Goal: Task Accomplishment & Management: Manage account settings

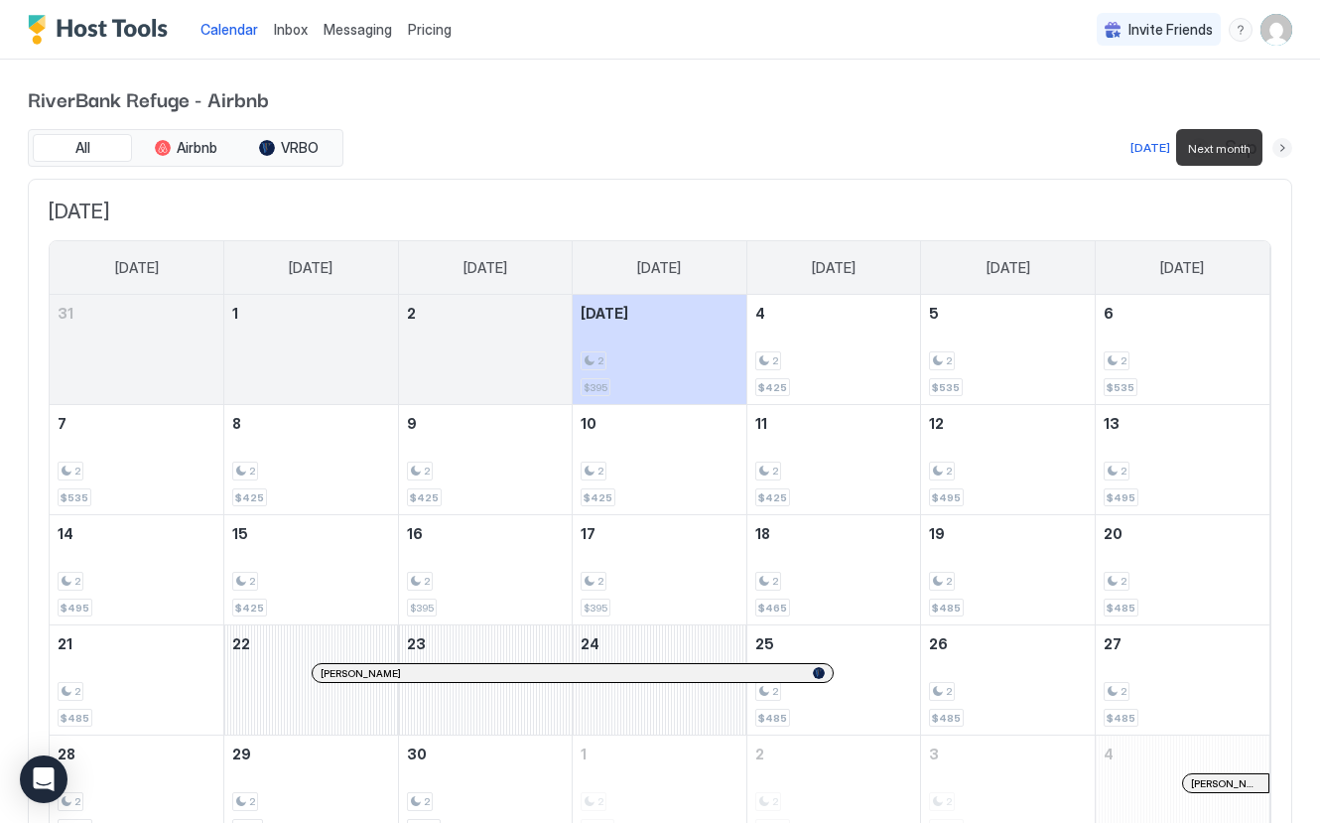
click at [1280, 146] on button "Next month" at bounding box center [1282, 148] width 20 height 20
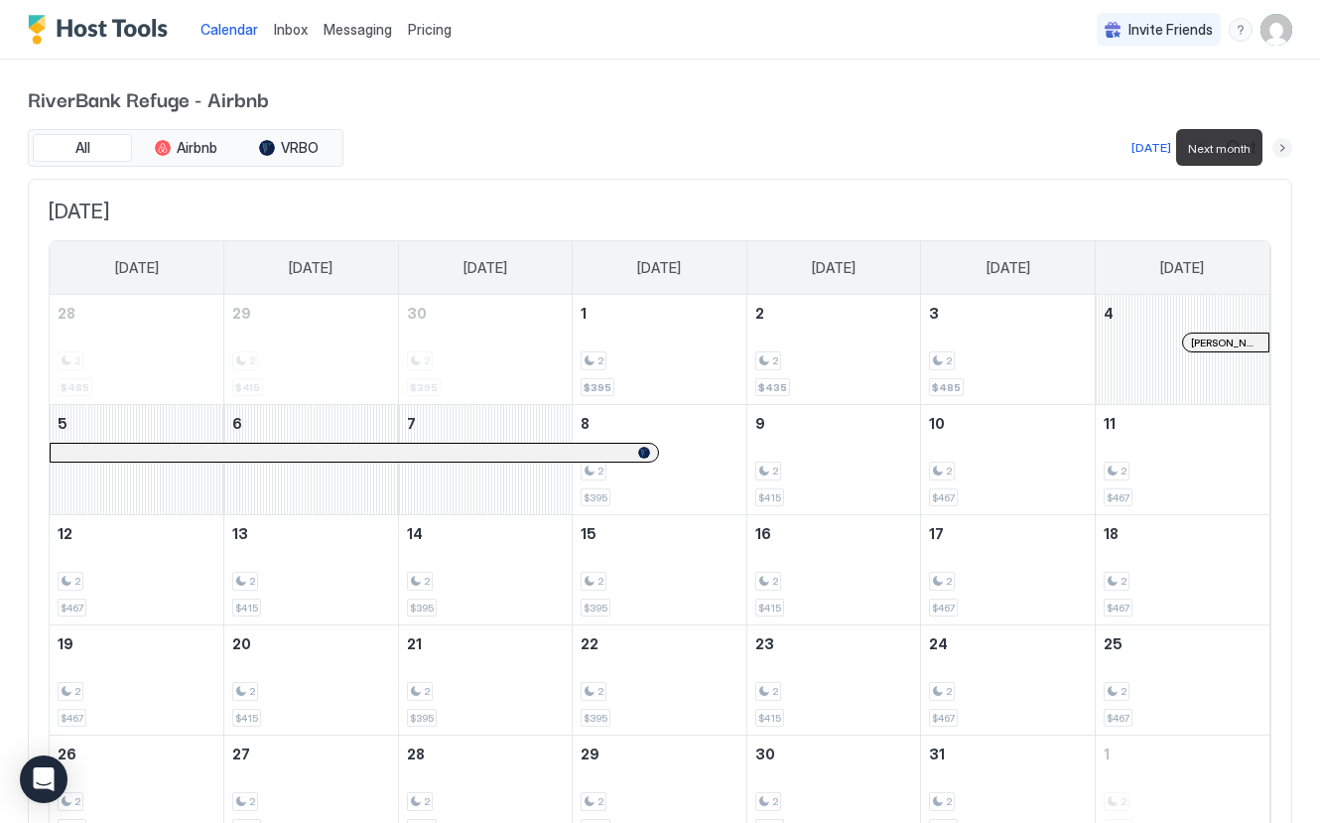
click at [1283, 148] on button "Next month" at bounding box center [1282, 148] width 20 height 20
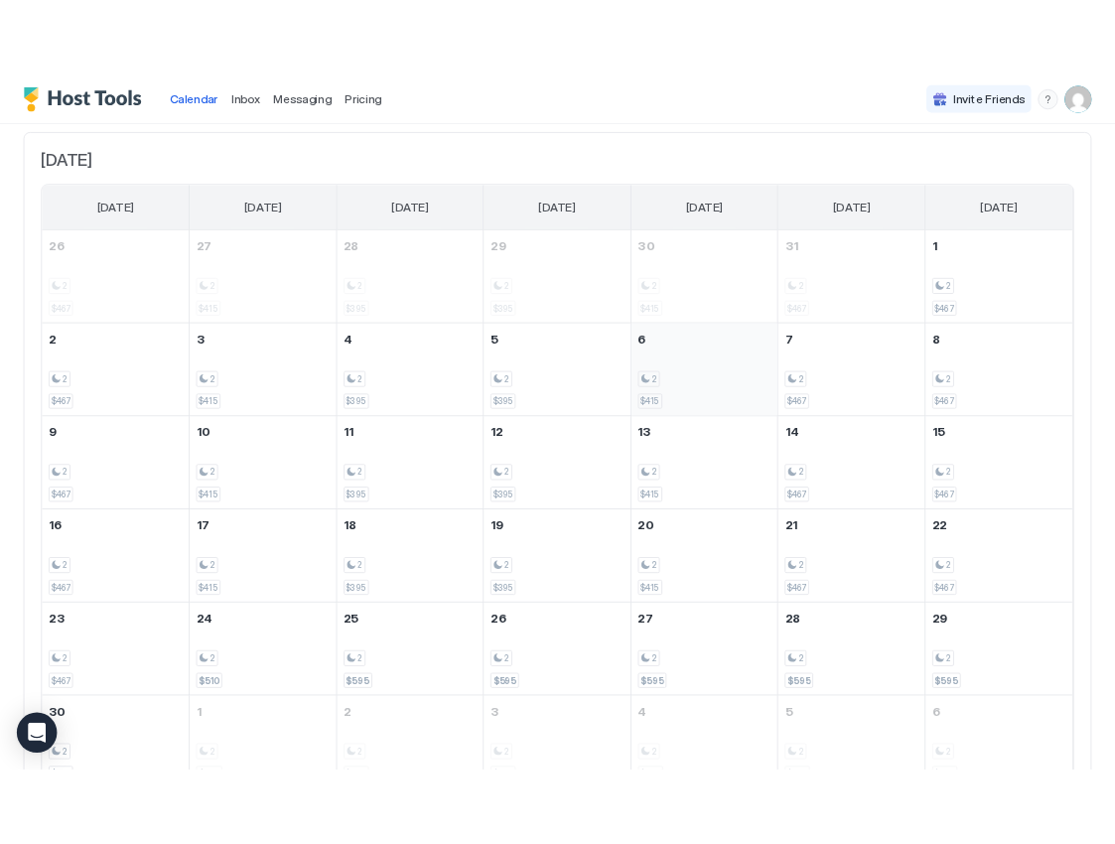
scroll to position [106, 0]
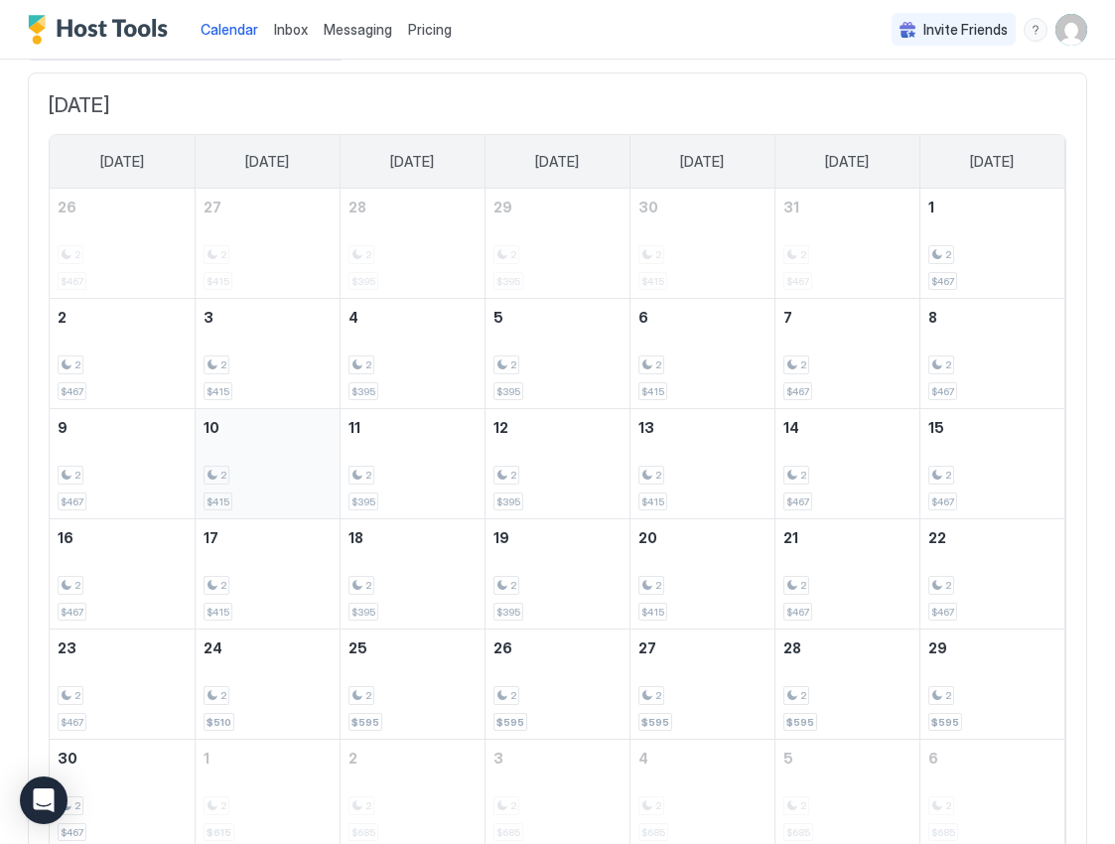
click at [274, 432] on div "2 $415" at bounding box center [267, 463] width 128 height 93
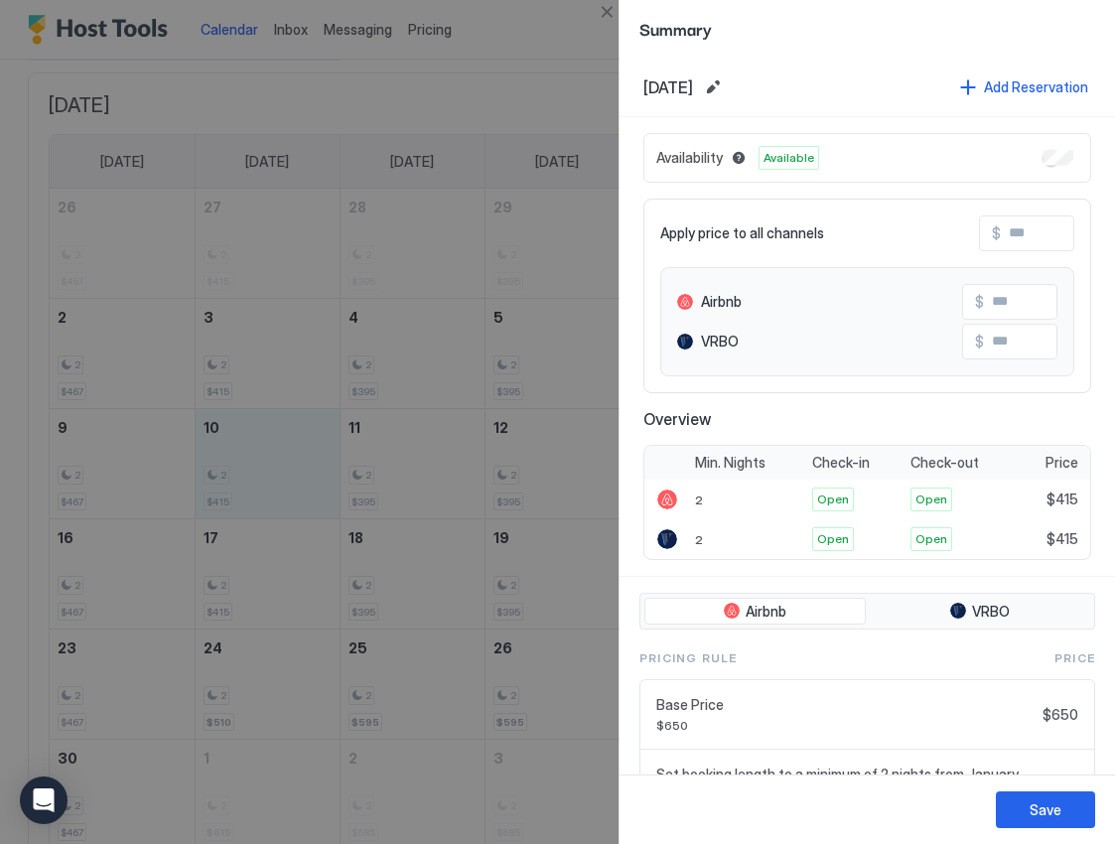
click at [753, 31] on span "Summary" at bounding box center [867, 28] width 456 height 25
drag, startPoint x: 357, startPoint y: 327, endPoint x: 499, endPoint y: 418, distance: 168.8
click at [357, 327] on div at bounding box center [557, 422] width 1115 height 844
click at [510, 58] on div at bounding box center [557, 422] width 1115 height 844
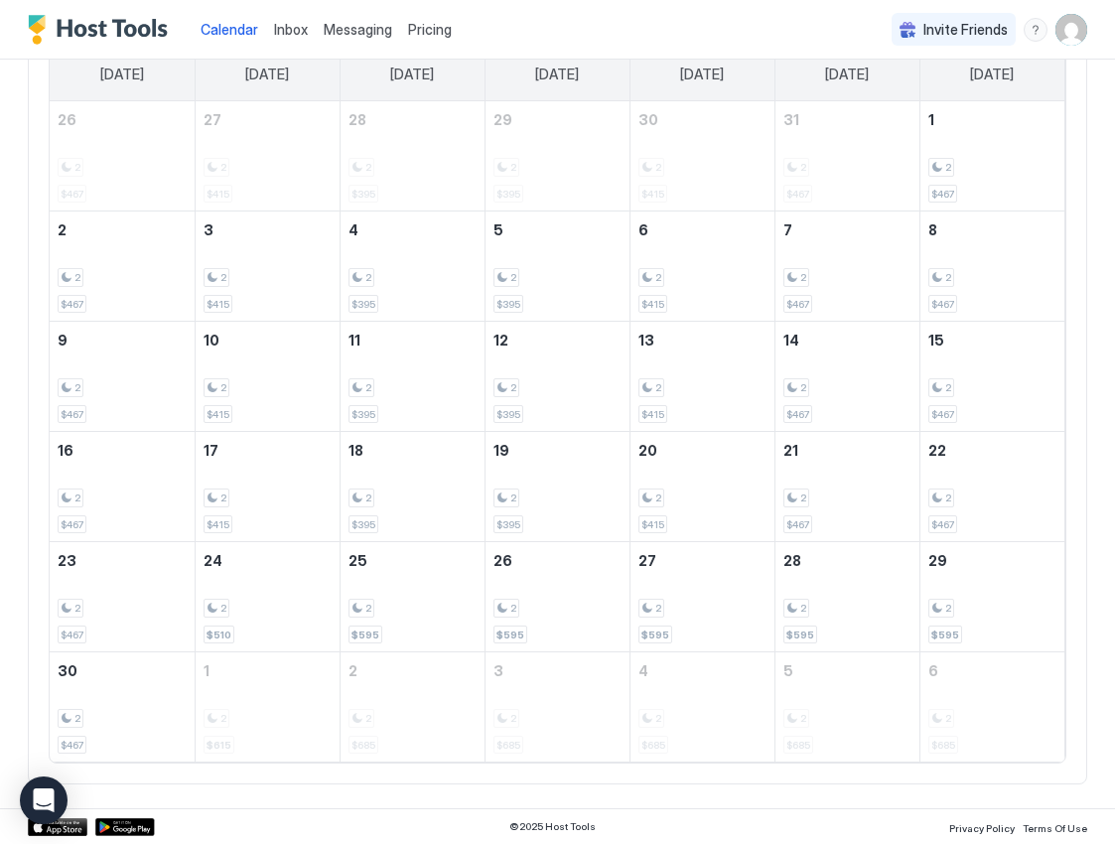
scroll to position [0, 0]
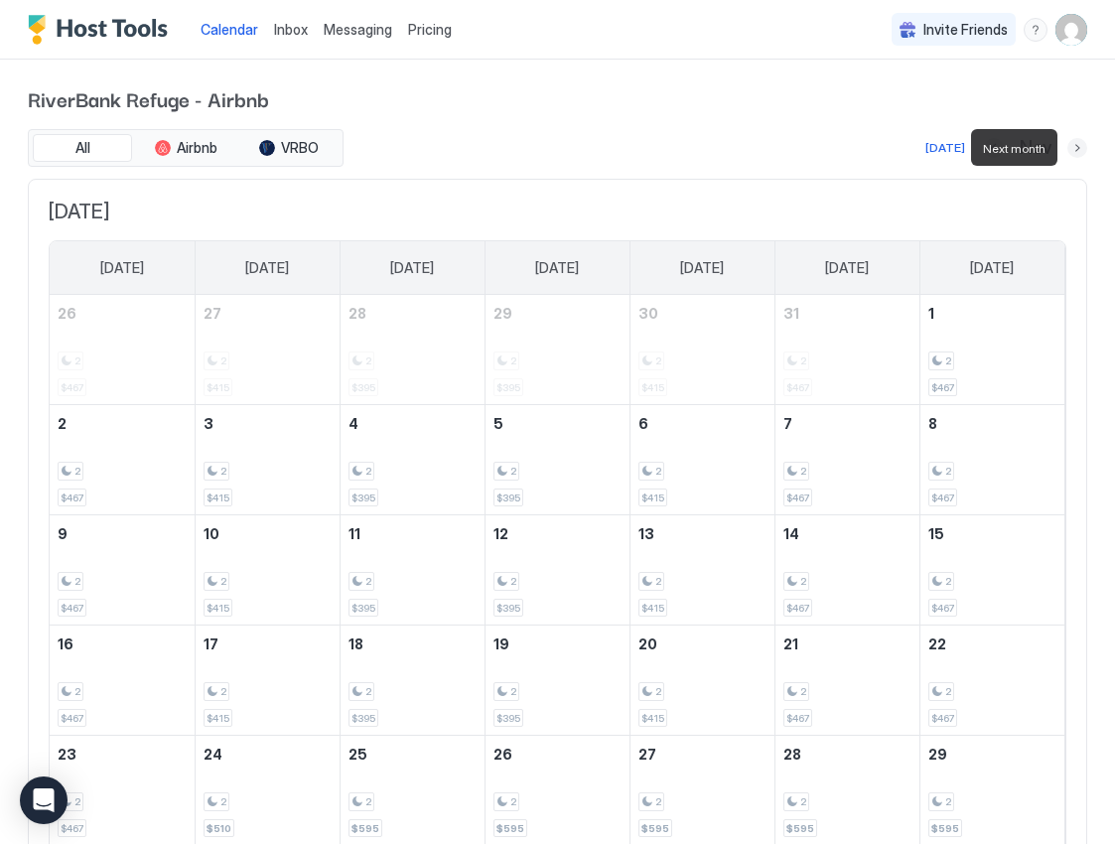
click at [1073, 149] on button "Next month" at bounding box center [1077, 148] width 20 height 20
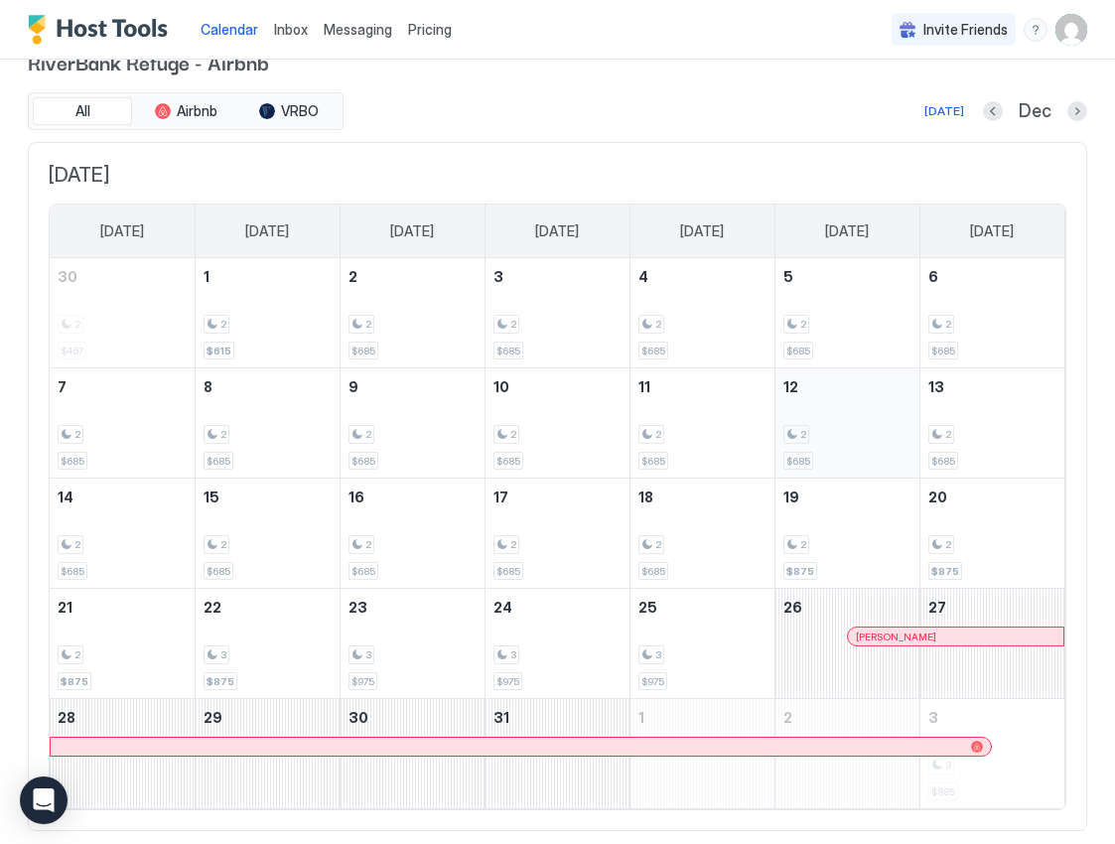
scroll to position [26, 0]
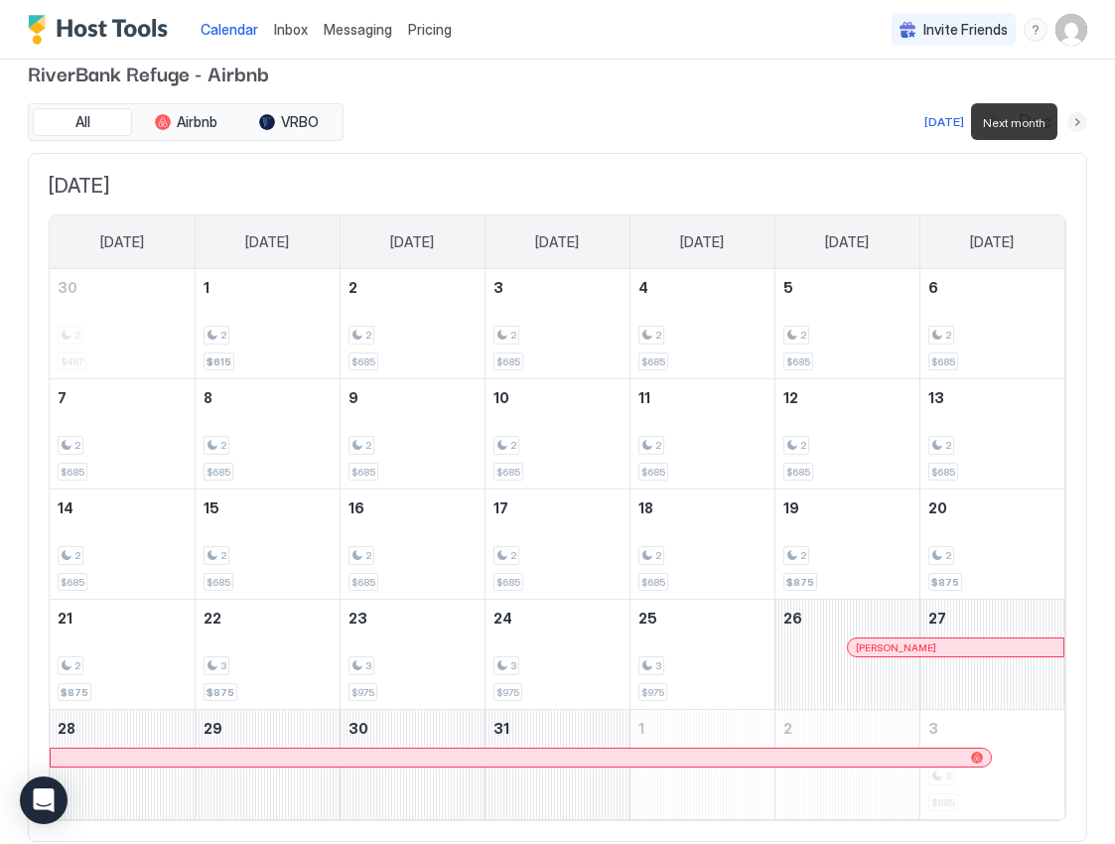
click at [1079, 125] on button "Next month" at bounding box center [1077, 122] width 20 height 20
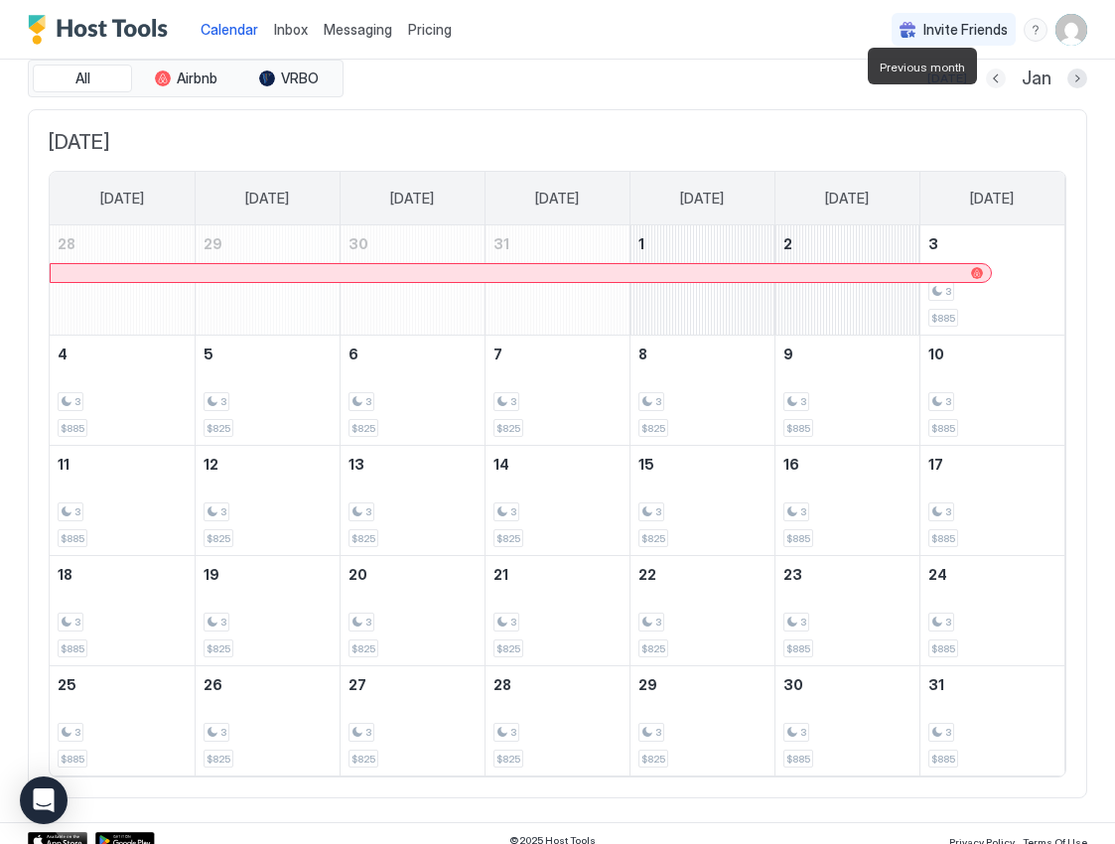
scroll to position [74, 0]
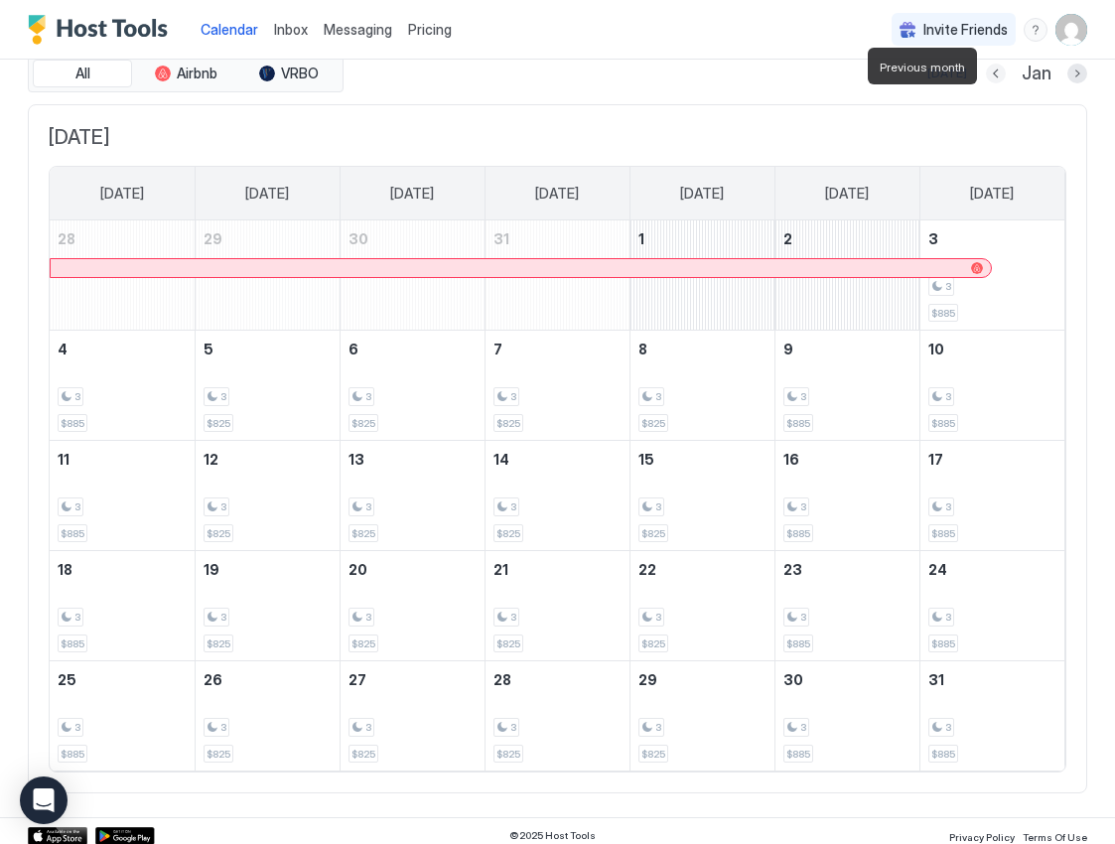
click at [995, 72] on button "Previous month" at bounding box center [996, 74] width 20 height 20
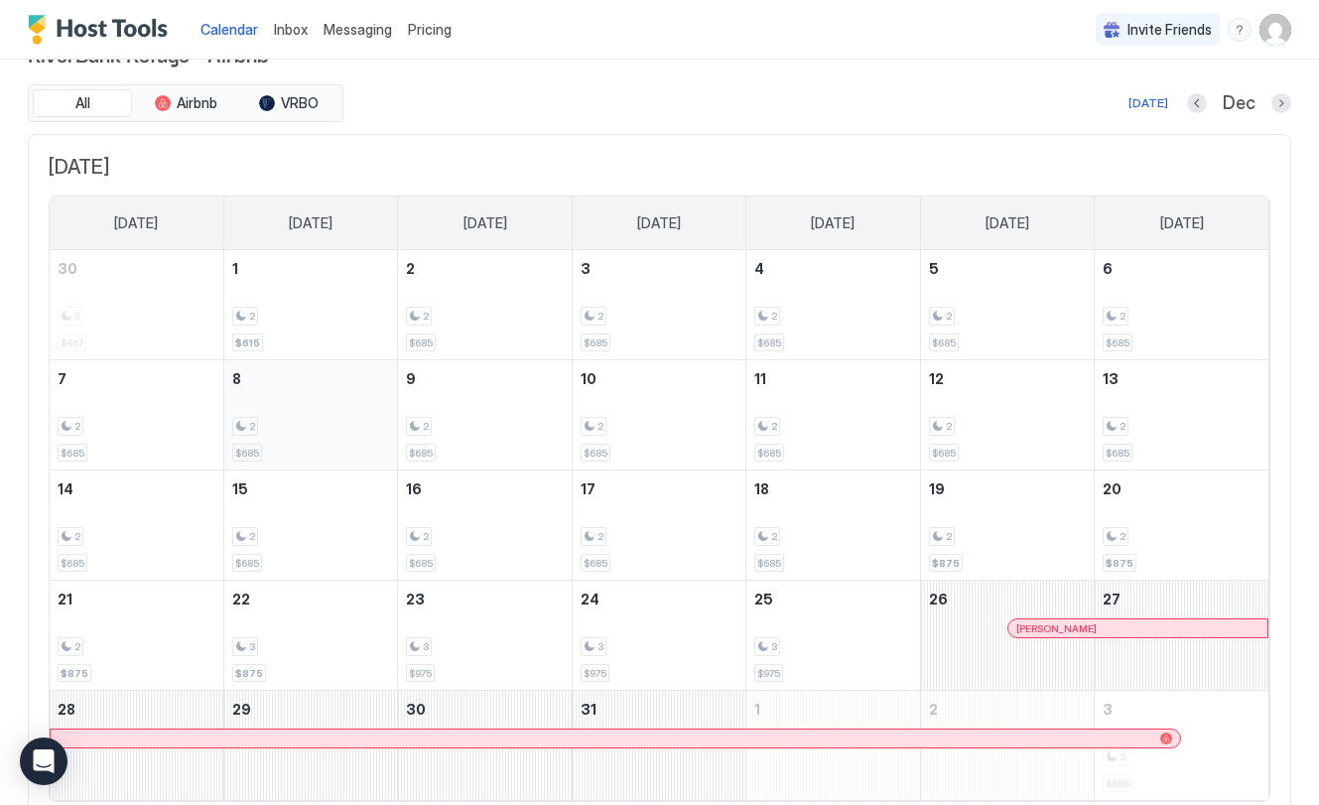
scroll to position [0, 0]
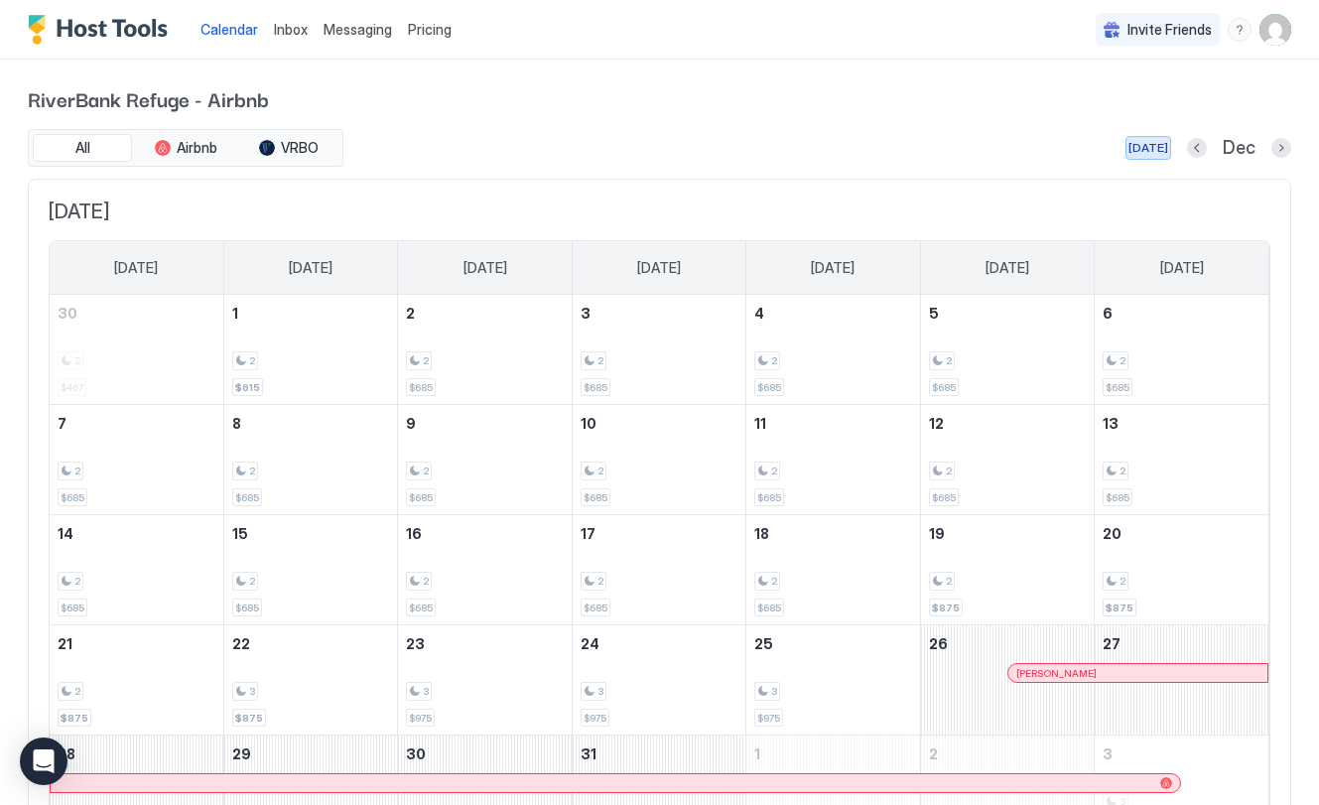
click at [1153, 147] on div "[DATE]" at bounding box center [1148, 148] width 40 height 18
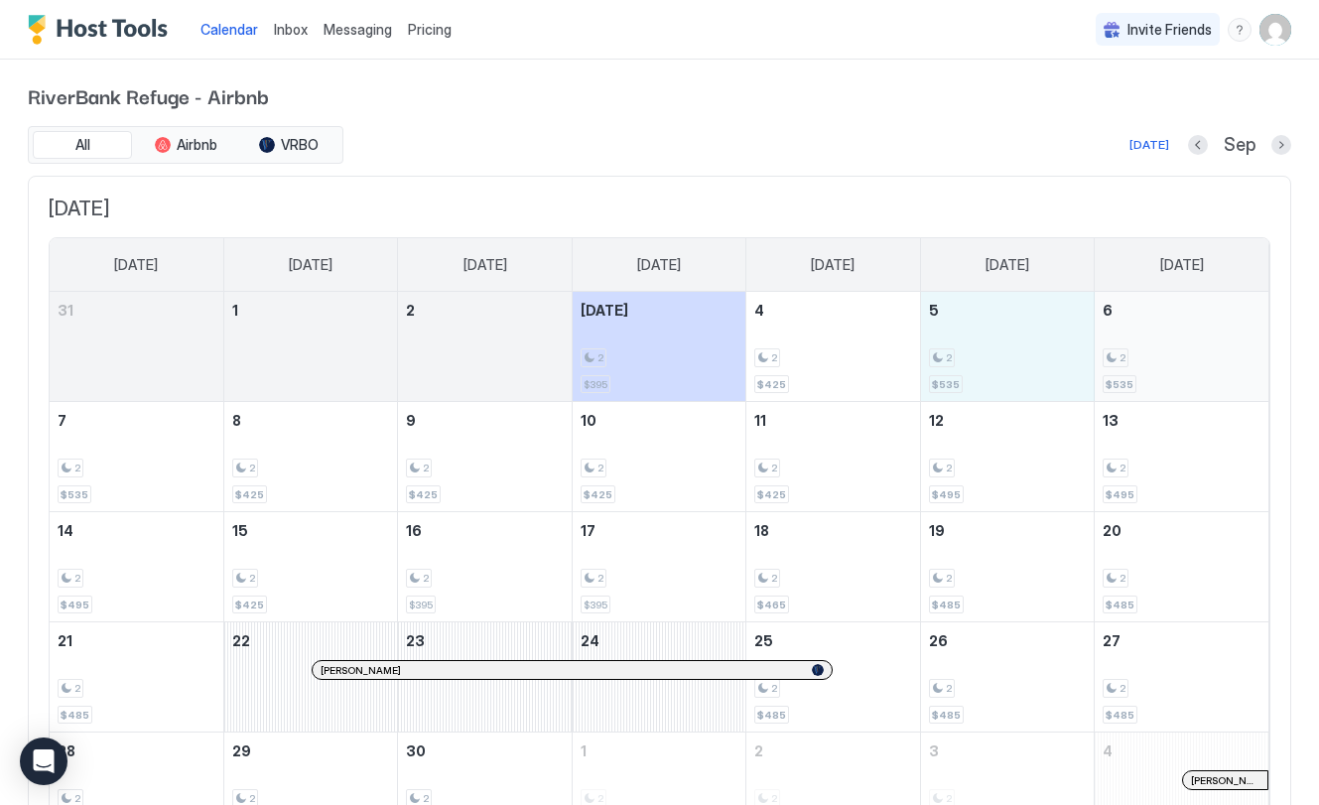
scroll to position [2, 0]
drag, startPoint x: 1032, startPoint y: 352, endPoint x: 1187, endPoint y: 343, distance: 155.1
click at [1187, 343] on tr "31 1 2 [DATE] 2 $395 4 2 $425 5 2 $535 6 2 $535" at bounding box center [659, 348] width 1219 height 110
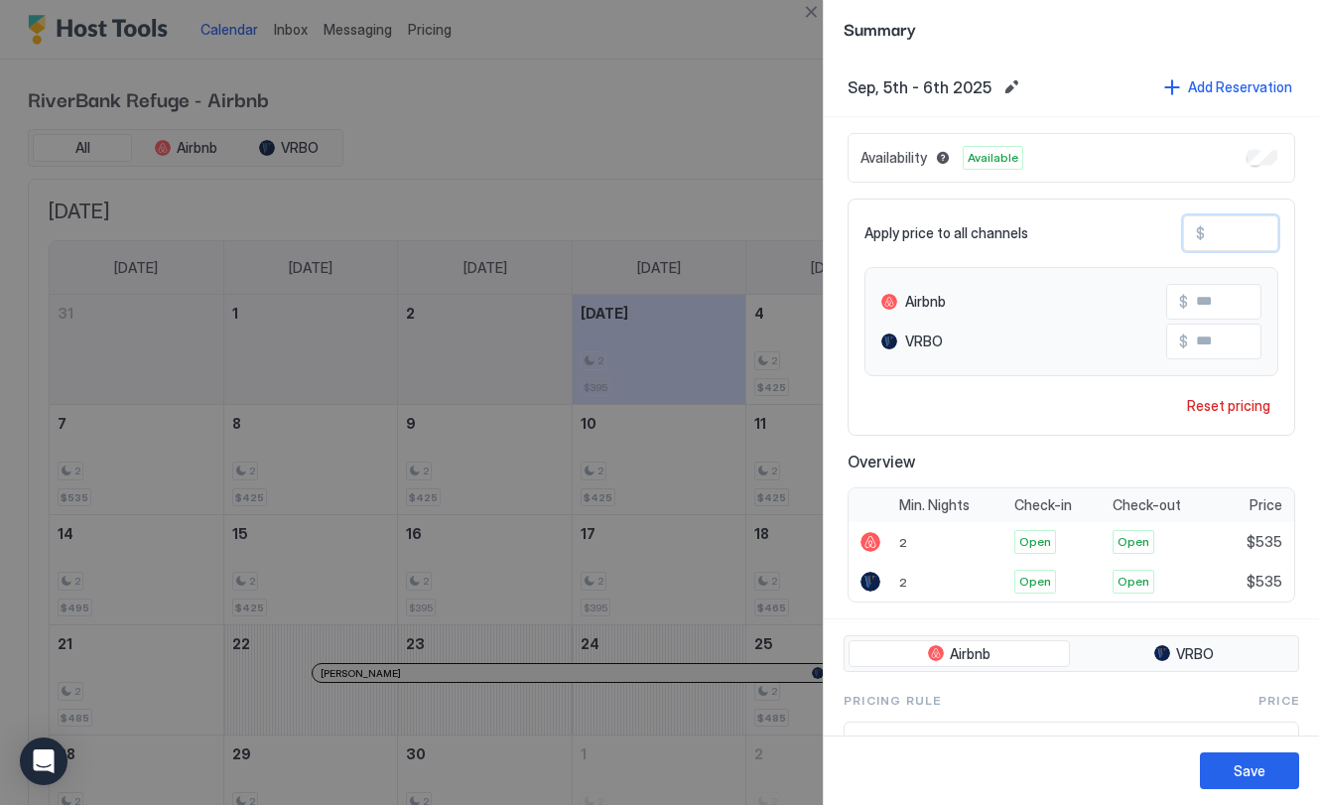
drag, startPoint x: 1249, startPoint y: 235, endPoint x: 1195, endPoint y: 235, distance: 53.6
click at [1195, 235] on div "$ ***" at bounding box center [1230, 233] width 95 height 36
type input "*"
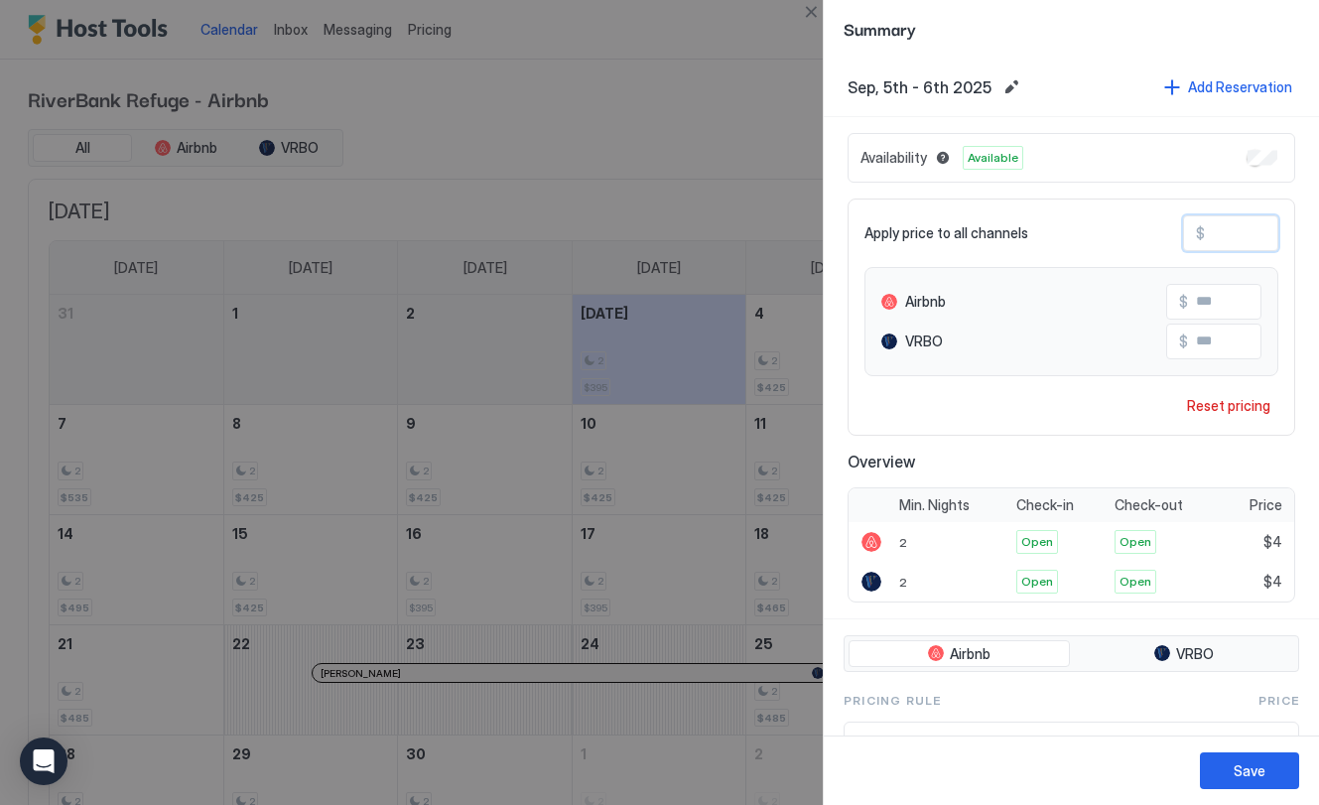
type input "**"
type input "***"
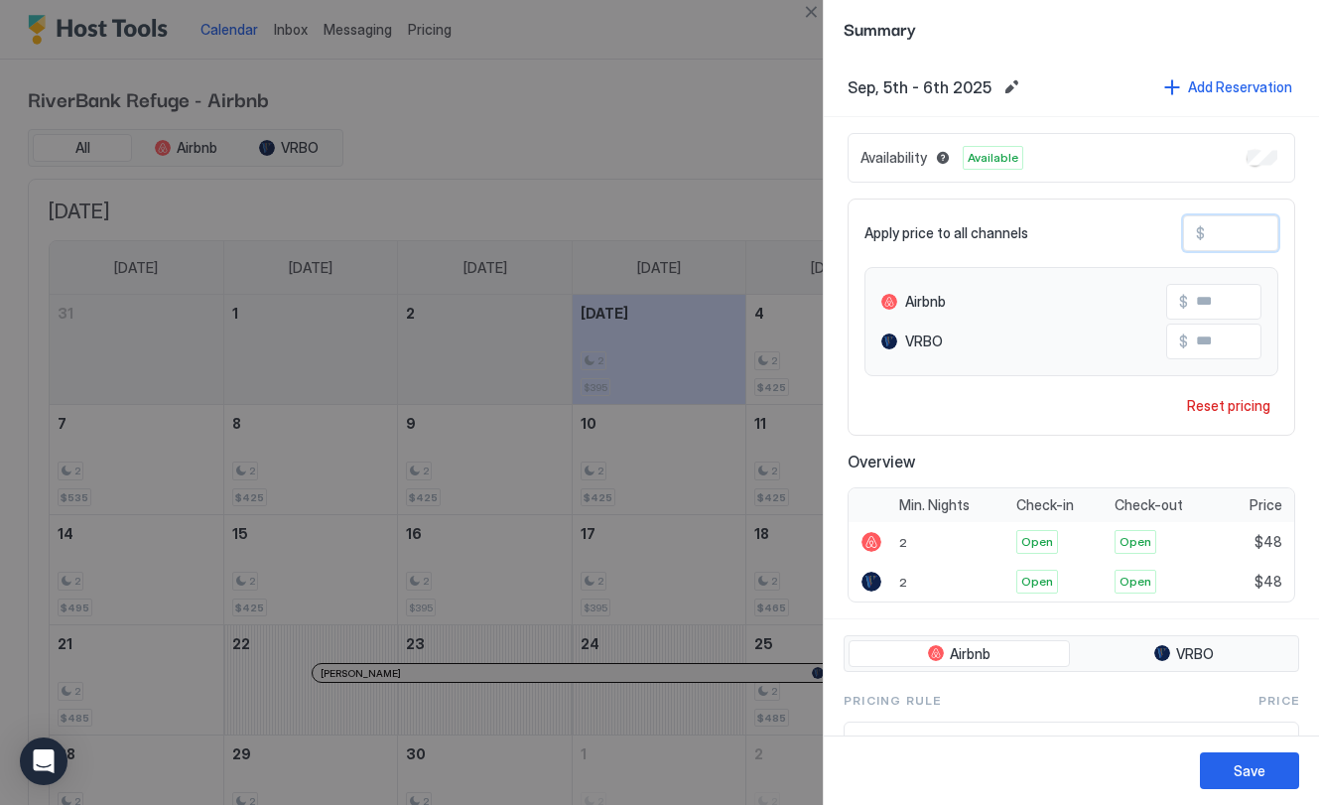
type input "***"
click at [1255, 779] on div "Save" at bounding box center [1250, 770] width 32 height 21
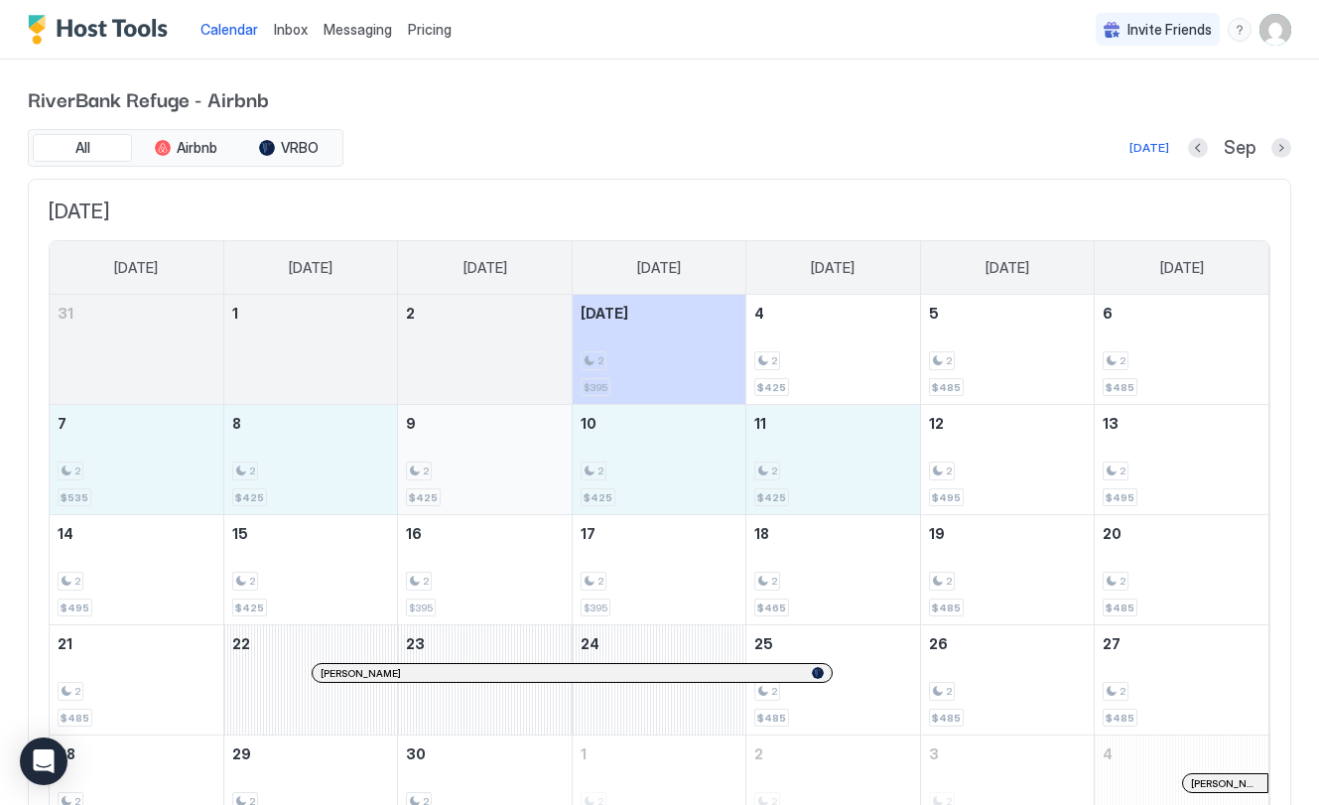
drag, startPoint x: 100, startPoint y: 473, endPoint x: 561, endPoint y: 448, distance: 461.2
click at [801, 486] on tr "7 2 $535 8 2 $425 9 2 $425 10 2 $425 11 2 $425 12 2 $495 13 2 $495" at bounding box center [659, 460] width 1219 height 110
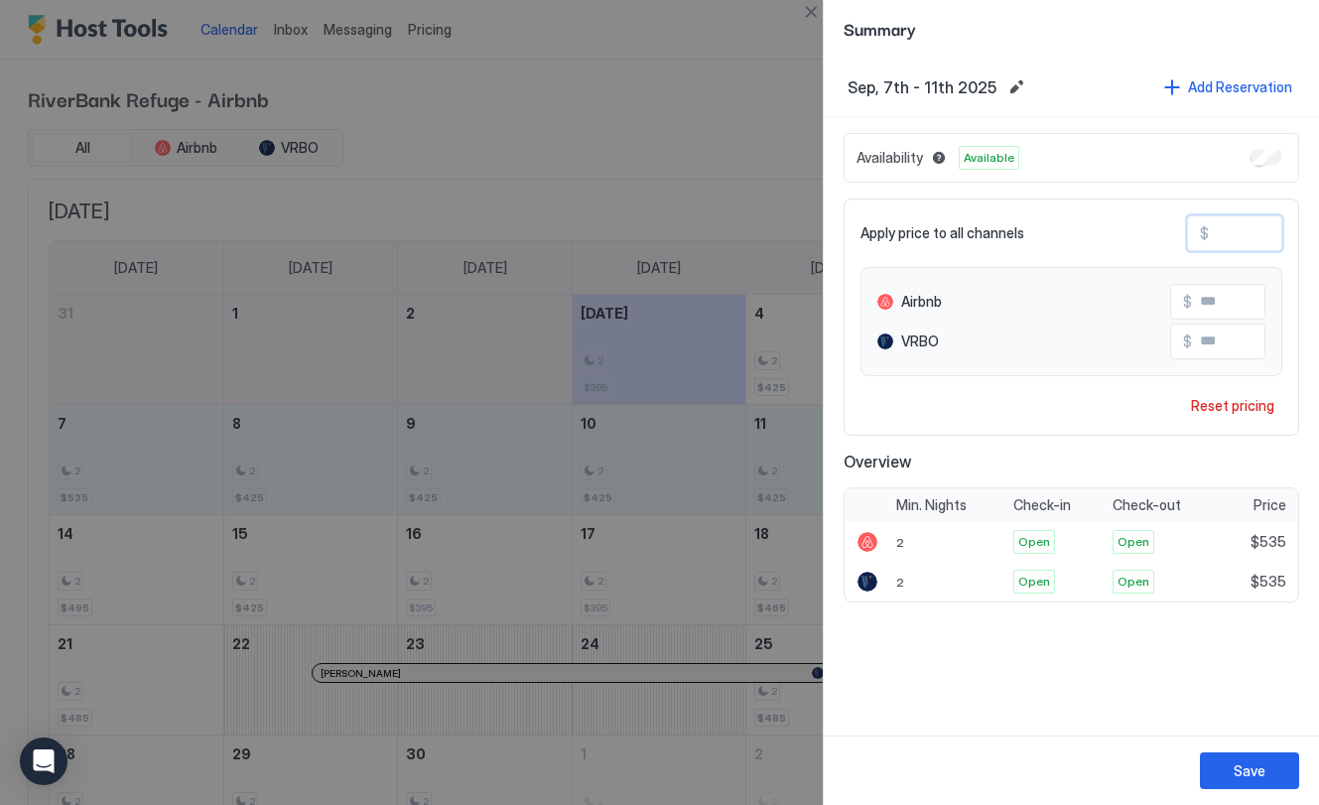
drag, startPoint x: 1256, startPoint y: 232, endPoint x: 1213, endPoint y: 238, distance: 43.1
click at [1214, 237] on input "***" at bounding box center [1288, 233] width 159 height 34
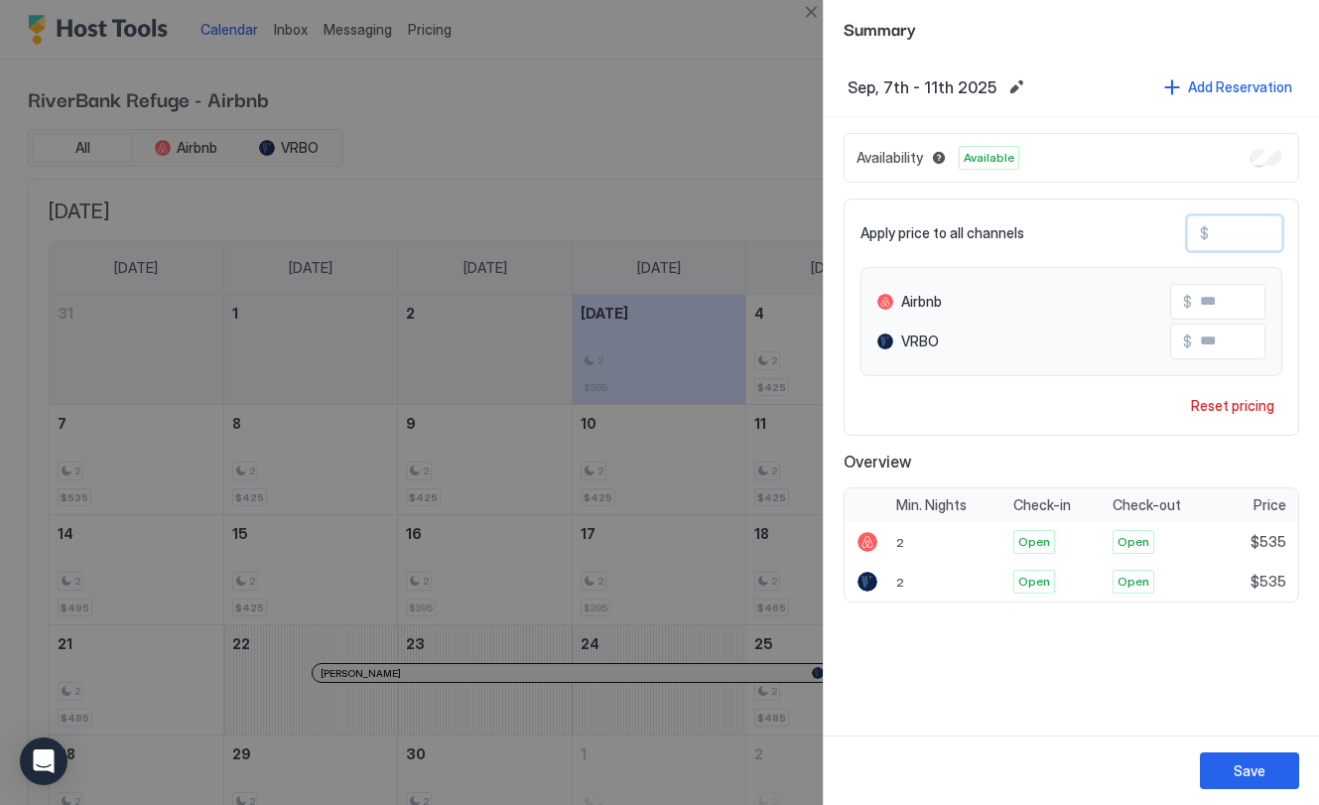
type input "*"
type input "**"
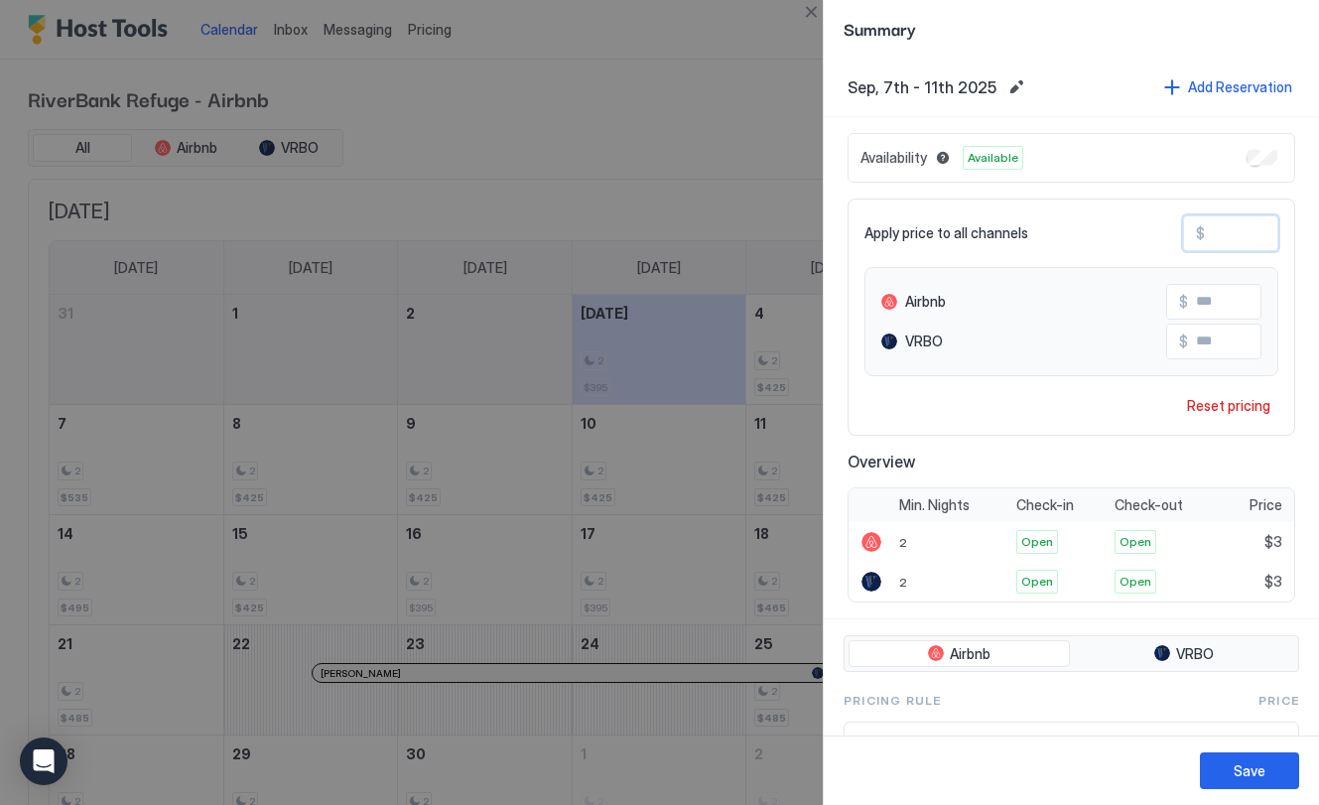
type input "**"
type input "***"
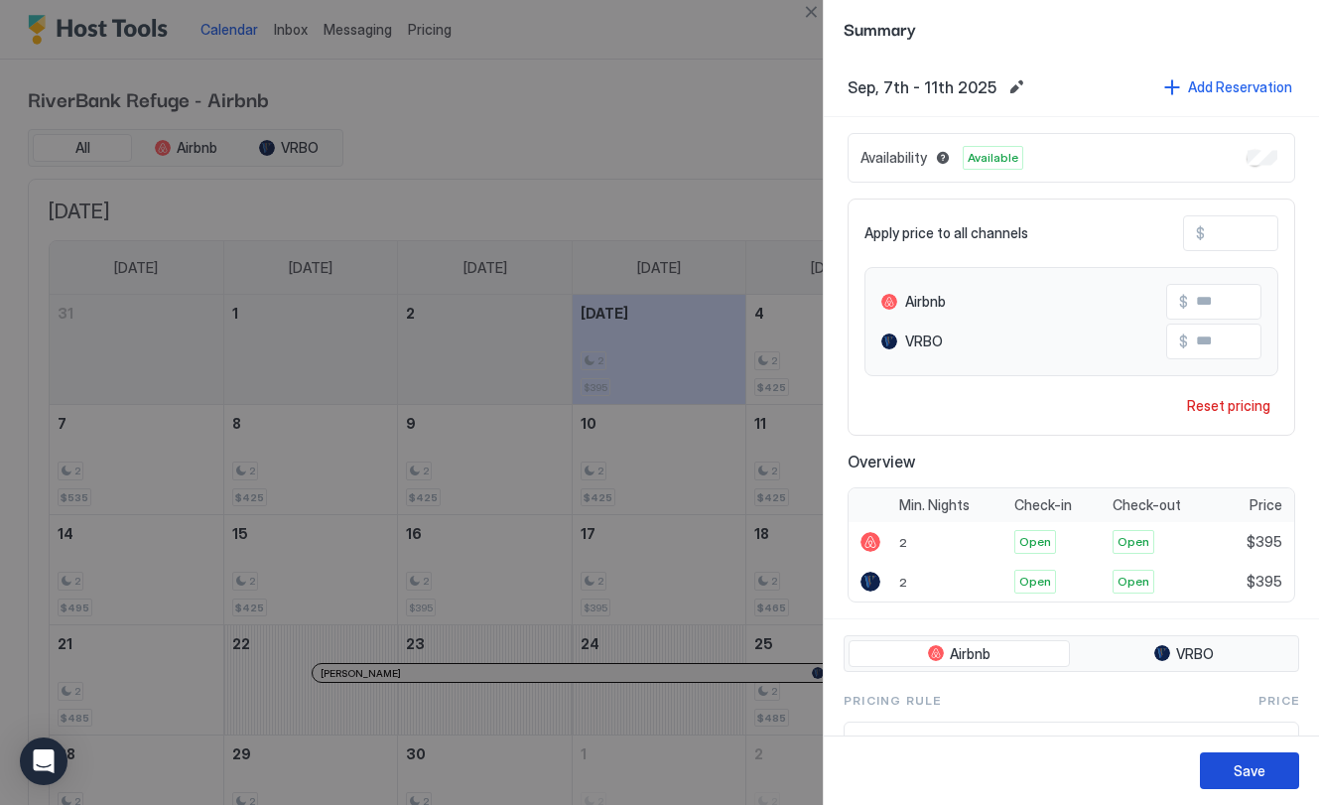
click at [1250, 772] on div "Save" at bounding box center [1250, 770] width 32 height 21
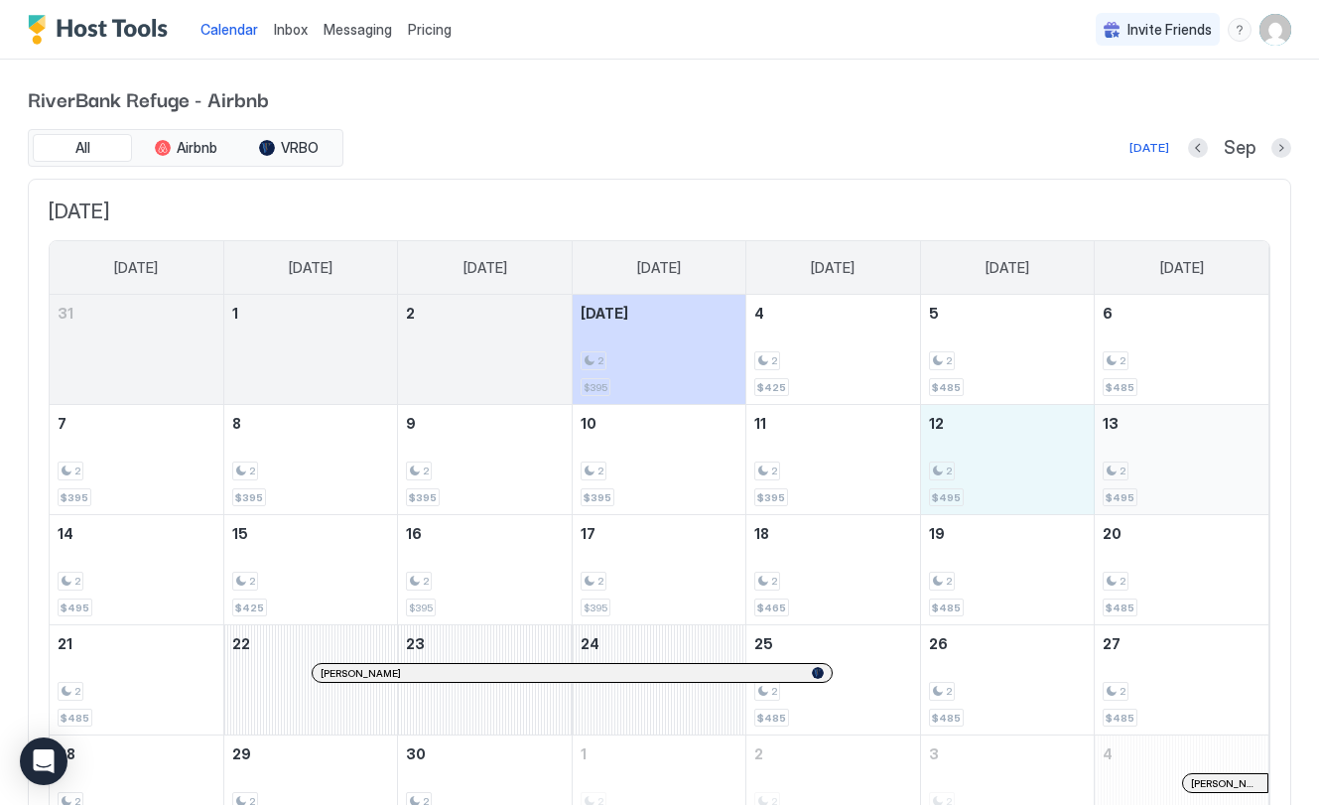
drag, startPoint x: 1015, startPoint y: 468, endPoint x: 1154, endPoint y: 466, distance: 139.0
click at [1155, 466] on tr "7 2 $395 8 2 $395 9 2 $395 10 2 $395 11 2 $395 12 2 $495 13 2 $495" at bounding box center [659, 460] width 1219 height 110
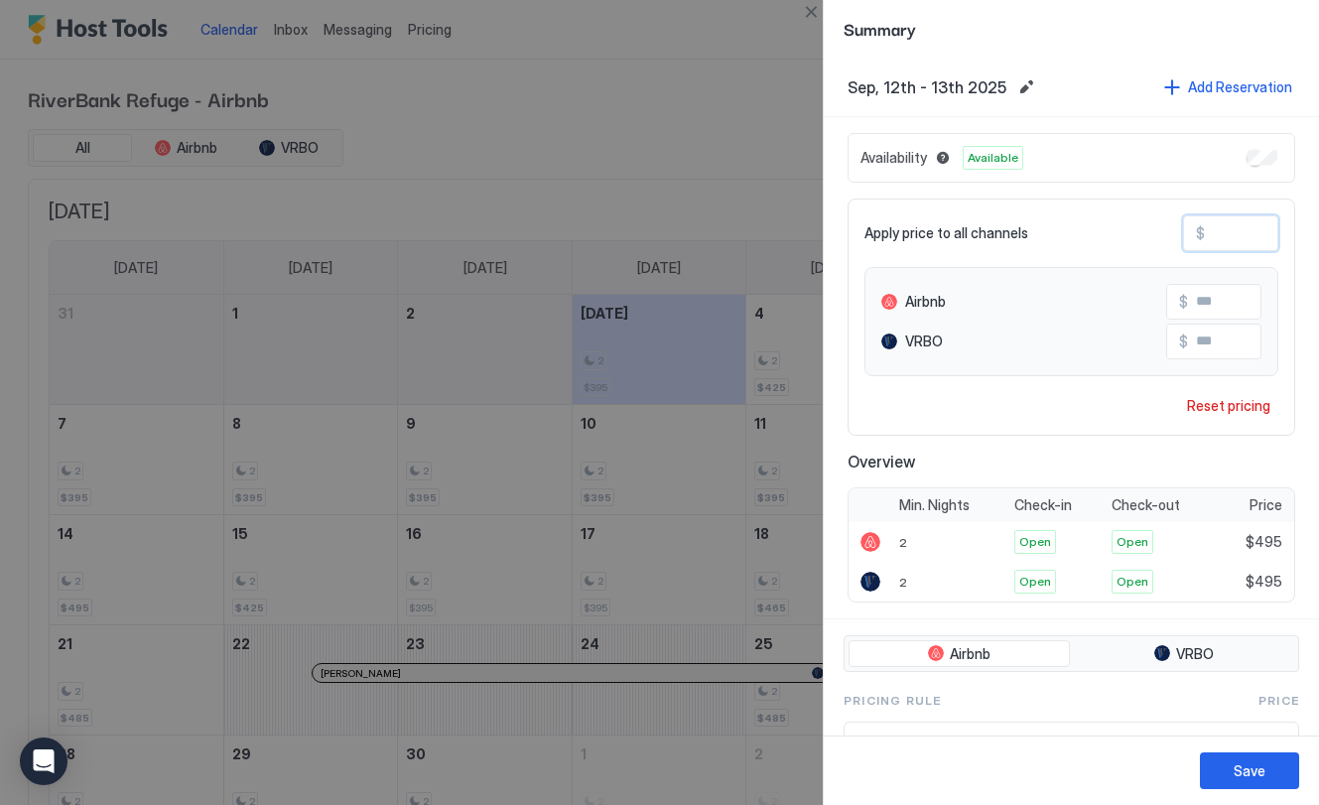
drag, startPoint x: 1241, startPoint y: 231, endPoint x: 1205, endPoint y: 234, distance: 35.9
click at [1205, 234] on input "***" at bounding box center [1284, 233] width 159 height 34
type input "*"
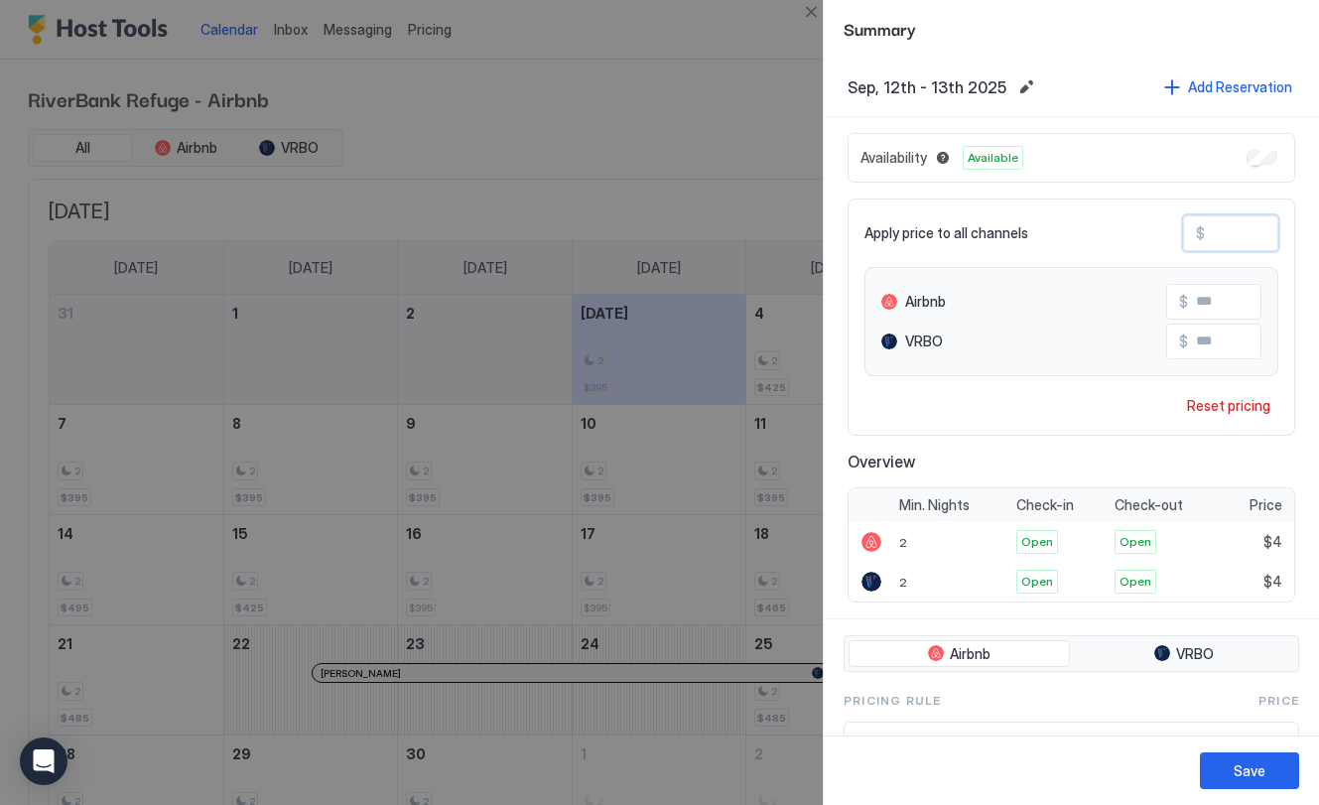
type input "**"
type input "***"
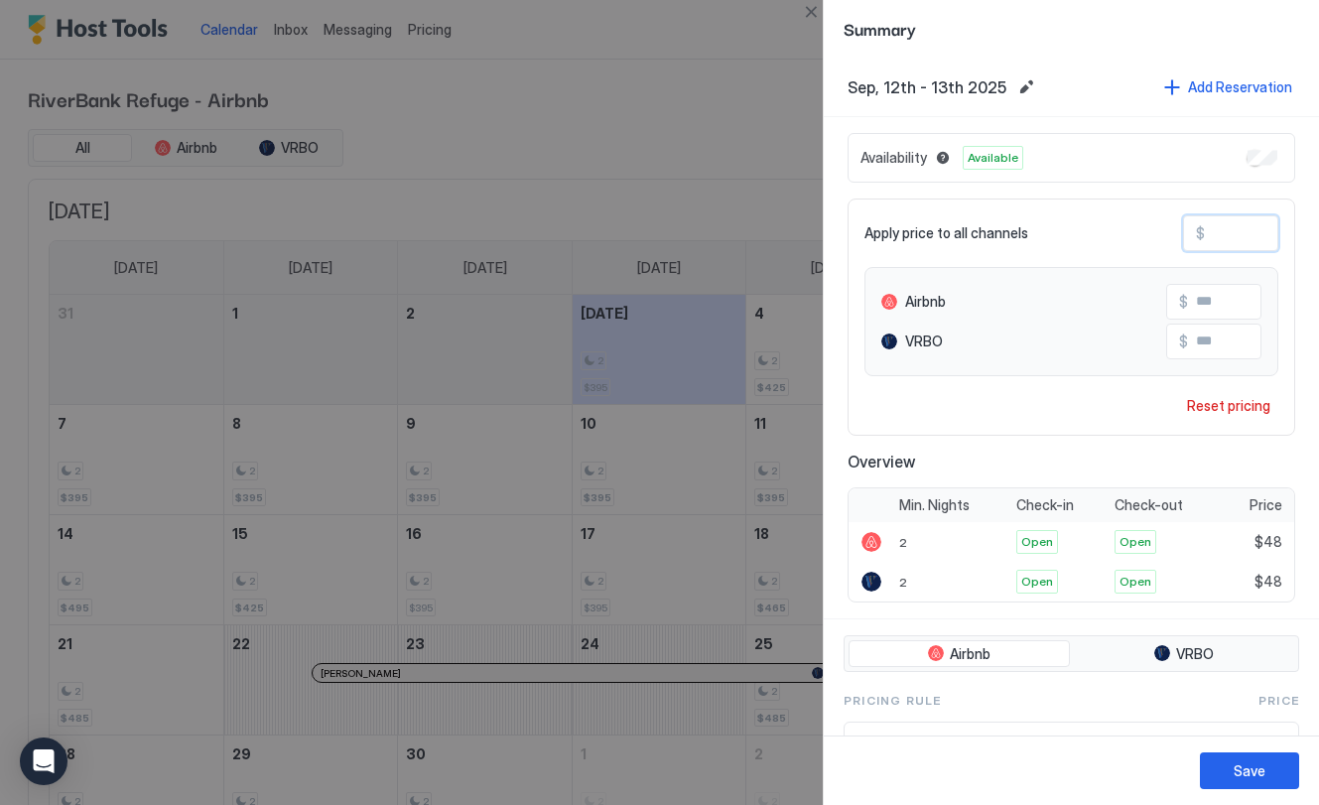
type input "***"
drag, startPoint x: 1240, startPoint y: 763, endPoint x: 1001, endPoint y: 740, distance: 239.3
click at [1240, 763] on div "Save" at bounding box center [1250, 770] width 32 height 21
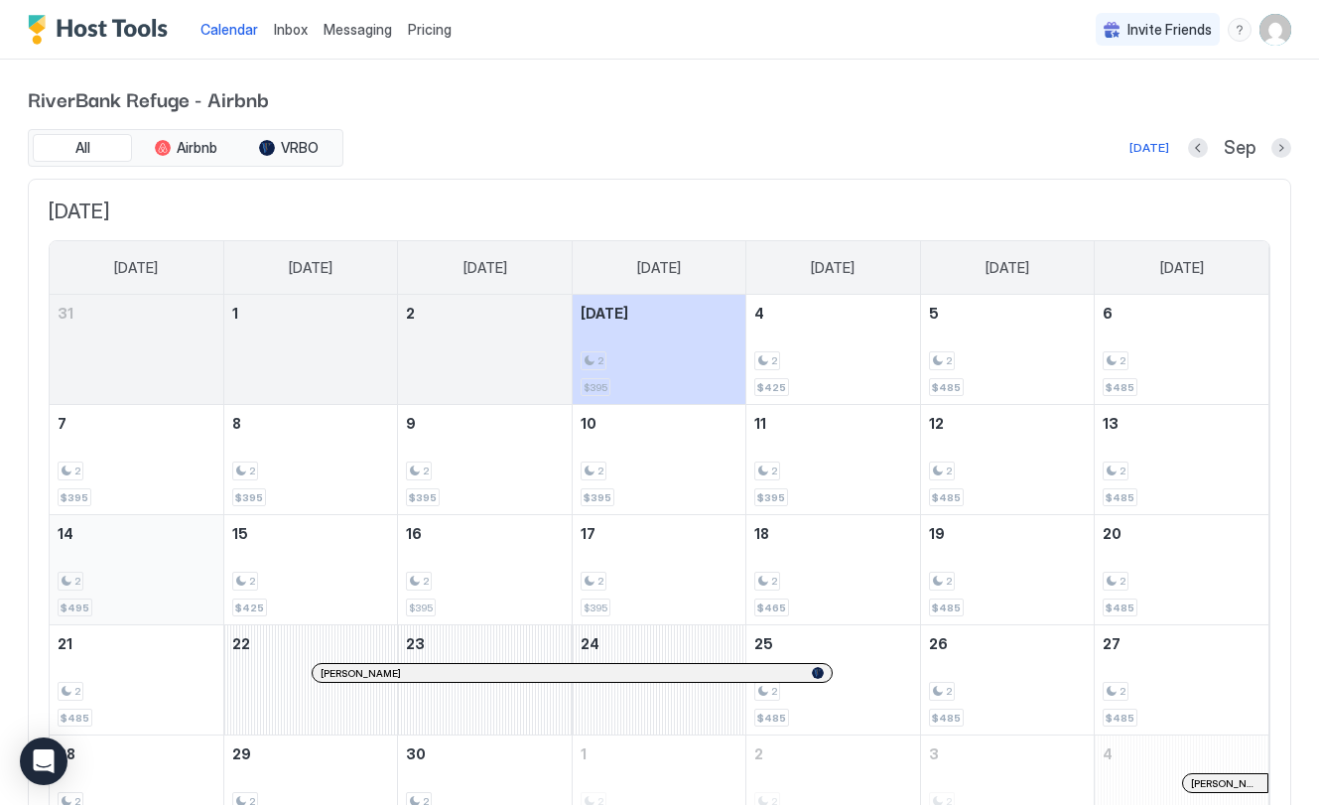
click at [153, 568] on div "2 $495" at bounding box center [137, 569] width 158 height 93
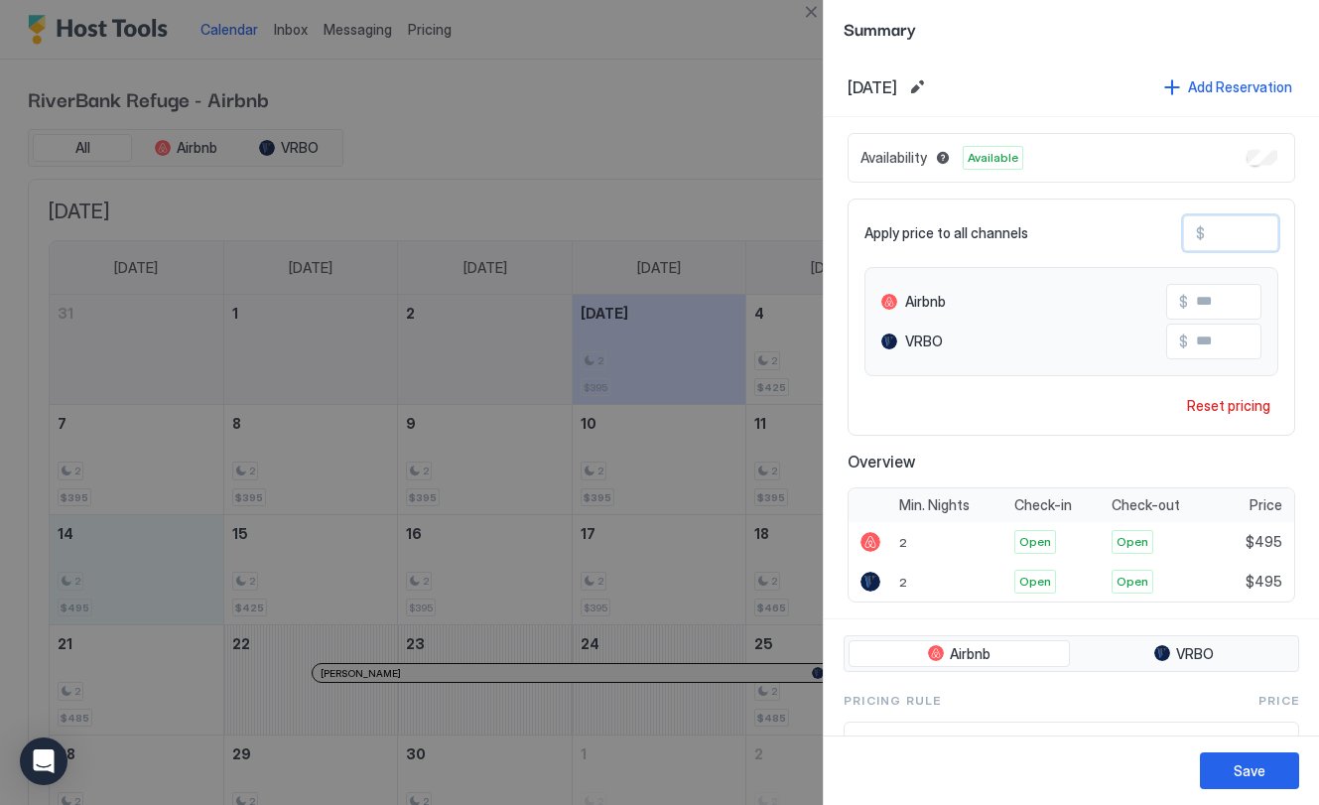
drag, startPoint x: 1250, startPoint y: 237, endPoint x: 1209, endPoint y: 238, distance: 40.7
click at [1211, 238] on input "***" at bounding box center [1284, 233] width 159 height 34
type input "*"
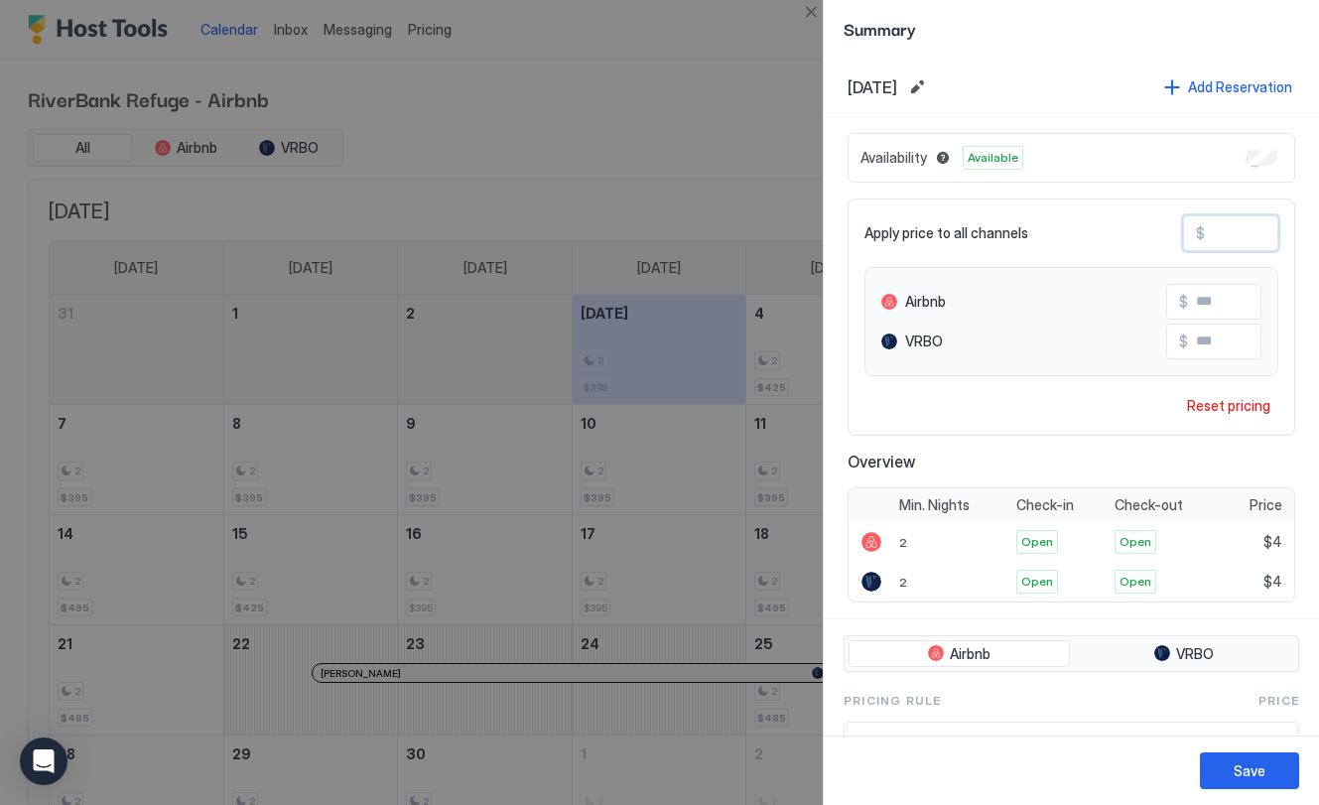
type input "**"
type input "***"
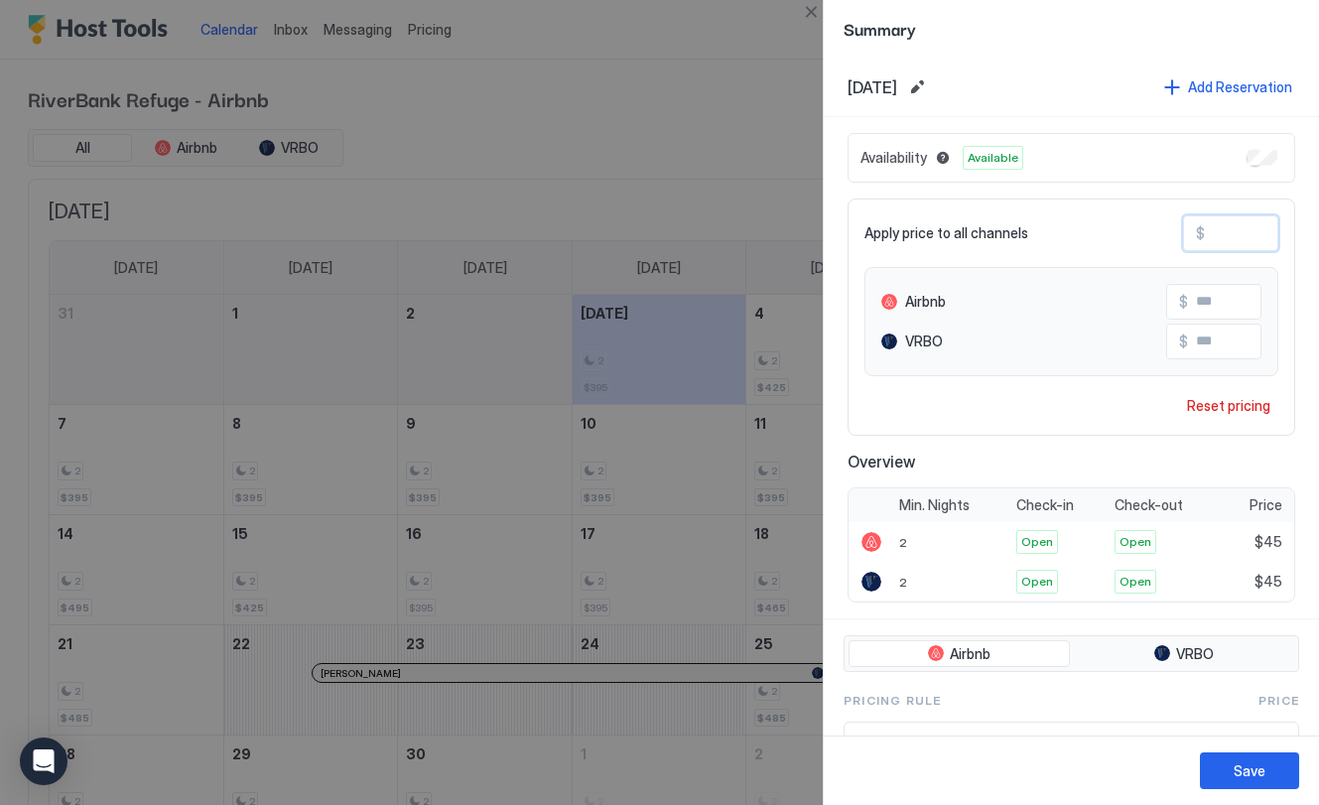
type input "***"
drag, startPoint x: 1272, startPoint y: 780, endPoint x: 797, endPoint y: 708, distance: 480.9
click at [1258, 774] on button "Save" at bounding box center [1249, 770] width 99 height 37
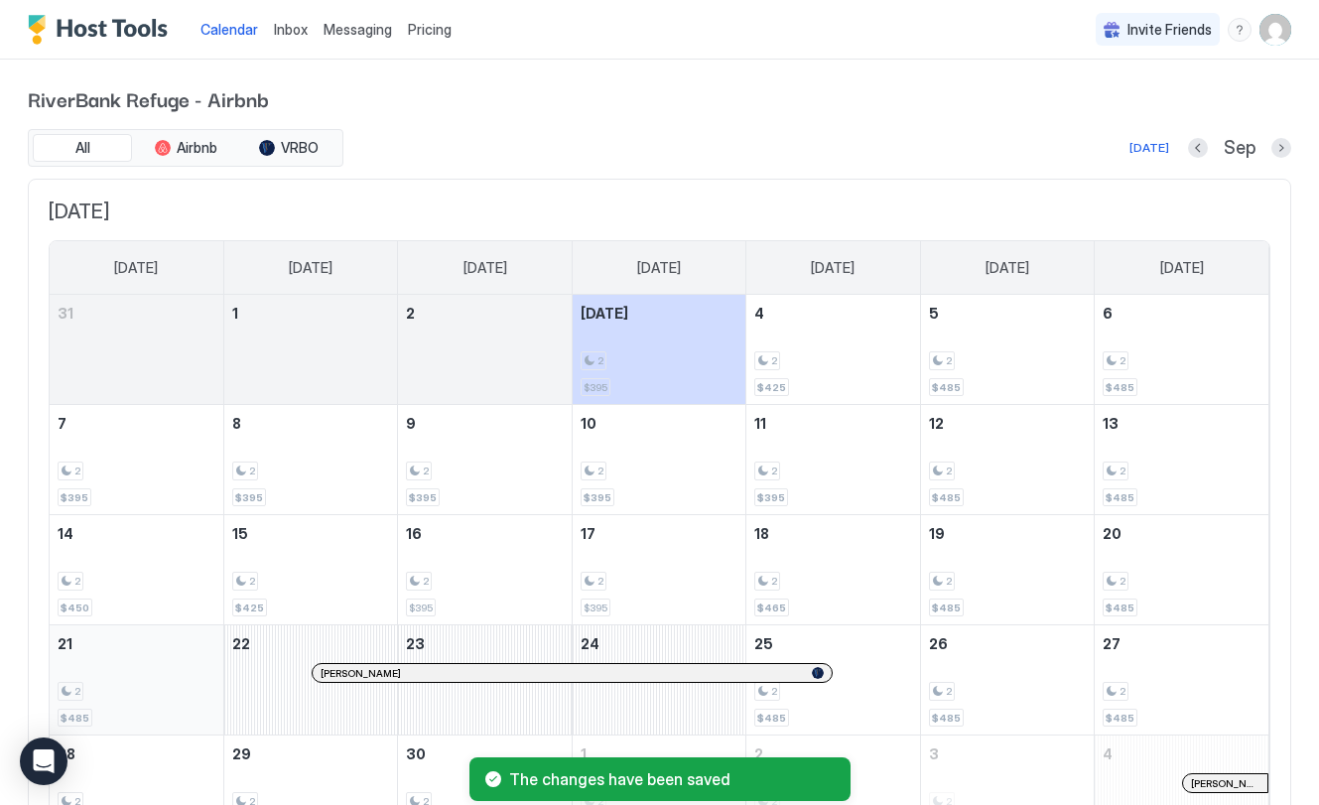
click at [118, 684] on div "2" at bounding box center [137, 691] width 158 height 19
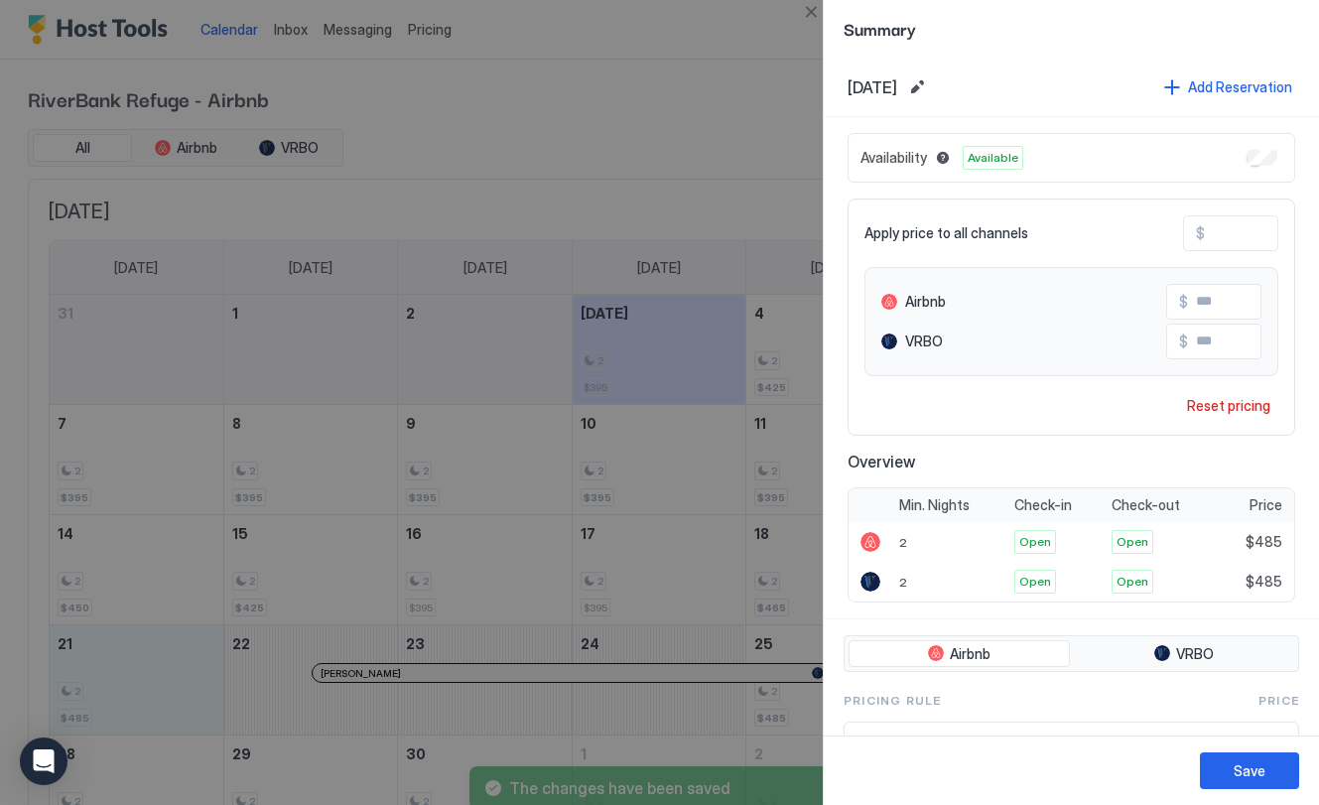
drag, startPoint x: 1035, startPoint y: 737, endPoint x: 729, endPoint y: 679, distance: 311.2
click at [1031, 736] on div "Save" at bounding box center [1071, 769] width 495 height 69
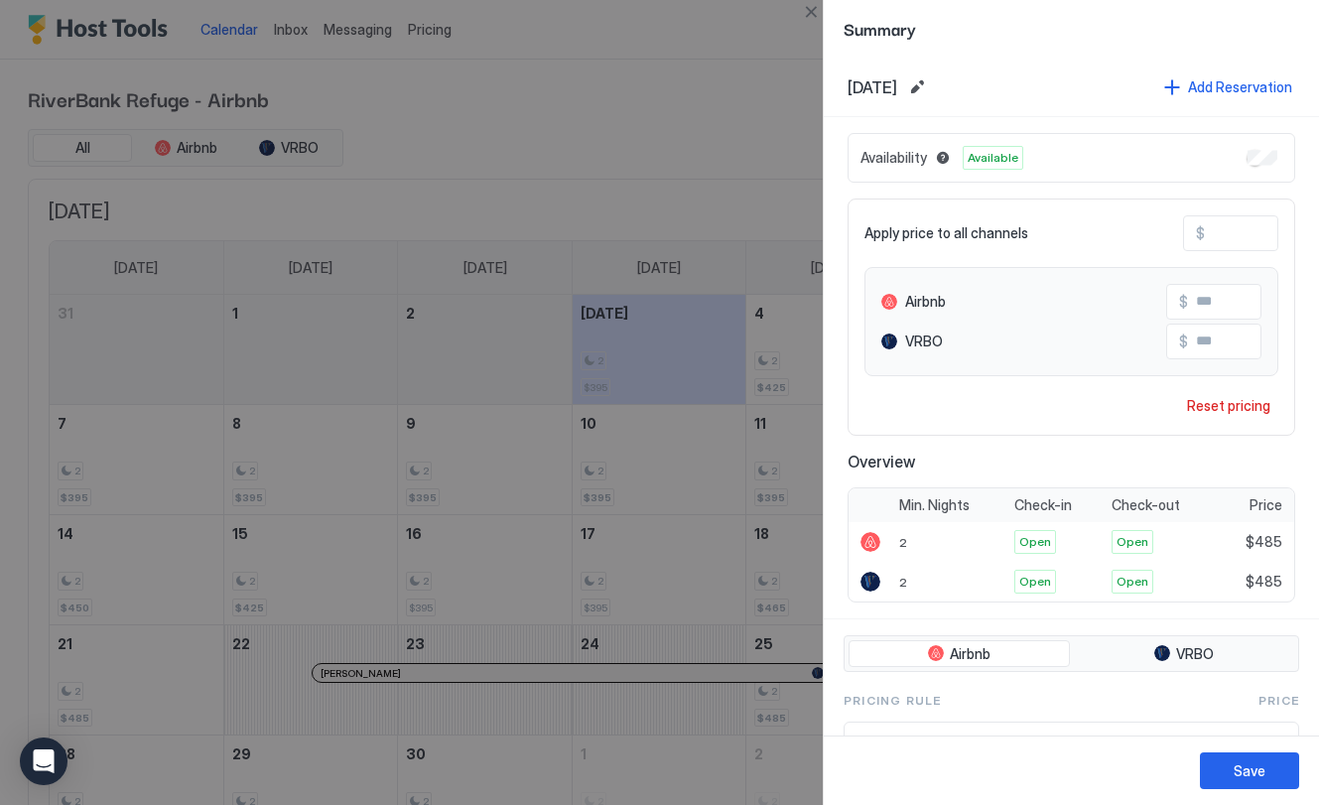
drag, startPoint x: 1097, startPoint y: 36, endPoint x: 913, endPoint y: 70, distance: 186.9
click at [1095, 36] on span "Summary" at bounding box center [1072, 28] width 456 height 25
drag, startPoint x: 144, startPoint y: 541, endPoint x: 180, endPoint y: 540, distance: 35.7
click at [145, 541] on div at bounding box center [659, 402] width 1319 height 805
drag, startPoint x: 1254, startPoint y: 227, endPoint x: 1194, endPoint y: 236, distance: 60.2
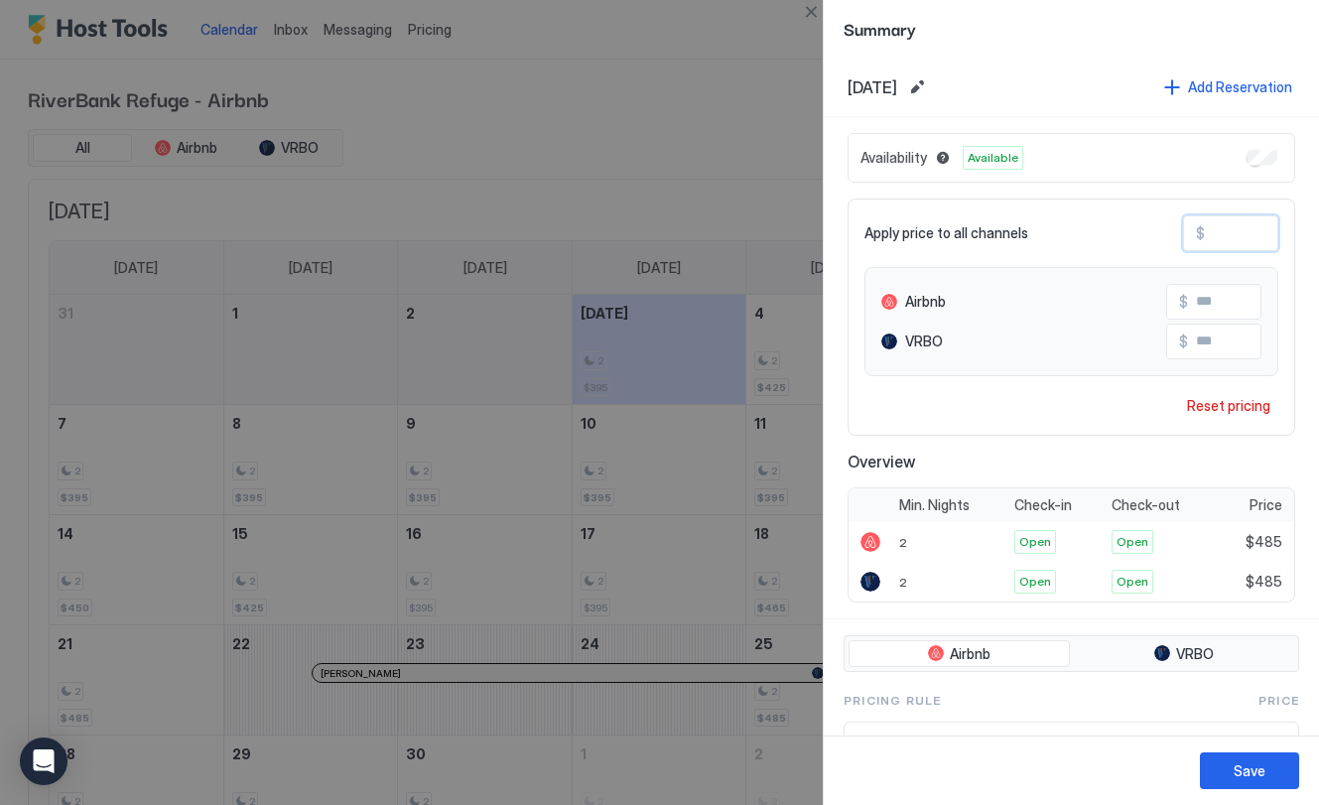
click at [1194, 236] on div "$ ***" at bounding box center [1230, 233] width 95 height 36
type input "*"
type input "**"
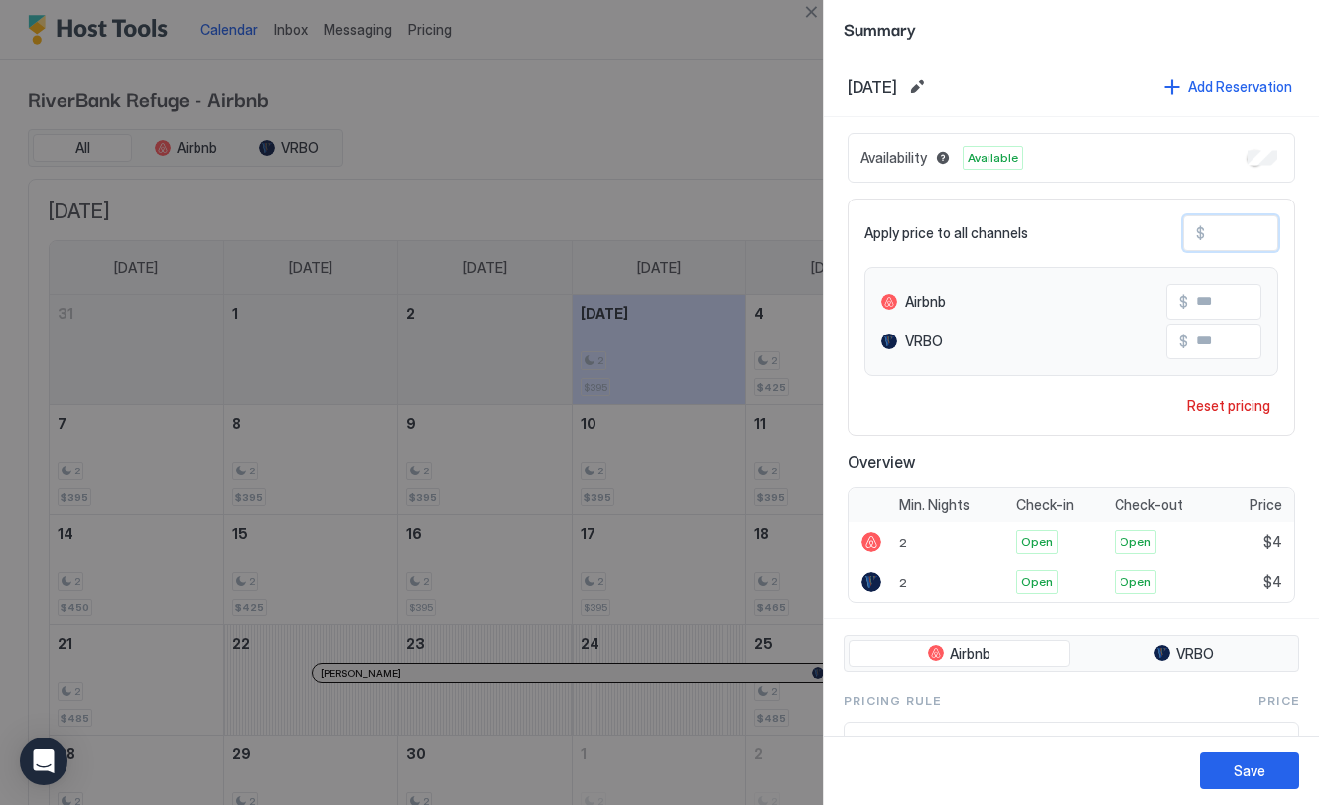
type input "**"
type input "***"
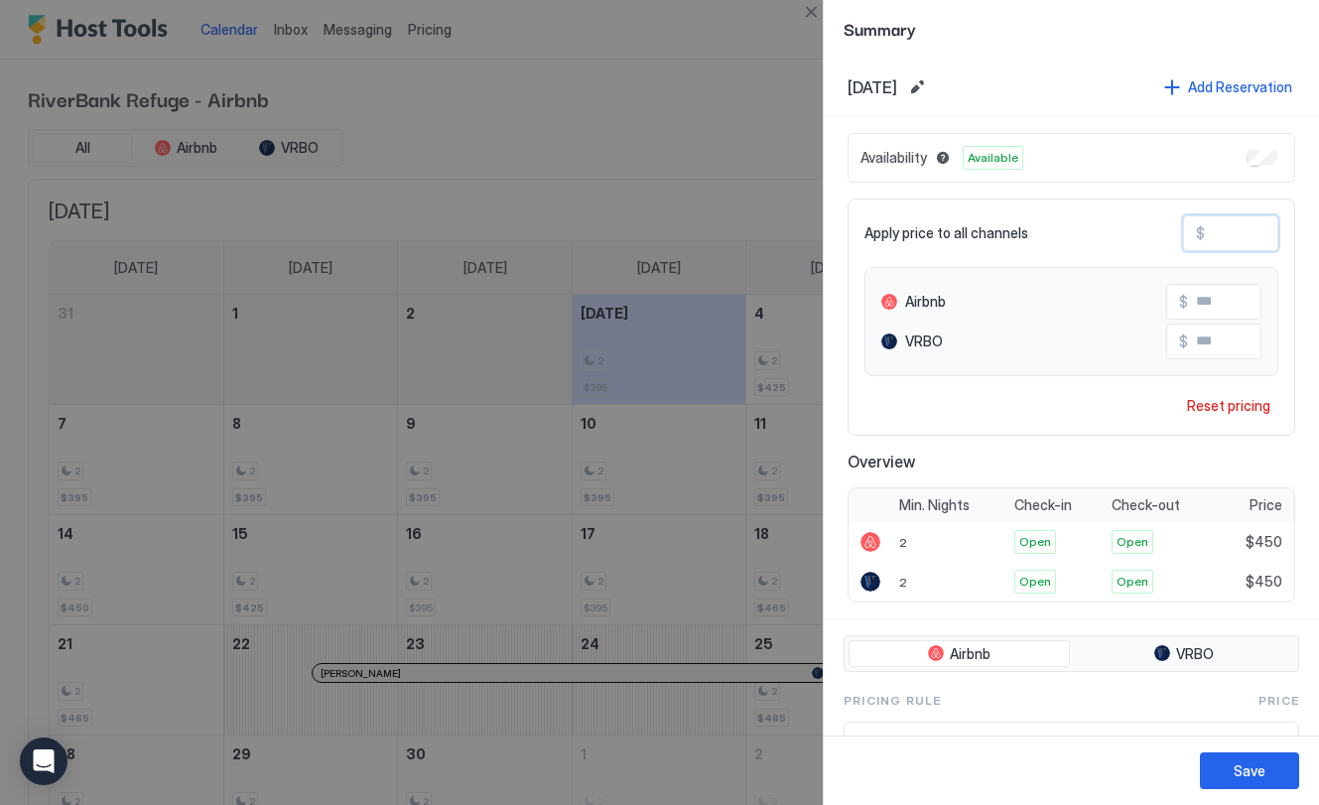
type input "***"
drag, startPoint x: 1257, startPoint y: 774, endPoint x: 1139, endPoint y: 747, distance: 121.1
click at [1234, 760] on div "Save" at bounding box center [1250, 770] width 32 height 21
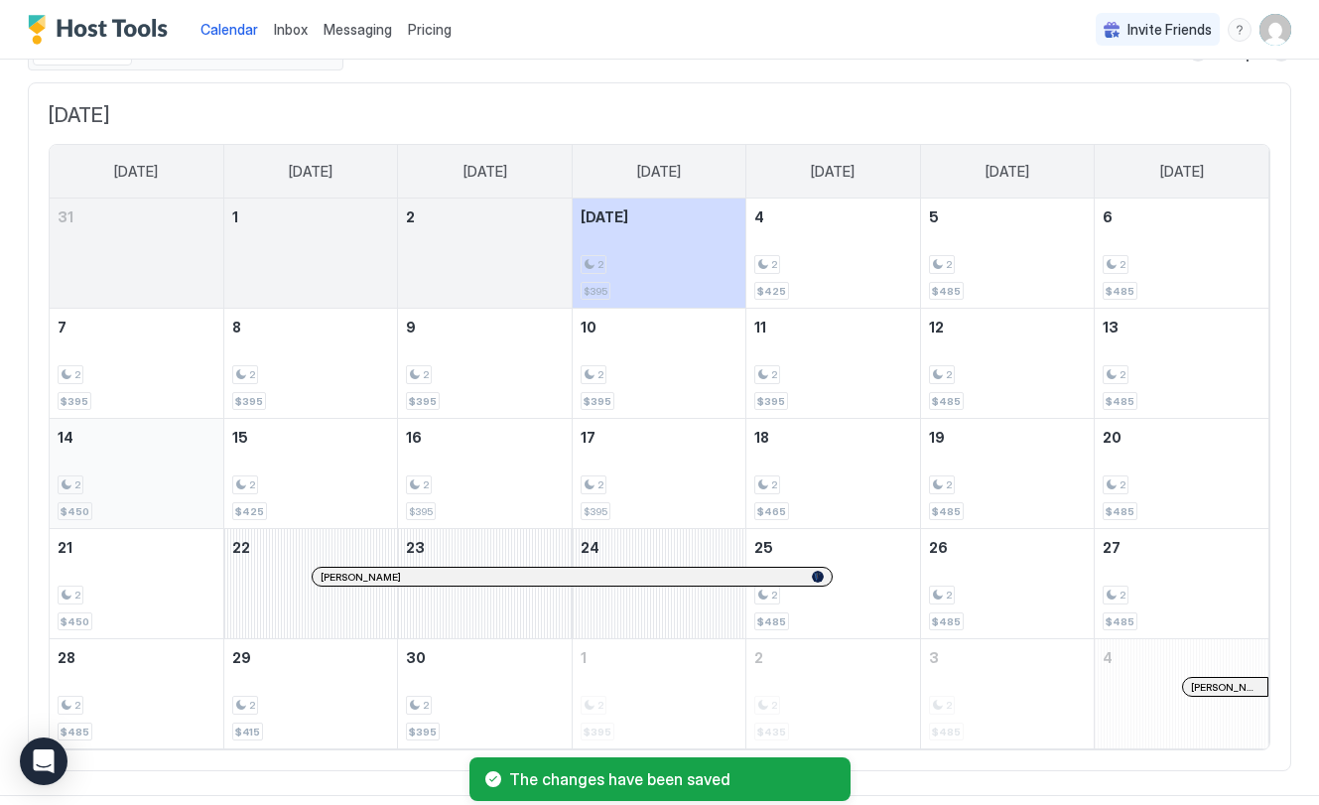
scroll to position [122, 0]
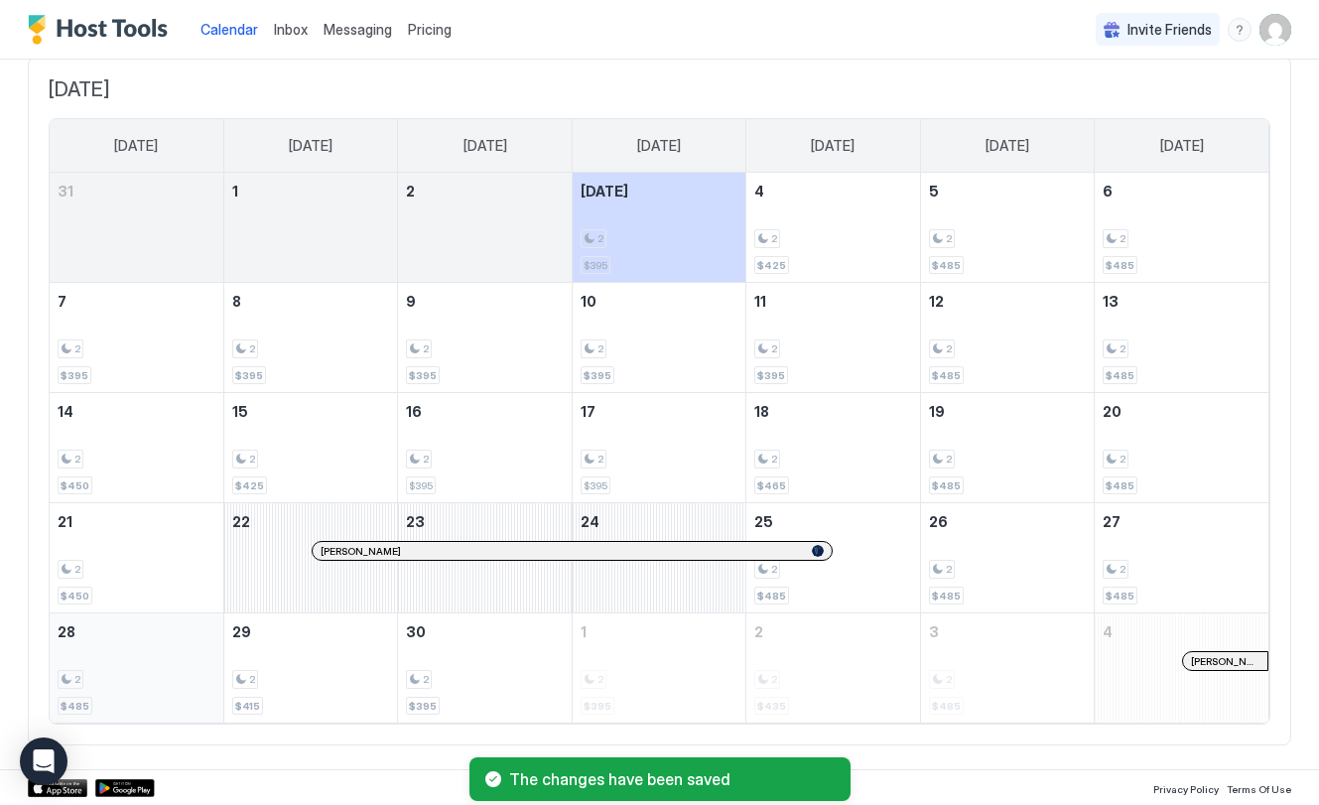
click at [109, 675] on div "2" at bounding box center [137, 679] width 158 height 19
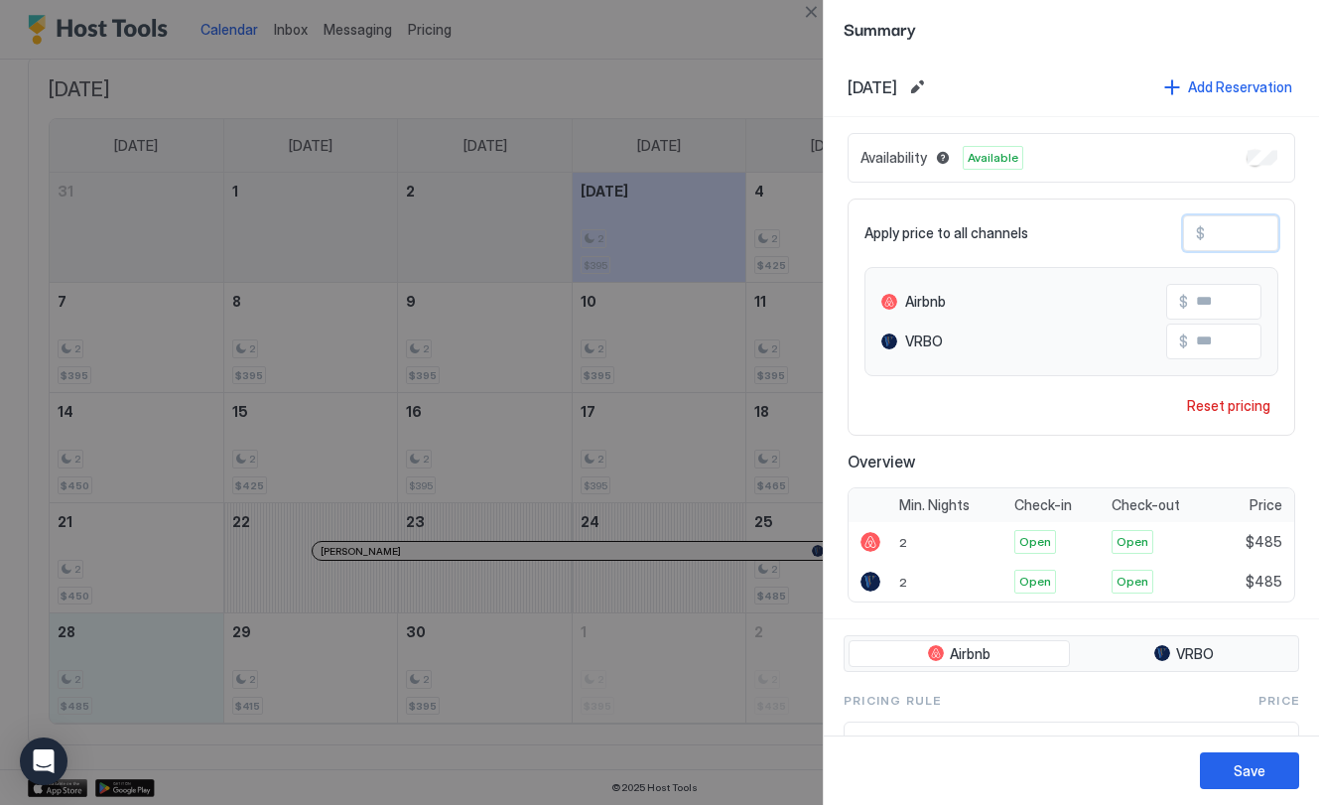
drag, startPoint x: 1250, startPoint y: 229, endPoint x: 1190, endPoint y: 236, distance: 60.0
click at [1202, 237] on div "$ ***" at bounding box center [1230, 233] width 95 height 36
type input "*"
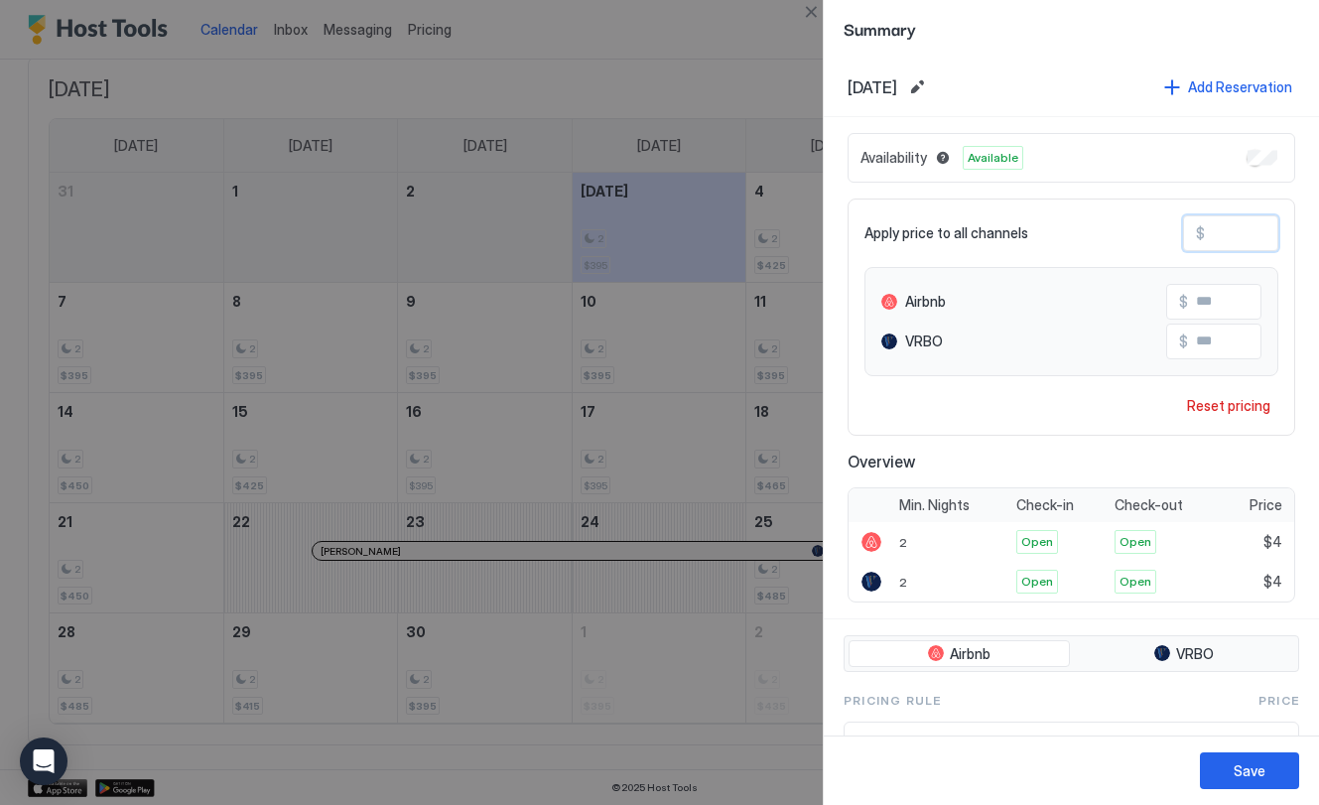
type input "**"
type input "***"
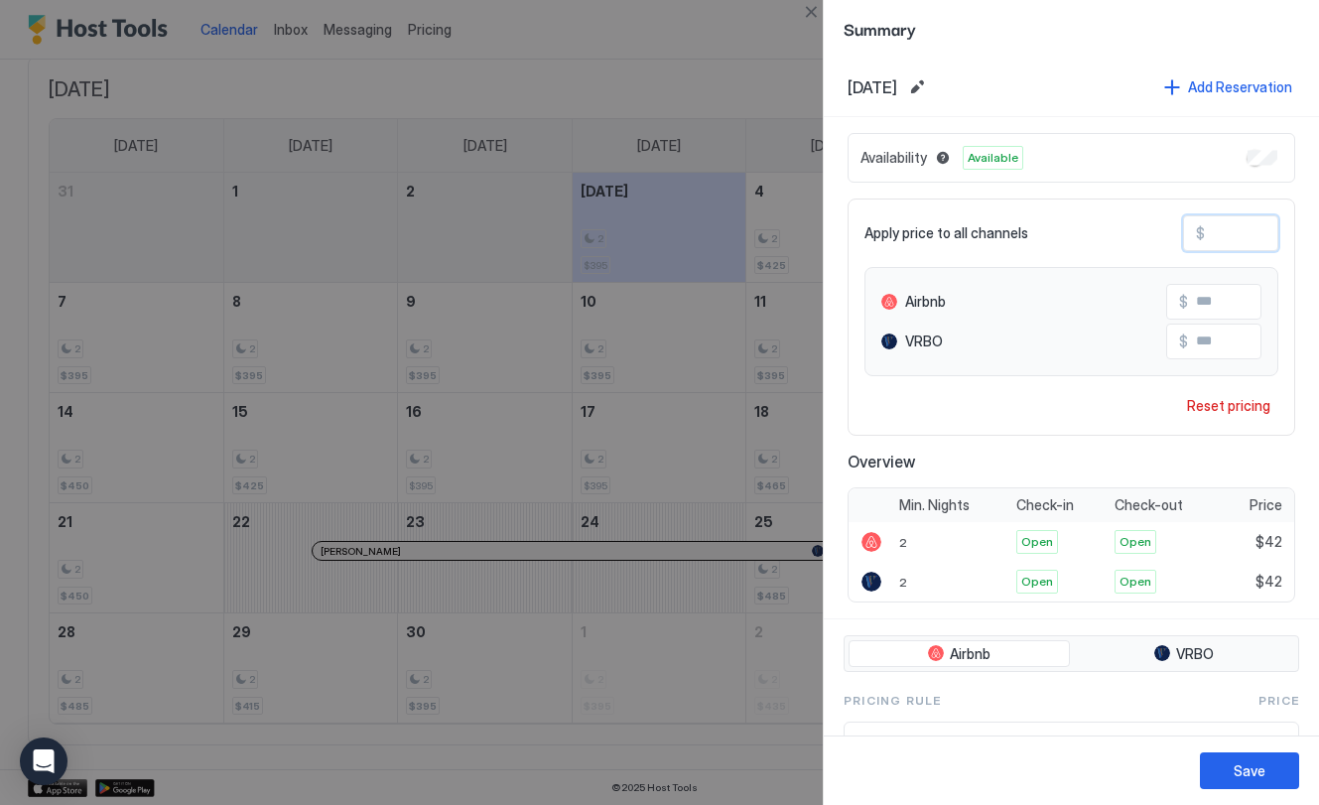
type input "***"
drag, startPoint x: 1269, startPoint y: 763, endPoint x: 1259, endPoint y: 761, distance: 10.1
click at [1268, 763] on button "Save" at bounding box center [1249, 770] width 99 height 37
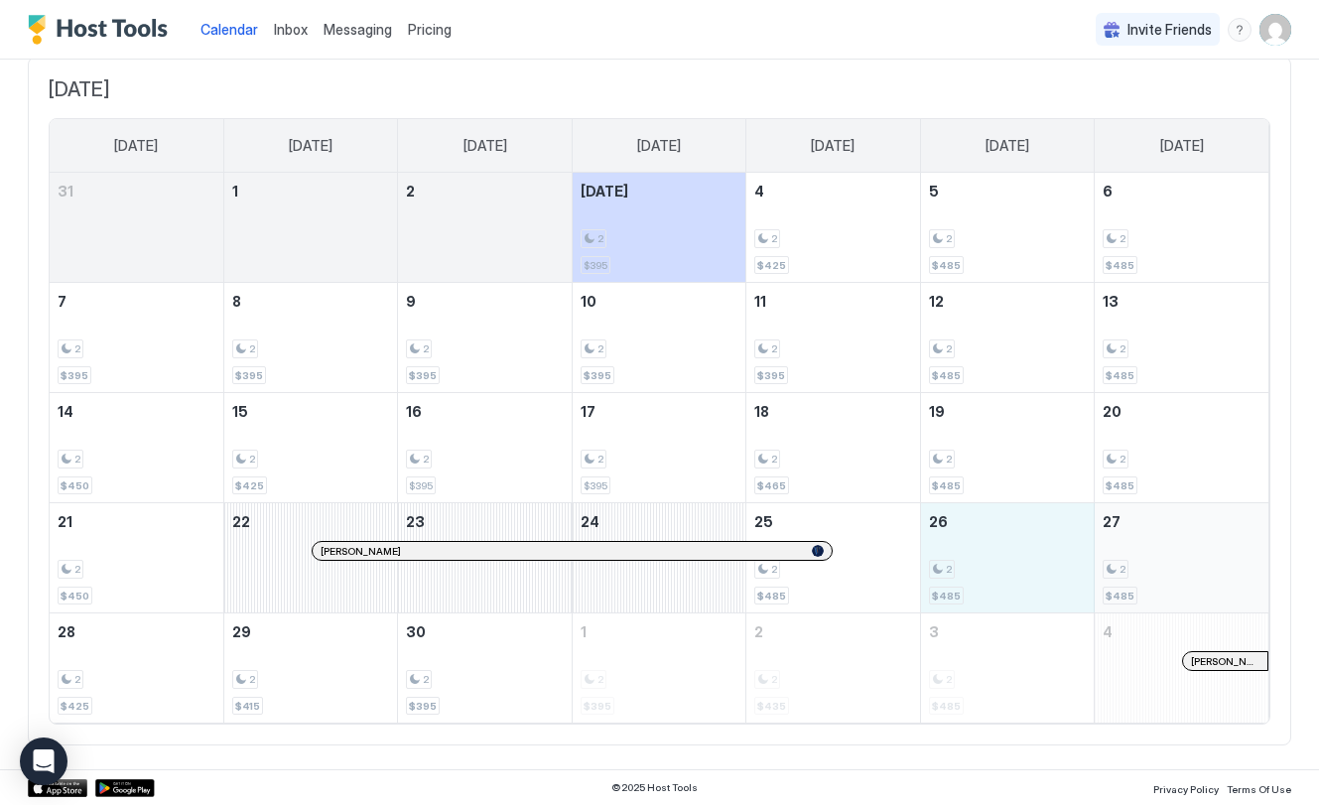
drag, startPoint x: 1029, startPoint y: 572, endPoint x: 1195, endPoint y: 551, distance: 167.1
click at [1195, 551] on tr "21 2 $450 22 [PERSON_NAME] 23 24 25 2 $485 26 2 $485 27 2 $485" at bounding box center [659, 558] width 1219 height 110
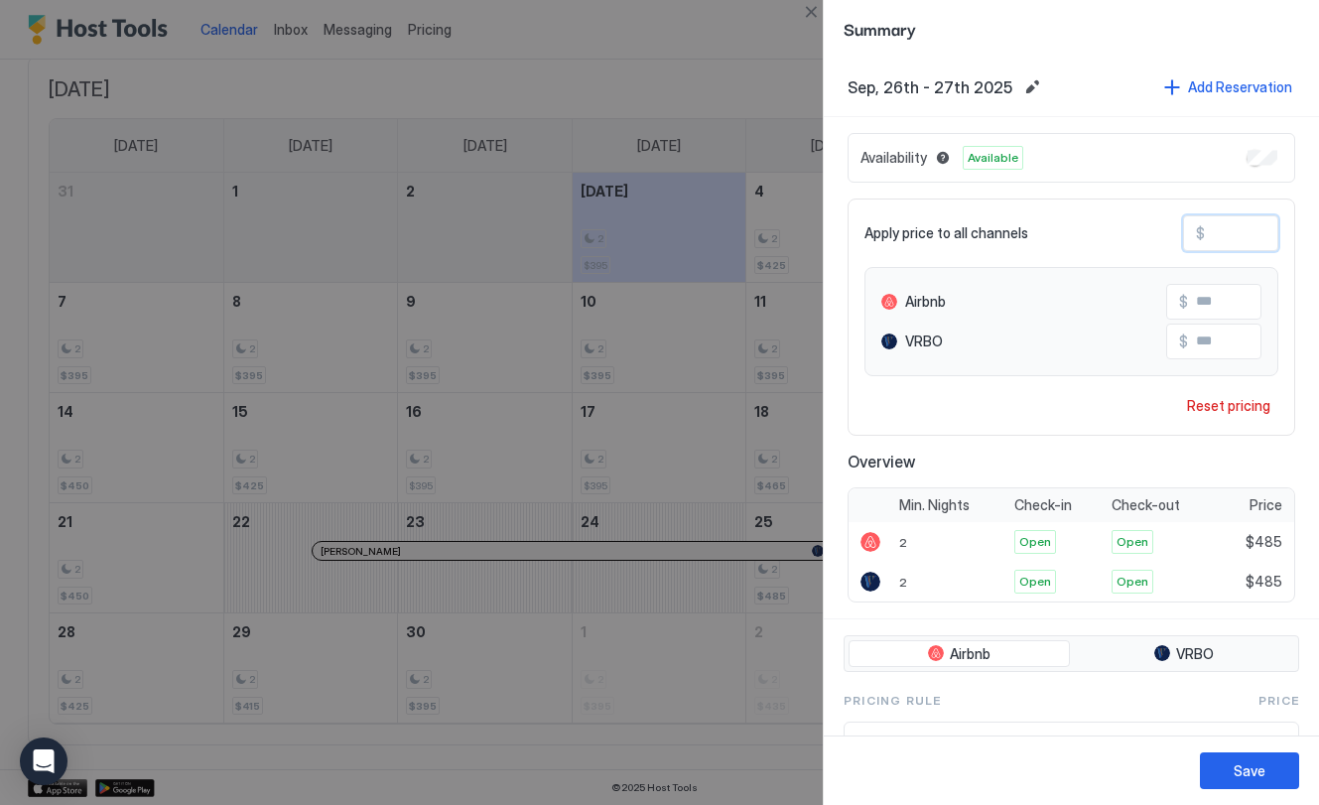
drag, startPoint x: 1249, startPoint y: 230, endPoint x: 1228, endPoint y: 240, distance: 23.1
click at [1224, 236] on input "***" at bounding box center [1284, 233] width 159 height 34
type input "**"
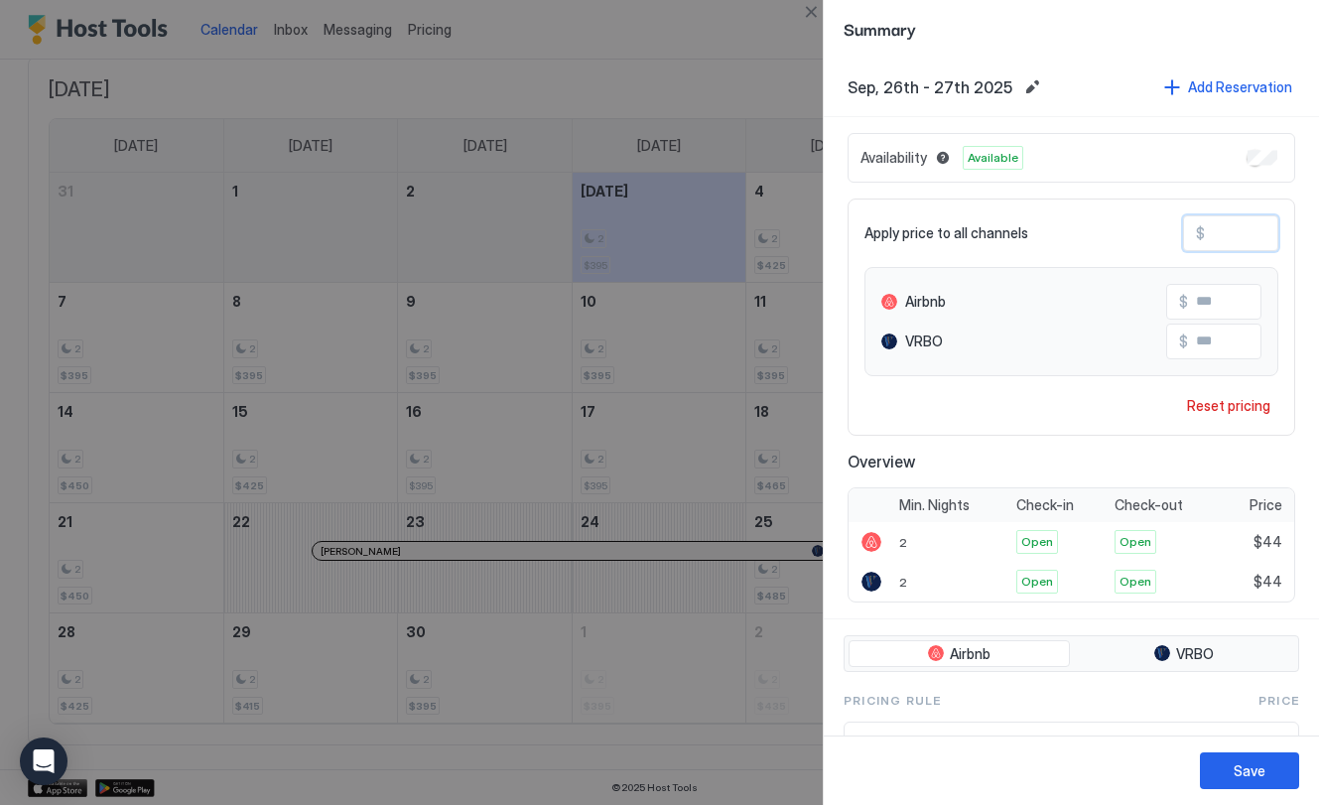
type input "***"
click at [1235, 773] on div "Save" at bounding box center [1250, 770] width 32 height 21
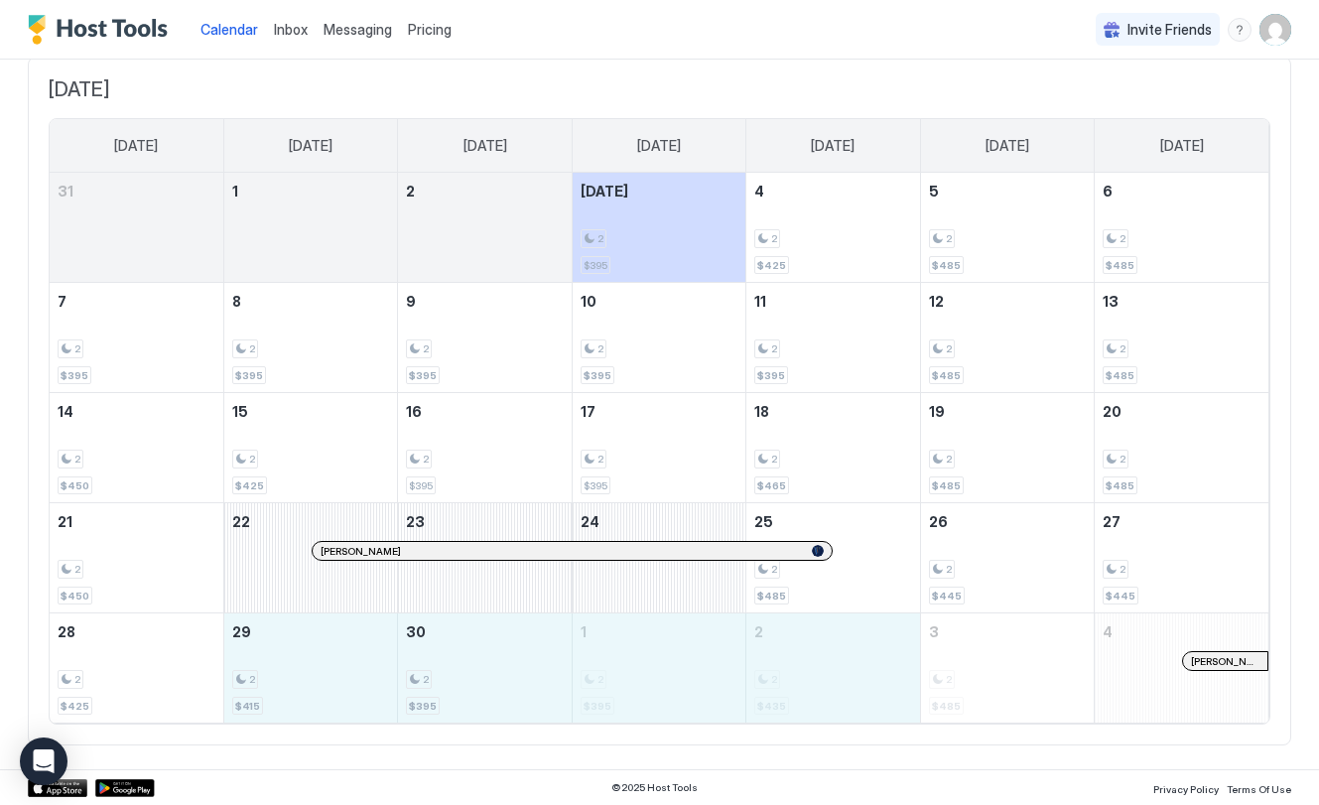
drag, startPoint x: 354, startPoint y: 685, endPoint x: 790, endPoint y: 681, distance: 435.7
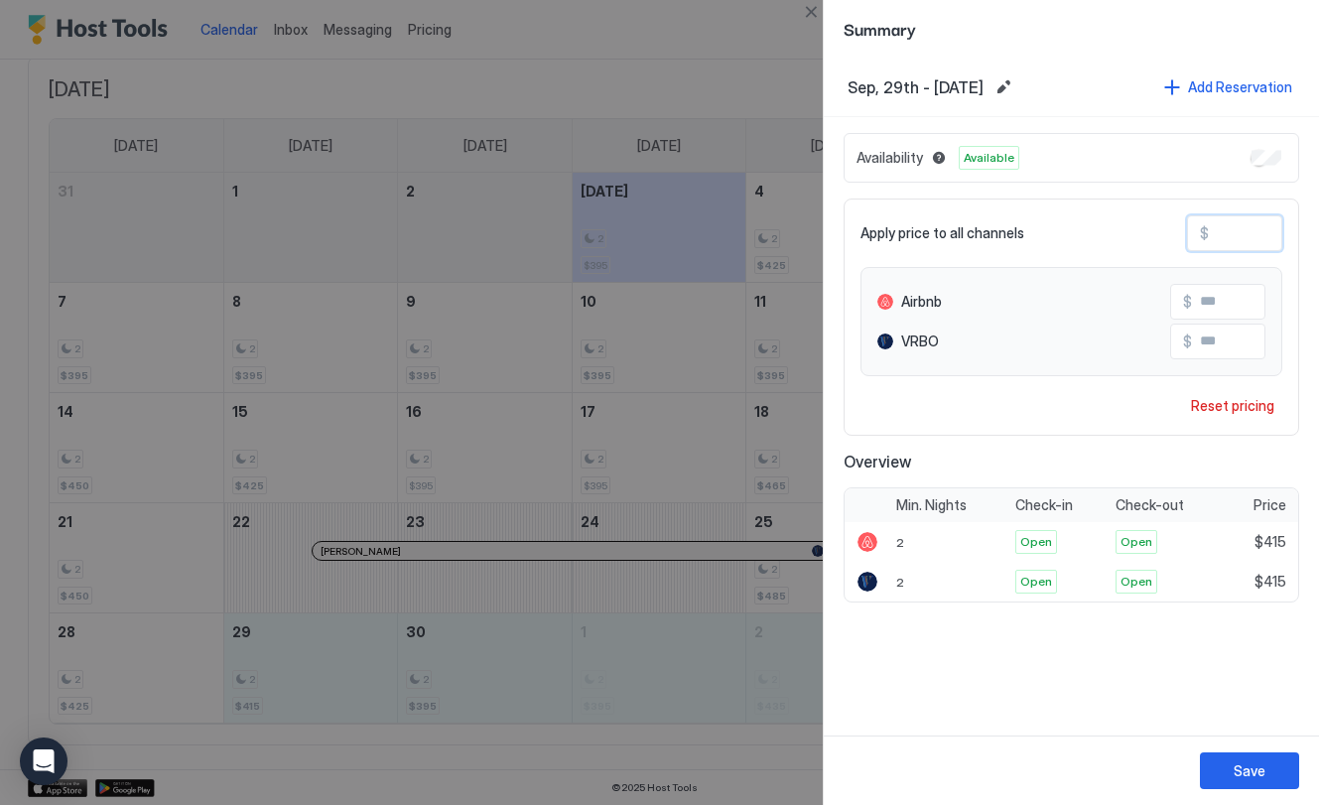
click at [1212, 234] on input "***" at bounding box center [1288, 233] width 159 height 34
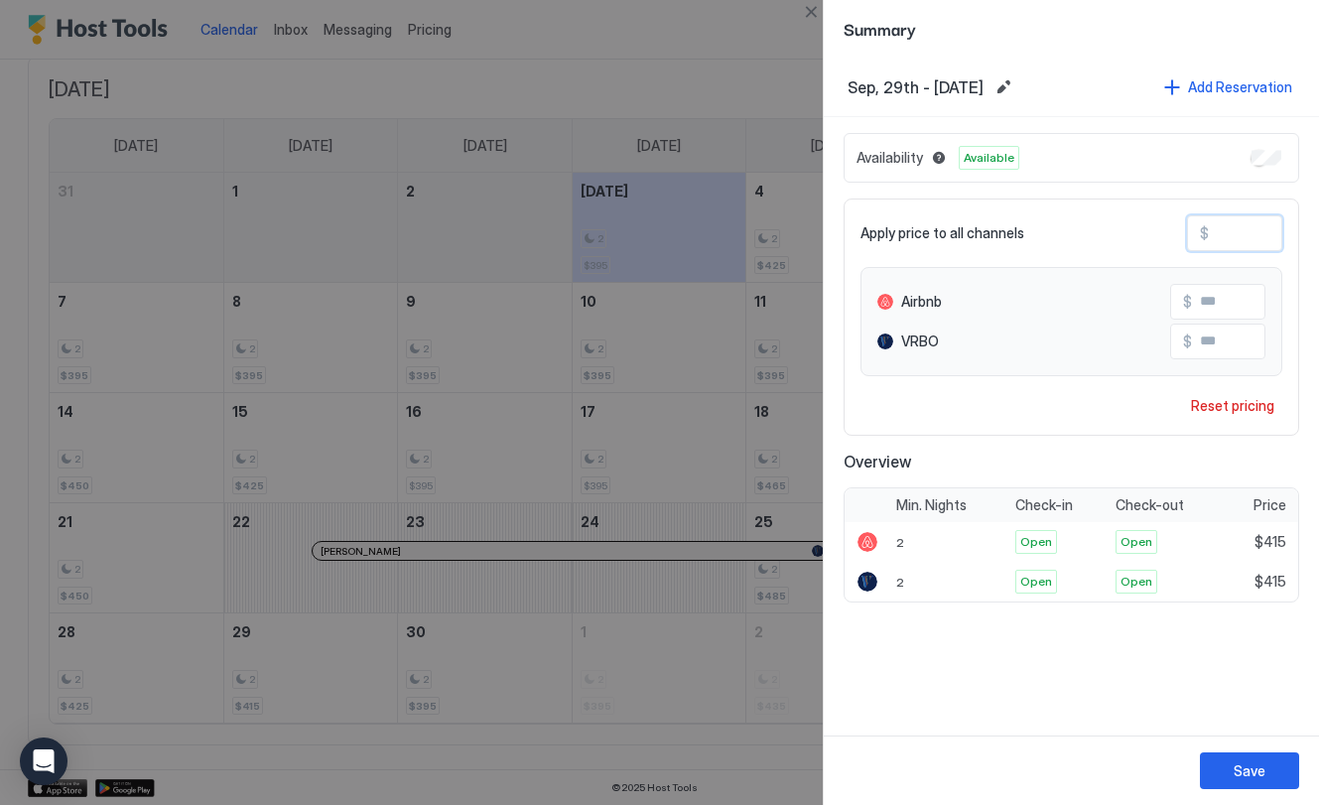
type input "*"
type input "**"
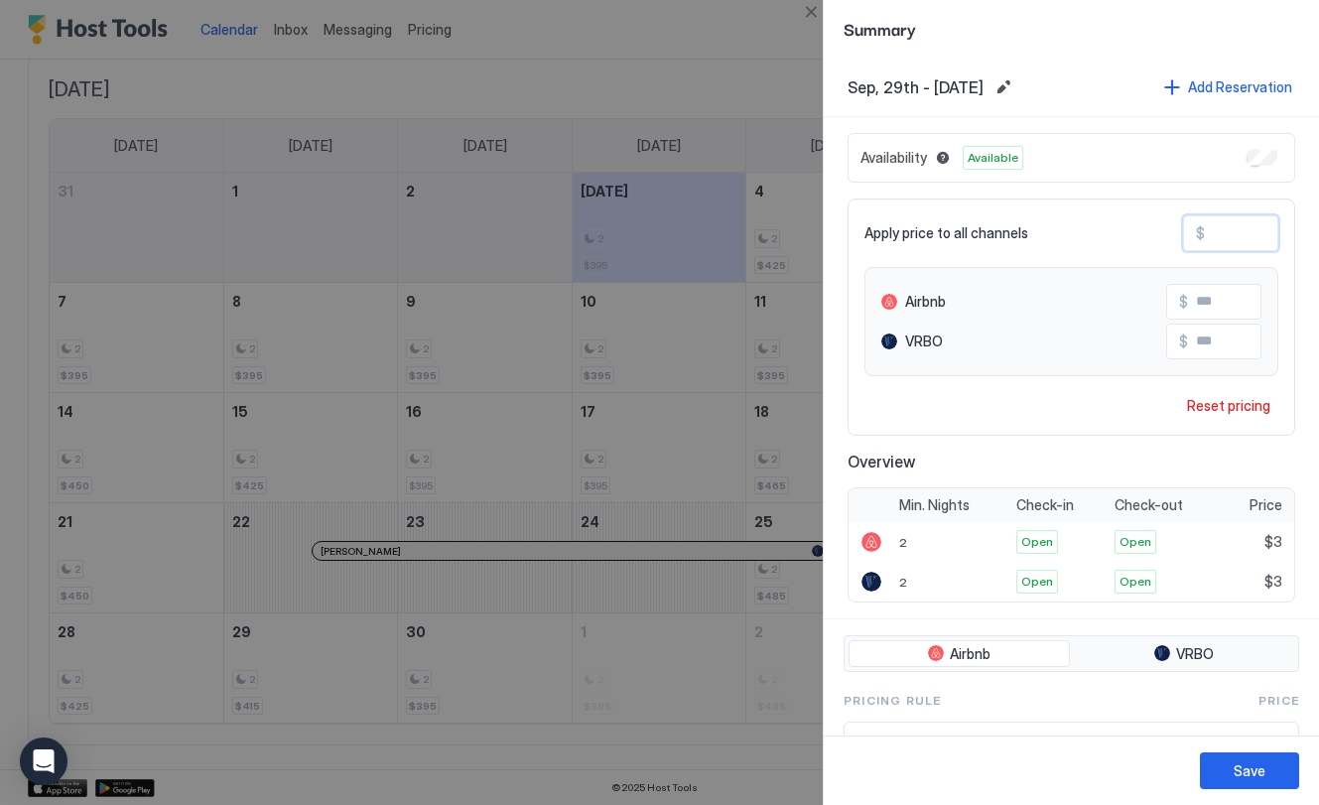
type input "**"
type input "*"
type input "**"
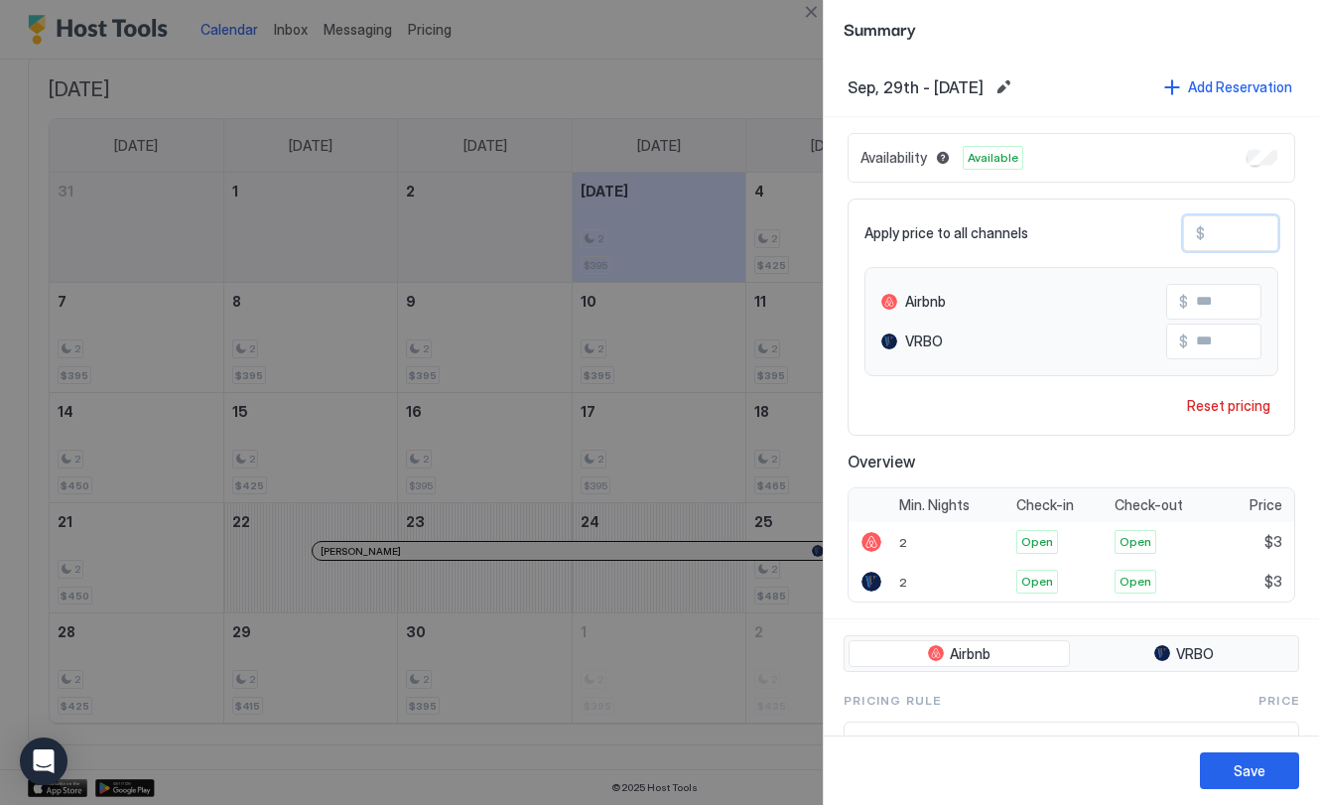
type input "**"
type input "***"
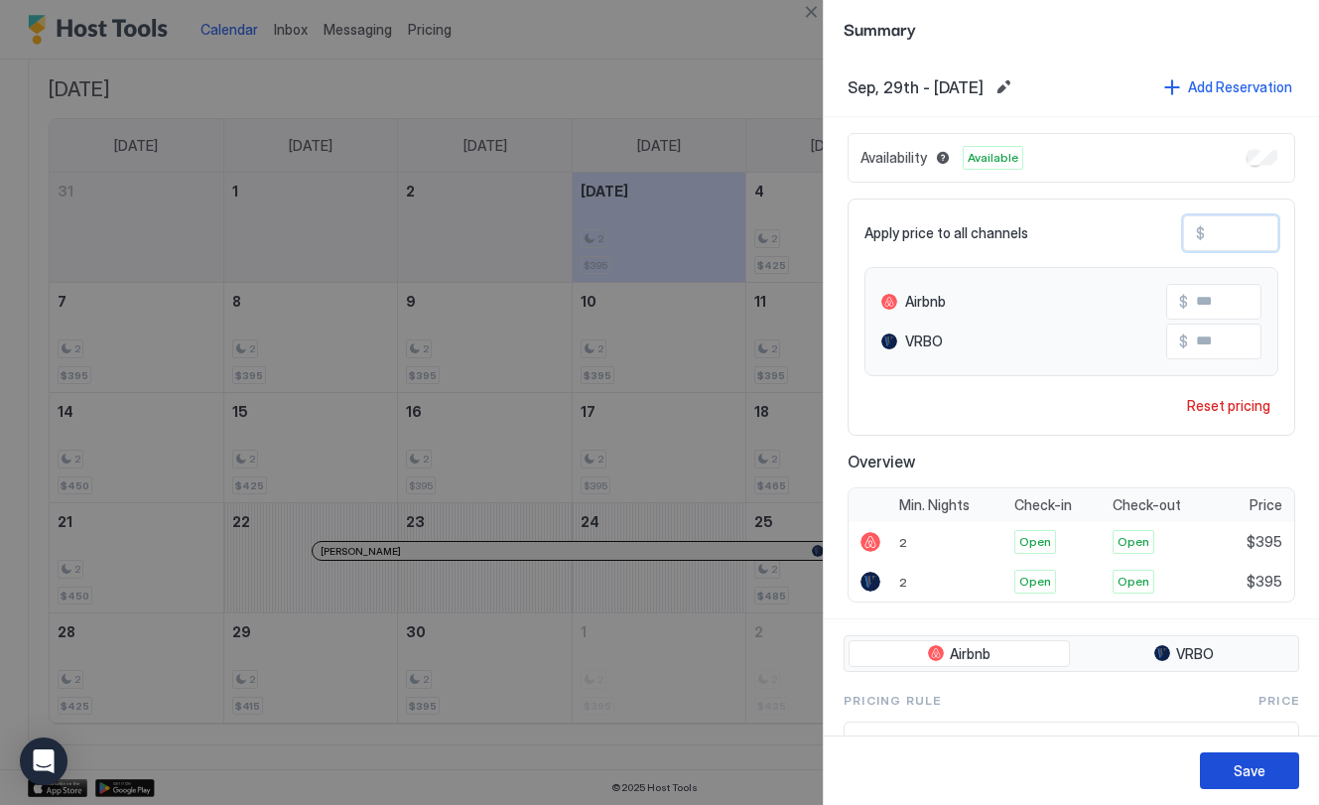
type input "***"
click at [1260, 771] on div "Save" at bounding box center [1250, 770] width 32 height 21
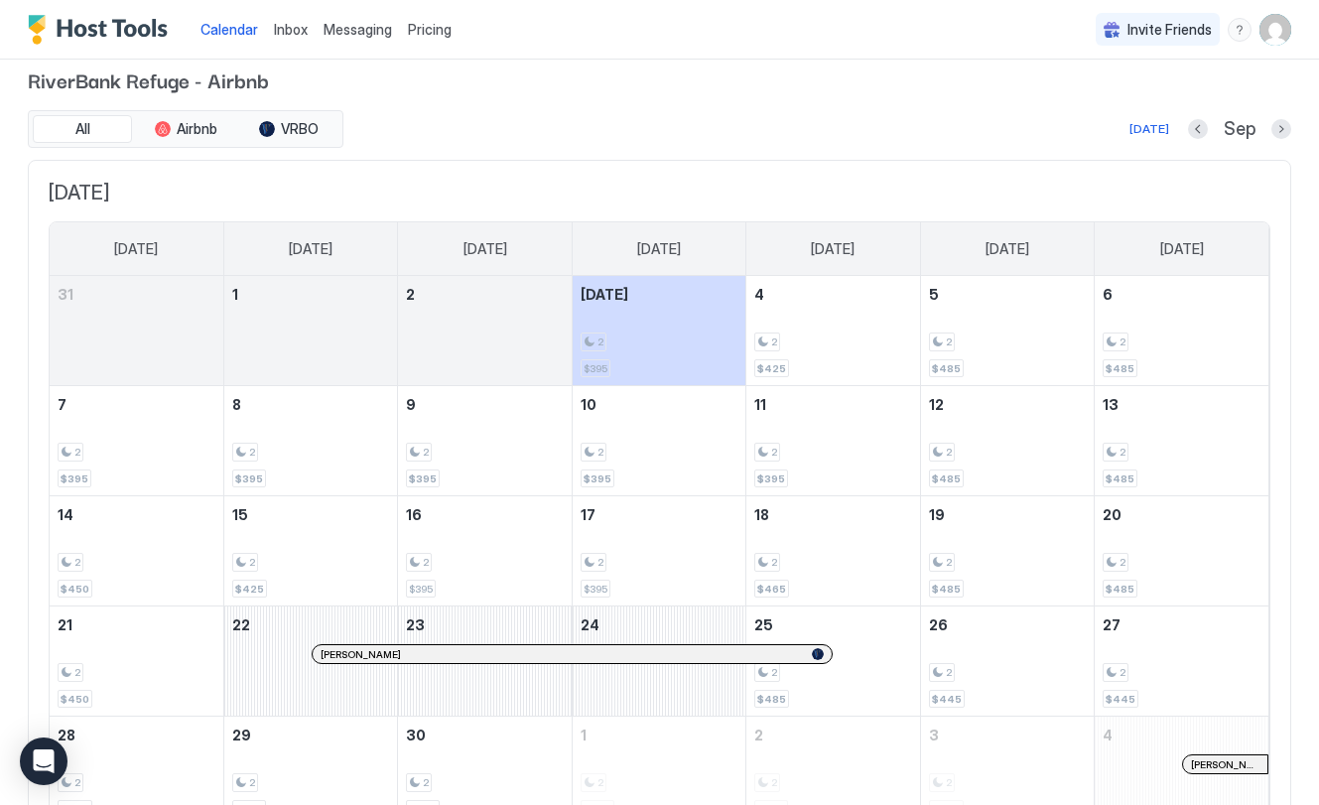
scroll to position [0, 0]
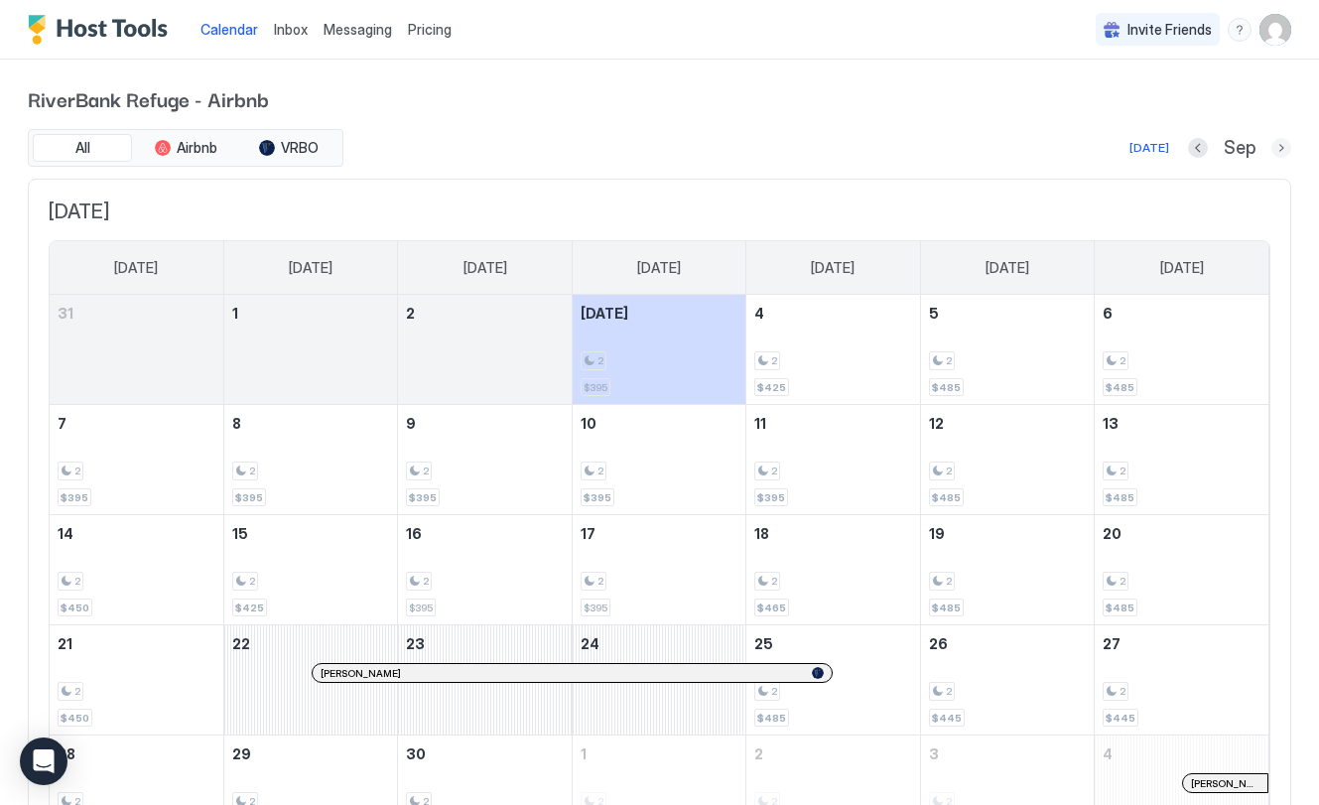
click at [1283, 148] on button "Next month" at bounding box center [1281, 148] width 20 height 20
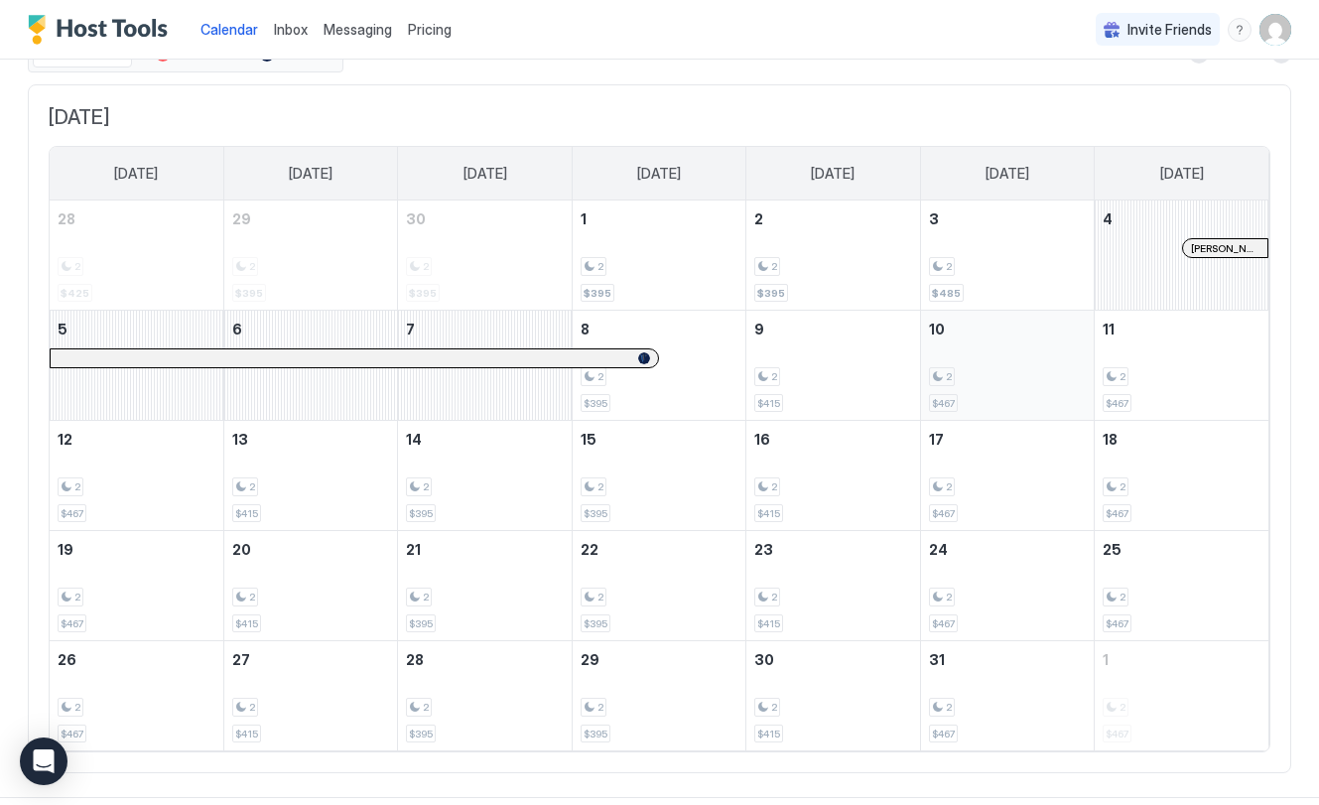
scroll to position [101, 0]
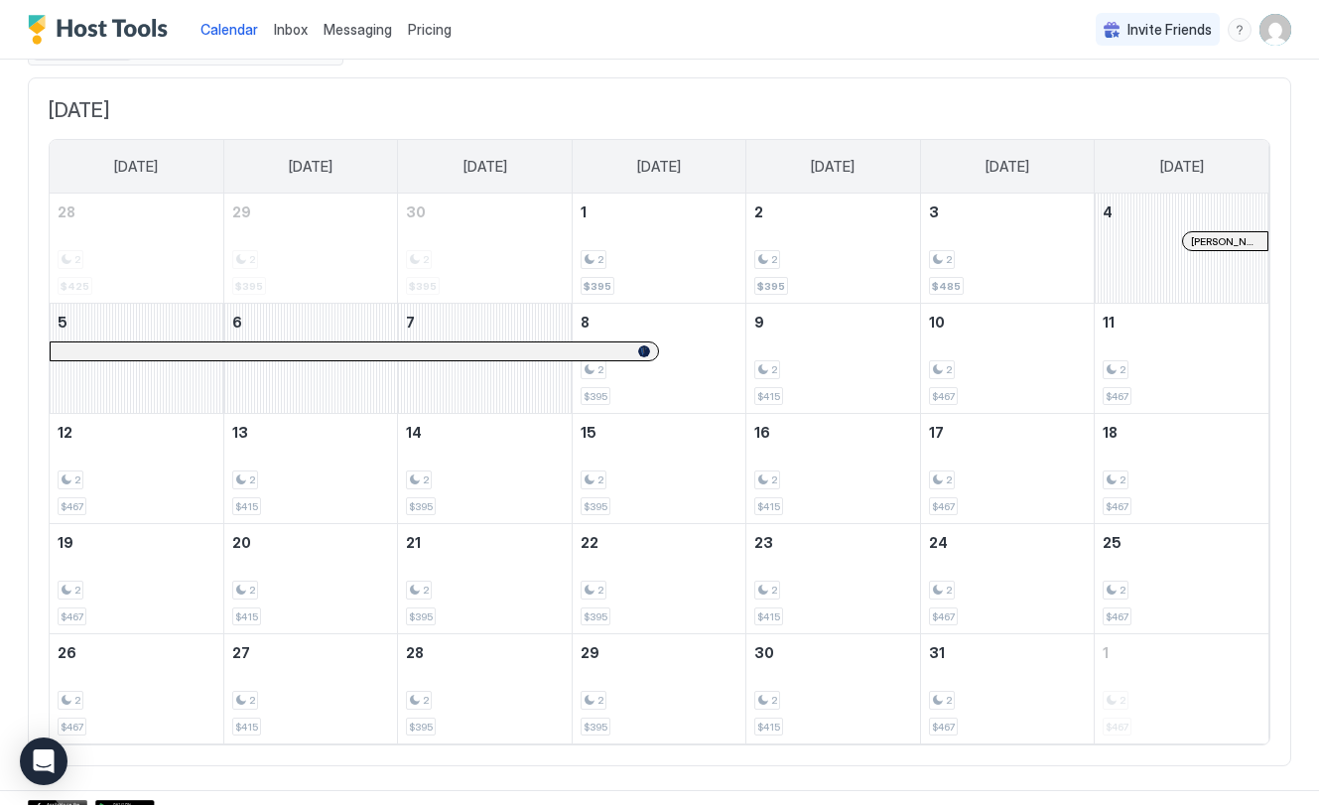
click at [432, 28] on span "Pricing" at bounding box center [430, 30] width 44 height 18
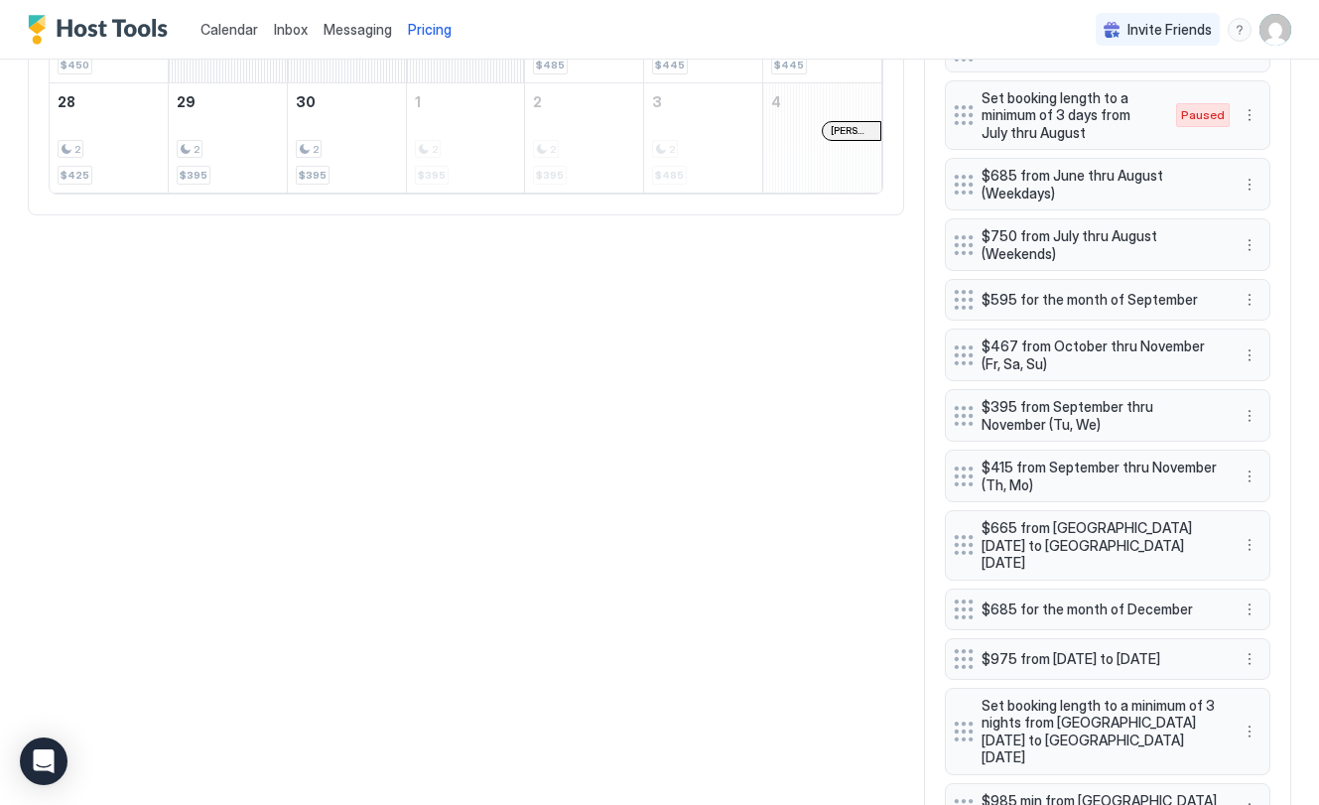
scroll to position [1116, 0]
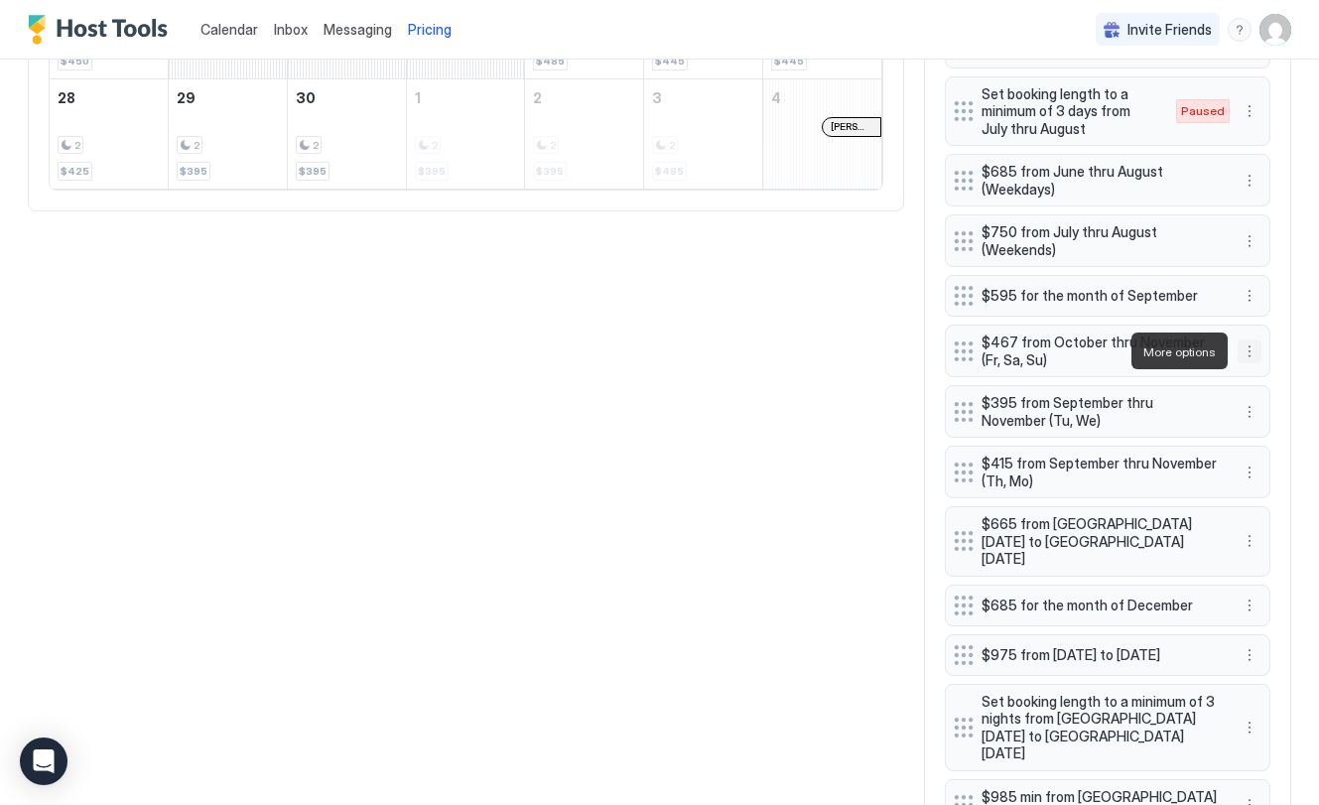
click at [1241, 350] on button "More options" at bounding box center [1250, 351] width 24 height 24
click at [1262, 378] on div "Edit" at bounding box center [1269, 378] width 44 height 15
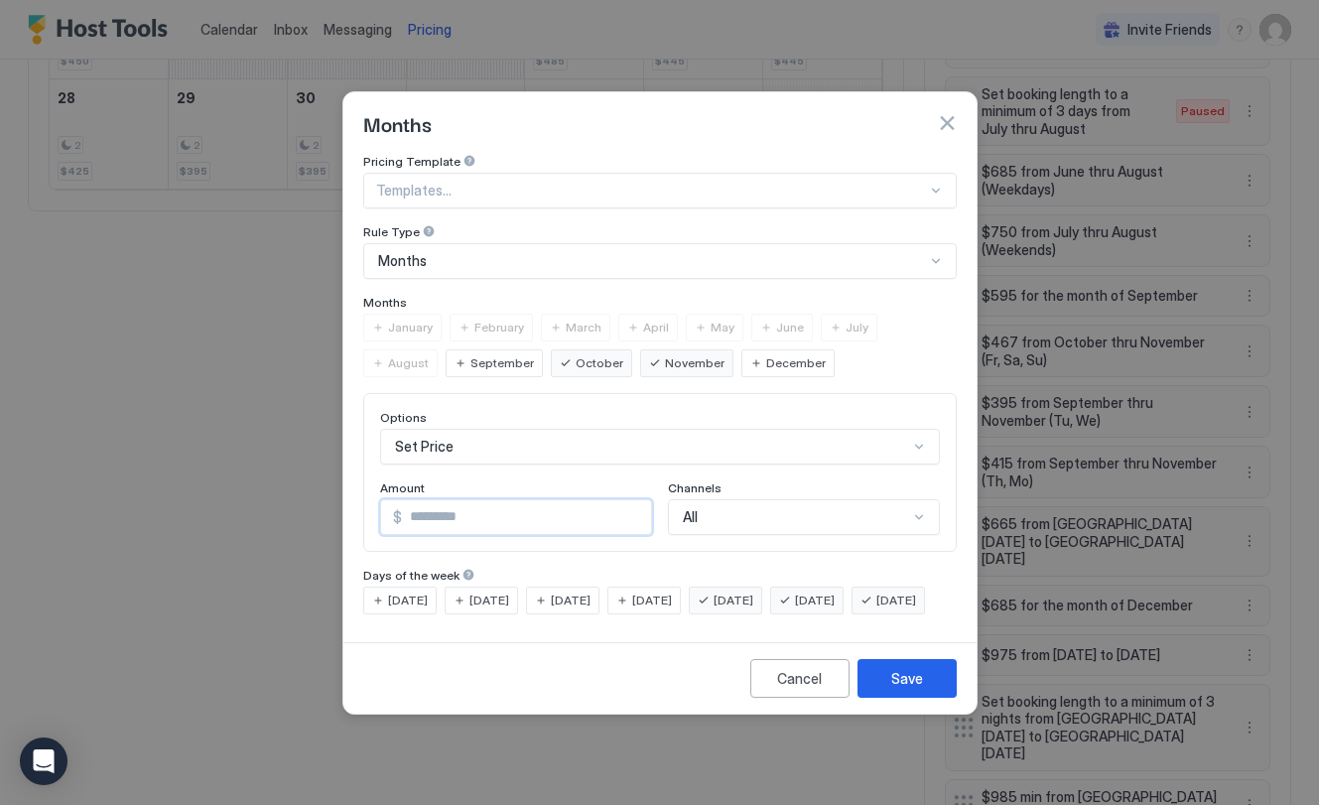
drag, startPoint x: 474, startPoint y: 498, endPoint x: 427, endPoint y: 500, distance: 47.7
click at [419, 500] on input "***" at bounding box center [526, 517] width 249 height 34
type input "***"
drag, startPoint x: 908, startPoint y: 694, endPoint x: 491, endPoint y: 608, distance: 425.5
click at [893, 688] on div "Save" at bounding box center [907, 678] width 32 height 21
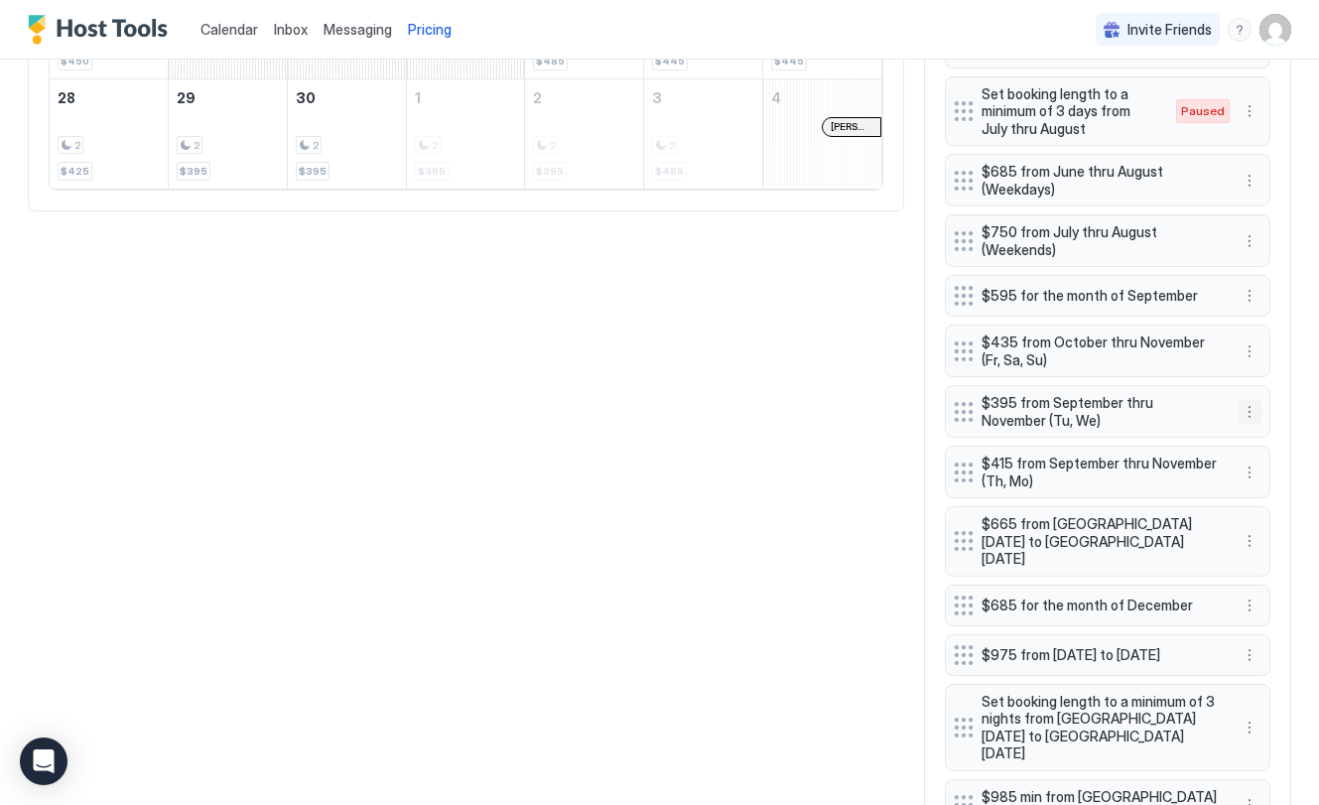
click at [1239, 412] on button "More options" at bounding box center [1250, 412] width 24 height 24
click at [1283, 443] on span "Edit" at bounding box center [1279, 439] width 22 height 15
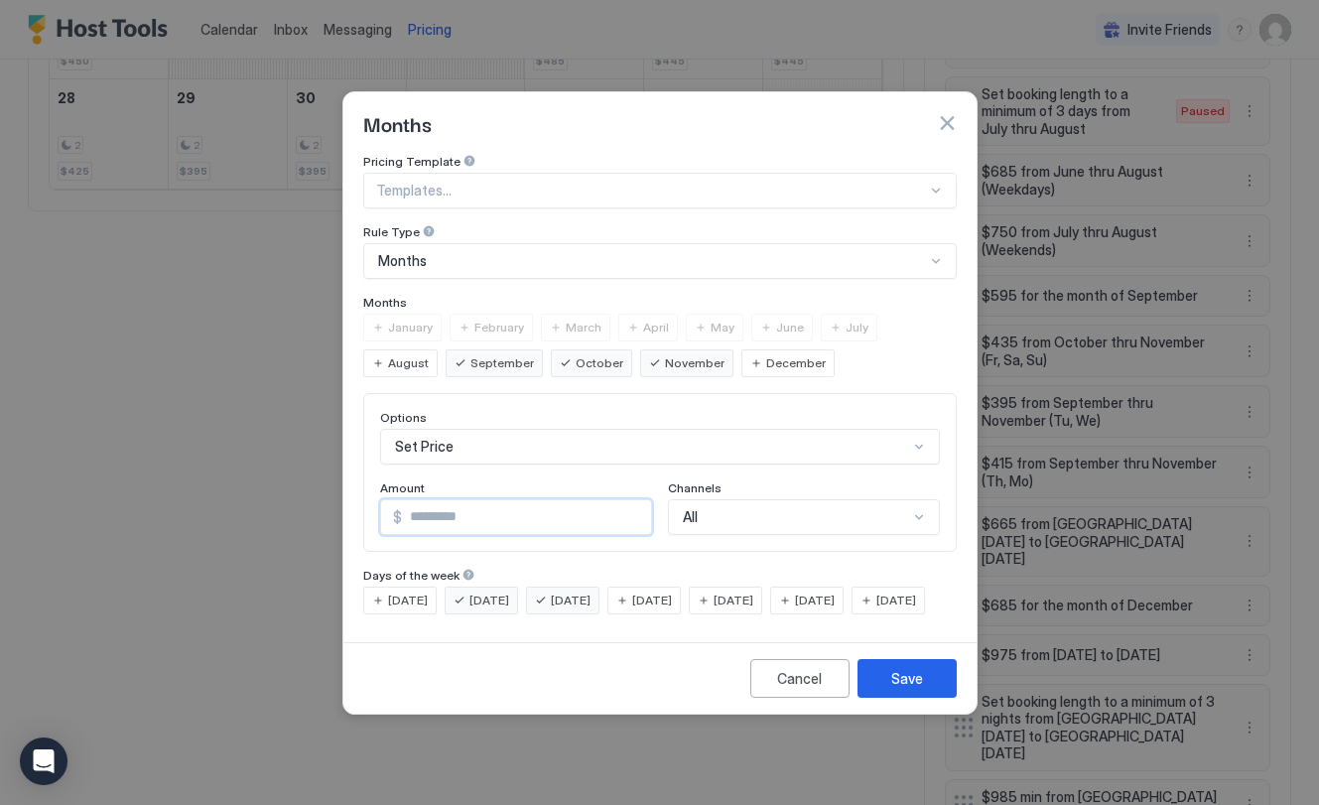
drag, startPoint x: 470, startPoint y: 498, endPoint x: 477, endPoint y: 490, distance: 10.6
click at [416, 500] on input "***" at bounding box center [526, 517] width 249 height 34
type input "***"
click at [916, 689] on div "Save" at bounding box center [907, 678] width 32 height 21
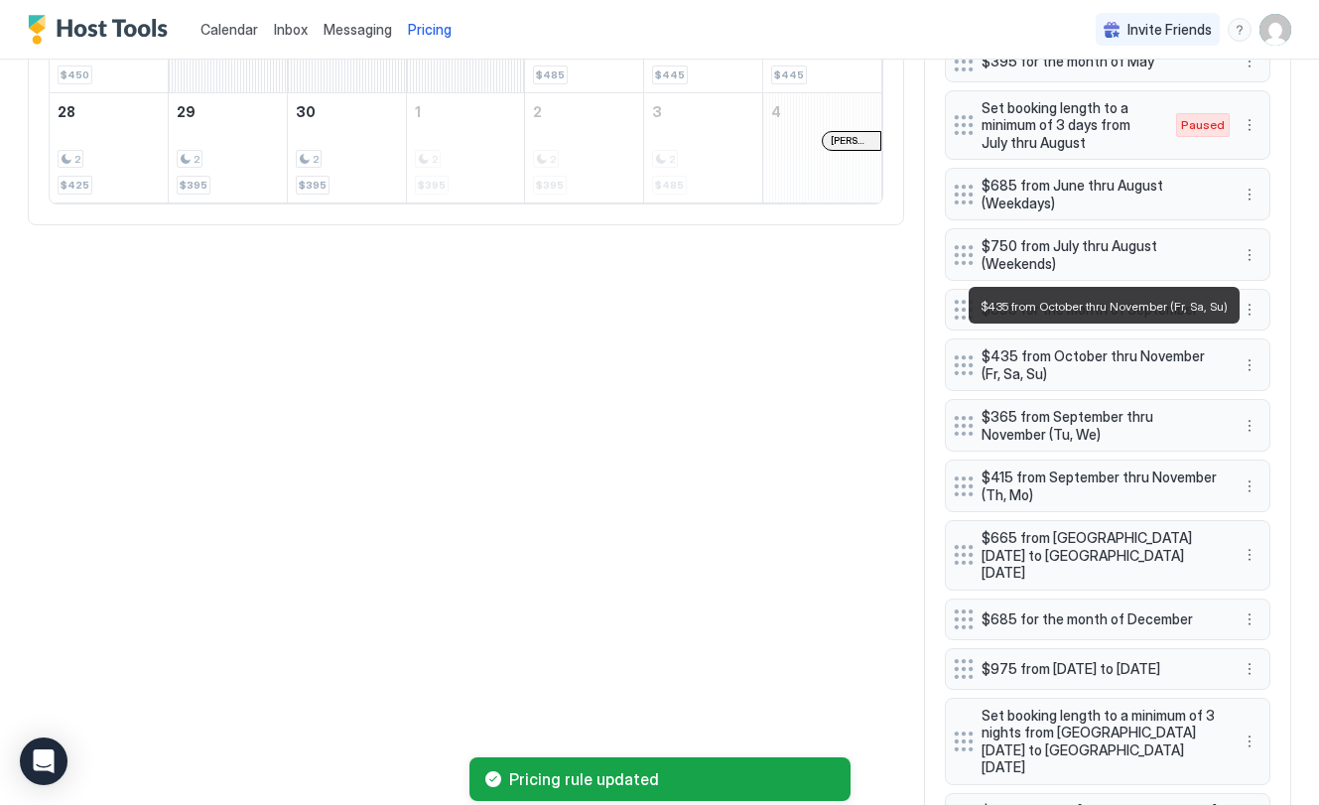
scroll to position [1101, 0]
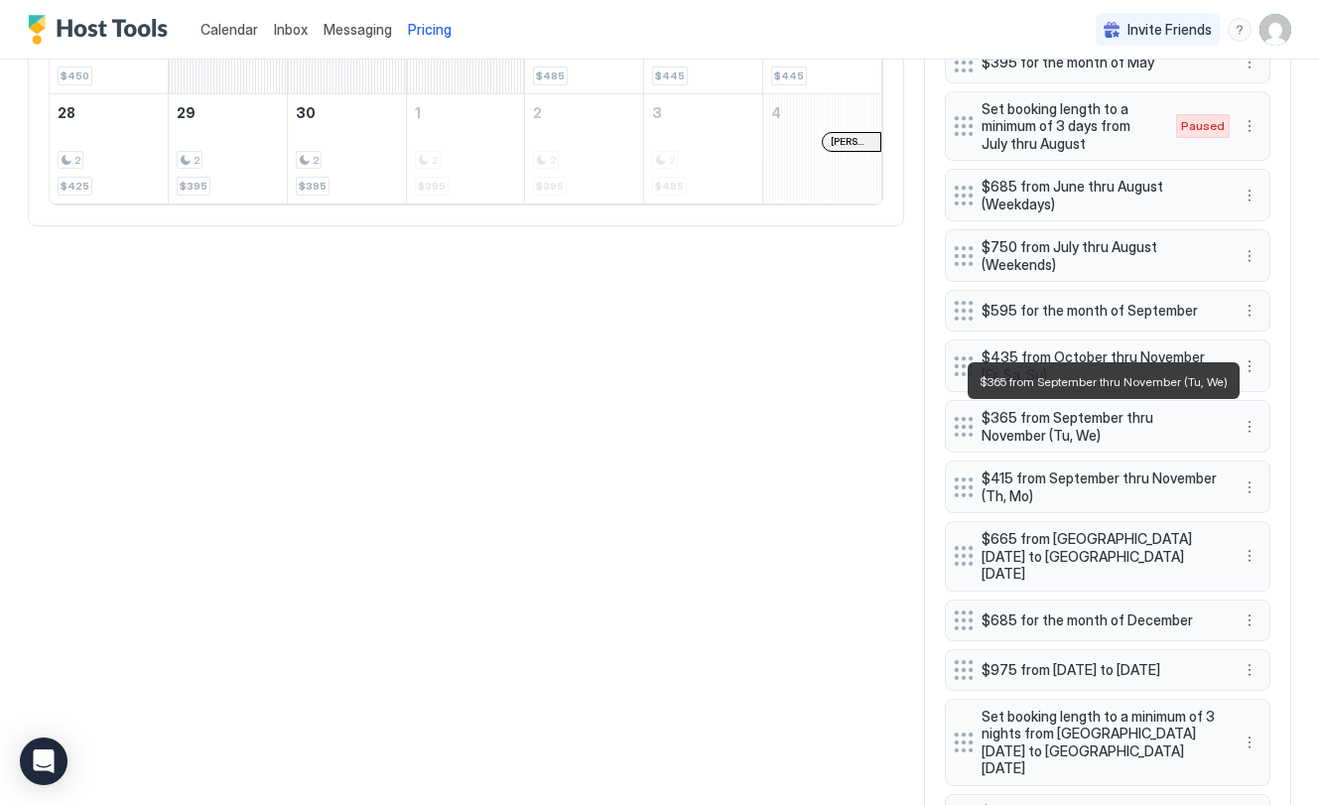
click at [1081, 433] on span "$365 from September thru November (Tu, We)" at bounding box center [1100, 426] width 236 height 35
click at [1087, 414] on span "$365 from September thru November (Tu, We)" at bounding box center [1100, 426] width 236 height 35
click at [1254, 422] on button "More options" at bounding box center [1250, 427] width 24 height 24
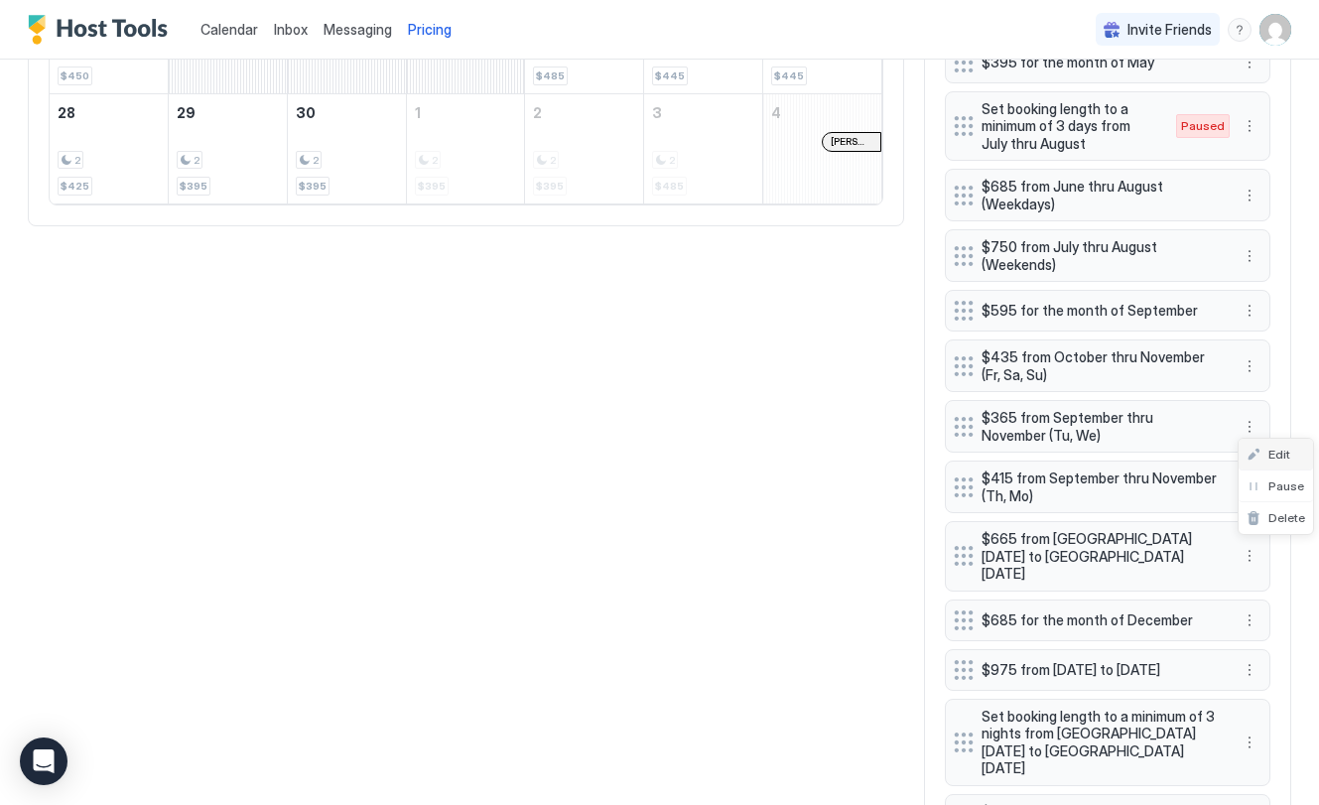
click at [1268, 458] on span "Edit" at bounding box center [1279, 454] width 22 height 15
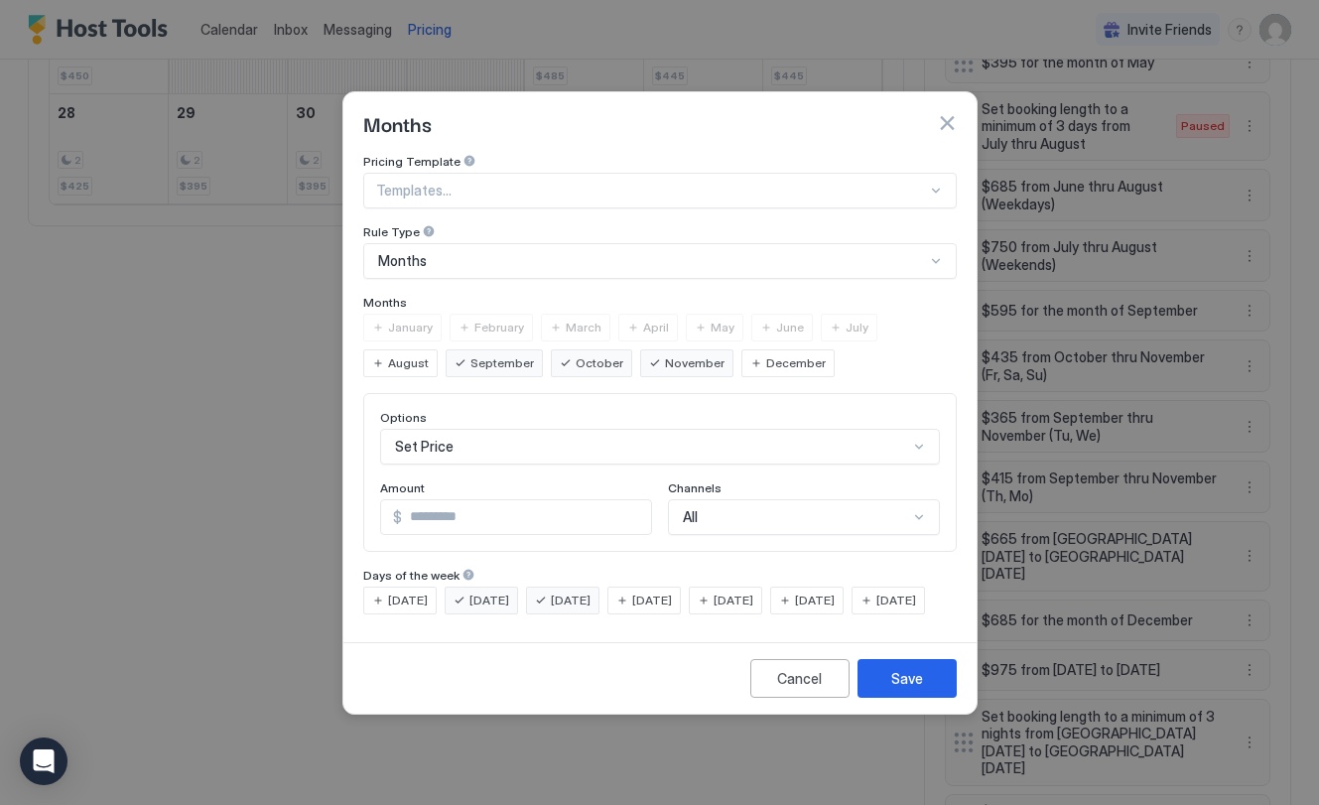
drag, startPoint x: 408, startPoint y: 582, endPoint x: 446, endPoint y: 595, distance: 40.2
click at [408, 592] on span "[DATE]" at bounding box center [408, 601] width 40 height 18
click at [918, 689] on div "Save" at bounding box center [907, 678] width 32 height 21
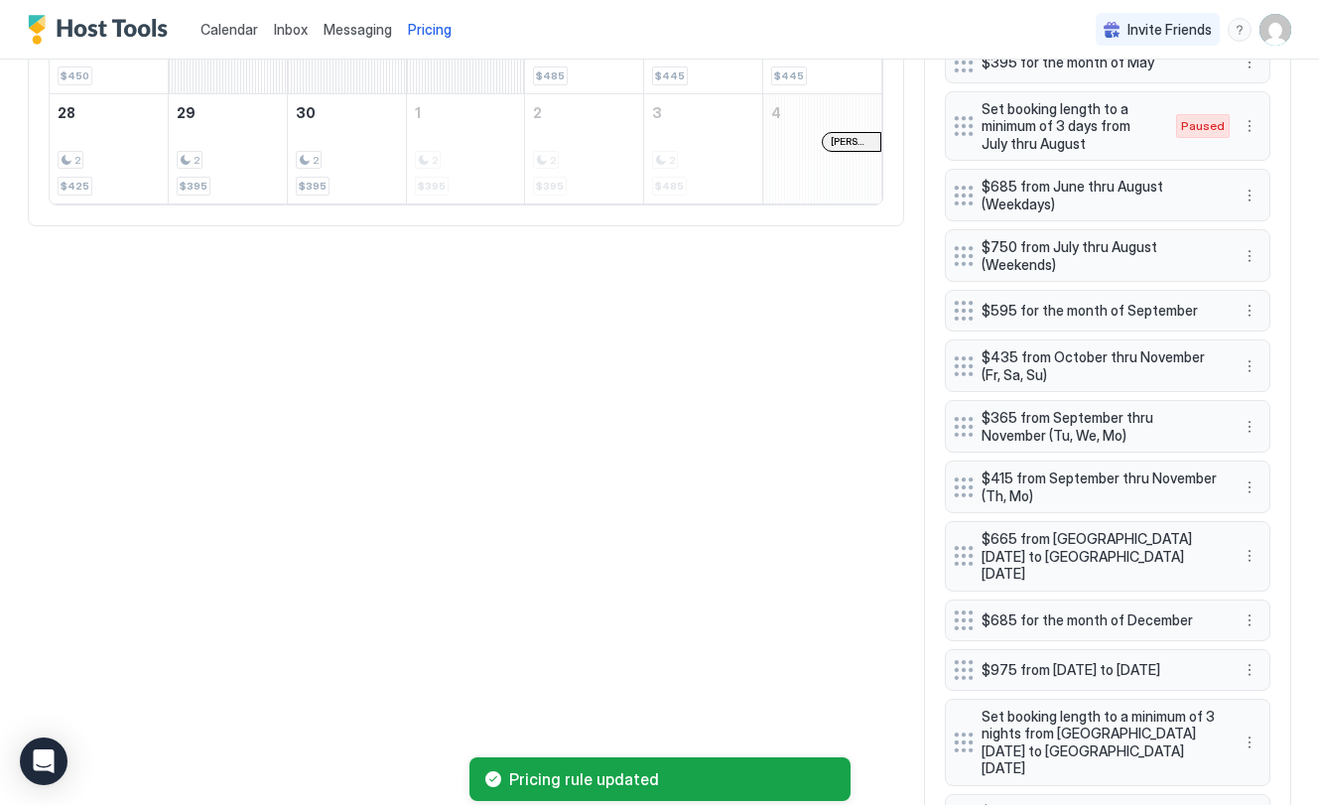
click at [1056, 482] on span "$415 from September thru November (Th, Mo)" at bounding box center [1100, 486] width 236 height 35
click at [1239, 485] on button "More options" at bounding box center [1250, 487] width 24 height 24
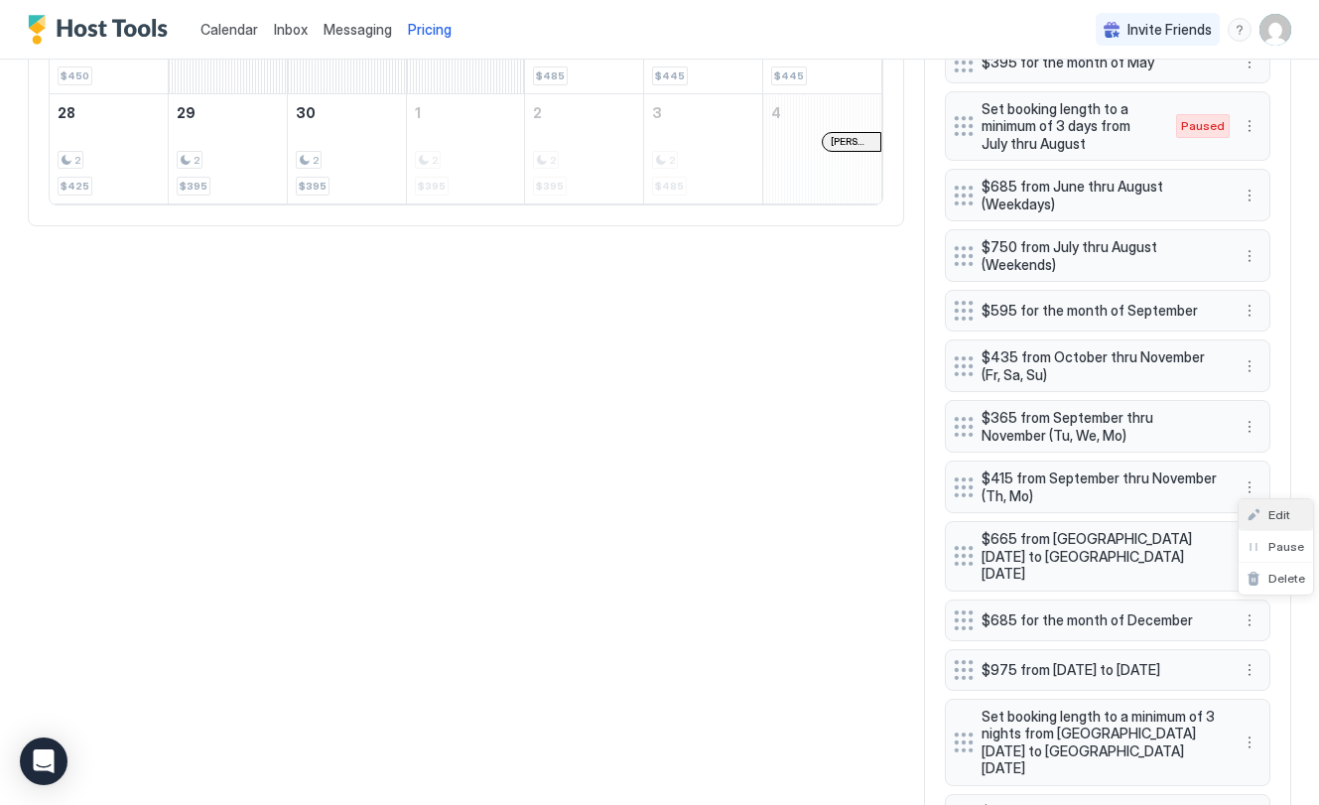
click at [1252, 507] on div "Edit" at bounding box center [1269, 514] width 44 height 15
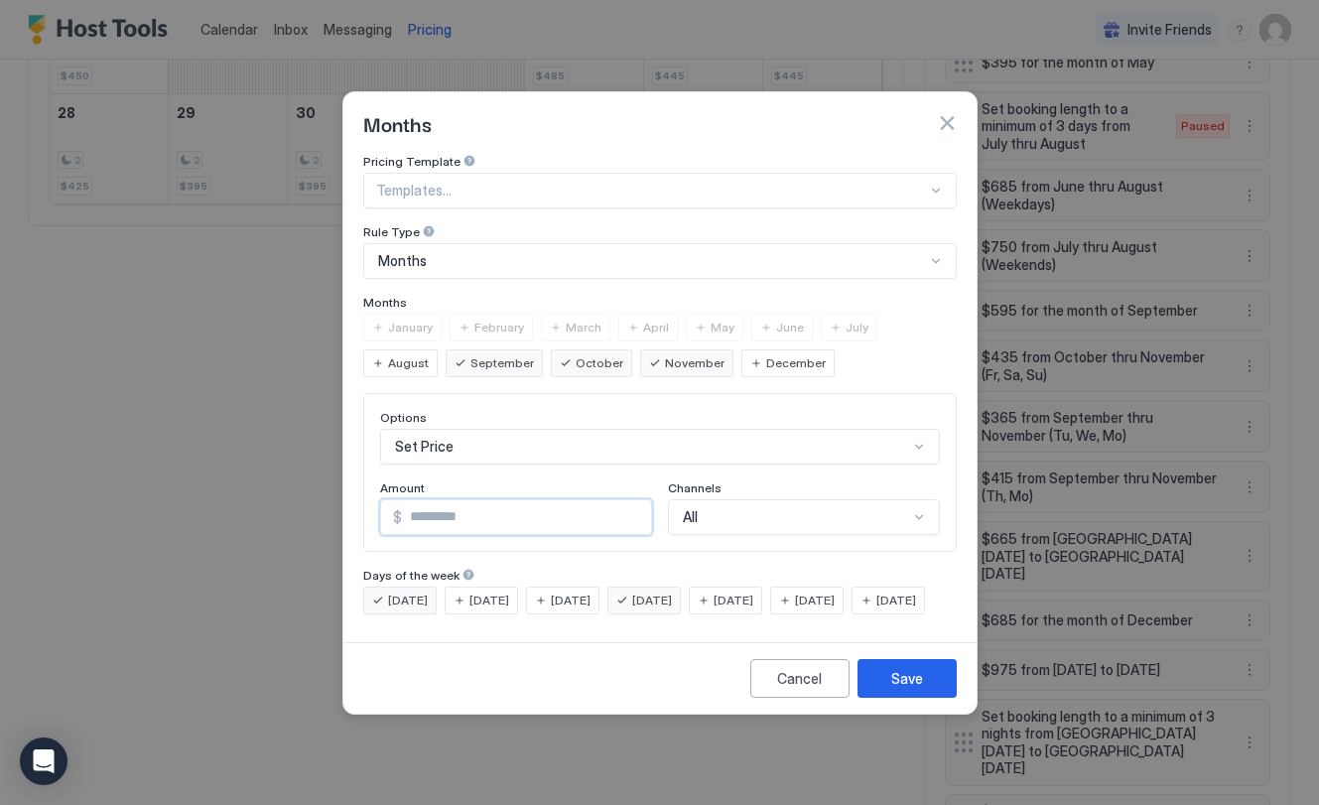
drag, startPoint x: 460, startPoint y: 499, endPoint x: 377, endPoint y: 499, distance: 82.4
click at [370, 499] on div "Options Set Price Amount $ *** Channels All" at bounding box center [660, 472] width 594 height 159
type input "***"
click at [372, 587] on div "[DATE]" at bounding box center [399, 601] width 73 height 28
click at [926, 695] on button "Save" at bounding box center [907, 678] width 99 height 39
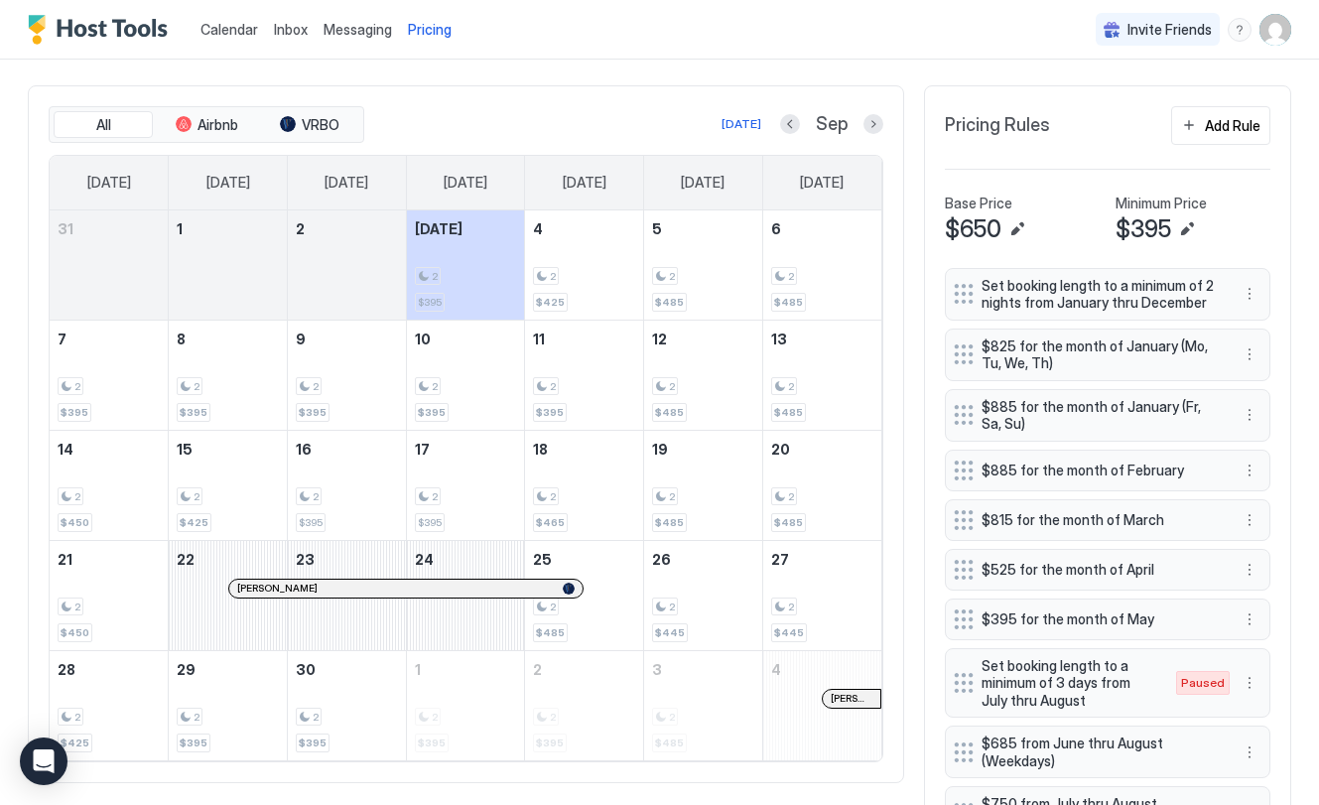
scroll to position [347, 0]
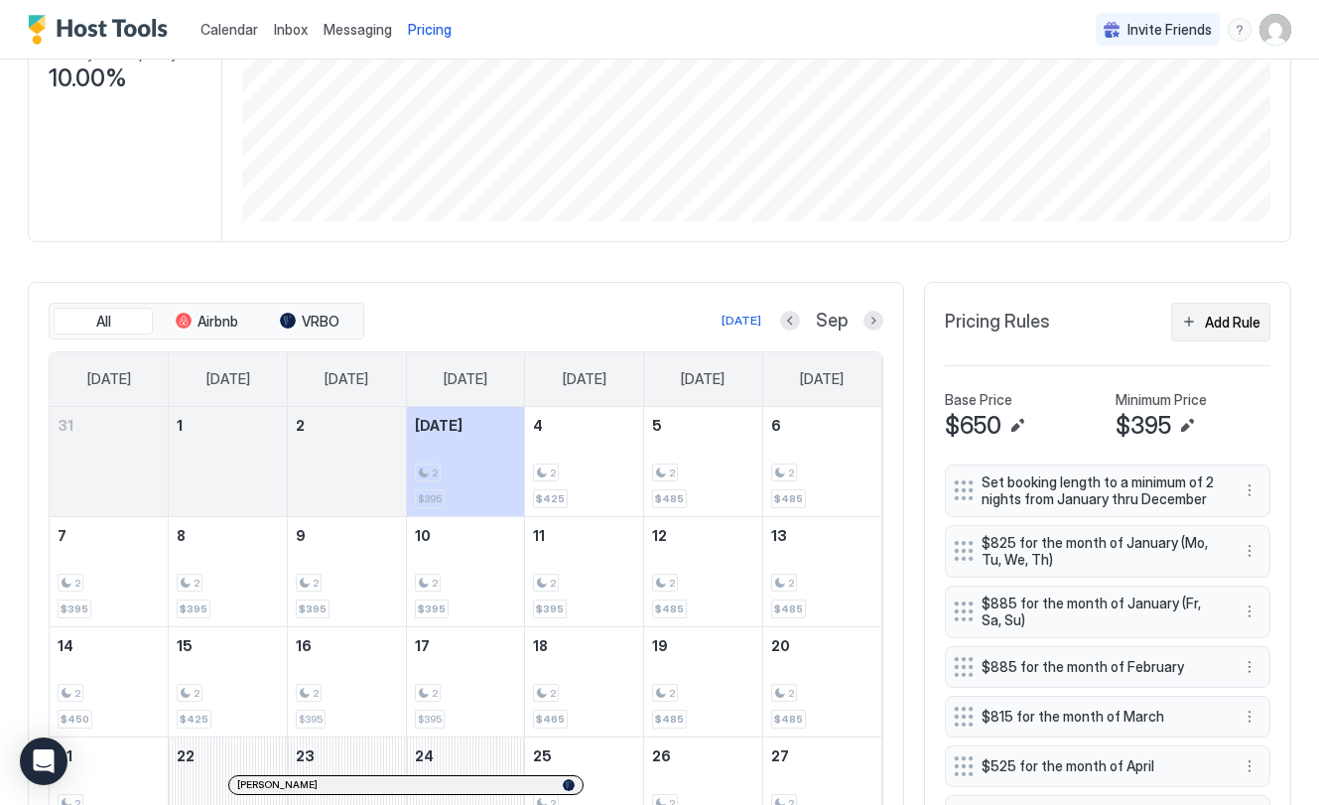
click at [1222, 326] on div "Add Rule" at bounding box center [1233, 322] width 56 height 21
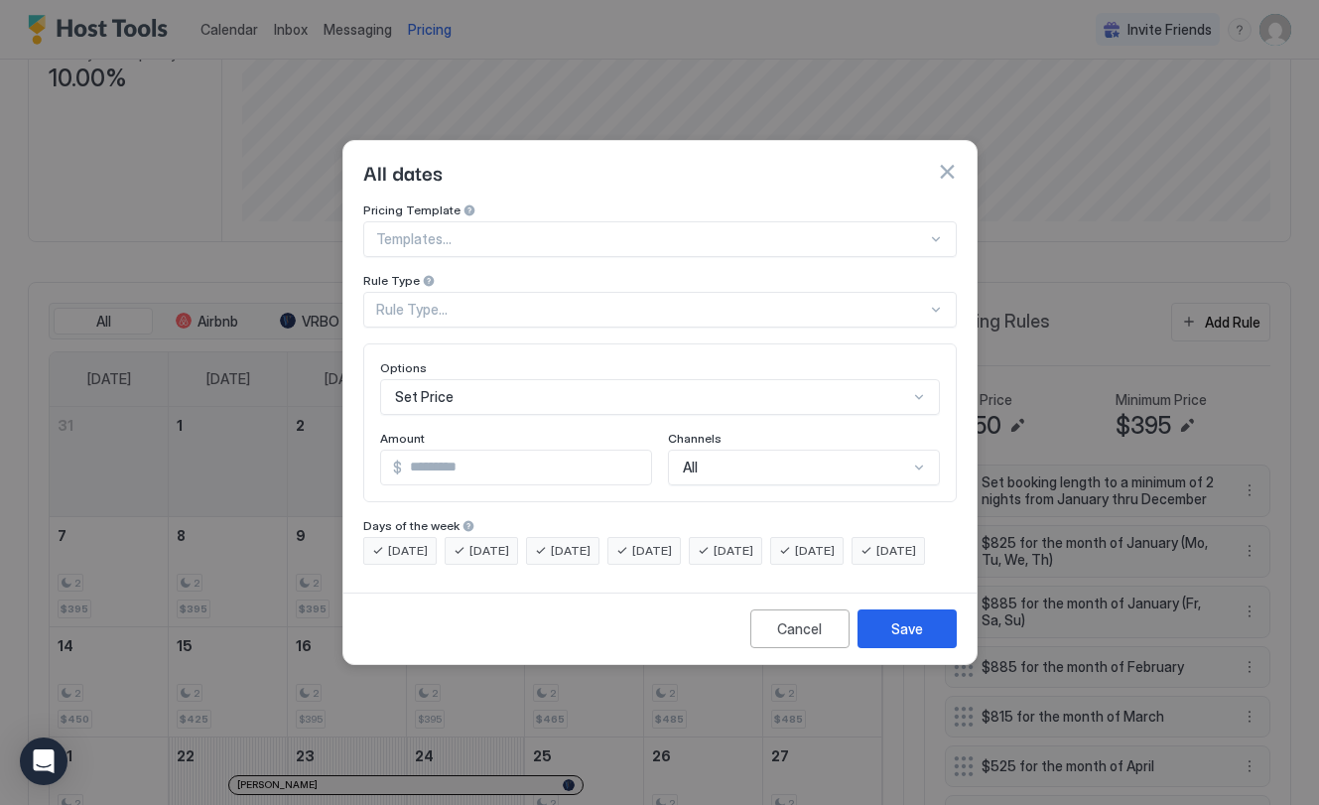
click at [446, 230] on div at bounding box center [651, 239] width 551 height 18
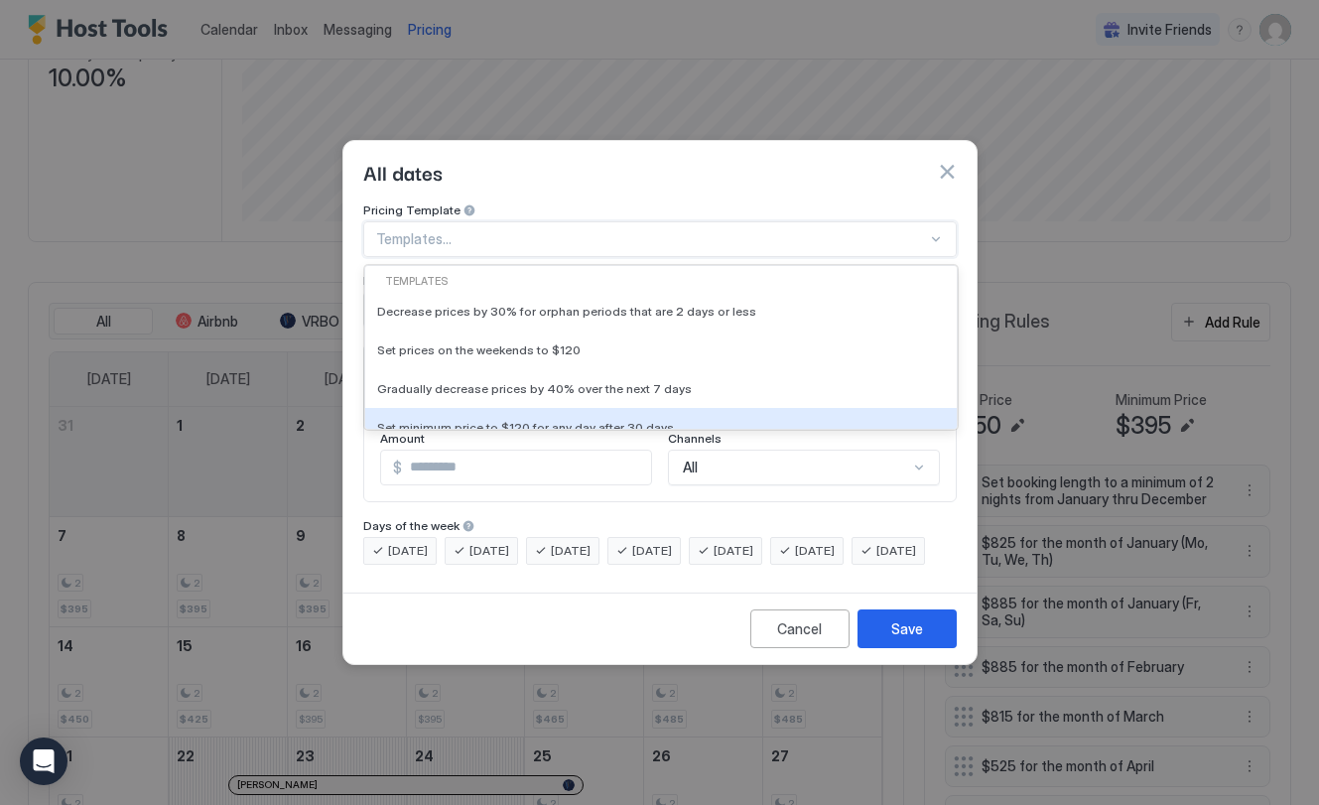
click at [638, 660] on div "Cancel Save" at bounding box center [659, 628] width 633 height 71
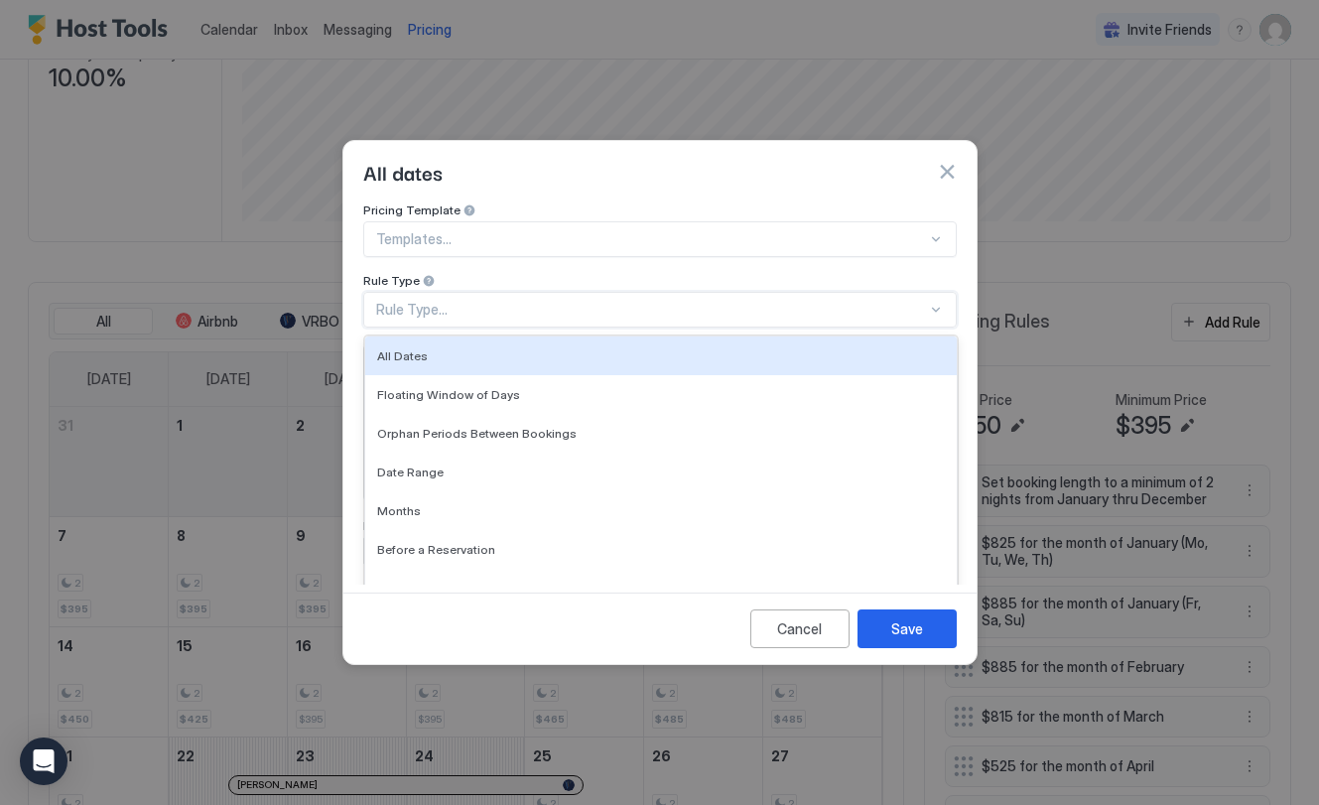
click at [465, 301] on div "Rule Type..." at bounding box center [651, 310] width 551 height 18
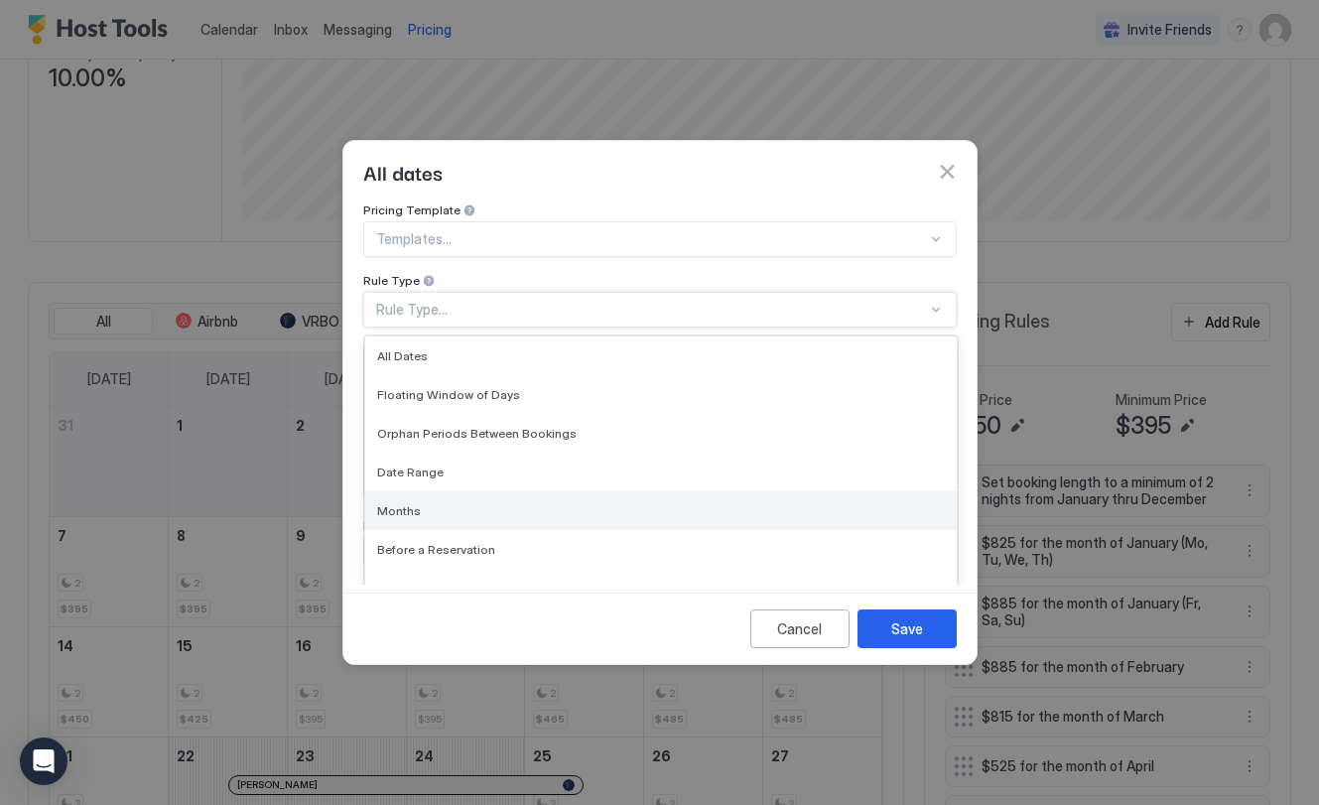
click at [471, 503] on div "Months" at bounding box center [661, 510] width 568 height 15
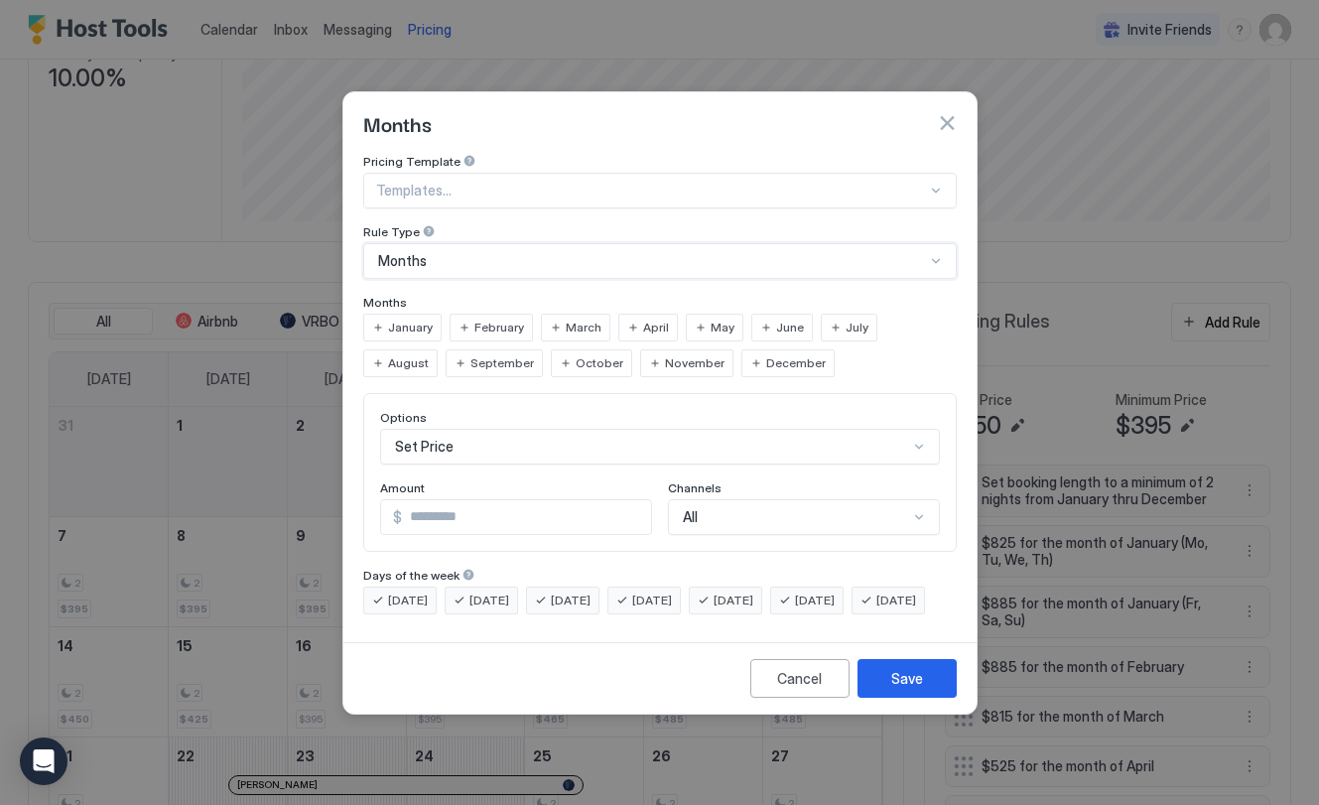
click at [576, 354] on span "October" at bounding box center [600, 363] width 48 height 18
click at [665, 354] on span "November" at bounding box center [695, 363] width 60 height 18
click at [490, 500] on input "*" at bounding box center [526, 517] width 249 height 34
type input "*"
type input "***"
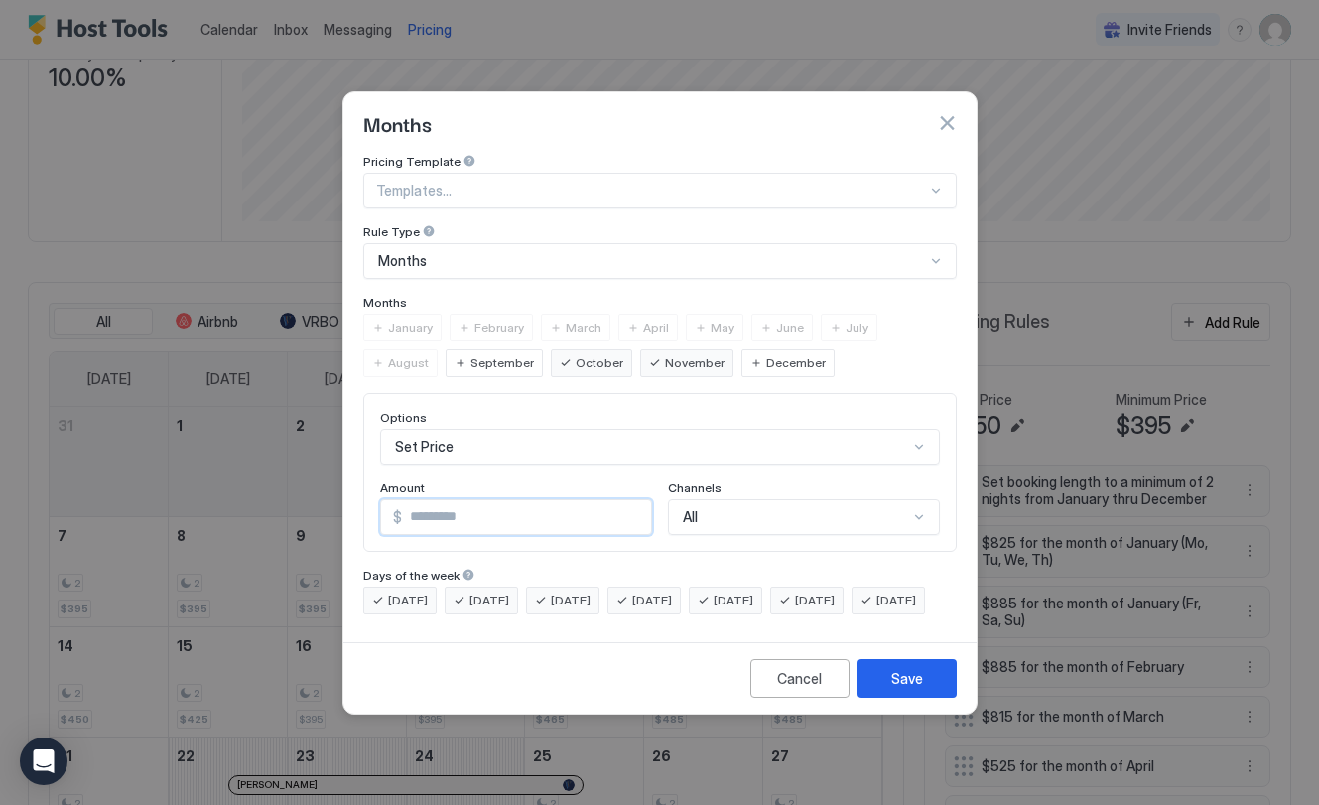
drag, startPoint x: 464, startPoint y: 584, endPoint x: 543, endPoint y: 589, distance: 78.6
click at [469, 587] on div "[DATE]" at bounding box center [481, 601] width 73 height 28
click at [579, 592] on span "[DATE]" at bounding box center [571, 601] width 40 height 18
click at [397, 592] on span "[DATE]" at bounding box center [408, 601] width 40 height 18
drag, startPoint x: 466, startPoint y: 586, endPoint x: 508, endPoint y: 586, distance: 41.7
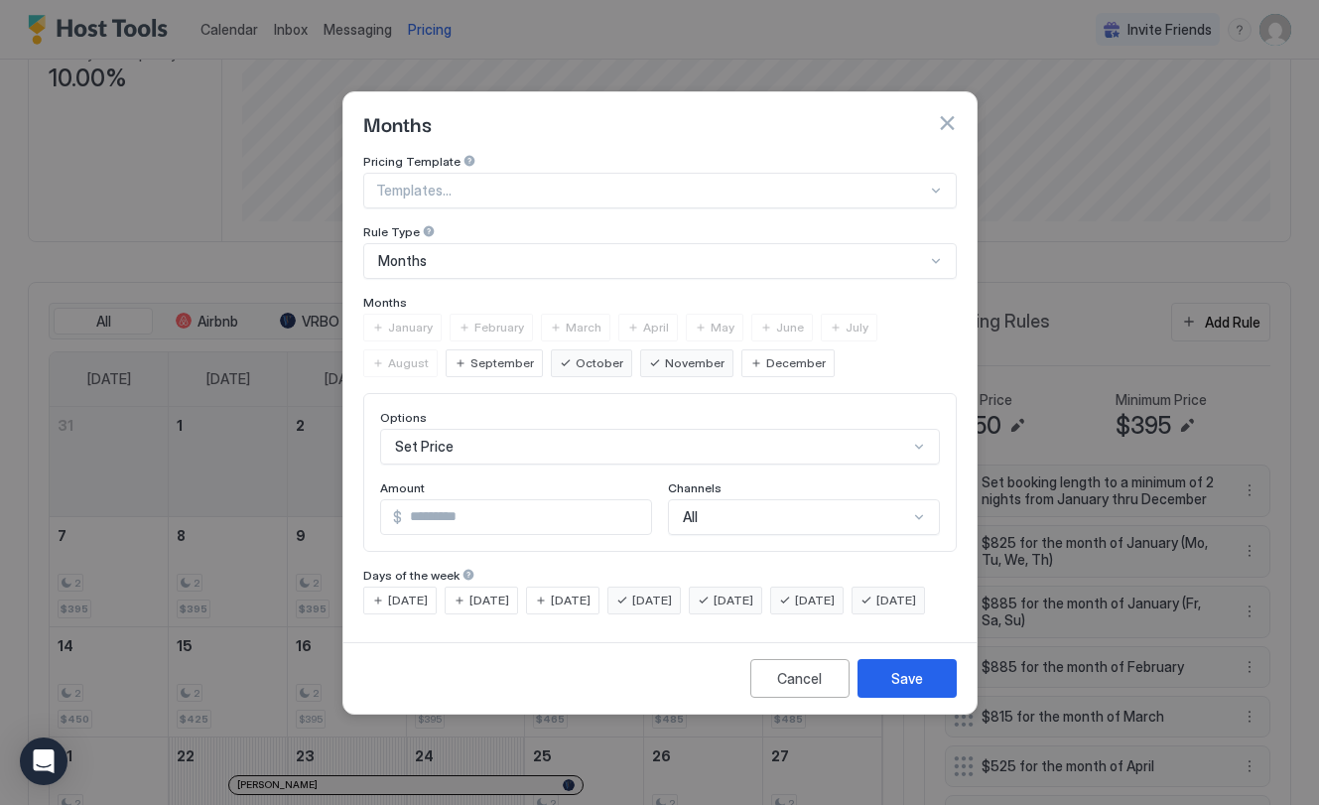
click at [466, 587] on div "[DATE]" at bounding box center [481, 601] width 73 height 28
click at [569, 592] on span "[DATE]" at bounding box center [571, 601] width 40 height 18
click at [913, 689] on div "Save" at bounding box center [907, 678] width 32 height 21
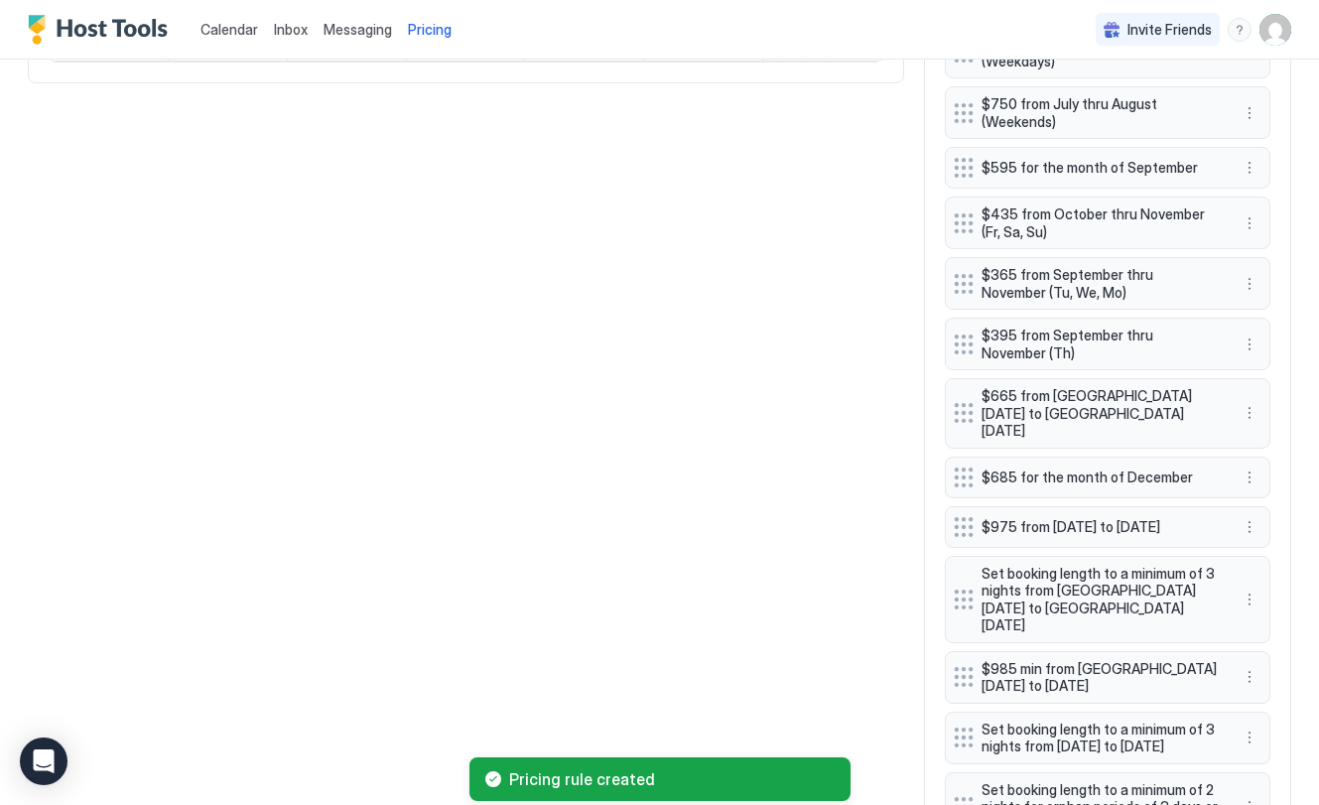
scroll to position [1411, 0]
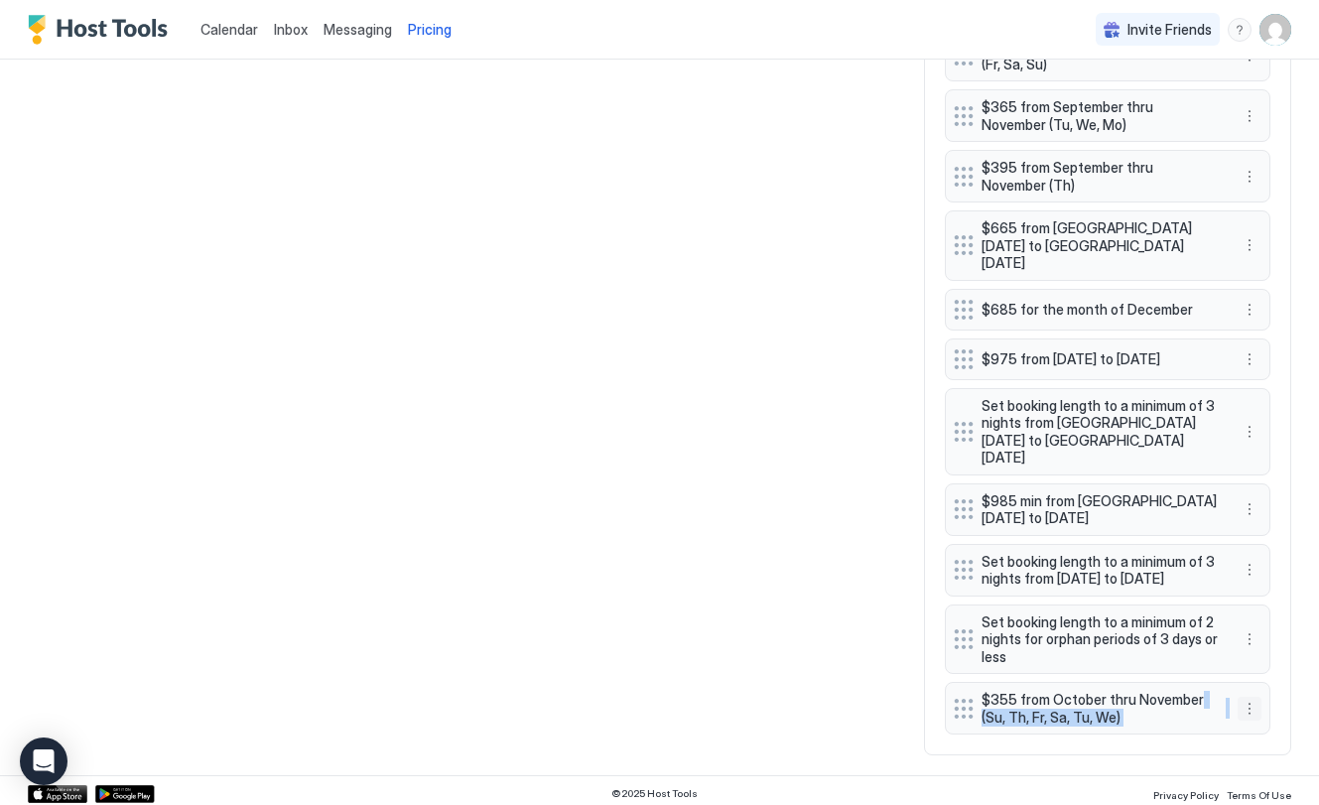
drag, startPoint x: 1191, startPoint y: 695, endPoint x: 1250, endPoint y: 701, distance: 58.9
click at [1250, 700] on div "$355 from October thru November (Su, Th, Fr, Sa, Tu, We)" at bounding box center [1108, 708] width 326 height 53
click at [1244, 702] on button "More options" at bounding box center [1250, 709] width 24 height 24
click at [957, 702] on div at bounding box center [659, 402] width 1319 height 805
drag, startPoint x: 964, startPoint y: 705, endPoint x: 957, endPoint y: 697, distance: 10.6
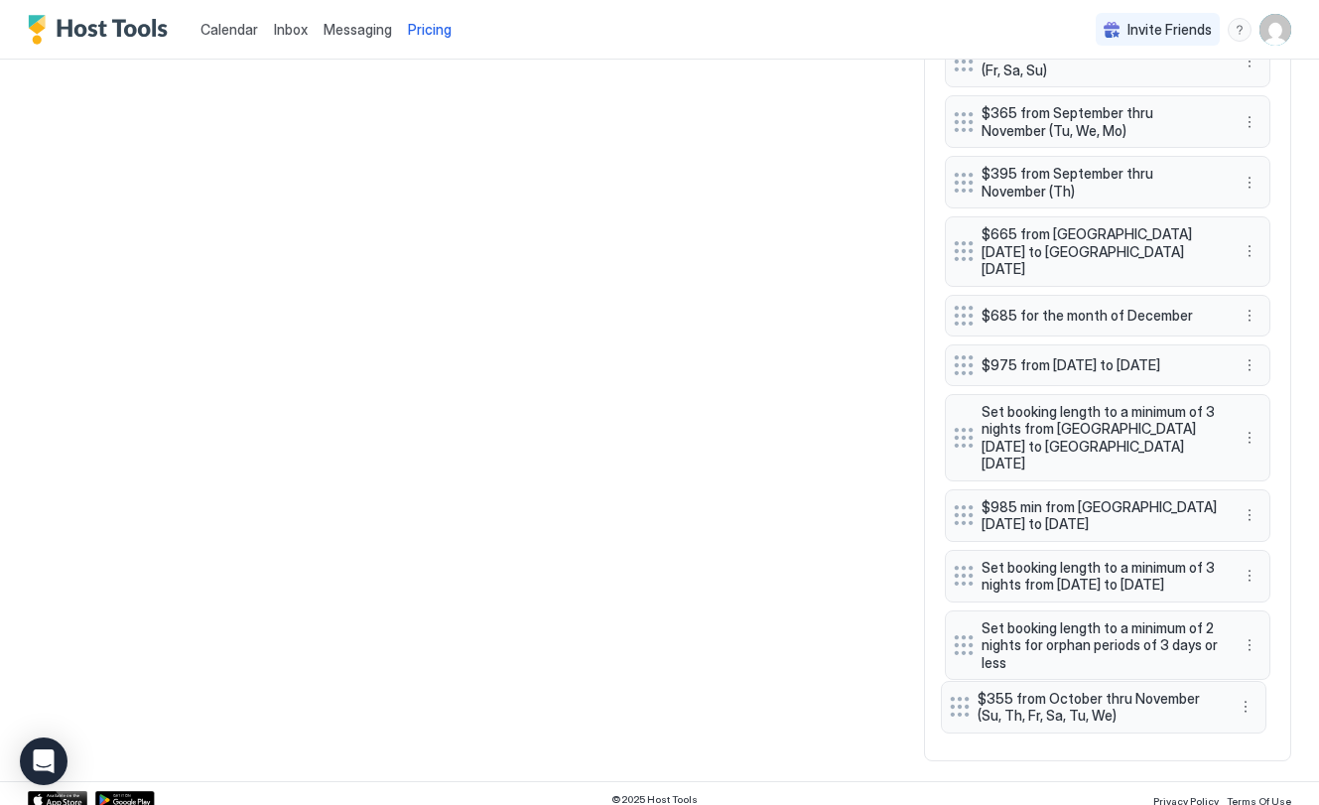
drag, startPoint x: 961, startPoint y: 700, endPoint x: 542, endPoint y: 654, distance: 421.3
click at [962, 715] on div "Set booking length to a minimum of 2 nights from January thru December $825 for…" at bounding box center [1108, 74] width 326 height 1335
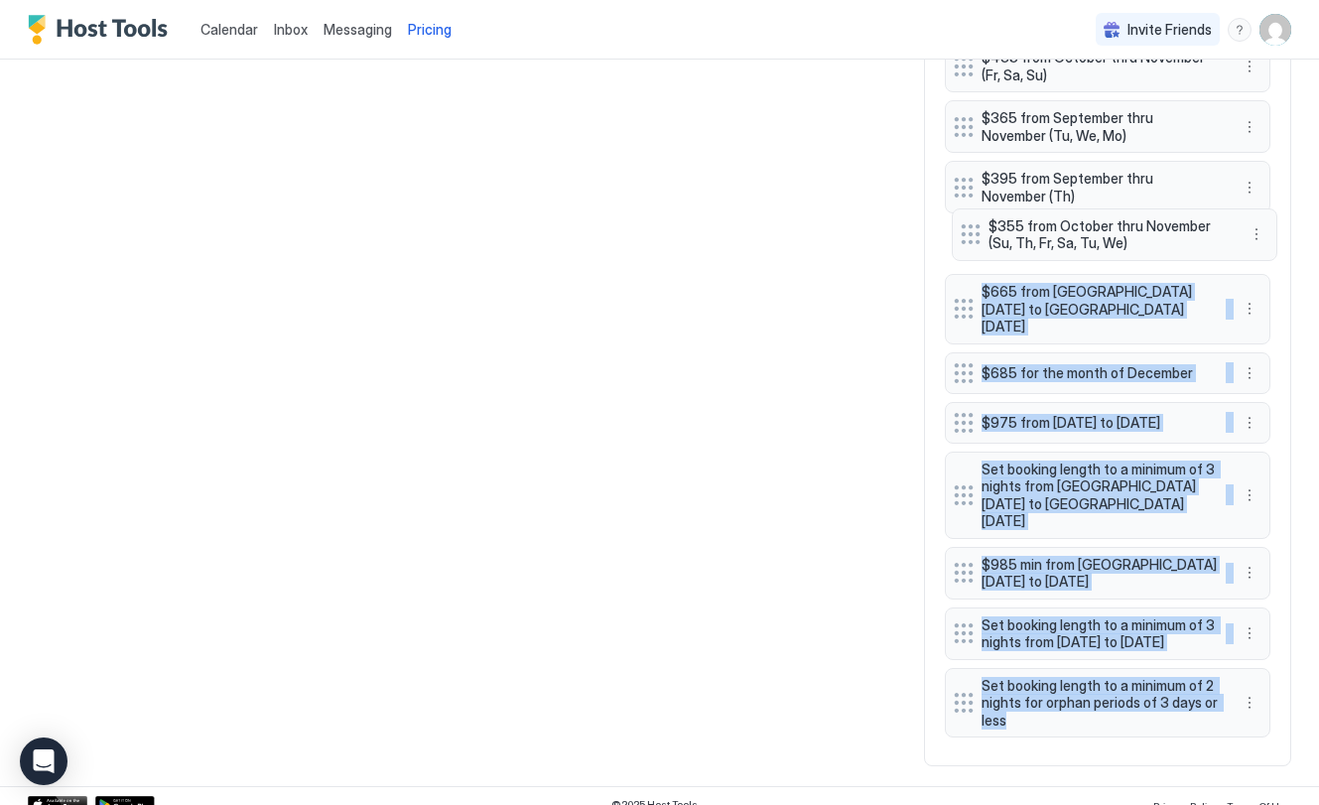
scroll to position [1396, 0]
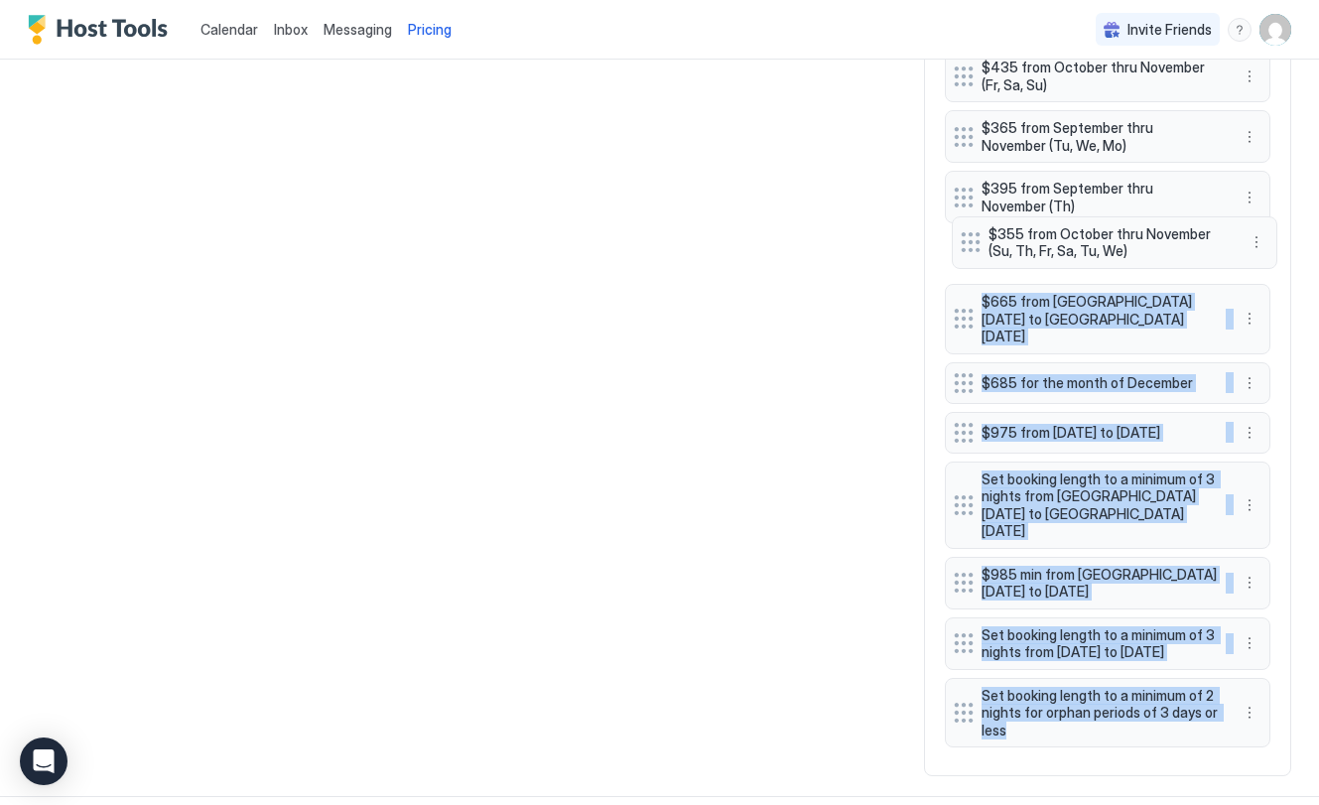
drag, startPoint x: 961, startPoint y: 705, endPoint x: 967, endPoint y: 238, distance: 466.5
click at [967, 238] on div "Set booking length to a minimum of 2 nights from January thru December $825 for…" at bounding box center [1108, 88] width 326 height 1335
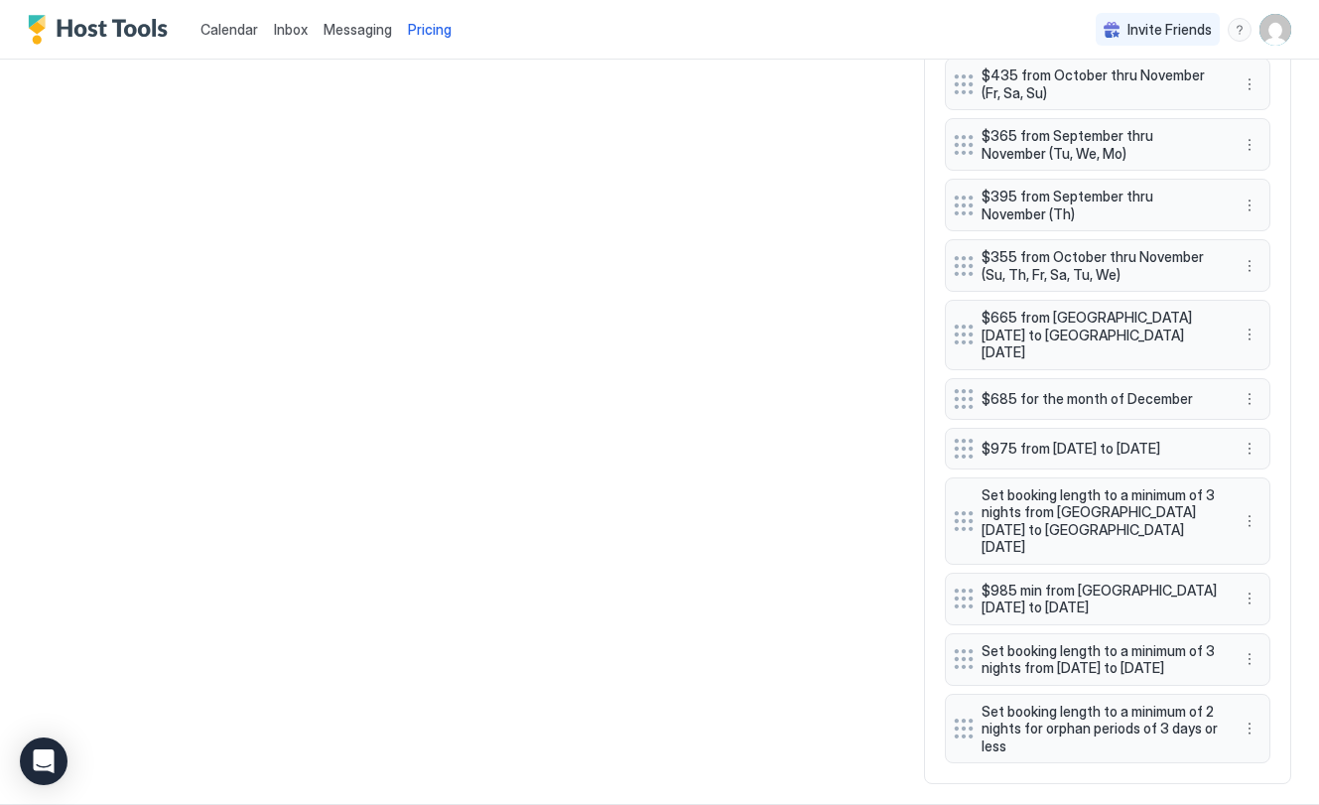
scroll to position [1382, 0]
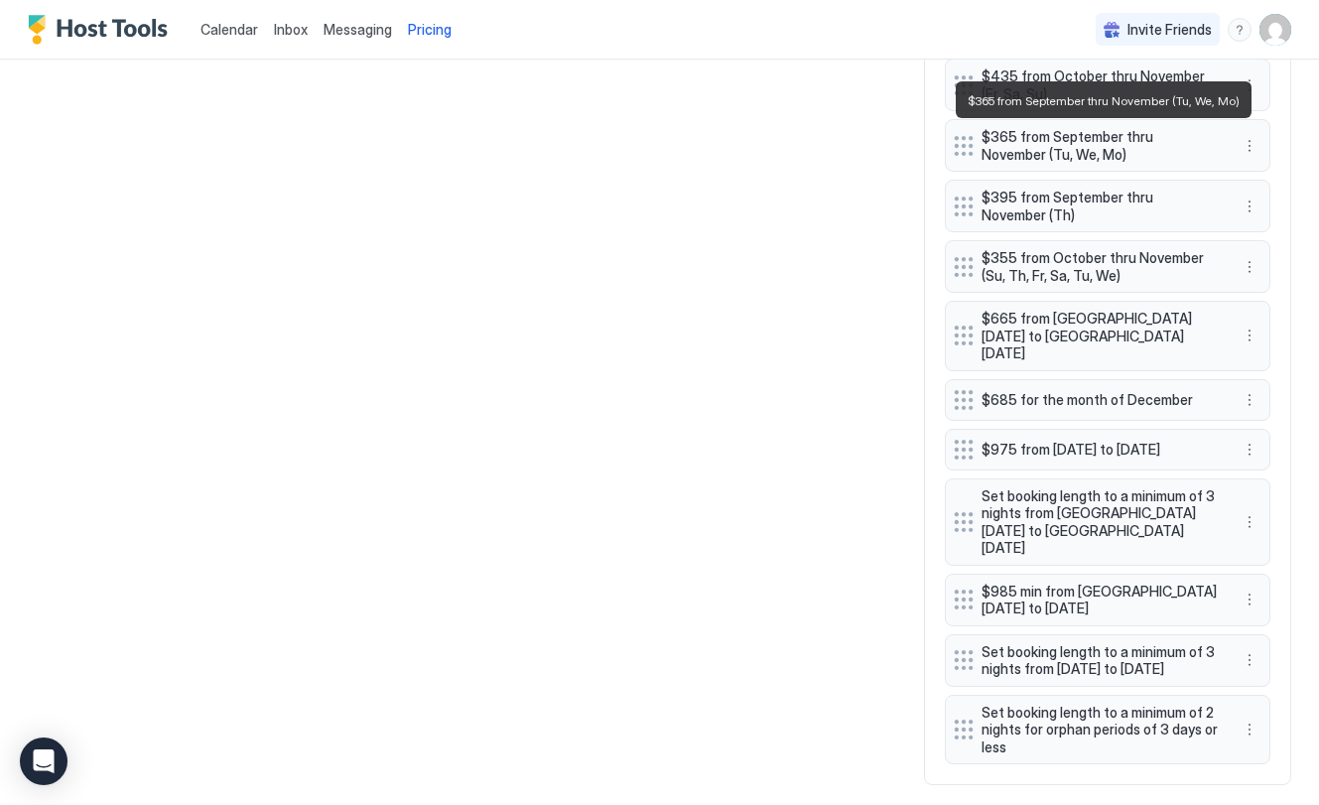
click at [1042, 152] on span "$365 from September thru November (Tu, We, Mo)" at bounding box center [1100, 145] width 236 height 35
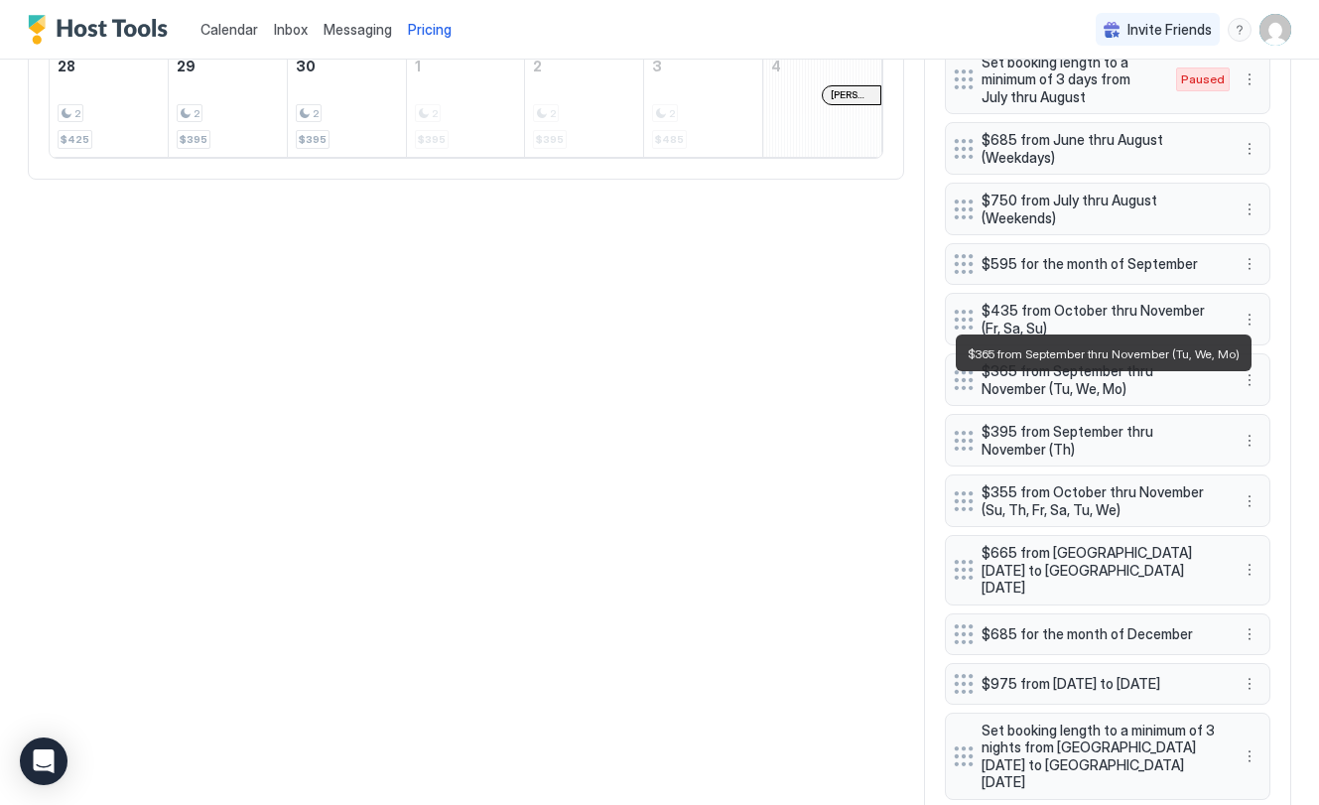
scroll to position [1157, 0]
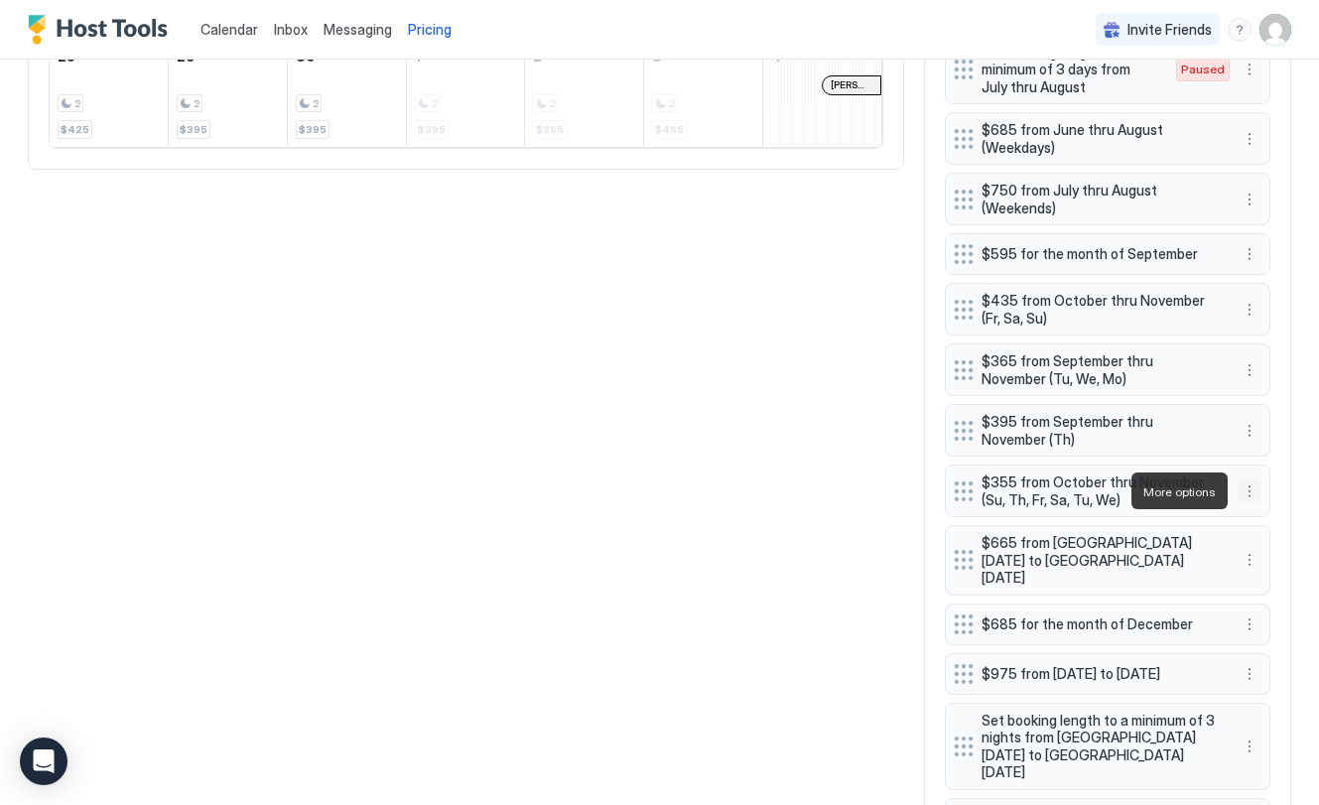
click at [1247, 489] on button "More options" at bounding box center [1250, 491] width 24 height 24
click at [1256, 515] on div "Edit" at bounding box center [1269, 518] width 44 height 15
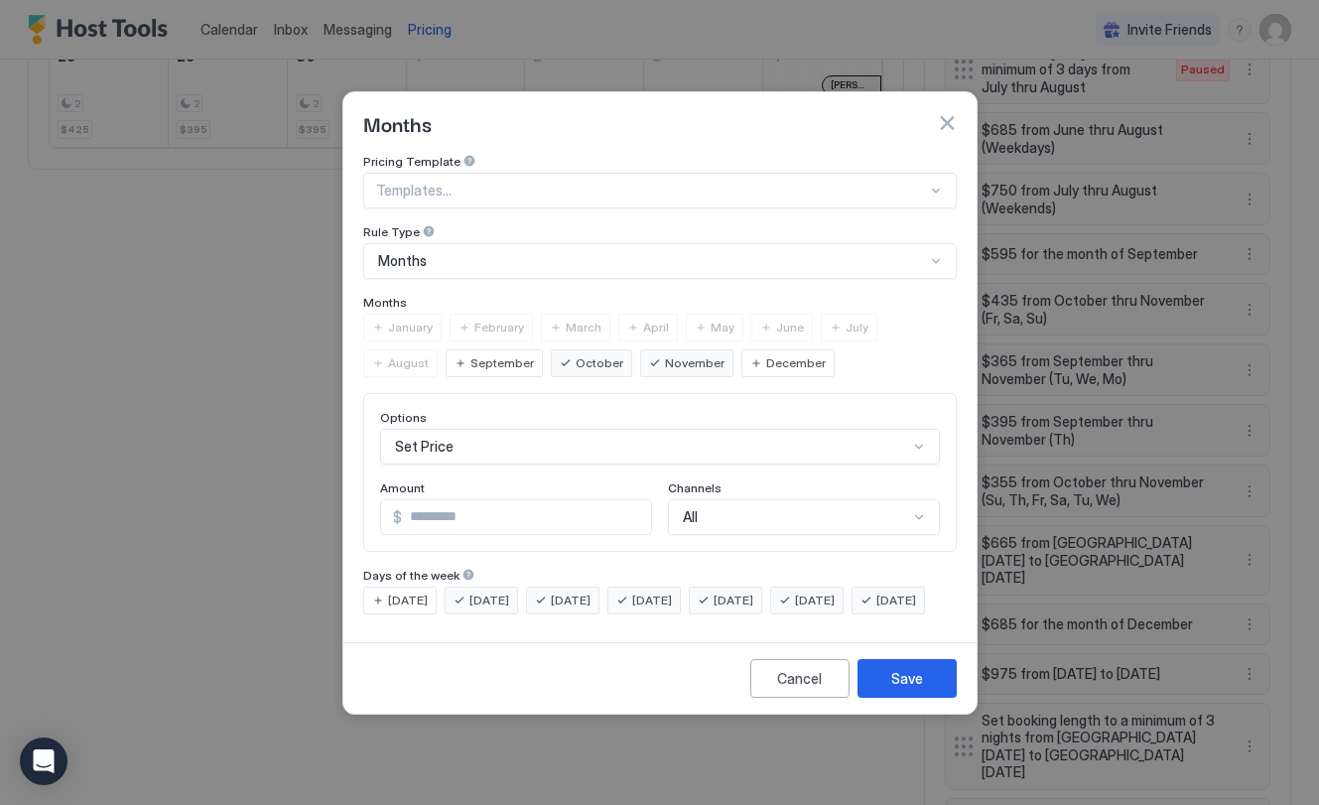
drag, startPoint x: 465, startPoint y: 580, endPoint x: 561, endPoint y: 583, distance: 95.3
click at [493, 587] on div "[DATE]" at bounding box center [481, 601] width 73 height 28
click at [574, 592] on span "[DATE]" at bounding box center [571, 601] width 40 height 18
drag, startPoint x: 654, startPoint y: 582, endPoint x: 681, endPoint y: 590, distance: 27.9
click at [654, 587] on div "[DATE]" at bounding box center [643, 601] width 73 height 28
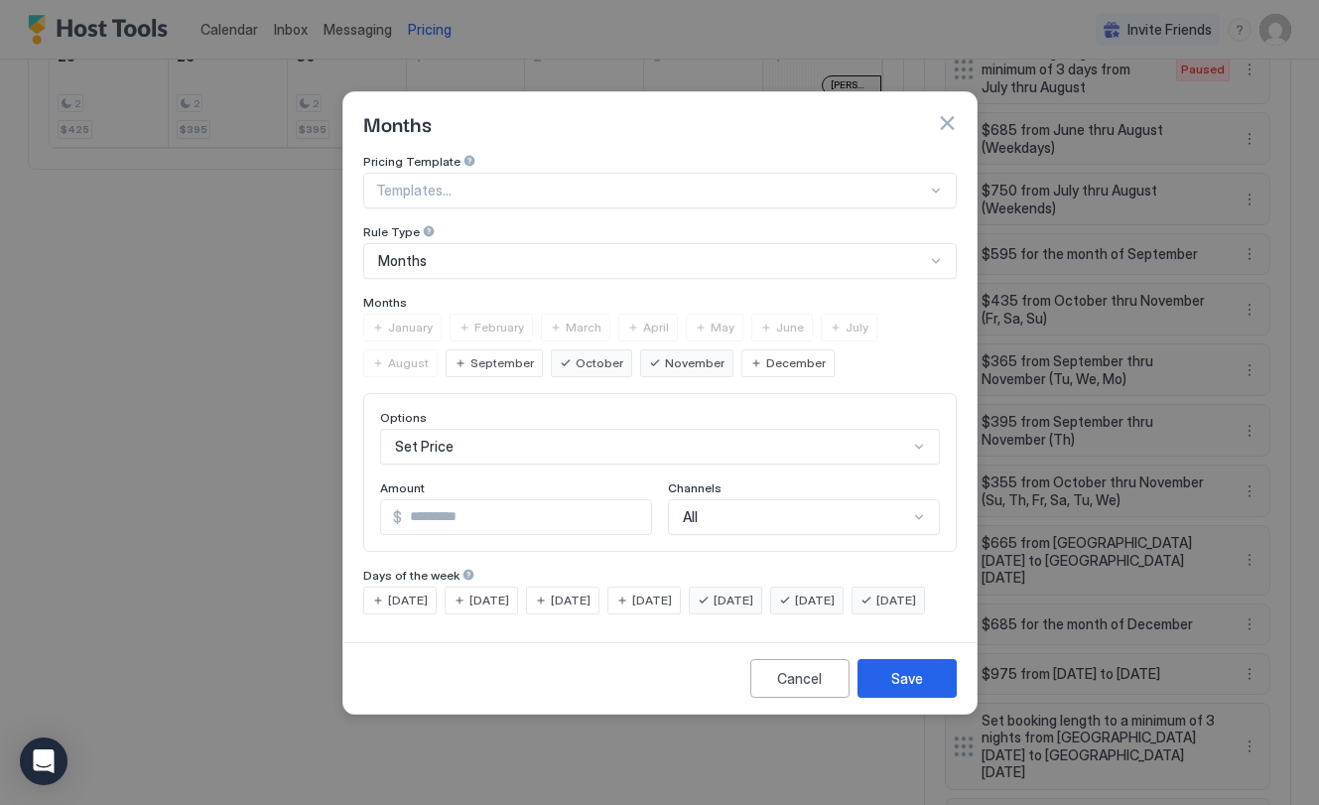
drag, startPoint x: 735, startPoint y: 583, endPoint x: 829, endPoint y: 587, distance: 93.4
click at [756, 587] on div "[DATE]" at bounding box center [725, 601] width 73 height 28
drag, startPoint x: 828, startPoint y: 586, endPoint x: 570, endPoint y: 630, distance: 261.9
click at [818, 587] on div "[DATE]" at bounding box center [806, 601] width 73 height 28
click at [876, 609] on span "[DATE]" at bounding box center [896, 601] width 40 height 18
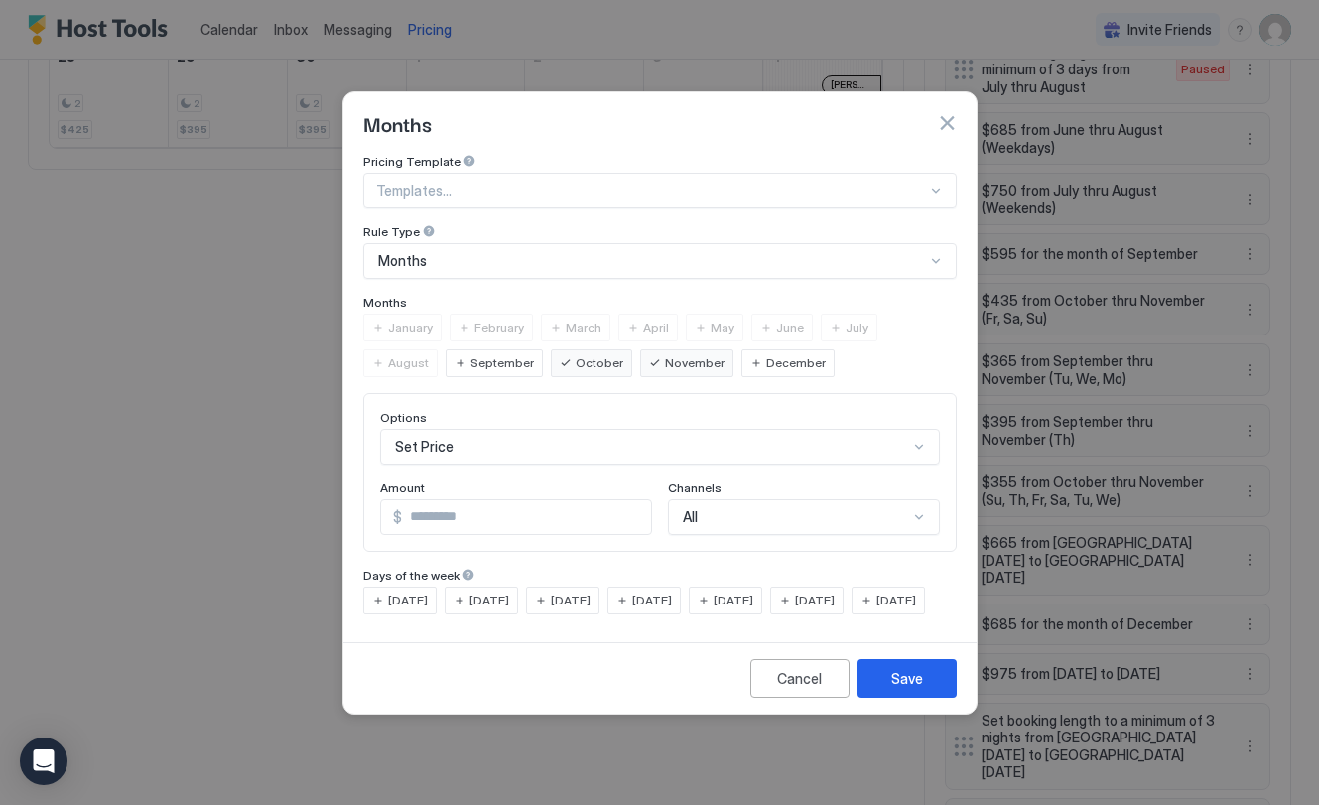
drag, startPoint x: 383, startPoint y: 581, endPoint x: 399, endPoint y: 585, distance: 16.4
click at [383, 587] on div "[DATE]" at bounding box center [399, 601] width 73 height 28
click at [921, 689] on div "Save" at bounding box center [907, 678] width 32 height 21
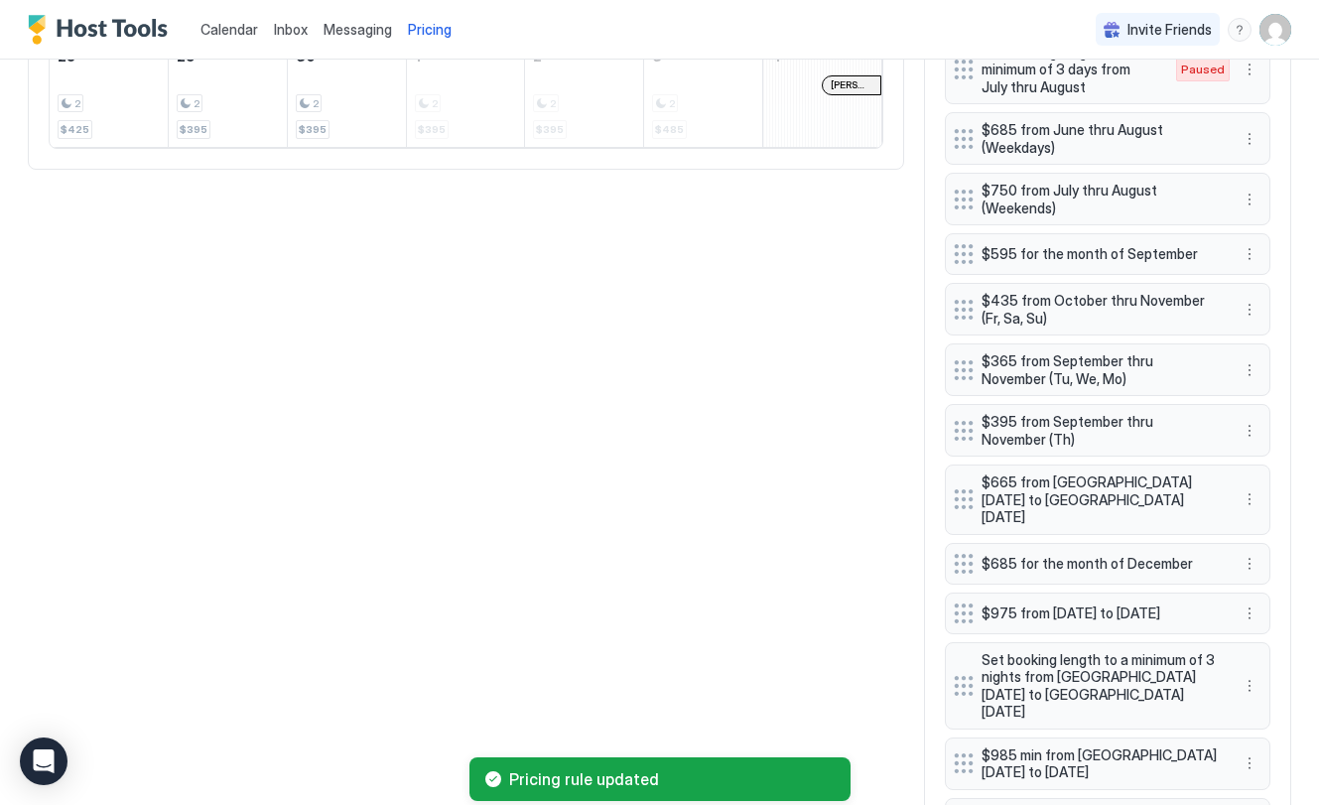
scroll to position [1411, 0]
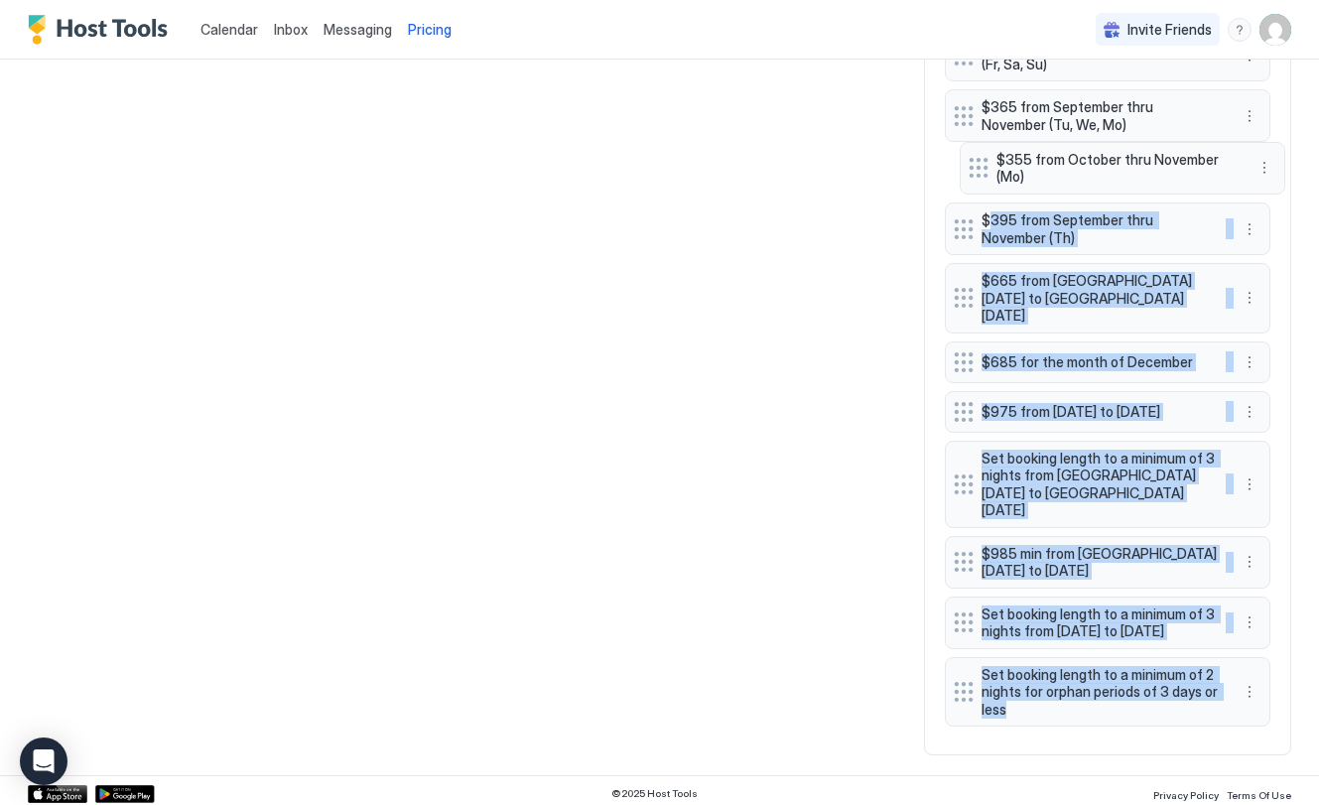
drag, startPoint x: 972, startPoint y: 702, endPoint x: 998, endPoint y: 189, distance: 513.8
click at [987, 169] on div "Set booking length to a minimum of 2 nights from January thru December $825 for…" at bounding box center [1108, 68] width 326 height 1335
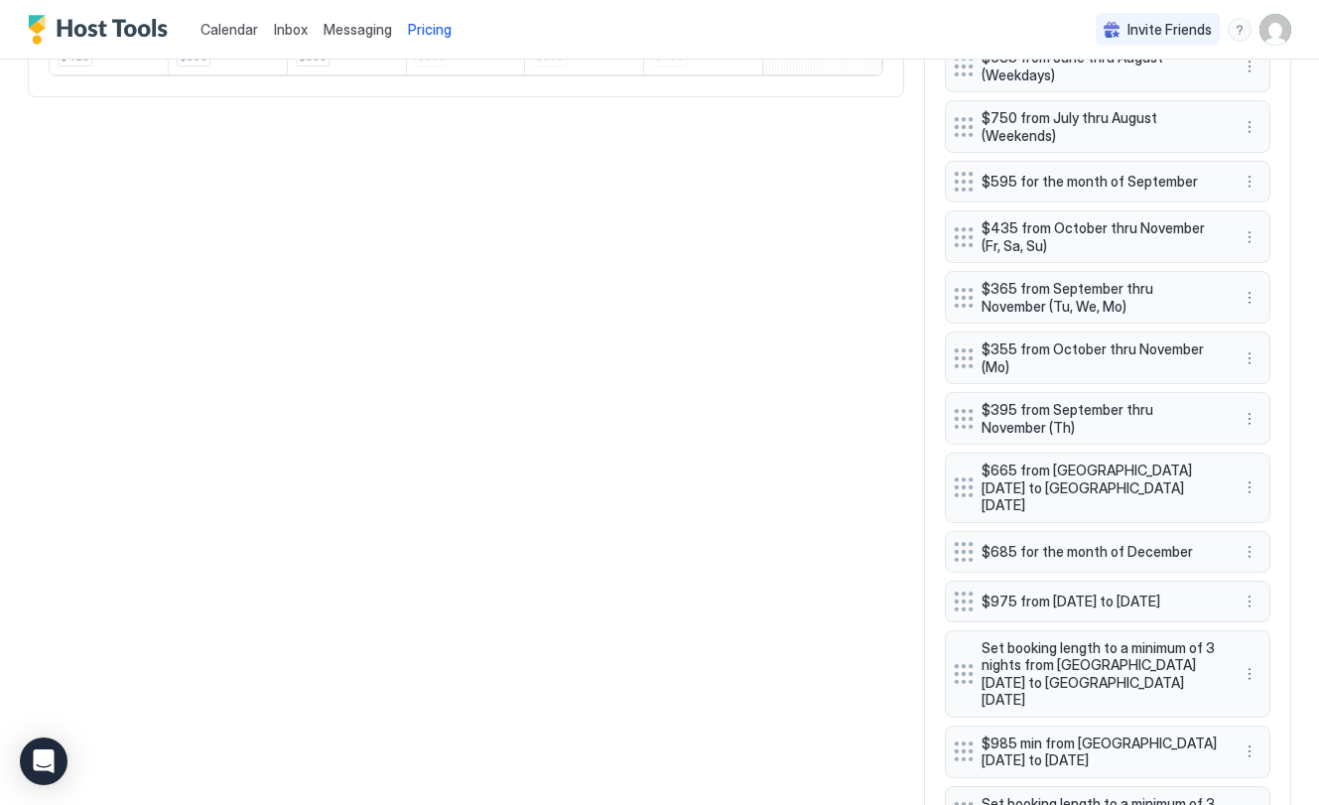
scroll to position [1215, 0]
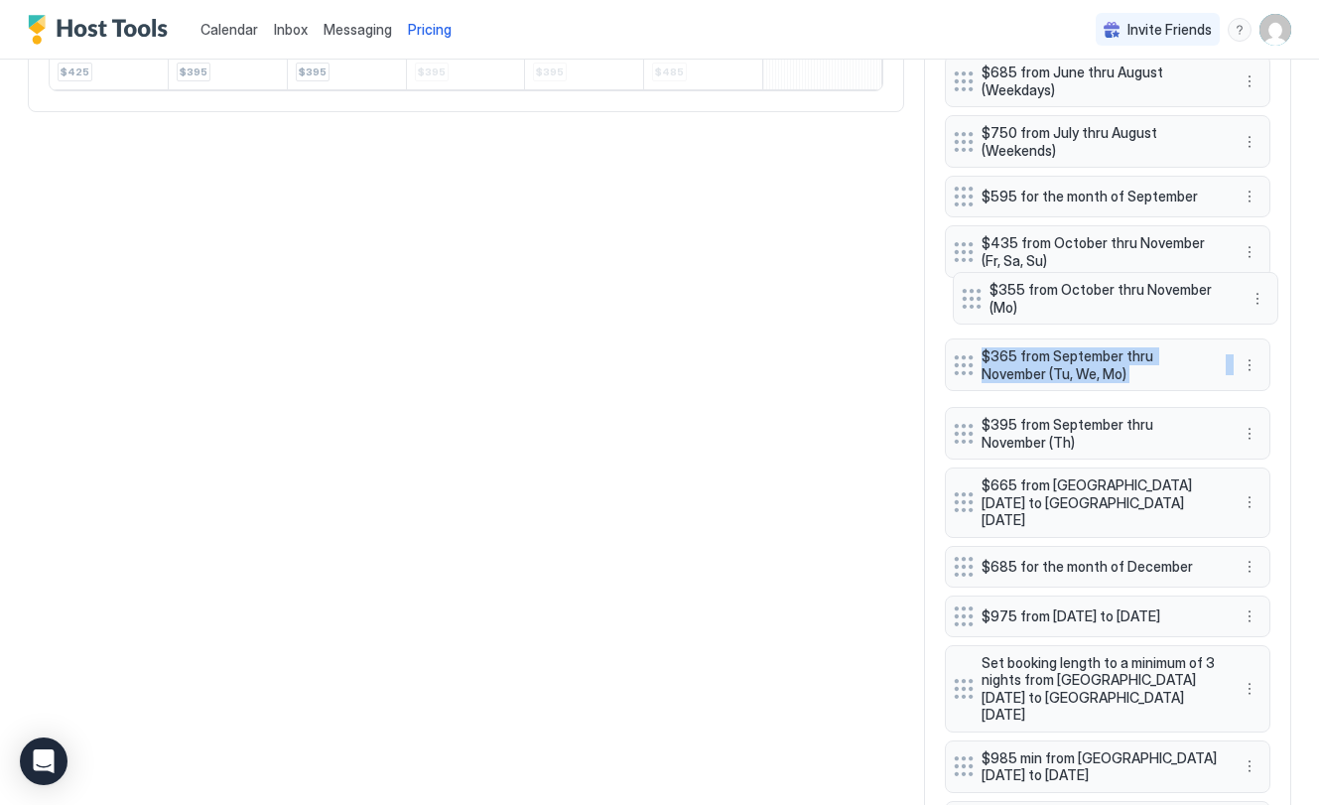
drag, startPoint x: 961, startPoint y: 376, endPoint x: 1057, endPoint y: 347, distance: 100.5
click at [972, 309] on div "Set booking length to a minimum of 2 nights from January thru December $825 for…" at bounding box center [1108, 264] width 326 height 1335
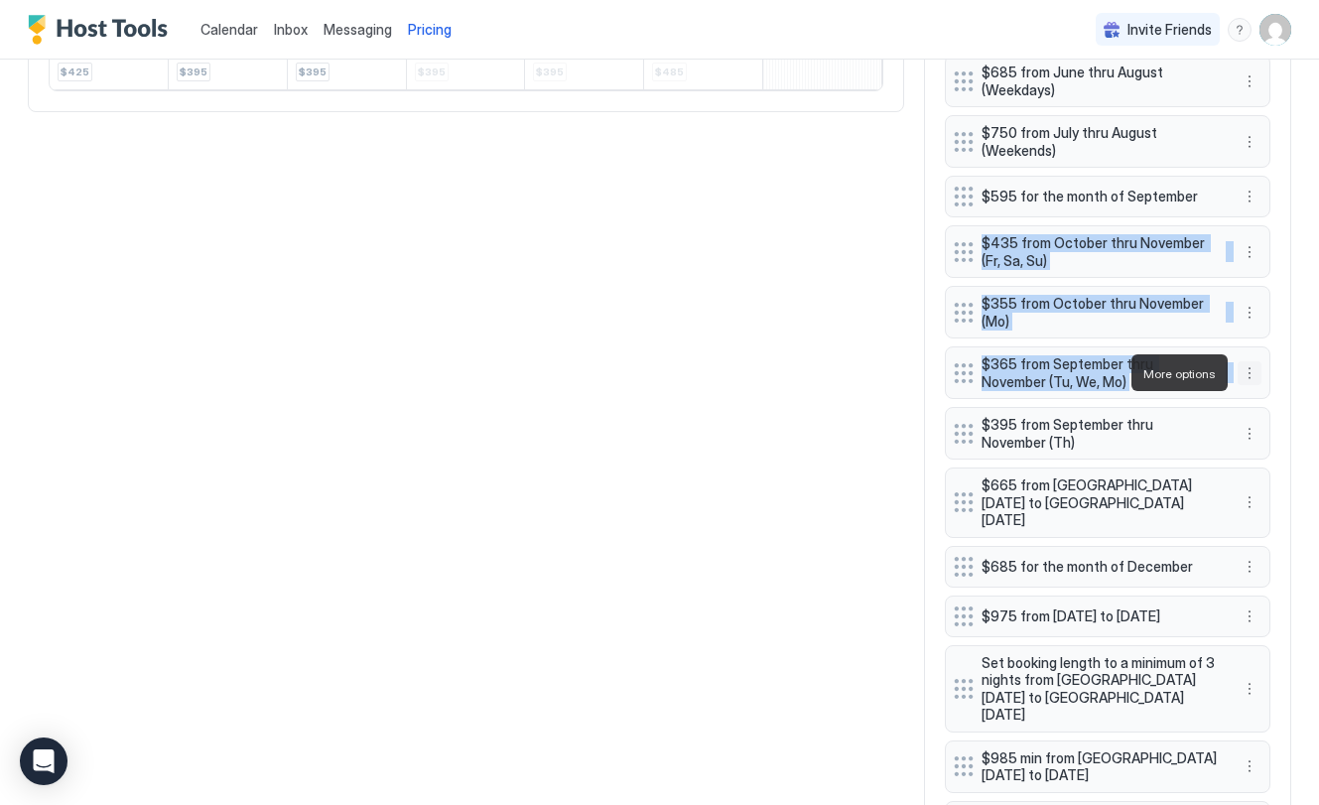
click at [1244, 375] on button "More options" at bounding box center [1250, 373] width 24 height 24
click at [1266, 401] on div "Edit" at bounding box center [1269, 400] width 44 height 15
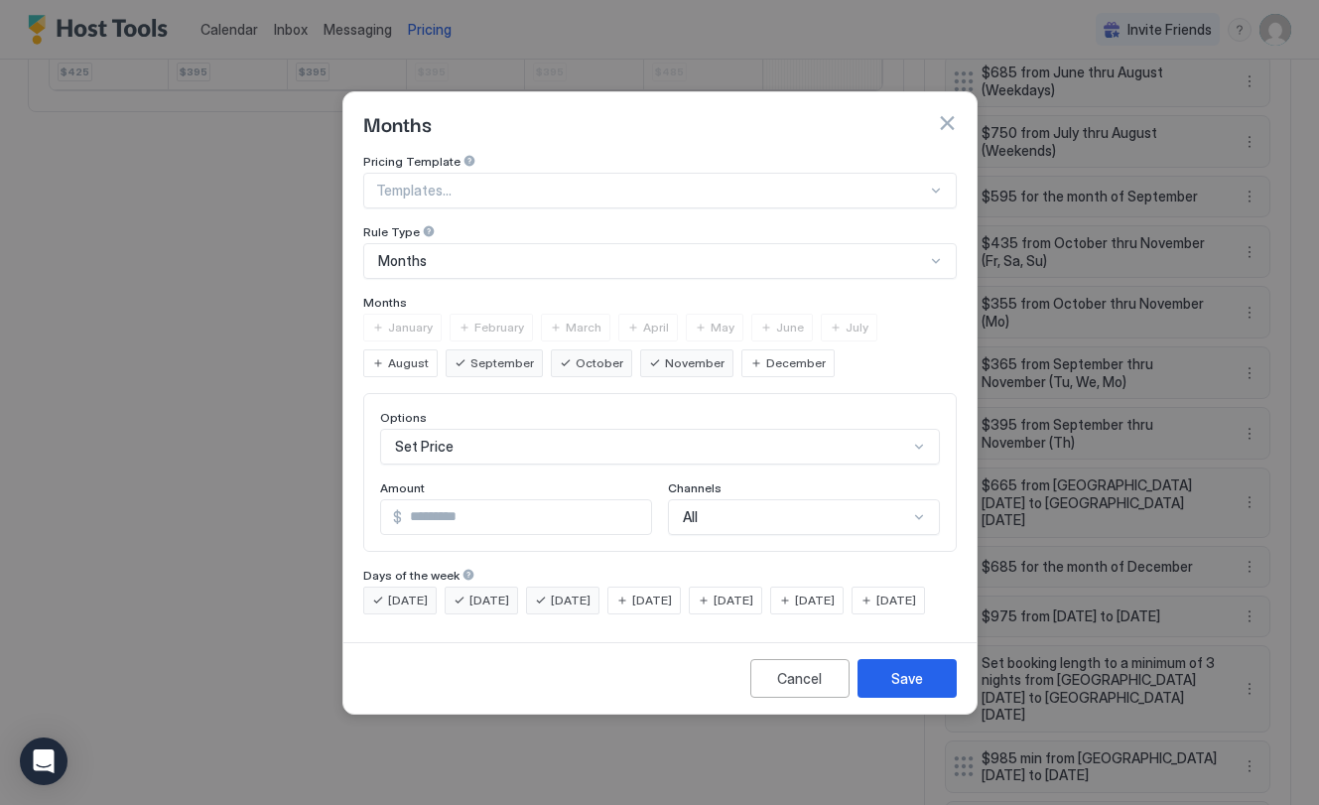
drag, startPoint x: 381, startPoint y: 582, endPoint x: 522, endPoint y: 603, distance: 142.6
click at [382, 587] on div "[DATE]" at bounding box center [399, 601] width 73 height 28
click at [898, 689] on div "Save" at bounding box center [907, 678] width 32 height 21
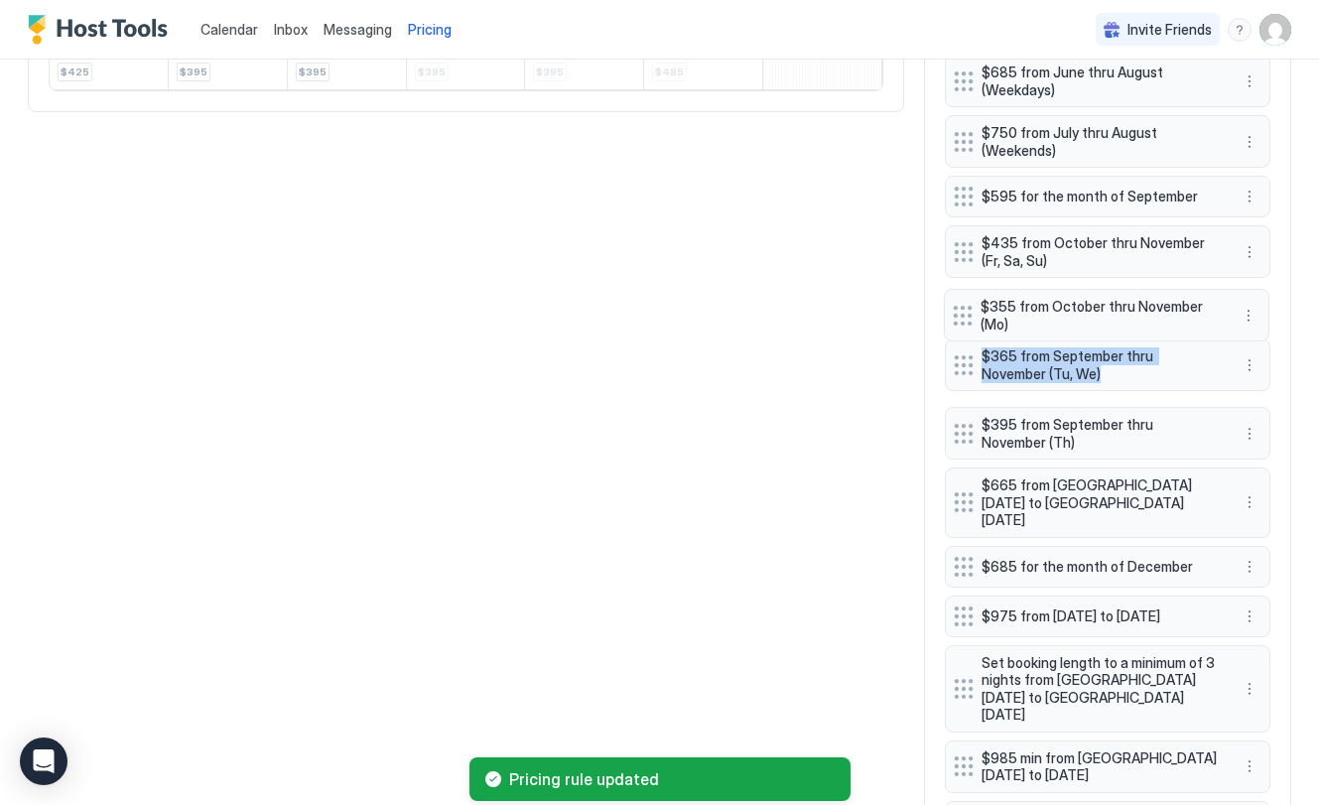
drag, startPoint x: 956, startPoint y: 369, endPoint x: 955, endPoint y: 316, distance: 53.6
click at [953, 313] on div "Set booking length to a minimum of 2 nights from January thru December $825 for…" at bounding box center [1108, 264] width 326 height 1335
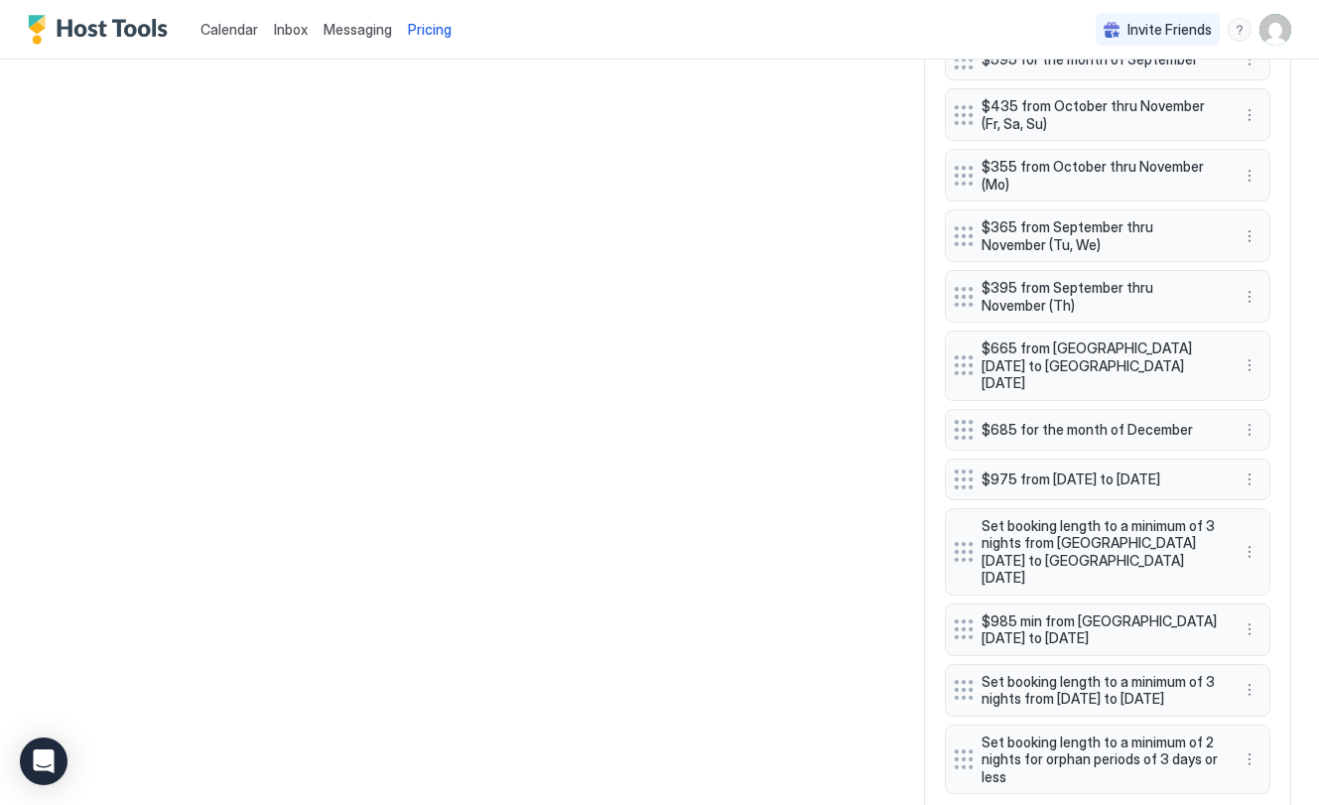
scroll to position [1363, 0]
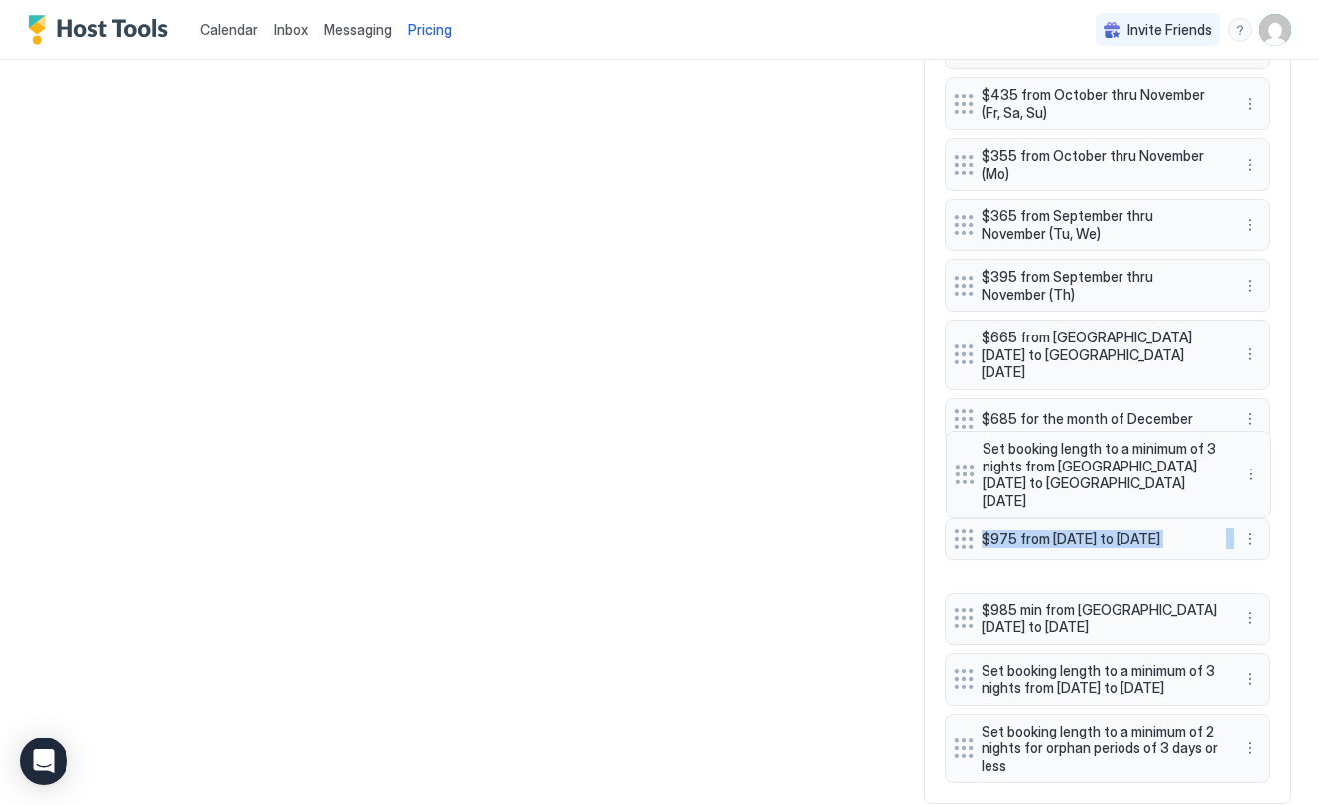
drag, startPoint x: 972, startPoint y: 529, endPoint x: 972, endPoint y: 471, distance: 57.6
click at [973, 471] on div "Set booking length to a minimum of 2 nights from January thru December $825 for…" at bounding box center [1108, 116] width 326 height 1335
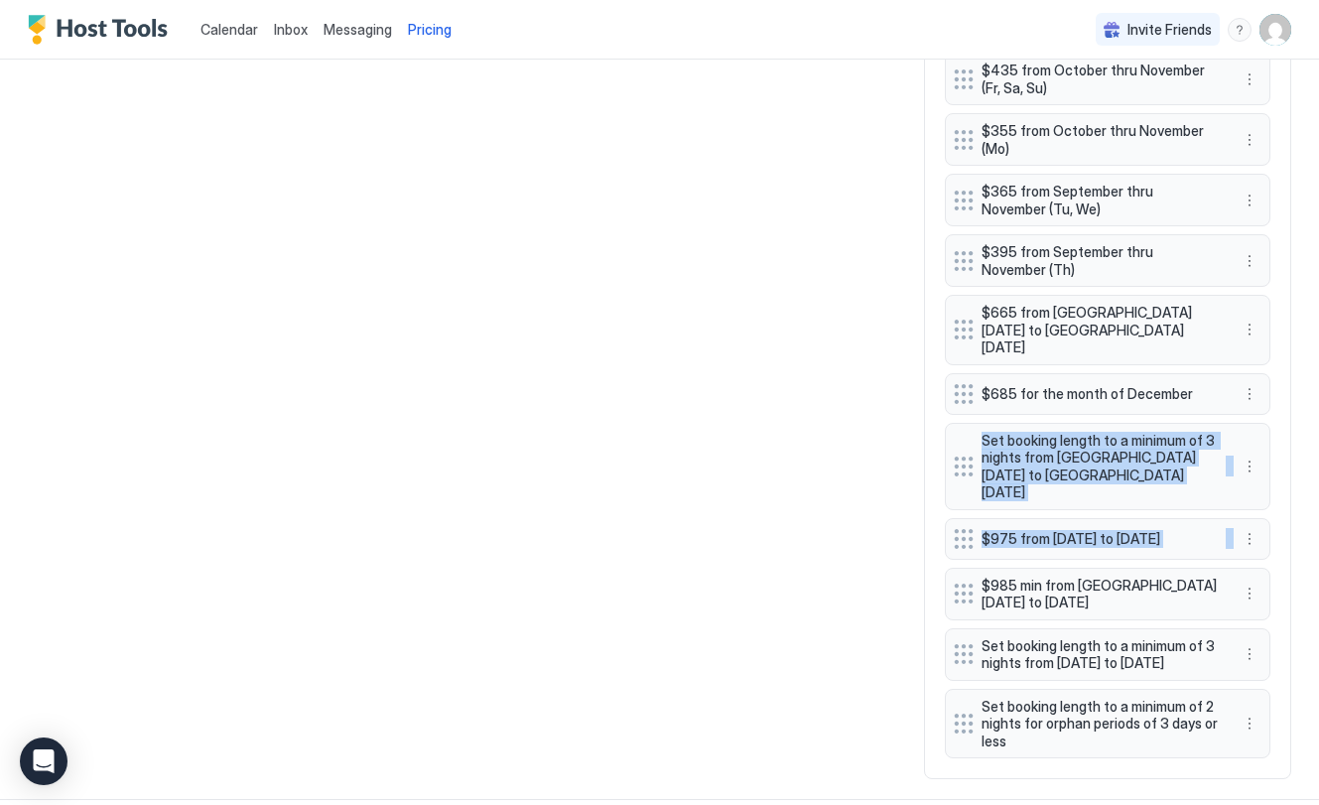
scroll to position [1411, 0]
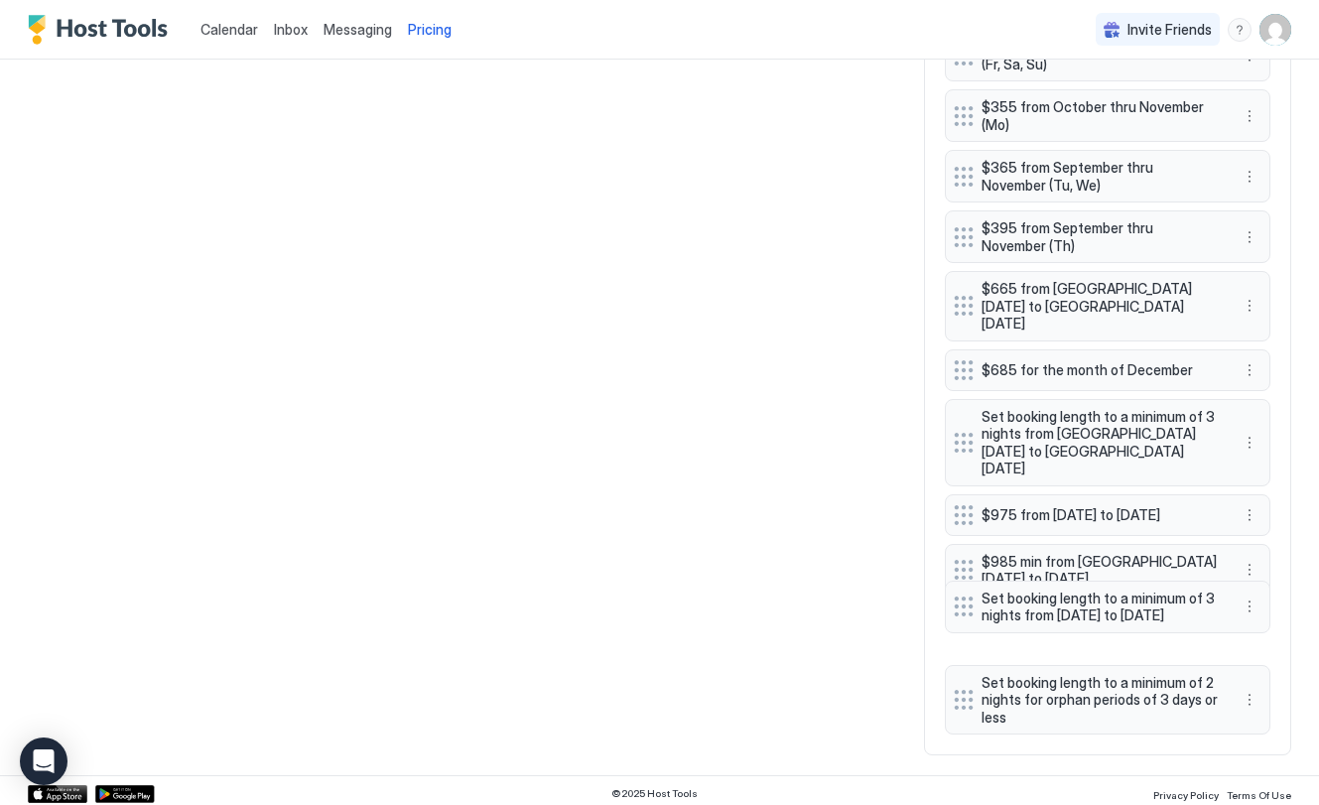
click at [967, 614] on div "Set booking length to a minimum of 2 nights from January thru December $825 for…" at bounding box center [1108, 68] width 326 height 1335
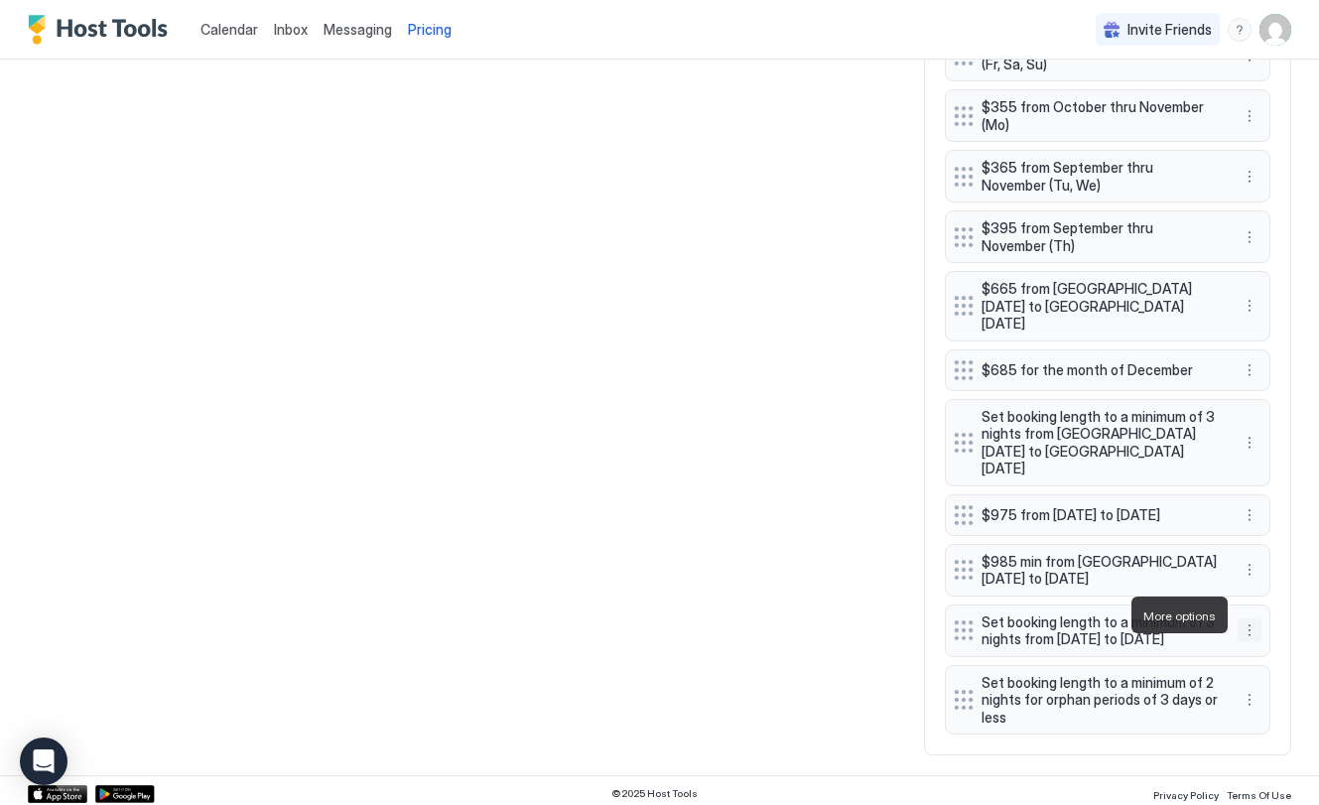
click at [1252, 618] on button "More options" at bounding box center [1250, 630] width 24 height 24
click at [1281, 677] on span "Pause" at bounding box center [1286, 674] width 36 height 15
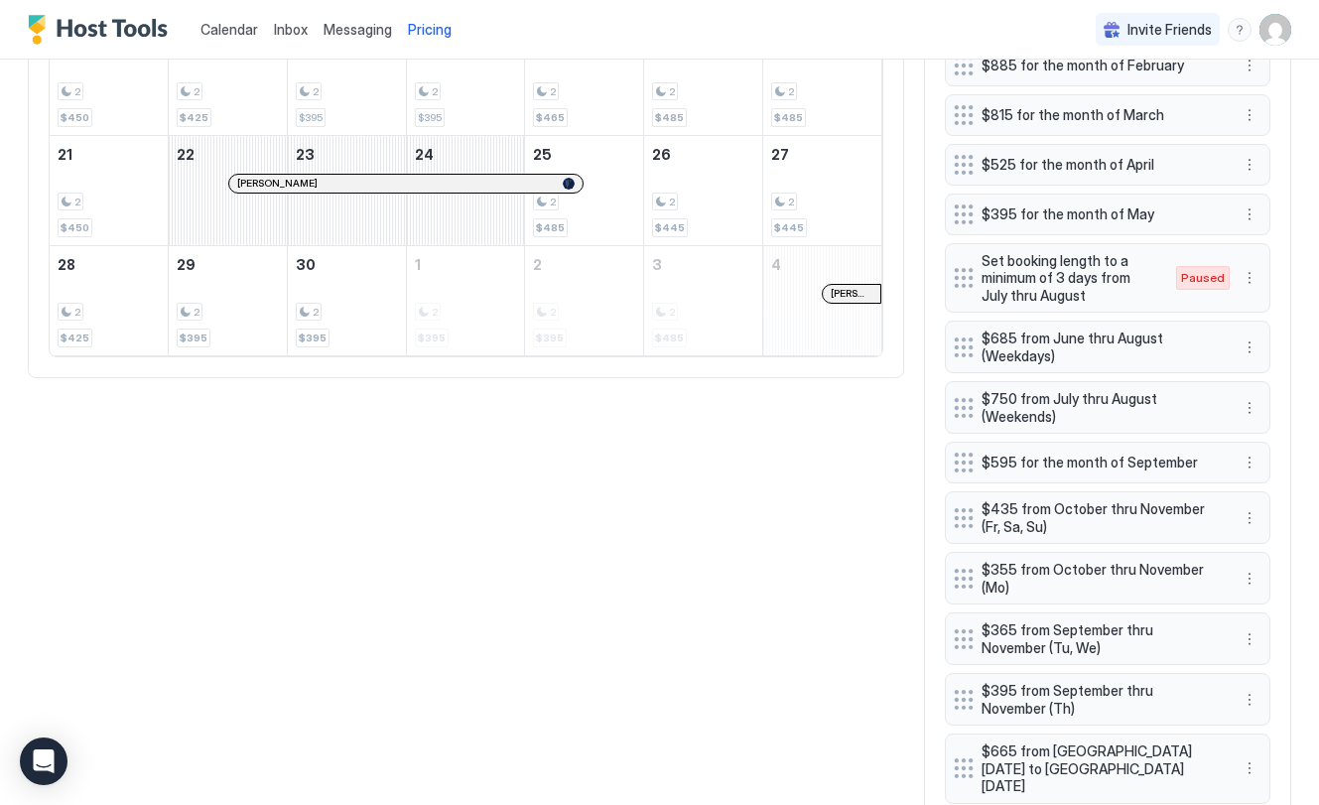
scroll to position [950, 0]
click at [1251, 276] on button "More options" at bounding box center [1250, 277] width 24 height 24
click at [1276, 340] on span "Enable" at bounding box center [1287, 336] width 39 height 15
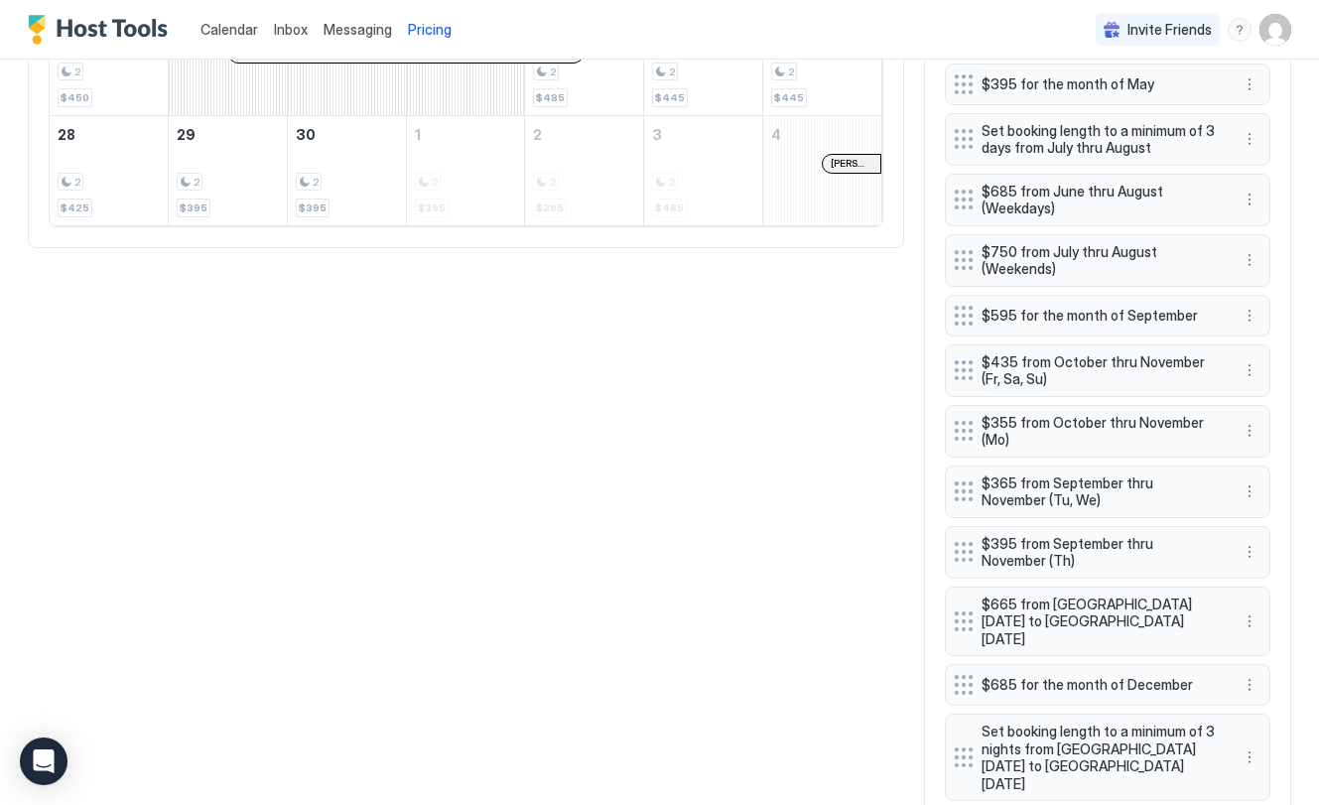
scroll to position [1076, 0]
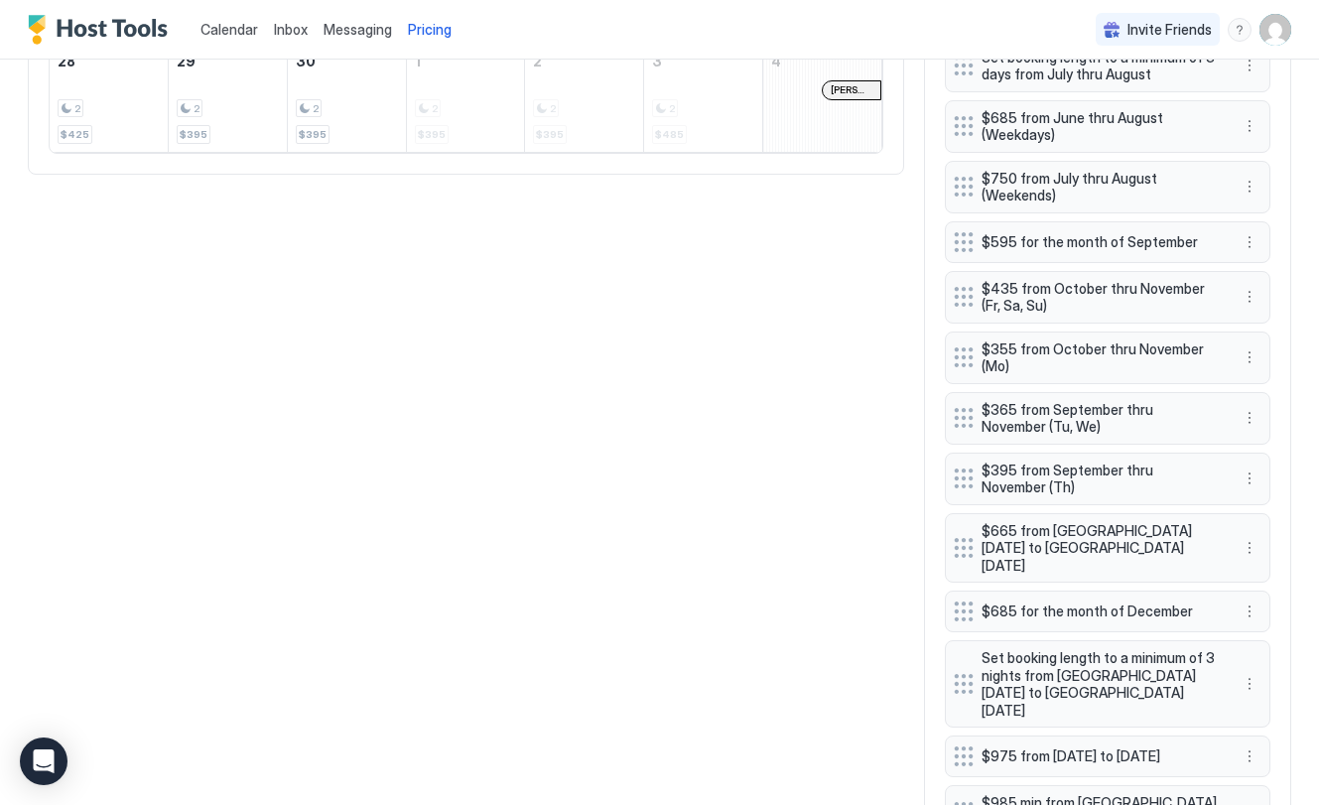
click at [505, 458] on div "All Airbnb VRBO [DATE] Sep [DATE] [DATE] [DATE] [DATE] [DATE] [DATE] [DATE] 31 …" at bounding box center [659, 246] width 1263 height 1538
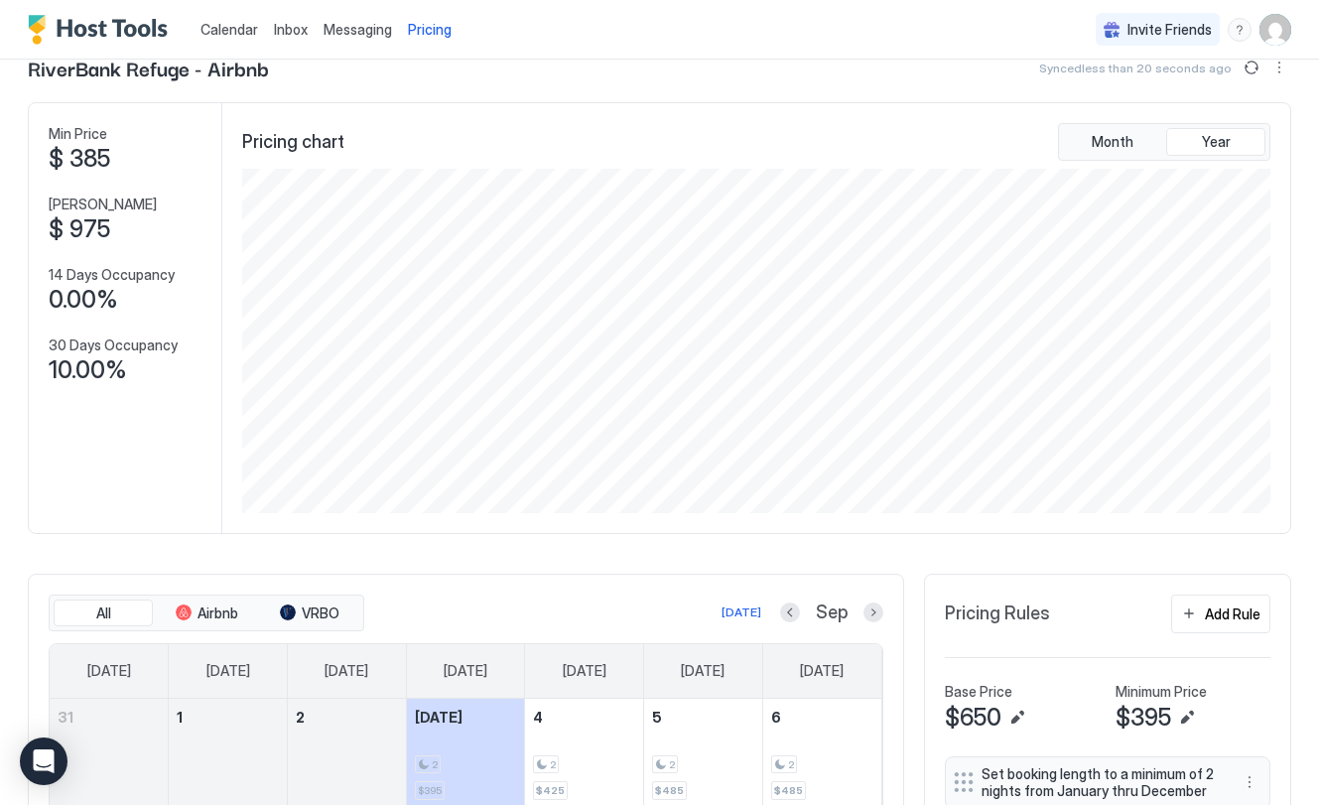
scroll to position [0, 0]
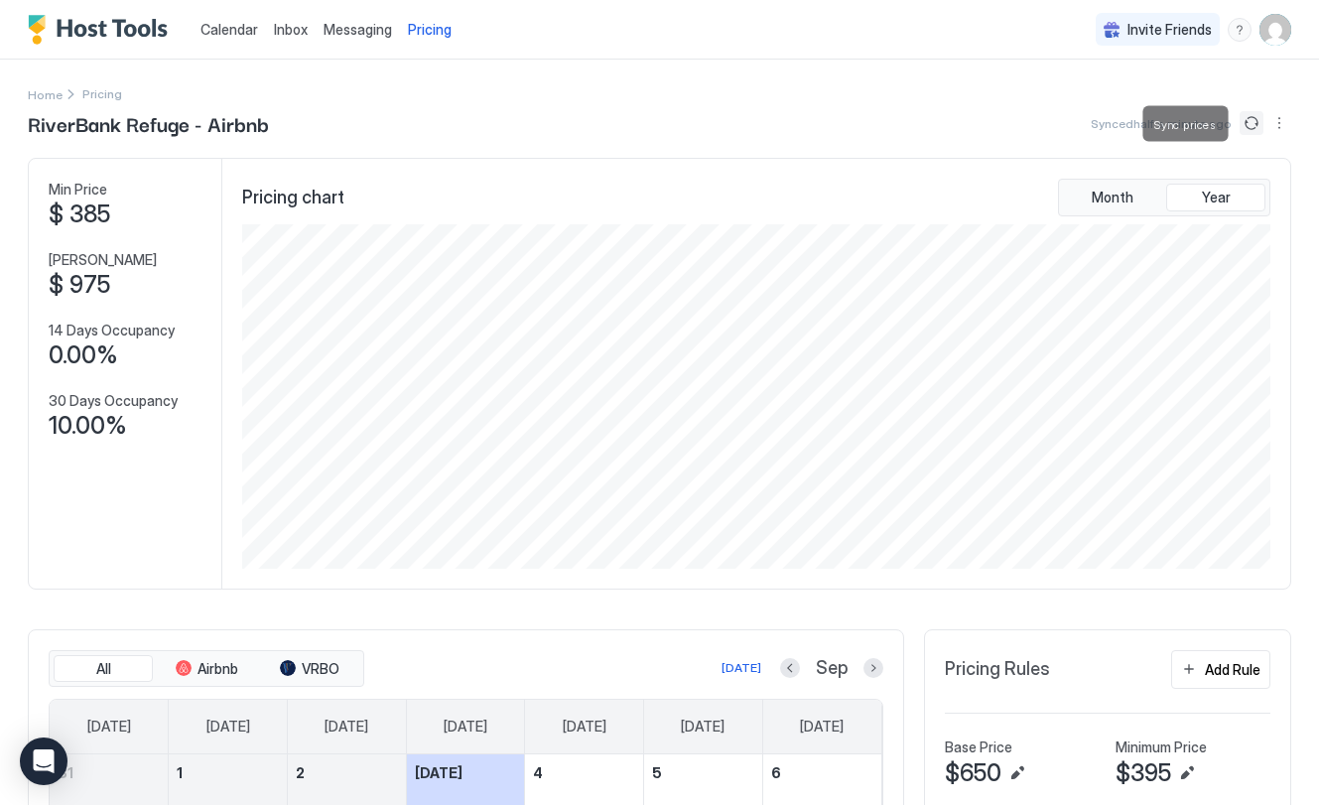
click at [1247, 124] on button "Sync prices" at bounding box center [1252, 123] width 24 height 24
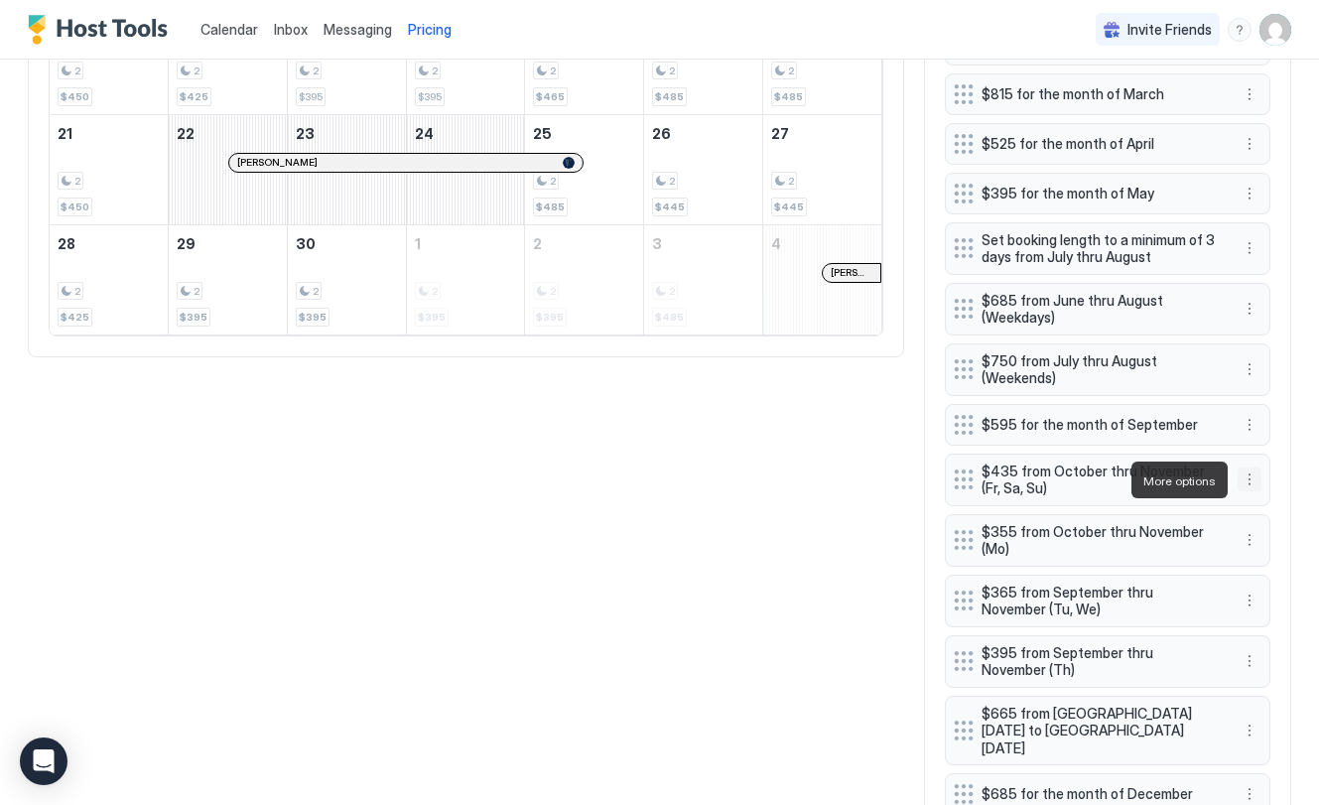
scroll to position [969, 0]
click at [1246, 479] on button "More options" at bounding box center [1250, 480] width 24 height 24
click at [1265, 505] on div "Edit" at bounding box center [1269, 508] width 44 height 15
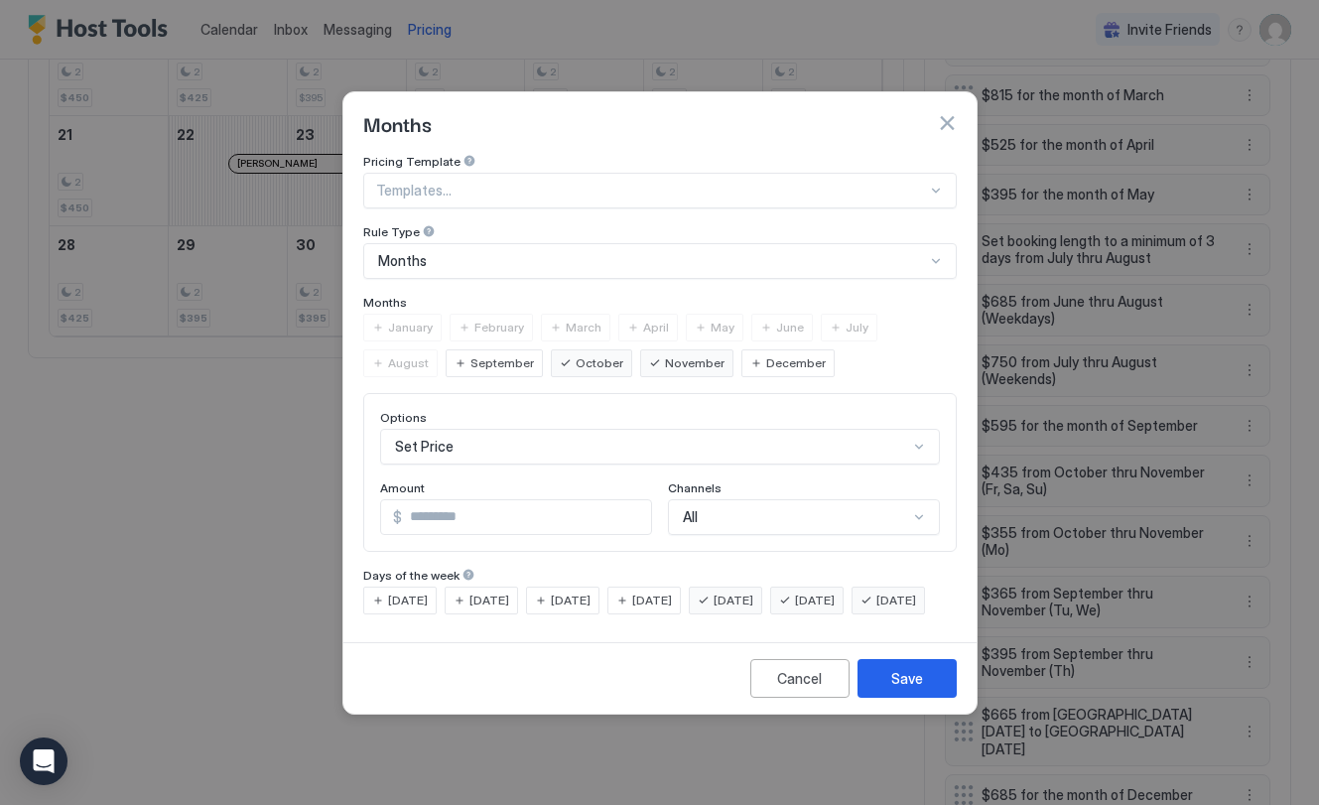
click at [446, 349] on div "September" at bounding box center [494, 363] width 97 height 28
click at [920, 689] on div "Save" at bounding box center [907, 678] width 32 height 21
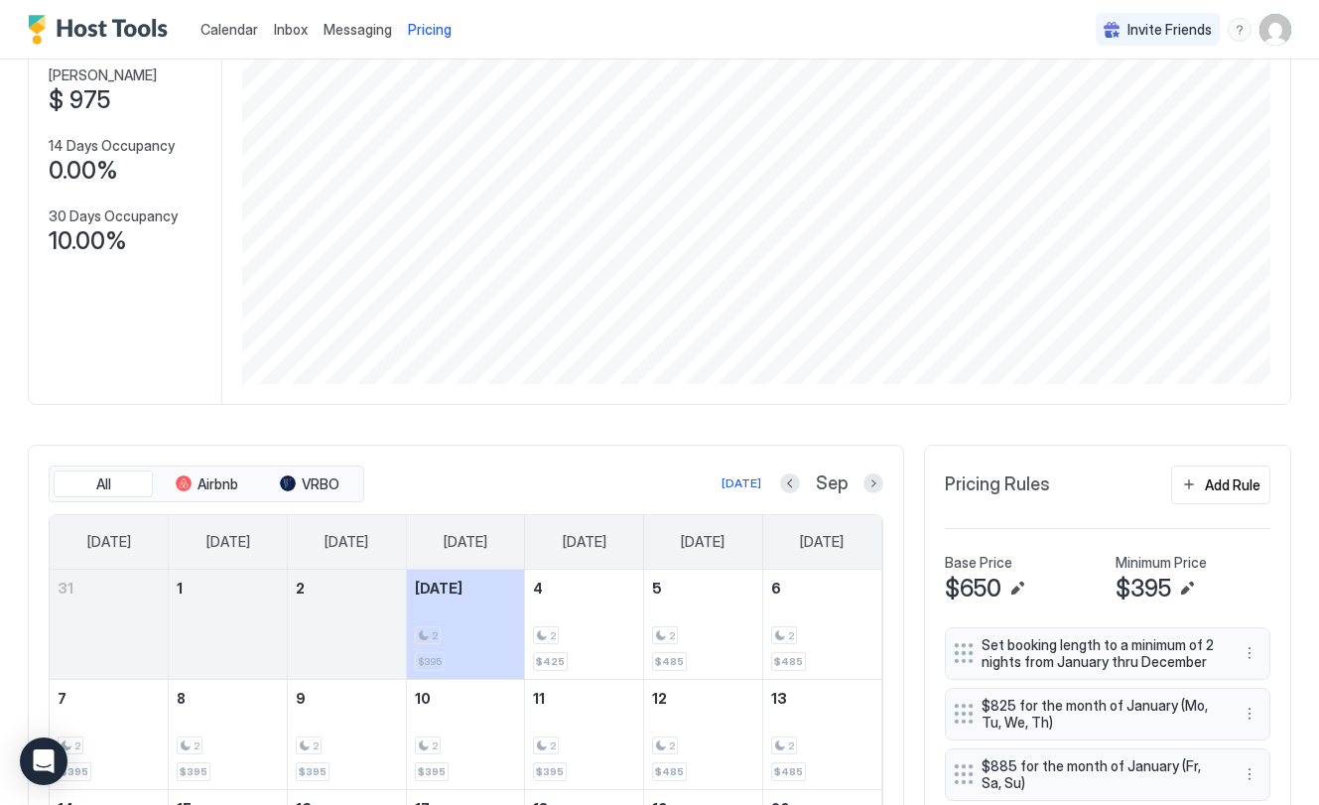
scroll to position [0, 0]
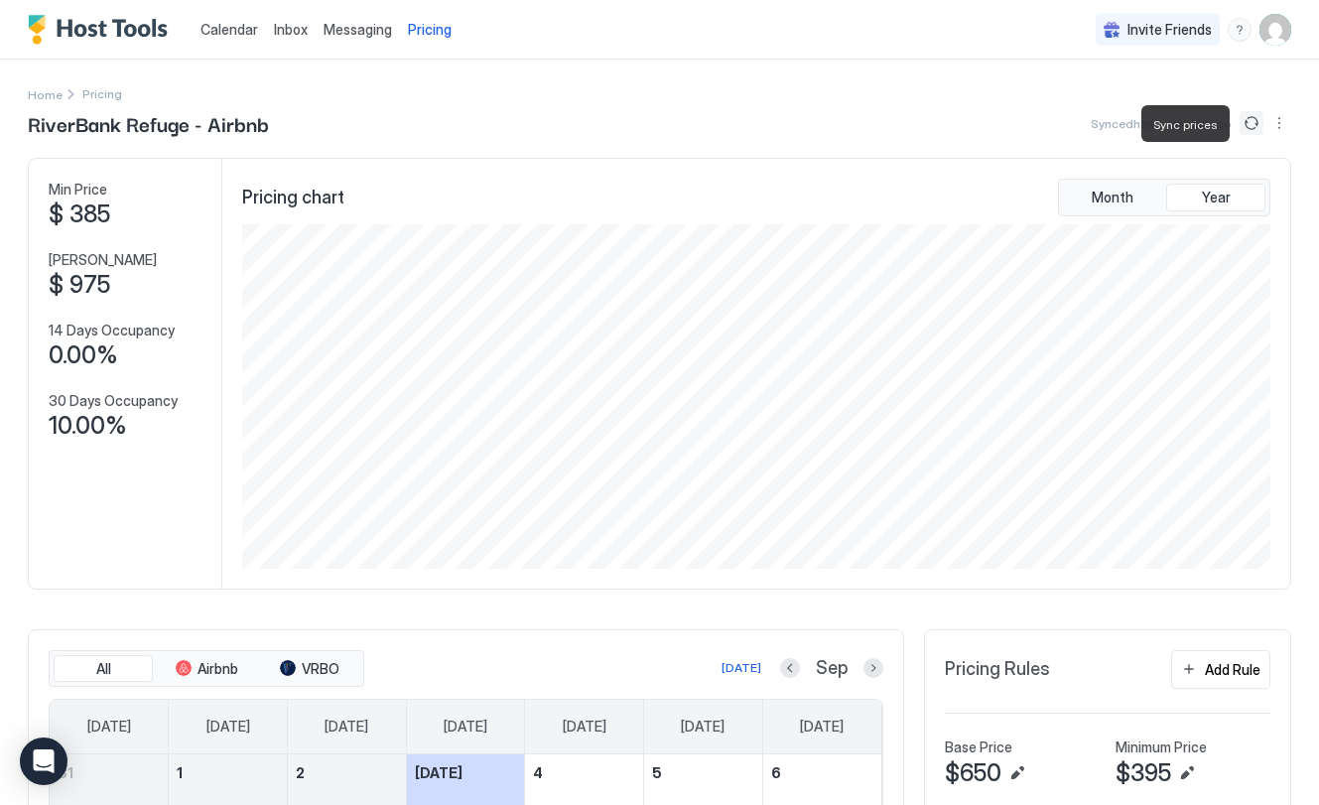
click at [1248, 124] on button "Sync prices" at bounding box center [1252, 123] width 24 height 24
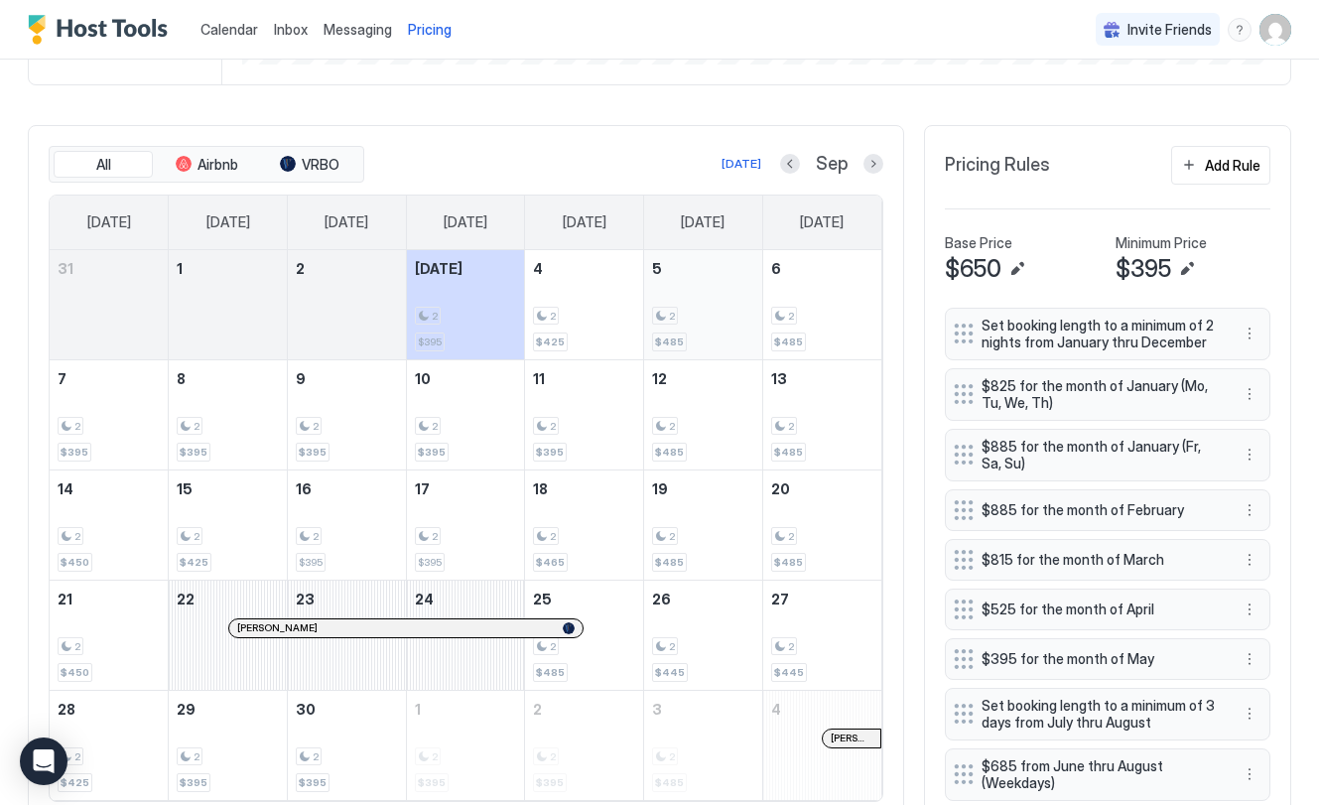
scroll to position [501, 0]
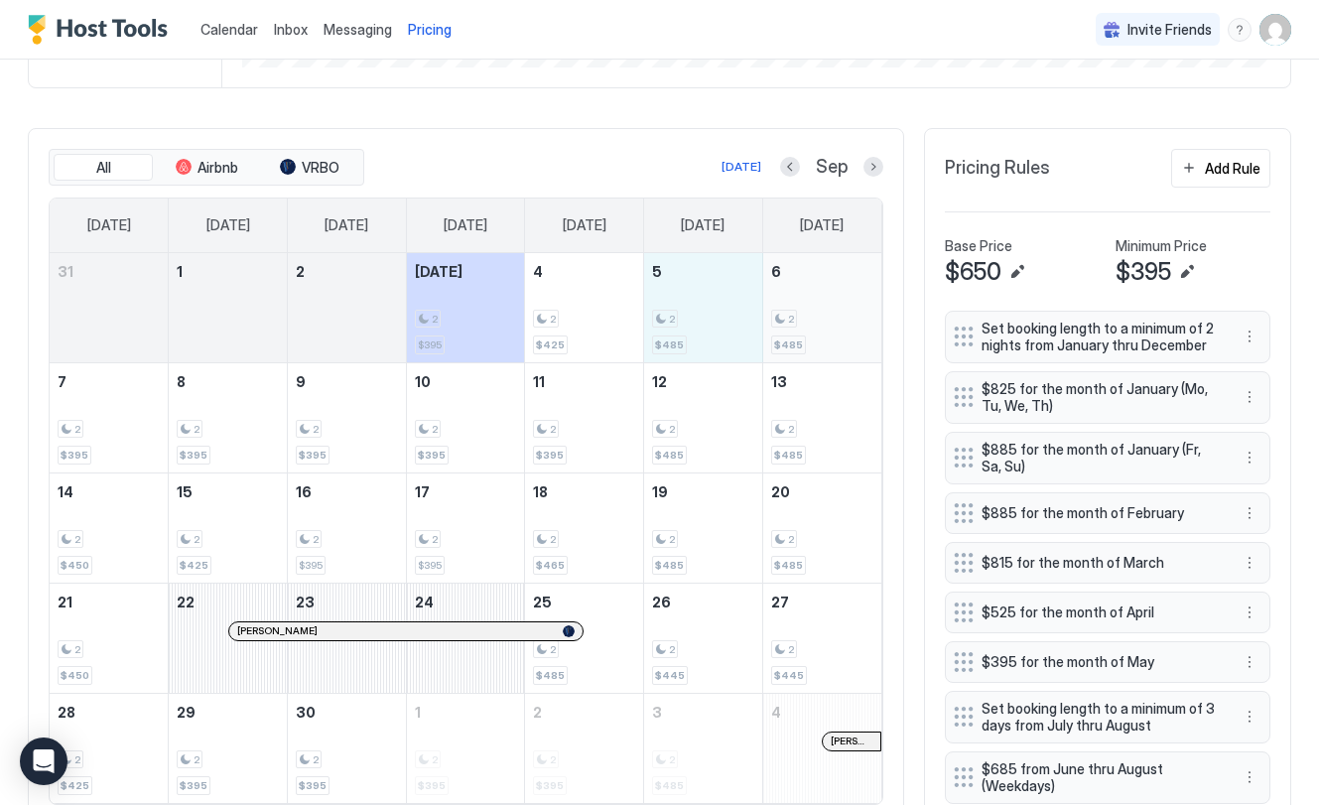
drag, startPoint x: 699, startPoint y: 303, endPoint x: 829, endPoint y: 304, distance: 130.0
click at [829, 304] on tr "31 1 2 [DATE] 2 $395 4 2 $425 5 2 $485 6 2 $485" at bounding box center [466, 308] width 832 height 110
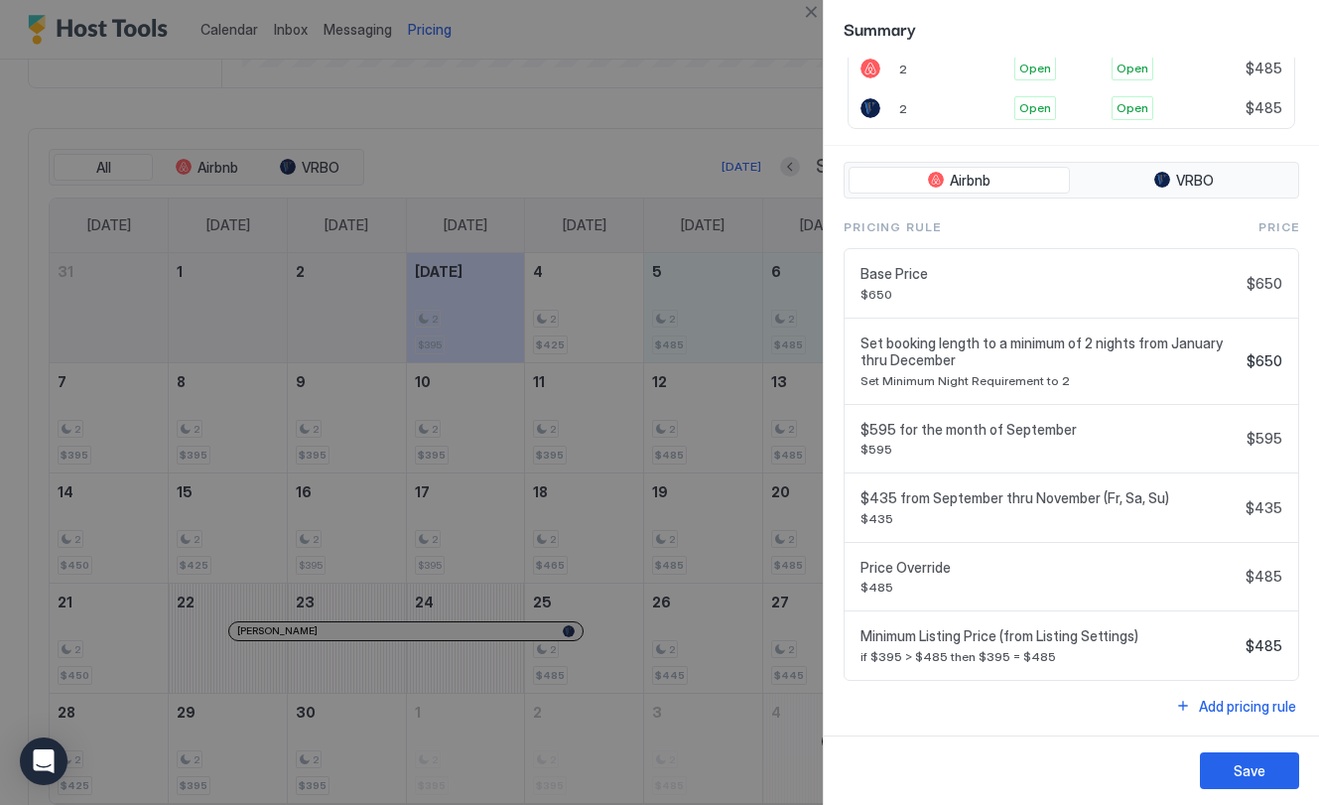
scroll to position [0, 0]
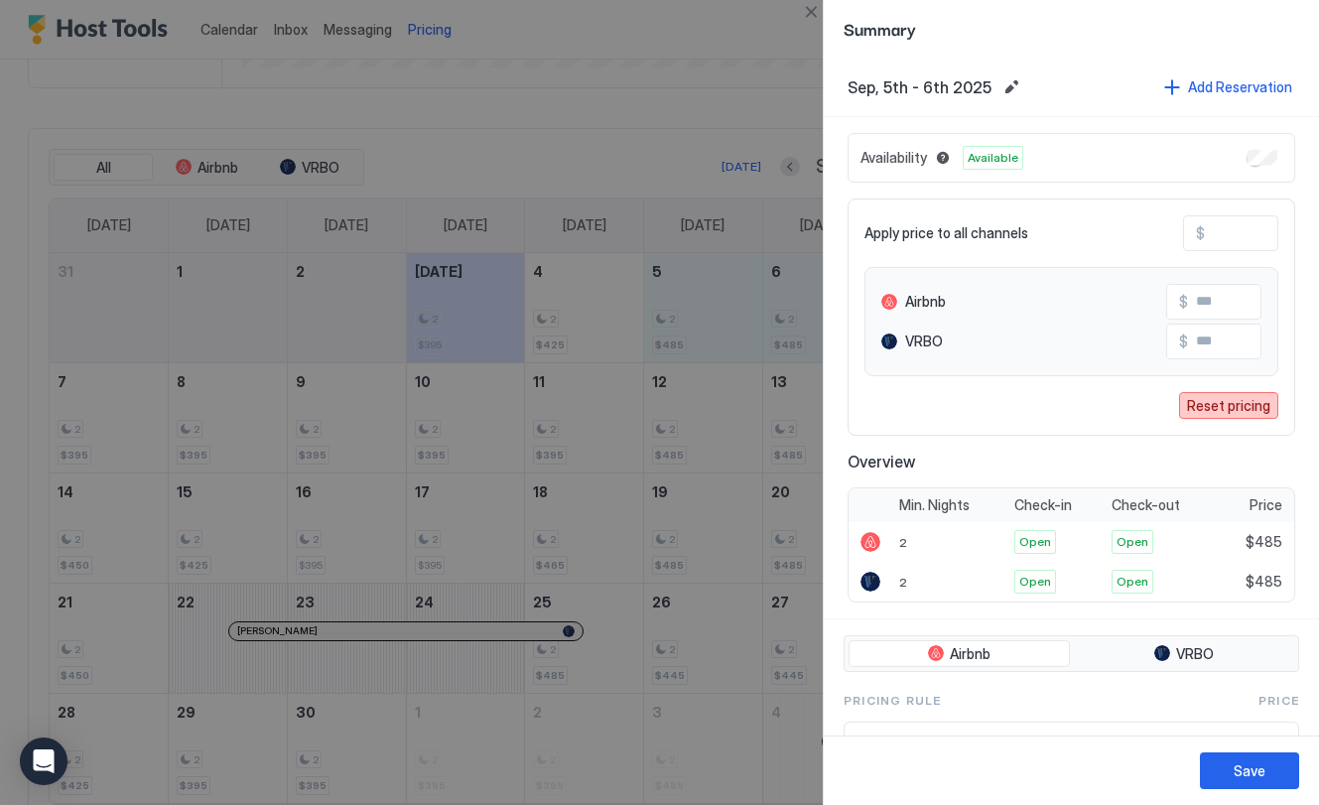
click at [1242, 407] on div "Reset pricing" at bounding box center [1228, 405] width 83 height 21
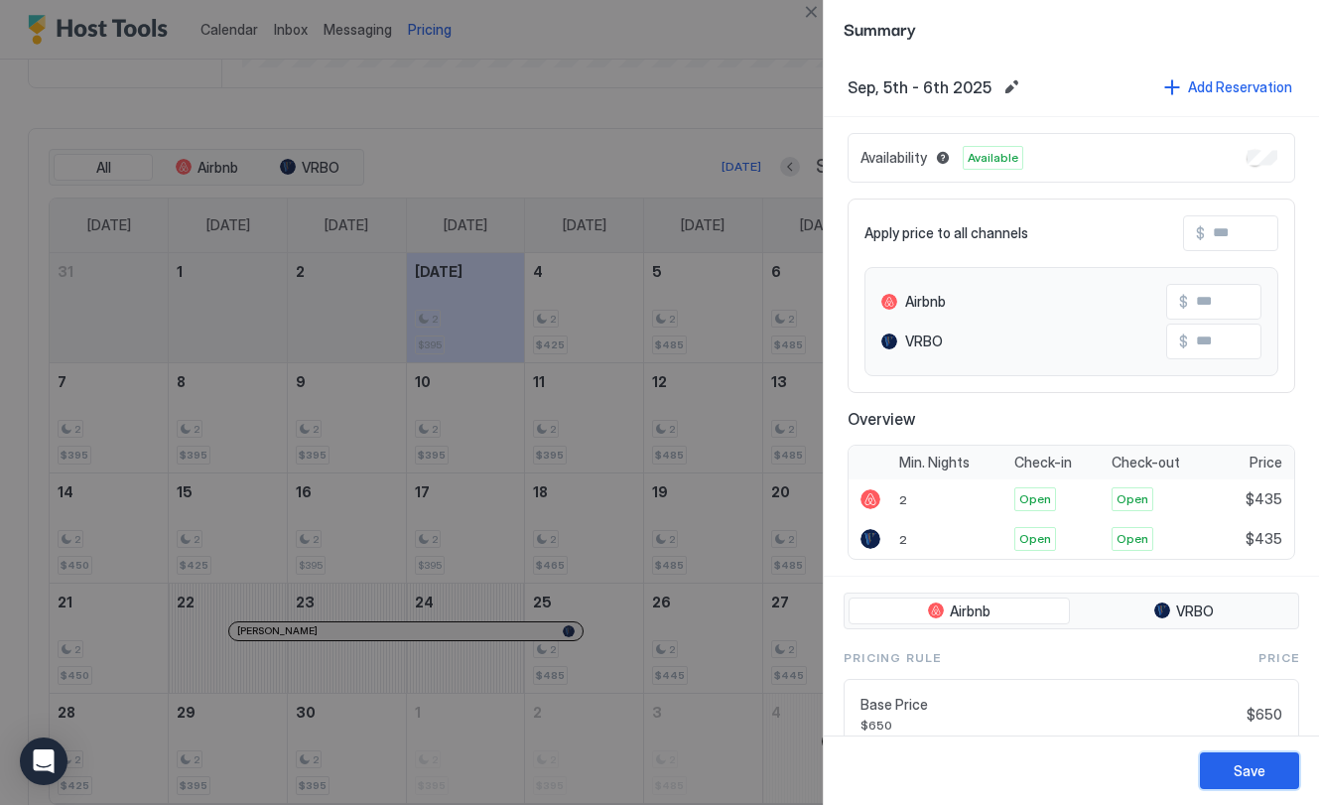
click at [1260, 775] on div "Save" at bounding box center [1250, 770] width 32 height 21
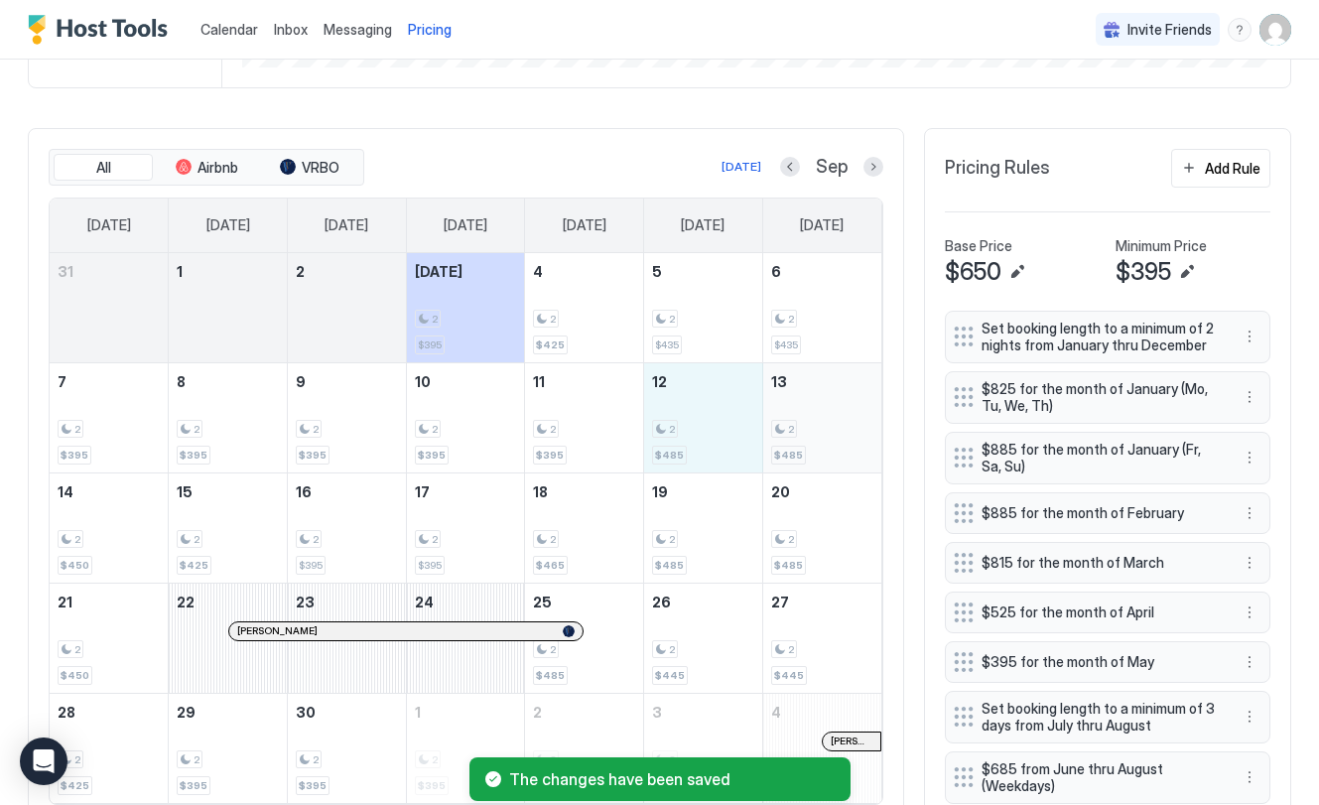
drag, startPoint x: 690, startPoint y: 421, endPoint x: 810, endPoint y: 433, distance: 120.7
click at [860, 421] on tr "7 2 $395 8 2 $395 9 2 $395 10 2 $395 11 2 $395 12 2 $485 13 2 $485" at bounding box center [466, 417] width 832 height 110
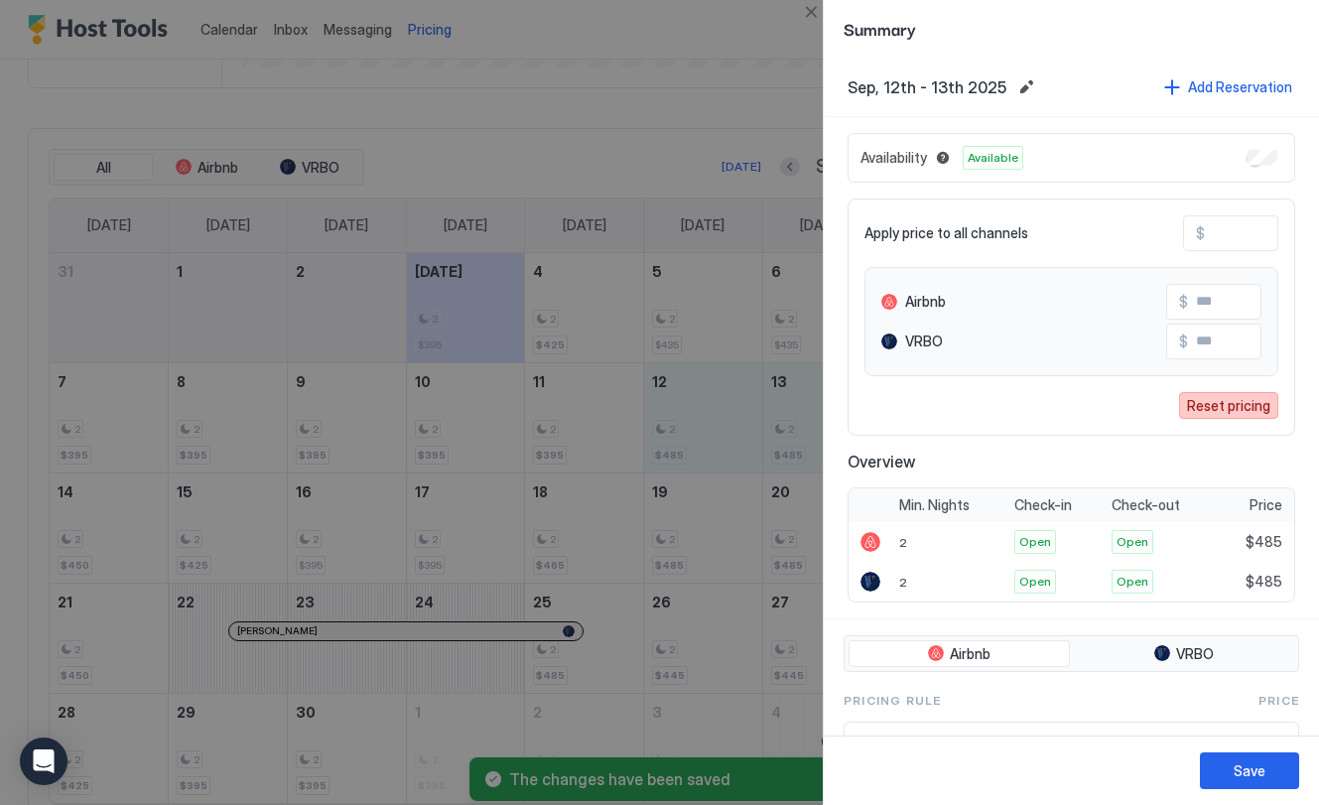
click at [1229, 409] on div "Reset pricing" at bounding box center [1228, 405] width 83 height 21
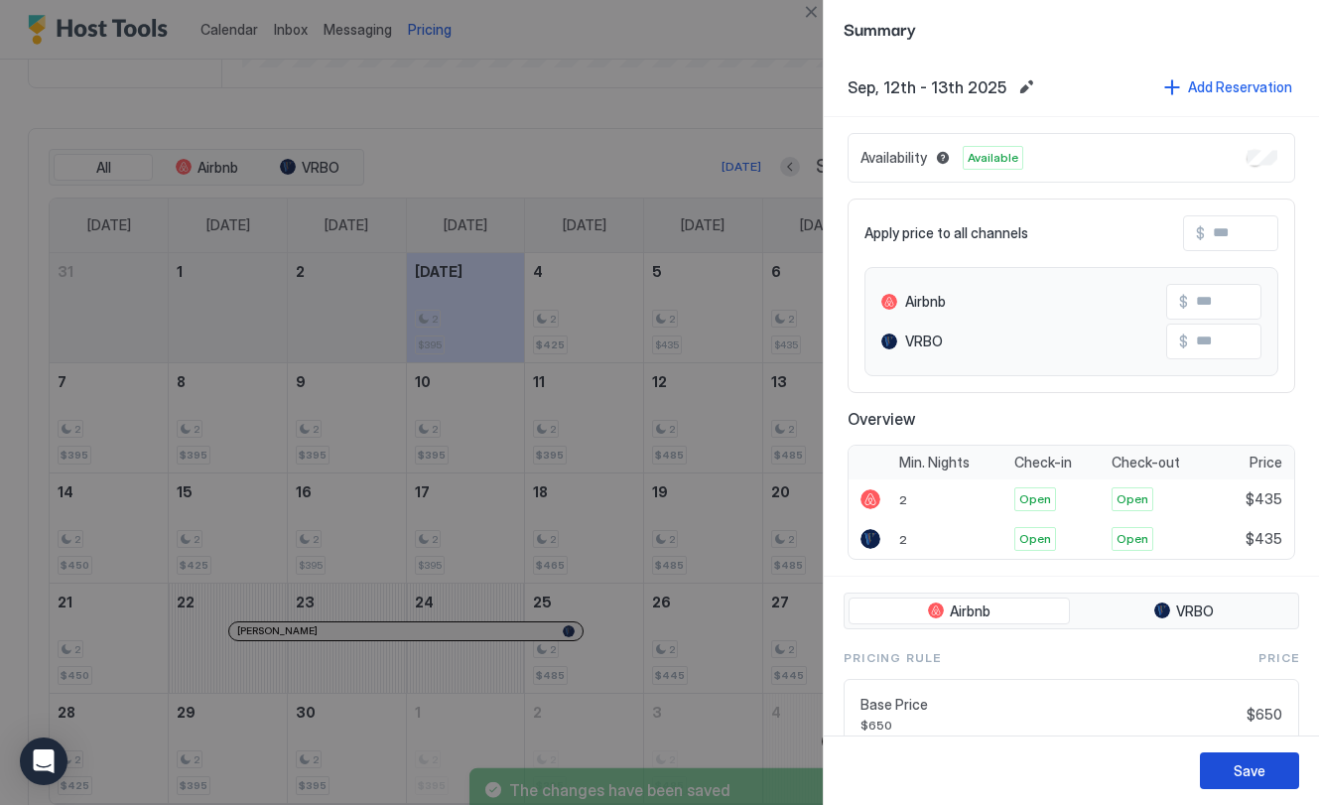
drag, startPoint x: 1260, startPoint y: 772, endPoint x: 1185, endPoint y: 713, distance: 96.1
click at [1260, 771] on div "Save" at bounding box center [1250, 770] width 32 height 21
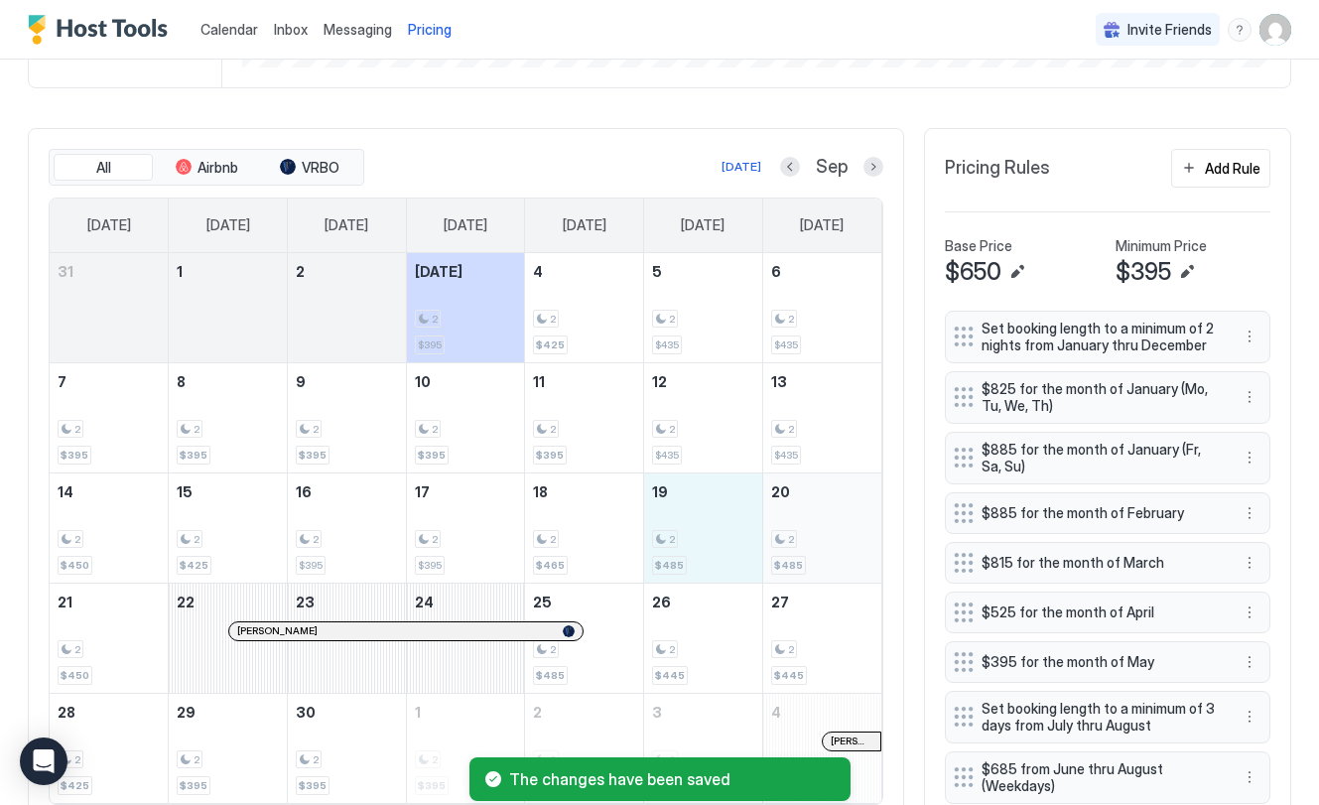
drag, startPoint x: 709, startPoint y: 517, endPoint x: 842, endPoint y: 517, distance: 133.0
click at [842, 517] on tr "14 2 $450 15 2 $425 16 2 $395 17 2 $395 18 2 $465 19 2 $485 20 2 $485" at bounding box center [466, 527] width 832 height 110
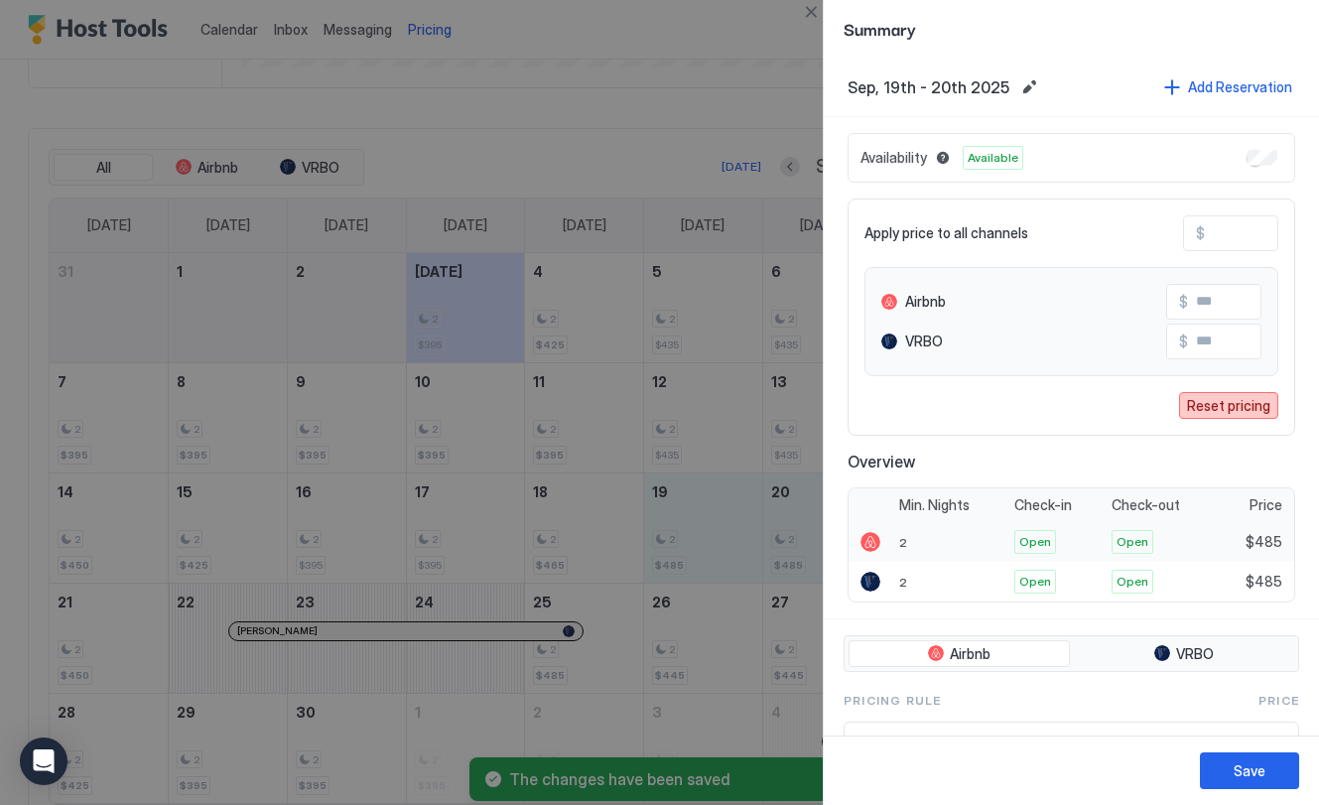
drag, startPoint x: 1218, startPoint y: 403, endPoint x: 1258, endPoint y: 488, distance: 94.6
click at [1217, 403] on div "Reset pricing" at bounding box center [1228, 405] width 83 height 21
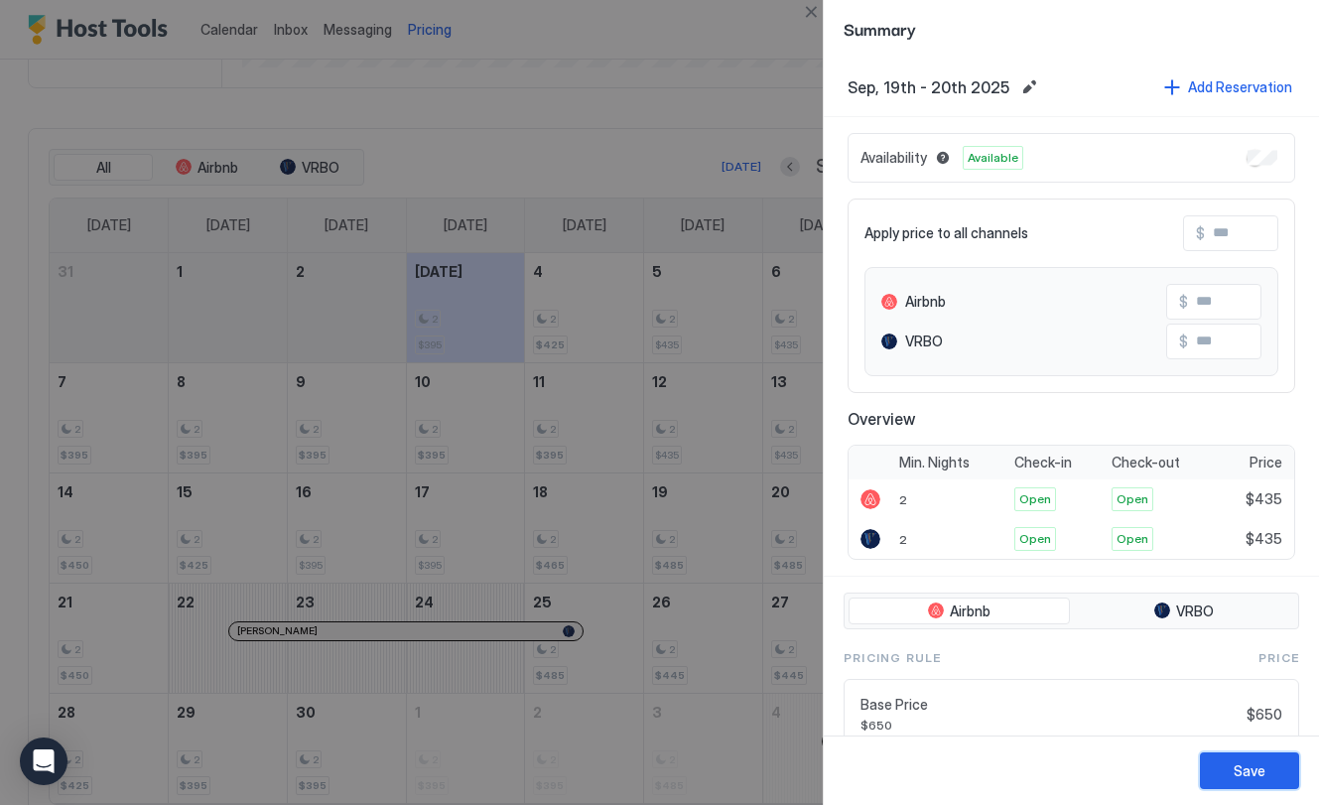
click at [1253, 766] on div "Save" at bounding box center [1250, 770] width 32 height 21
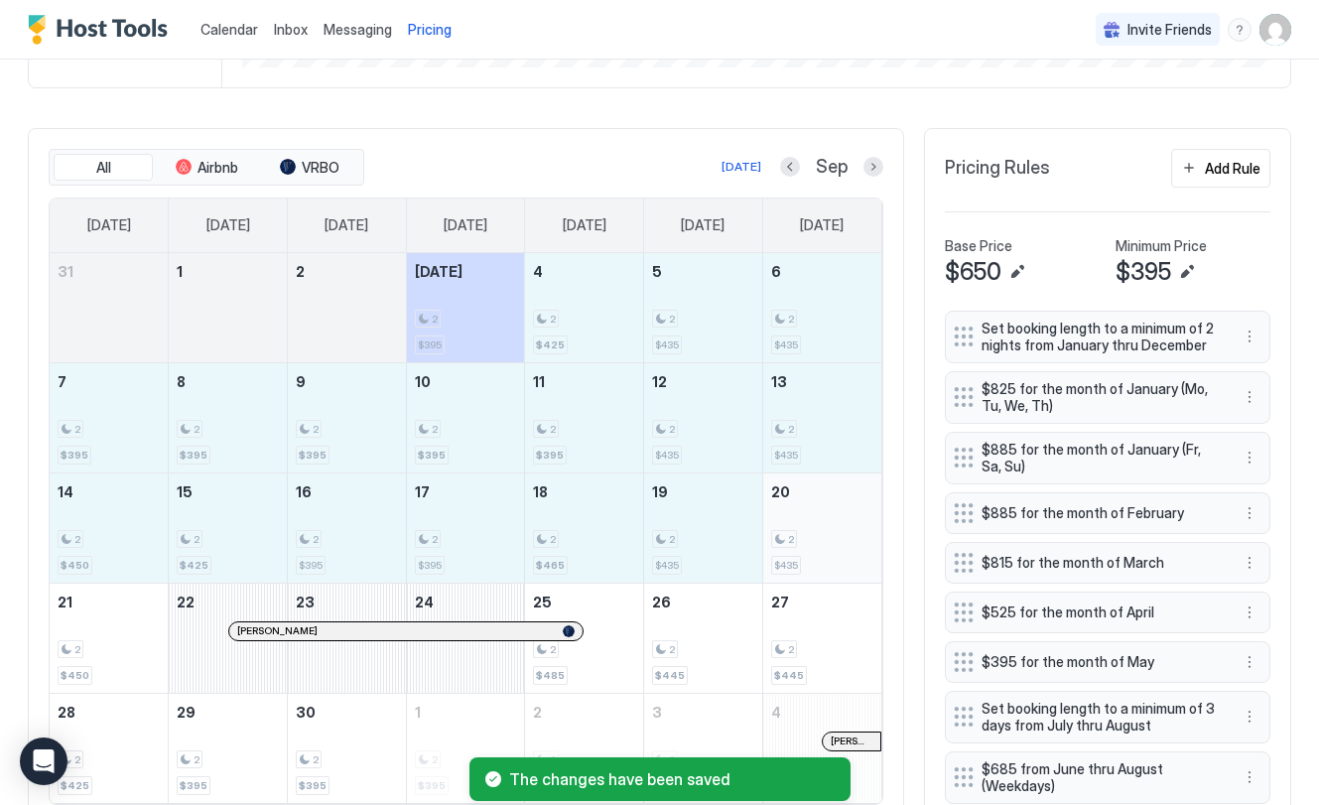
drag, startPoint x: 641, startPoint y: 356, endPoint x: 840, endPoint y: 554, distance: 280.0
click at [838, 555] on tbody "31 1 2 [DATE] 2 $395 4 2 $425 5 2 $435 6 2 $435 7 2 $395 8 2 $395 9 2 $395 10 2…" at bounding box center [466, 528] width 832 height 550
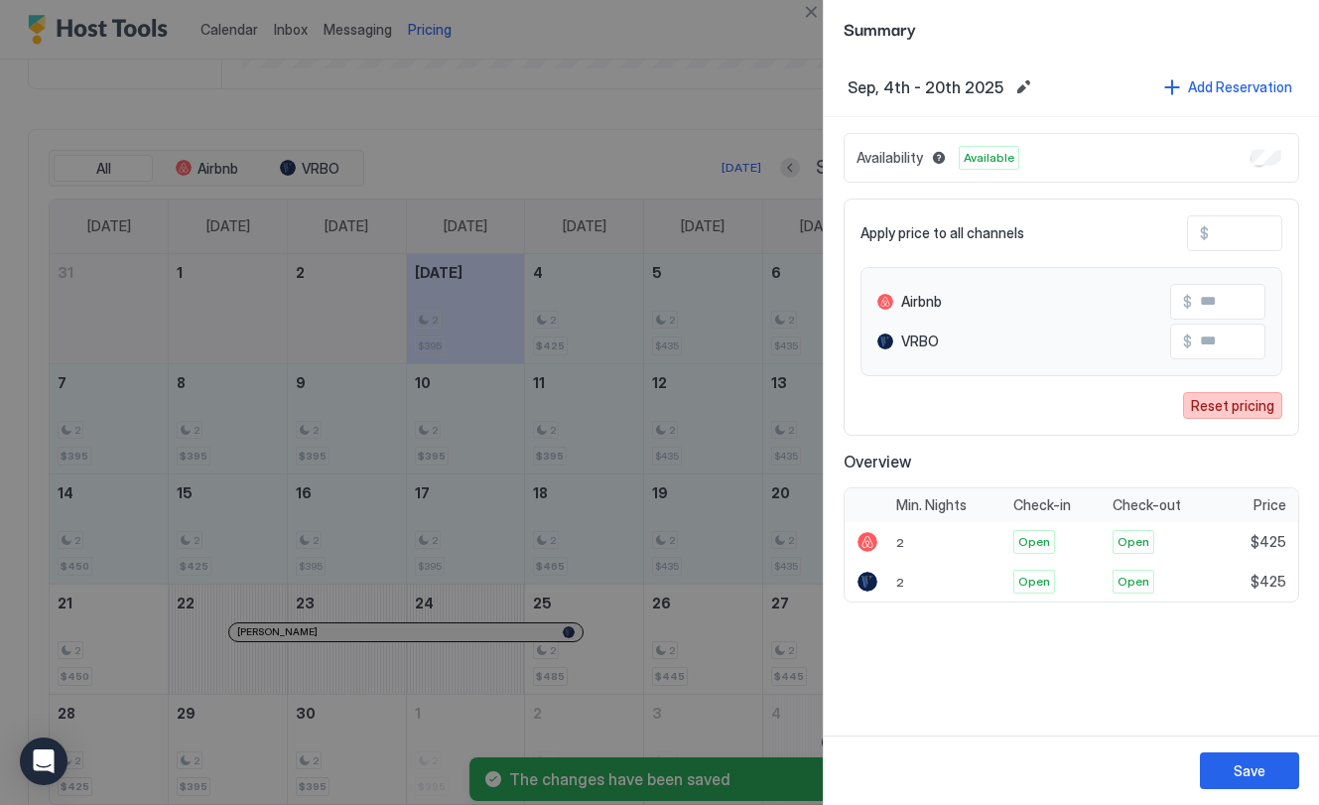
click at [1223, 408] on div "Reset pricing" at bounding box center [1232, 405] width 83 height 21
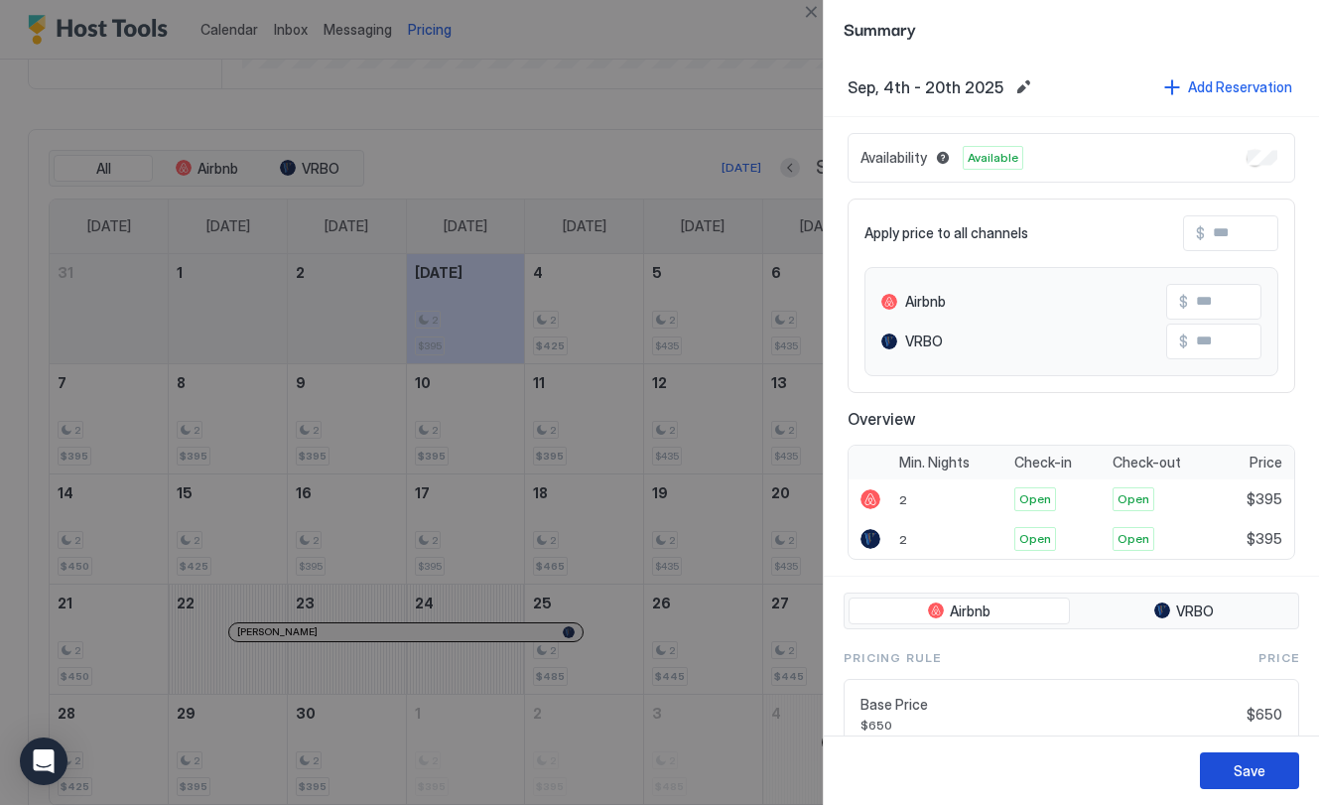
click at [1262, 768] on div "Save" at bounding box center [1250, 770] width 32 height 21
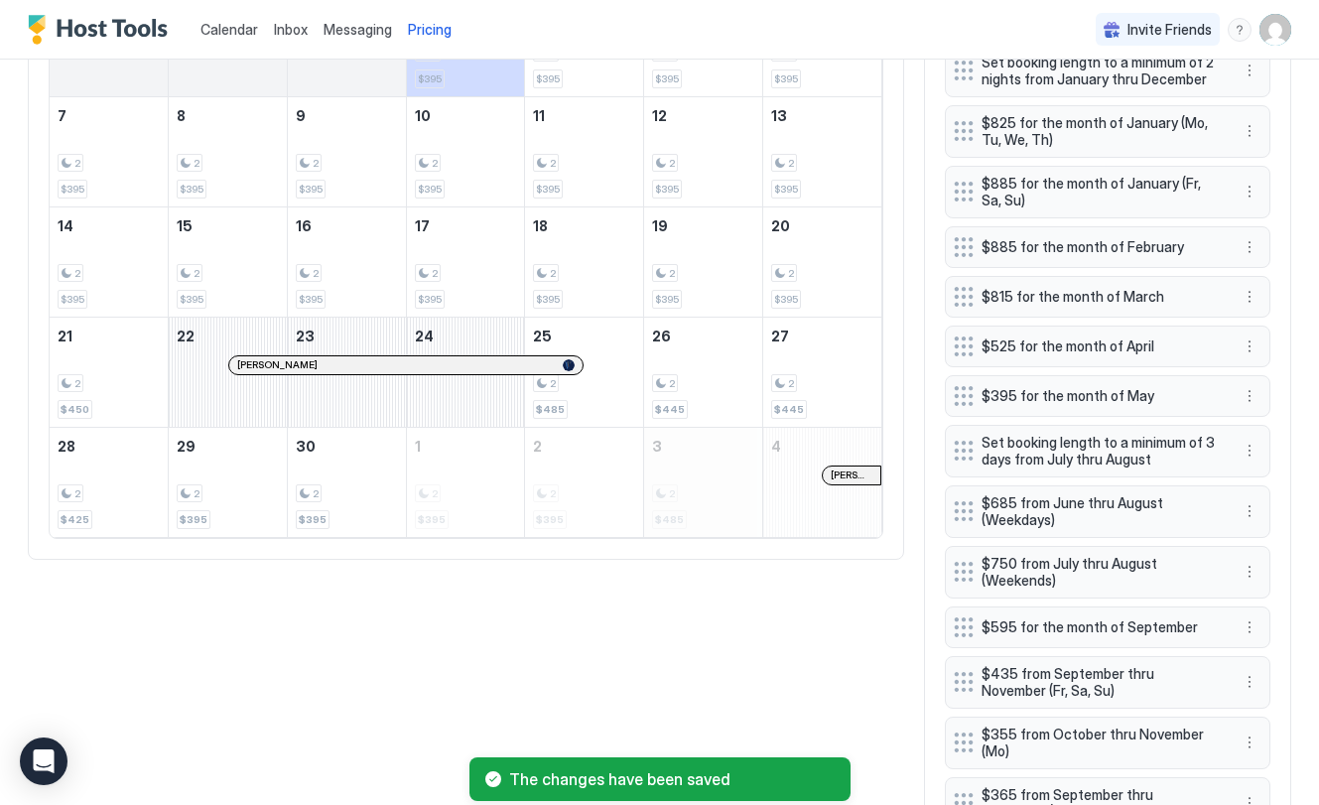
scroll to position [796, 0]
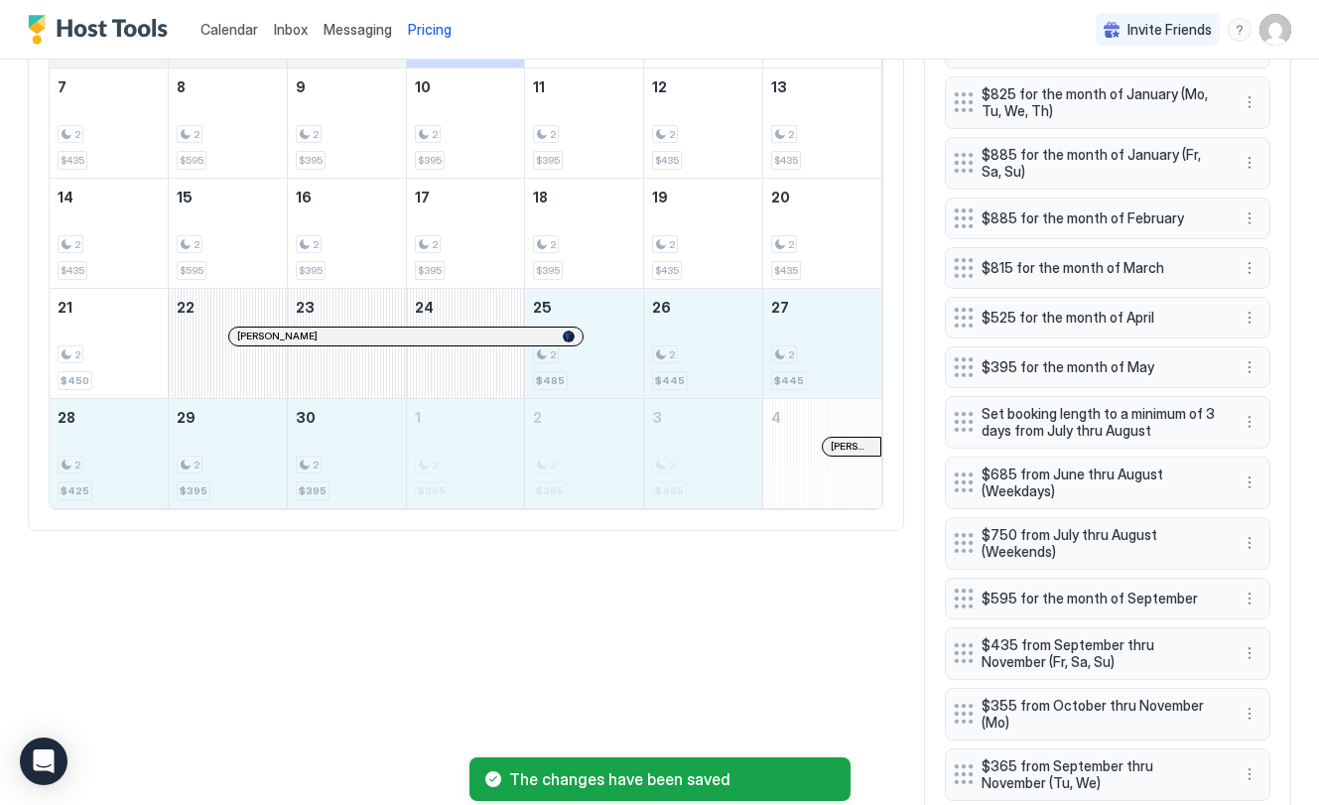
drag, startPoint x: 616, startPoint y: 335, endPoint x: 693, endPoint y: 484, distance: 167.3
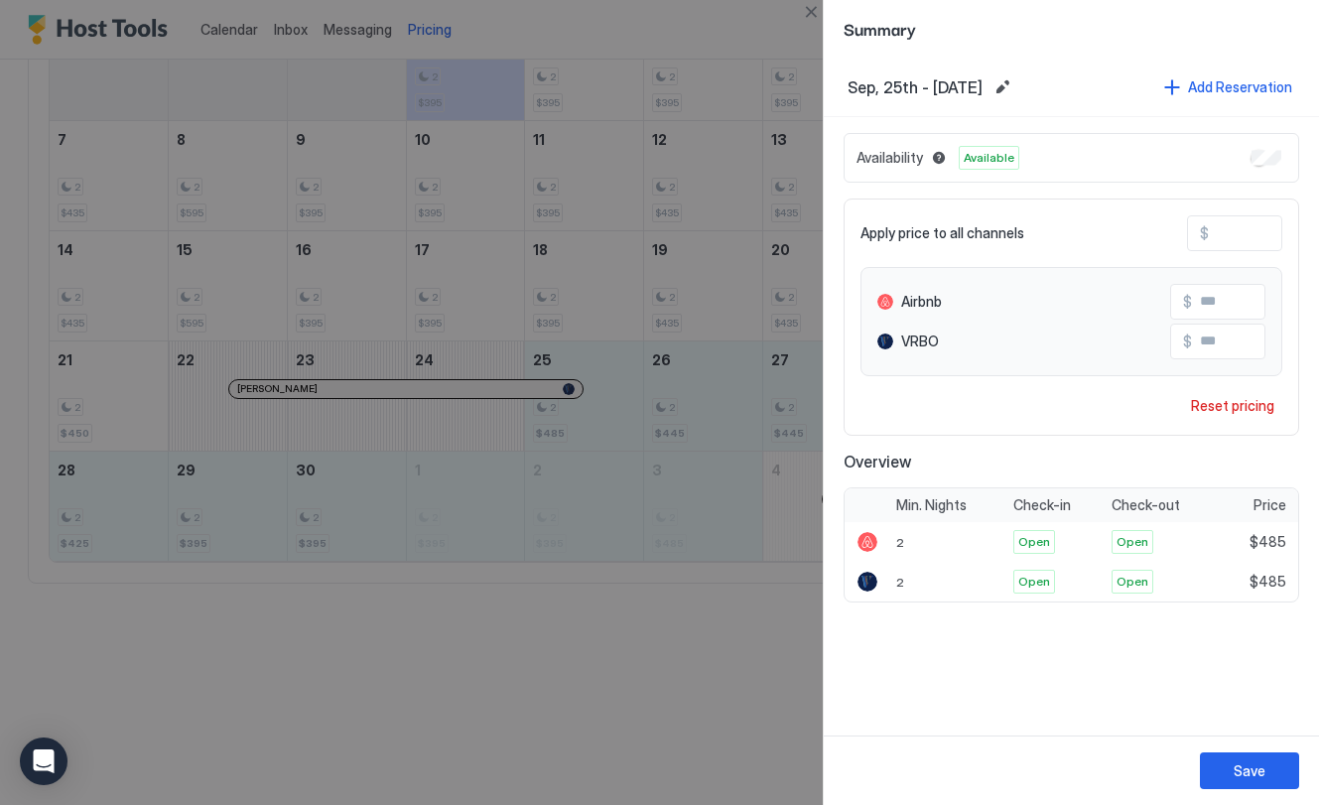
scroll to position [730, 0]
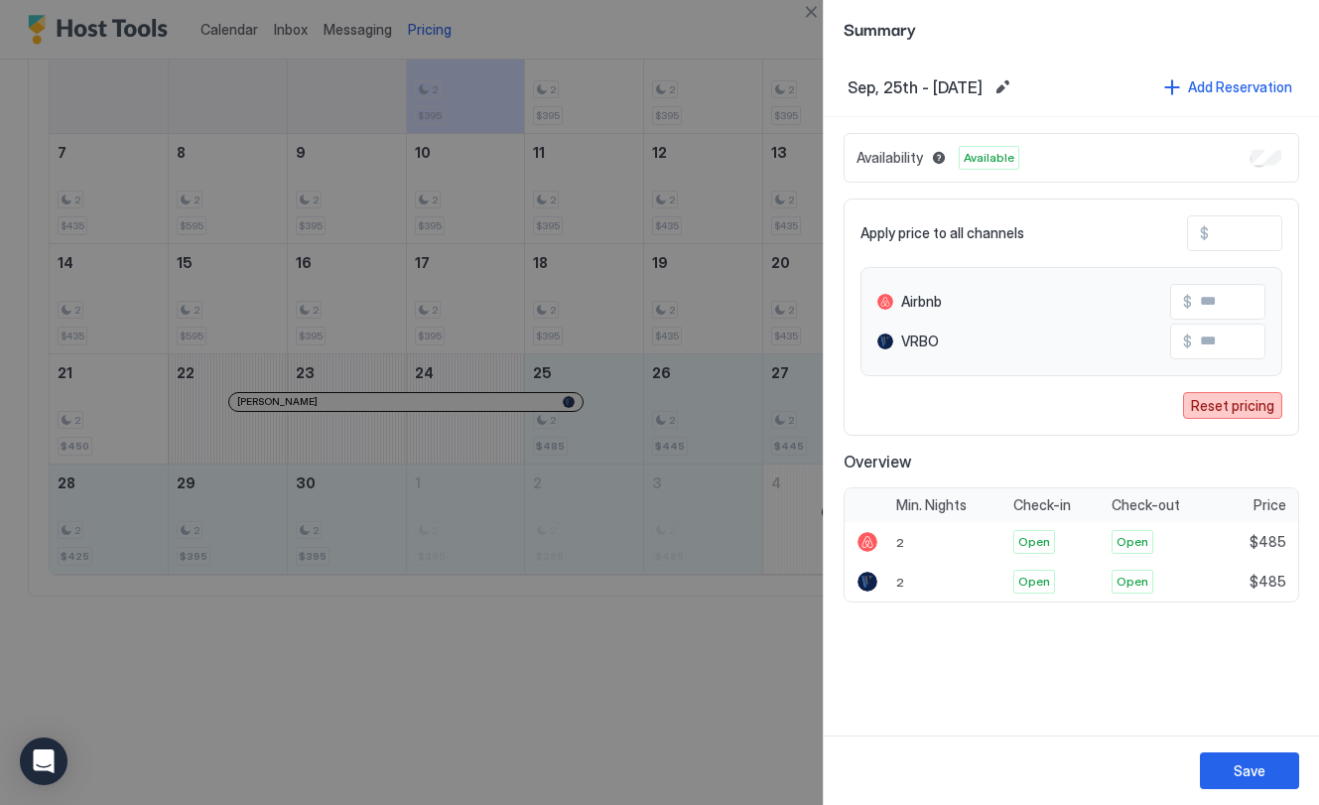
drag, startPoint x: 1234, startPoint y: 402, endPoint x: 1202, endPoint y: 401, distance: 31.8
click at [1234, 402] on div "Reset pricing" at bounding box center [1232, 405] width 83 height 21
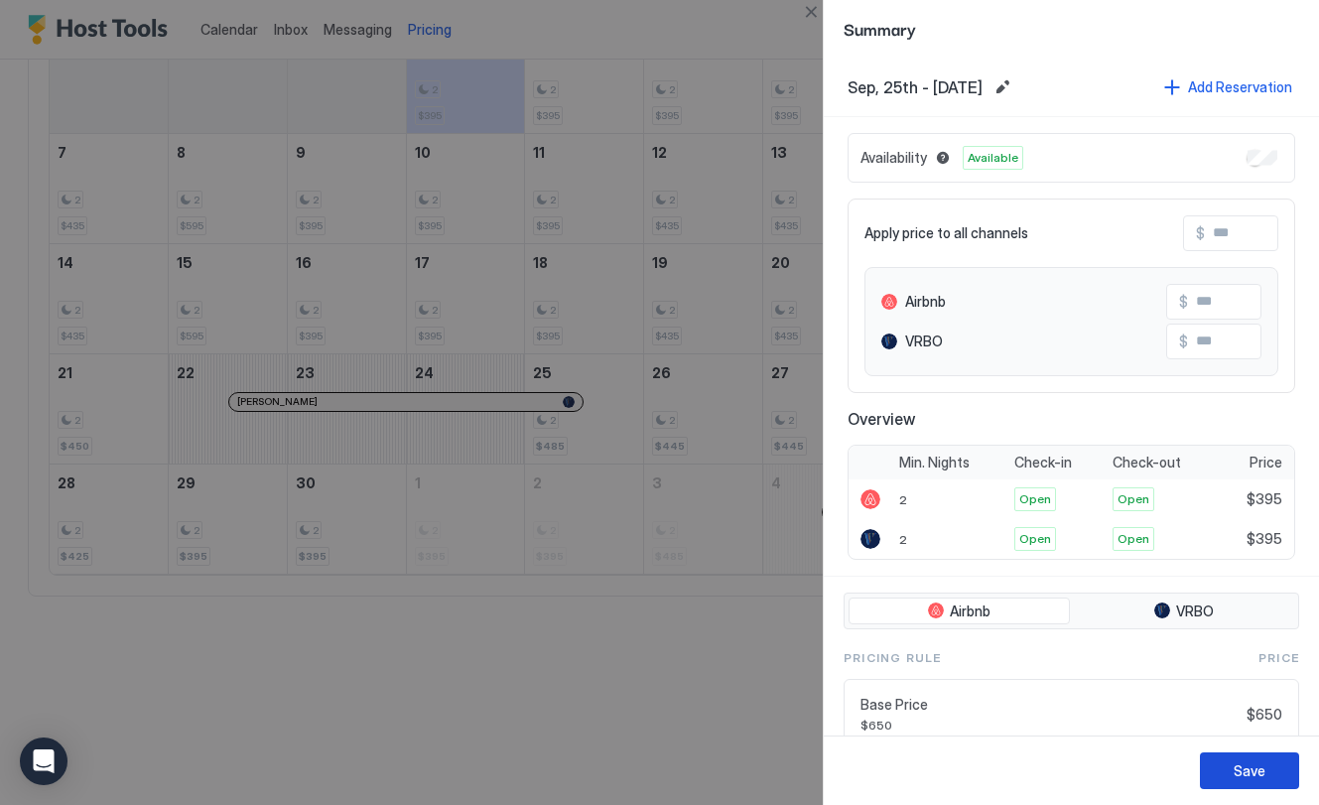
click at [1261, 775] on div "Save" at bounding box center [1250, 770] width 32 height 21
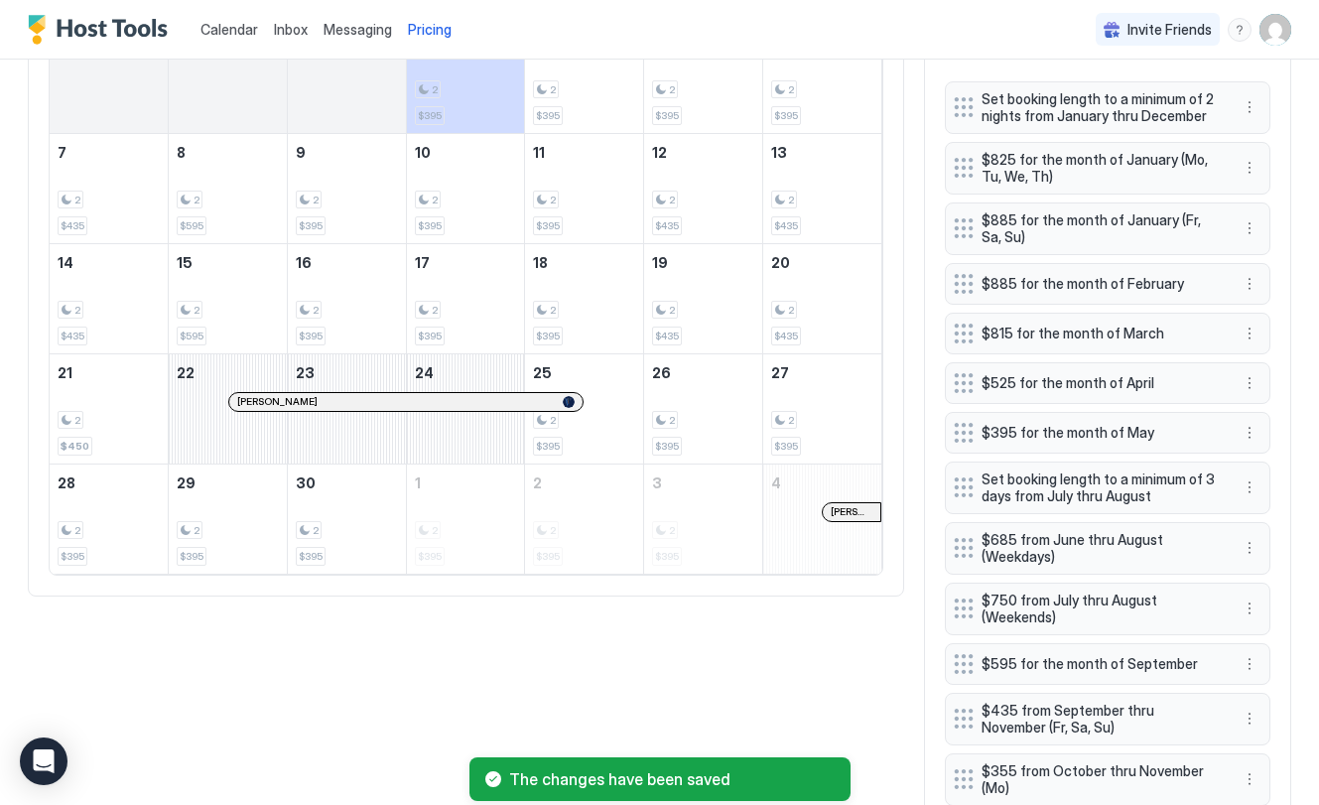
click at [335, 709] on div "All Airbnb VRBO [DATE] Sep [DATE] [DATE] [DATE] [DATE] [DATE] [DATE] [DATE] 31 …" at bounding box center [659, 668] width 1263 height 1538
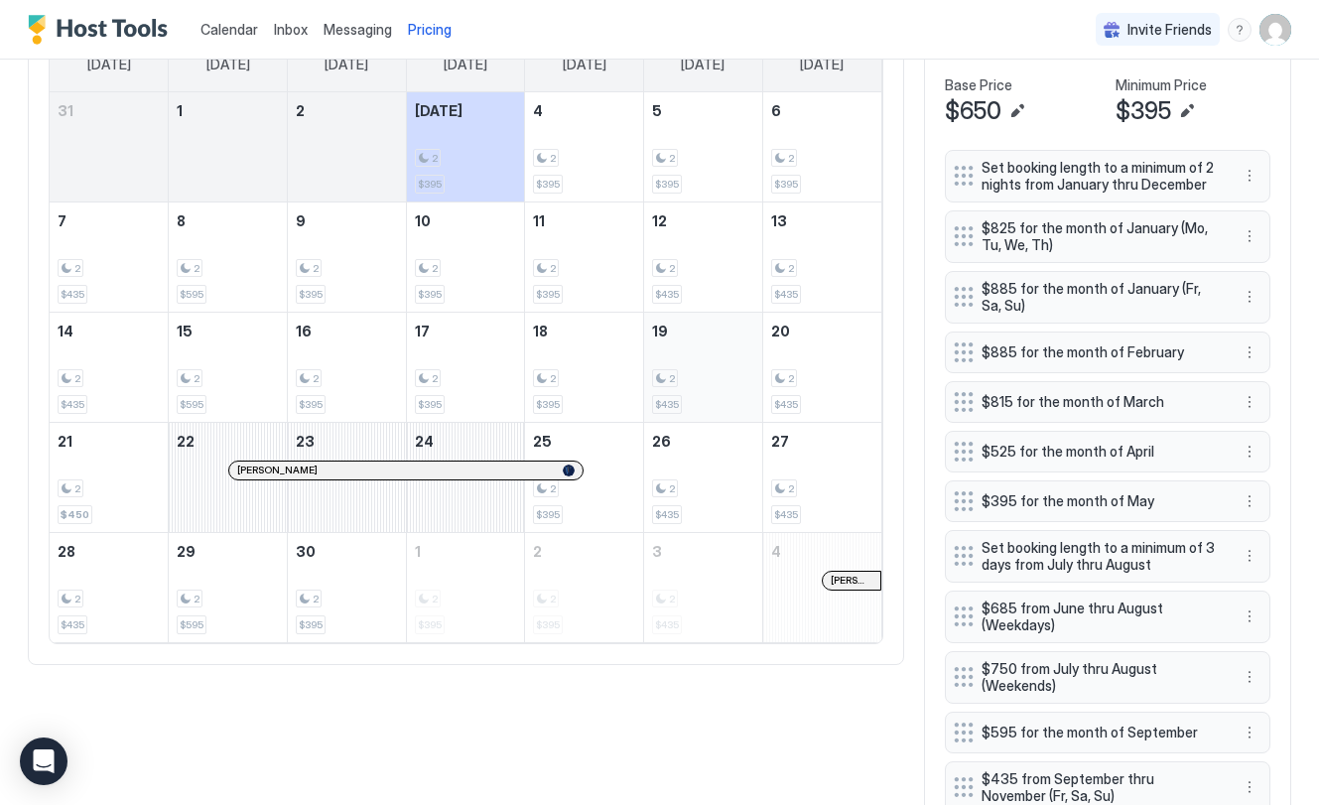
scroll to position [598, 0]
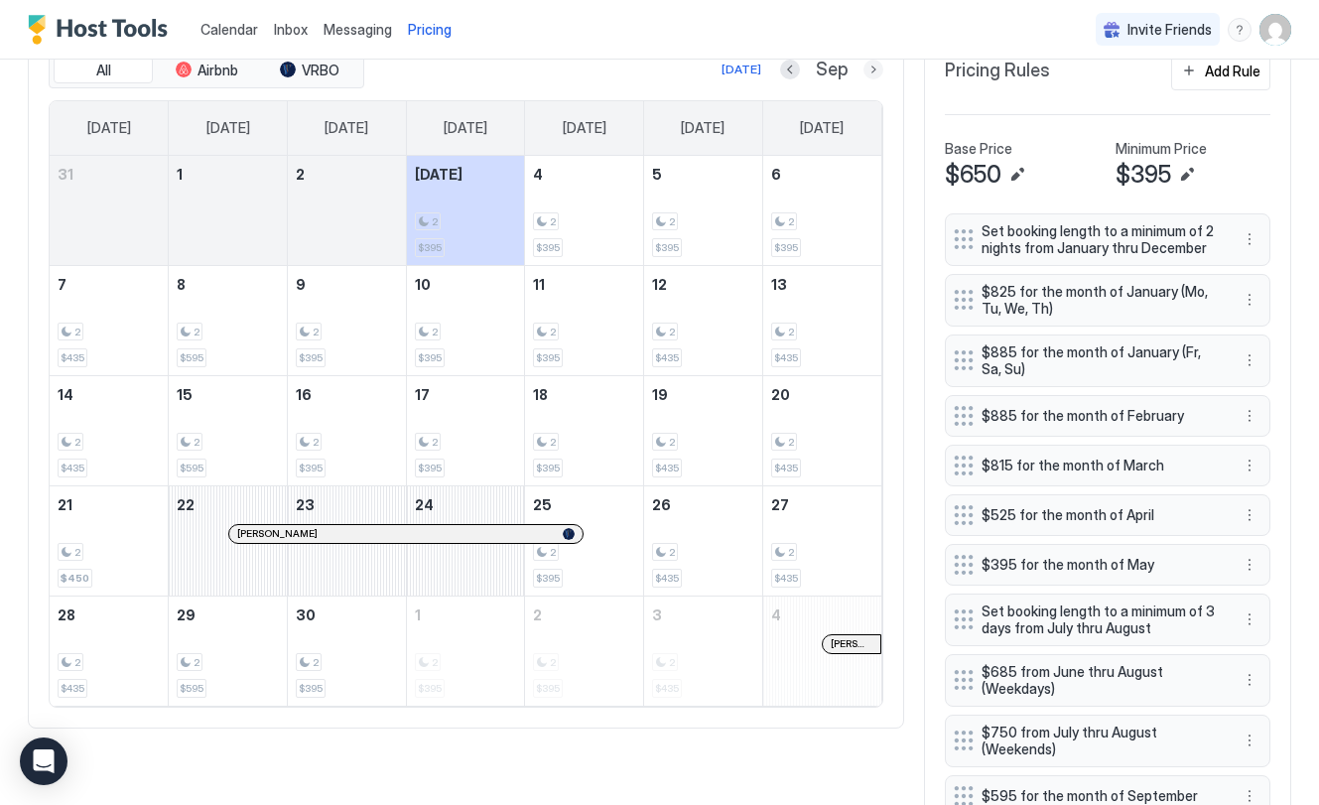
click at [873, 73] on button "Next month" at bounding box center [873, 70] width 20 height 20
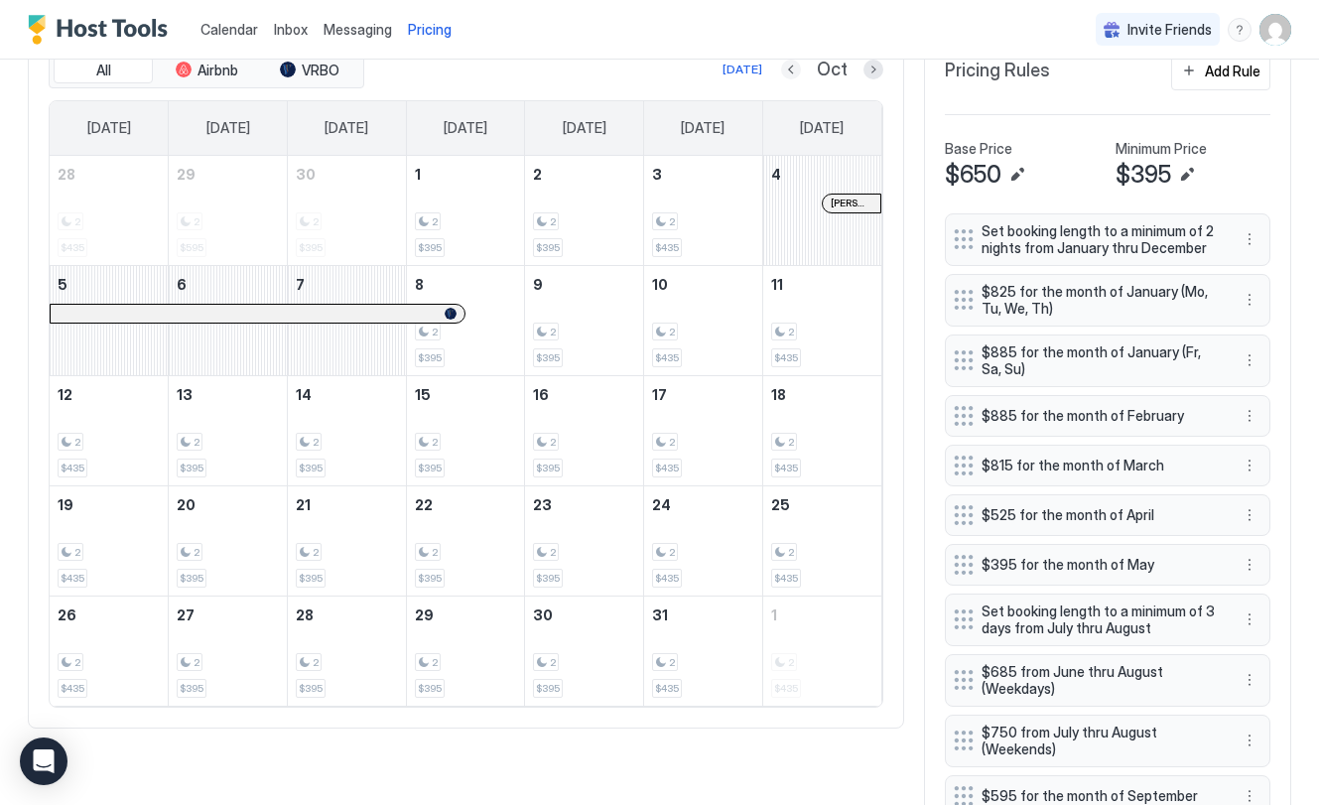
click at [795, 72] on button "Previous month" at bounding box center [791, 70] width 20 height 20
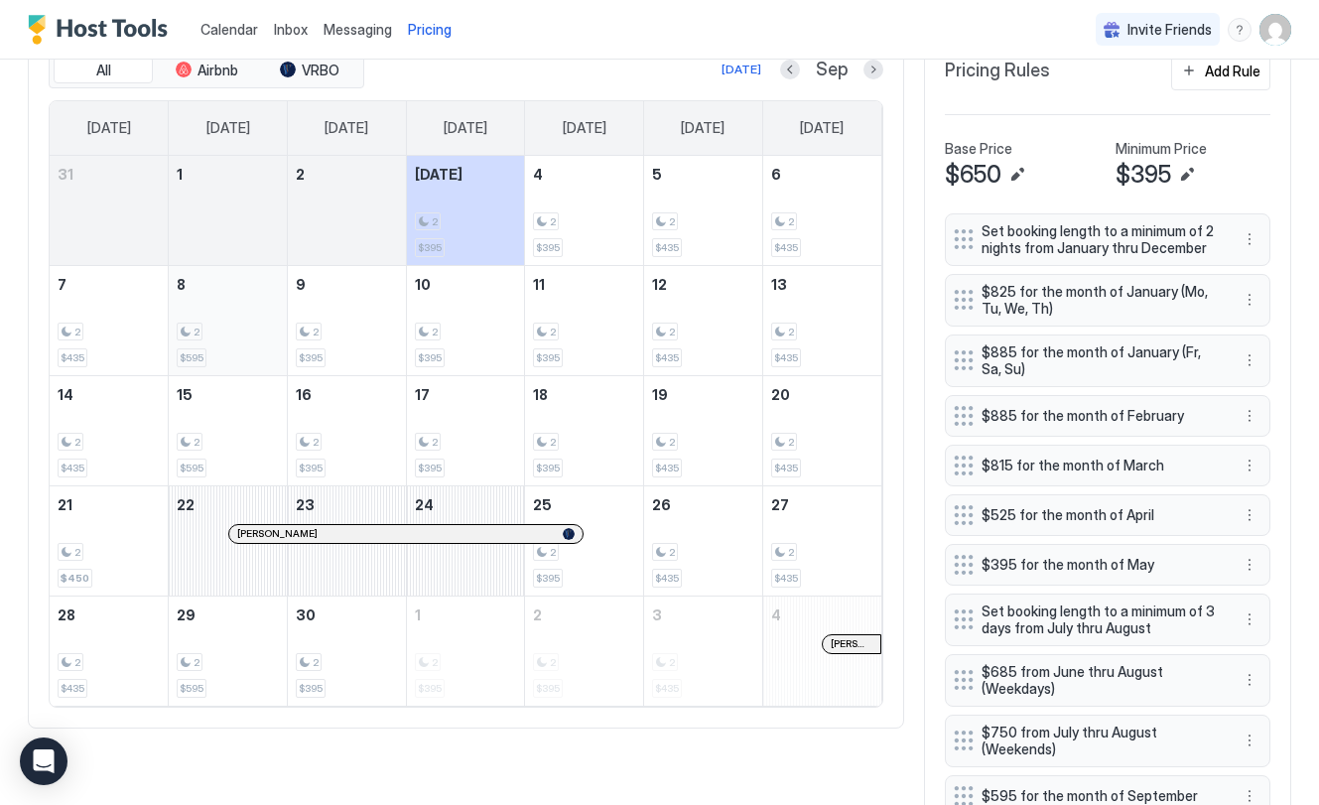
click at [236, 304] on div "2 $595" at bounding box center [228, 320] width 102 height 93
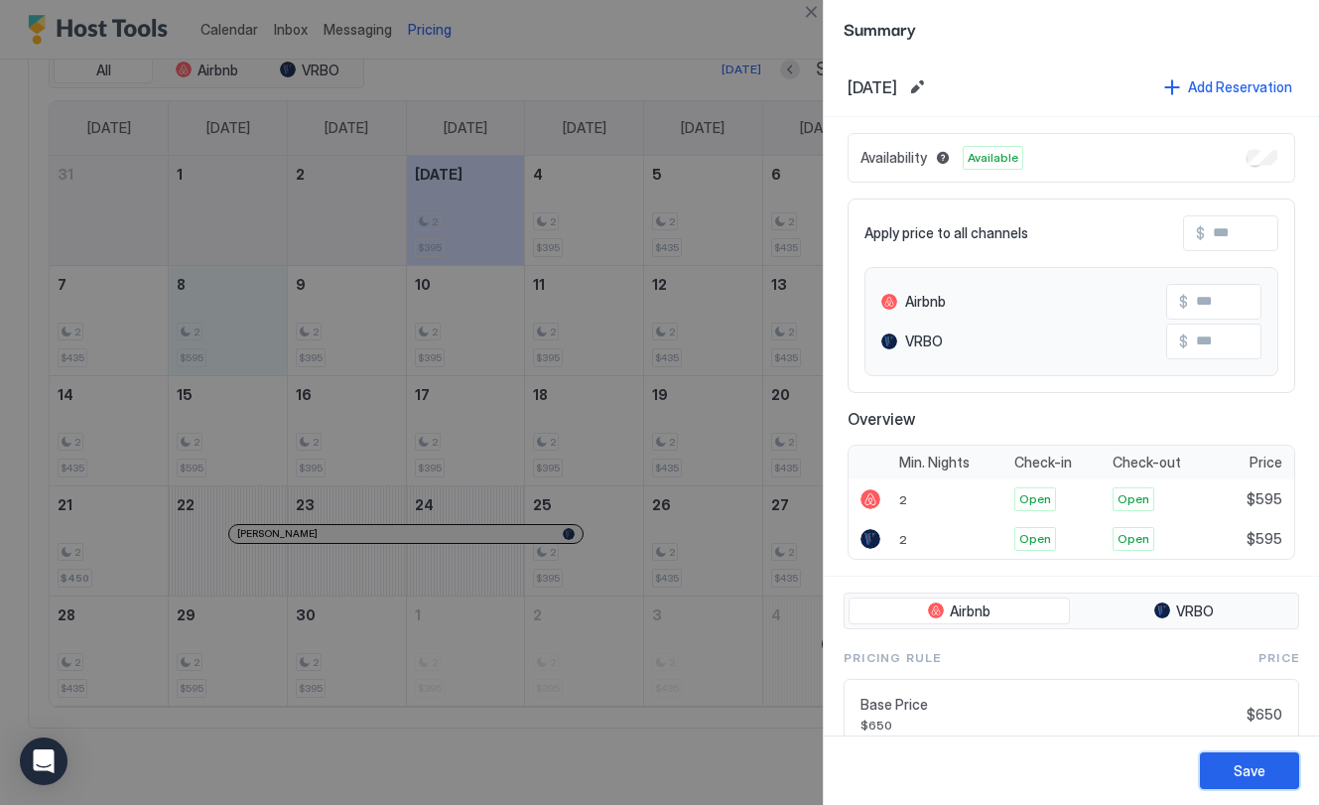
click at [1248, 779] on div "Save" at bounding box center [1250, 770] width 32 height 21
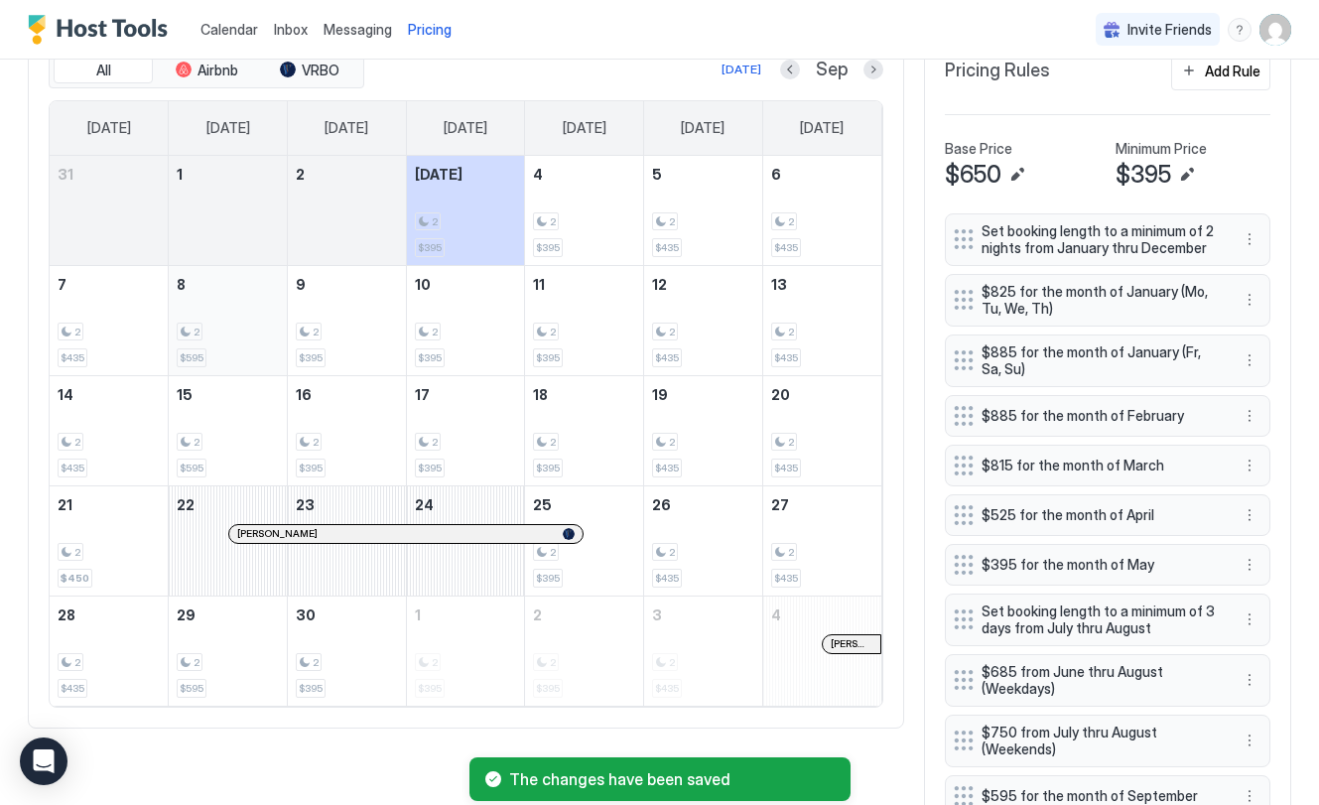
click at [212, 329] on div "2" at bounding box center [228, 332] width 102 height 19
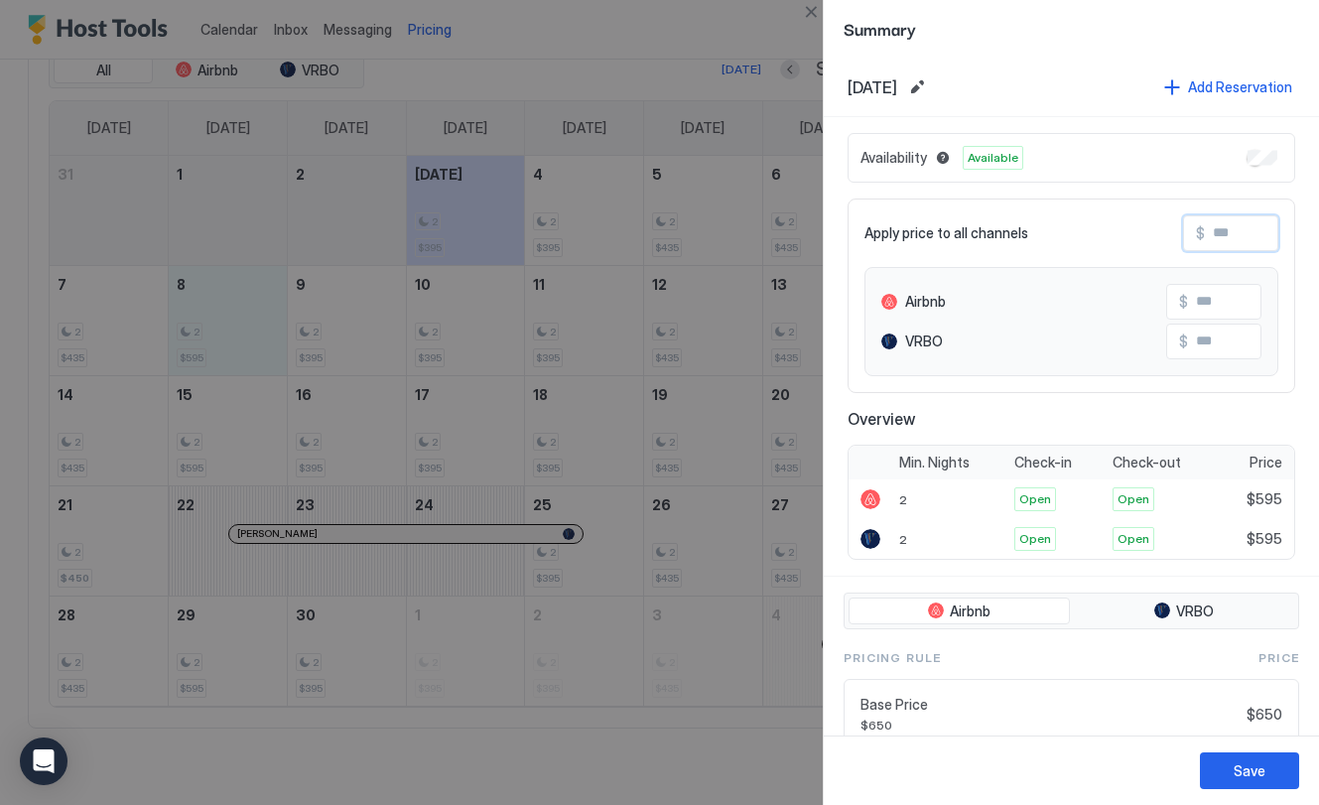
drag, startPoint x: 1244, startPoint y: 235, endPoint x: 1176, endPoint y: 232, distance: 67.6
click at [1178, 232] on div "Apply price to all channels $" at bounding box center [1071, 233] width 414 height 36
type input "*"
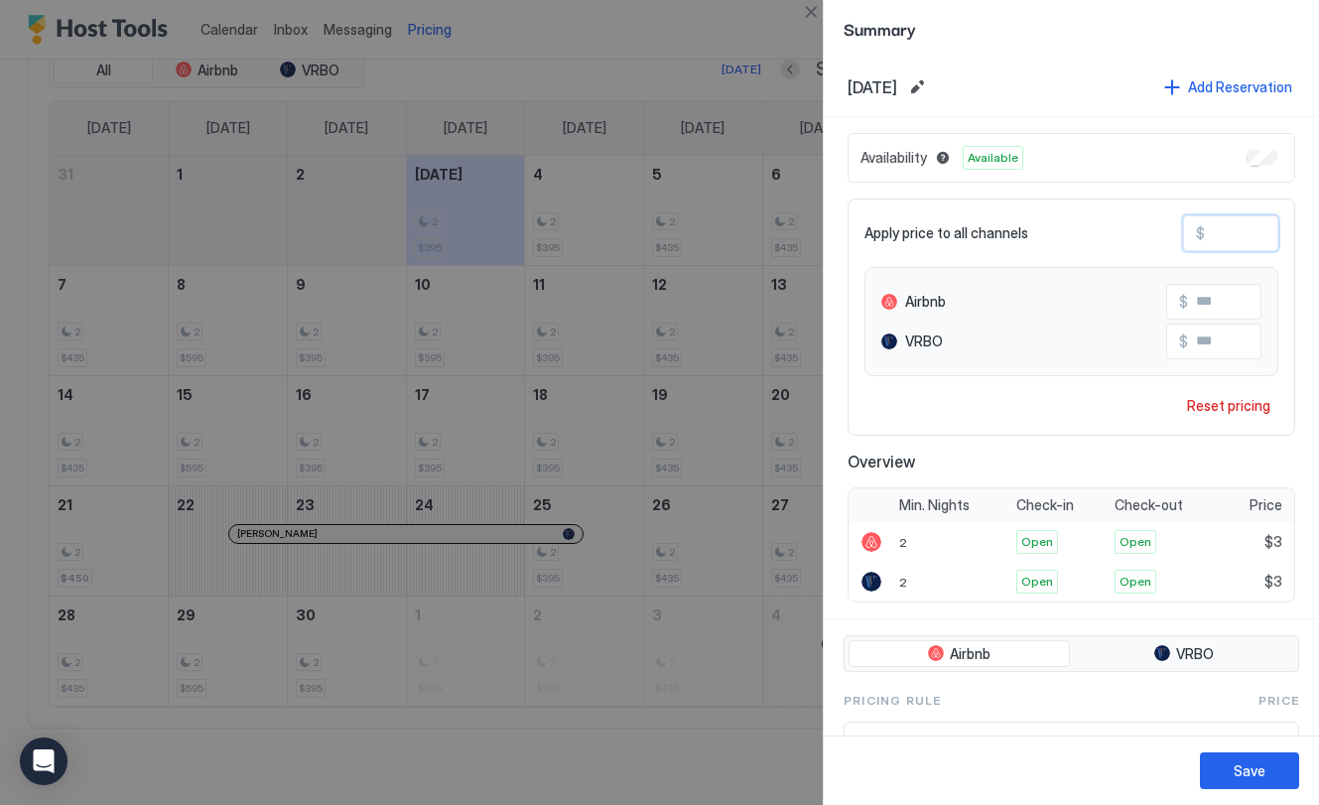
type input "**"
type input "***"
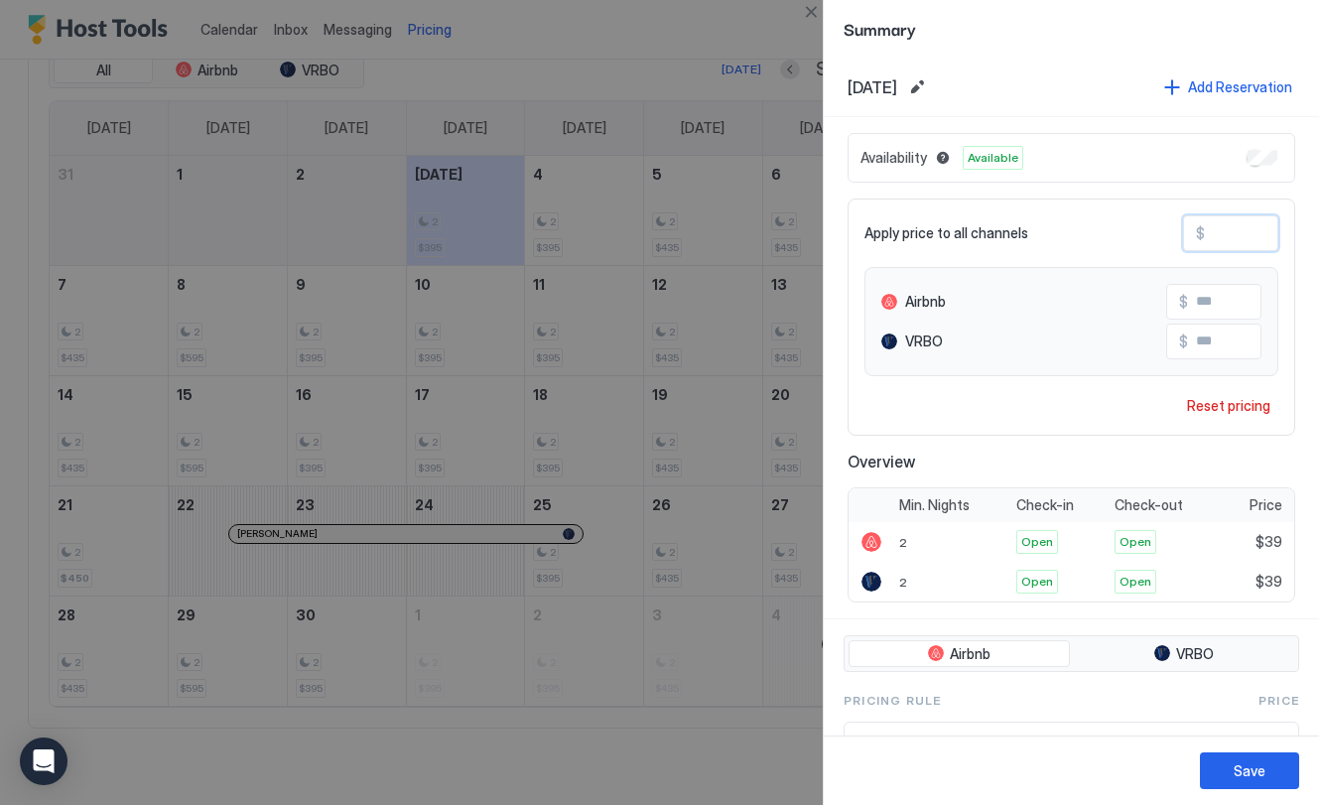
type input "***"
click at [1237, 770] on div "Save" at bounding box center [1250, 770] width 32 height 21
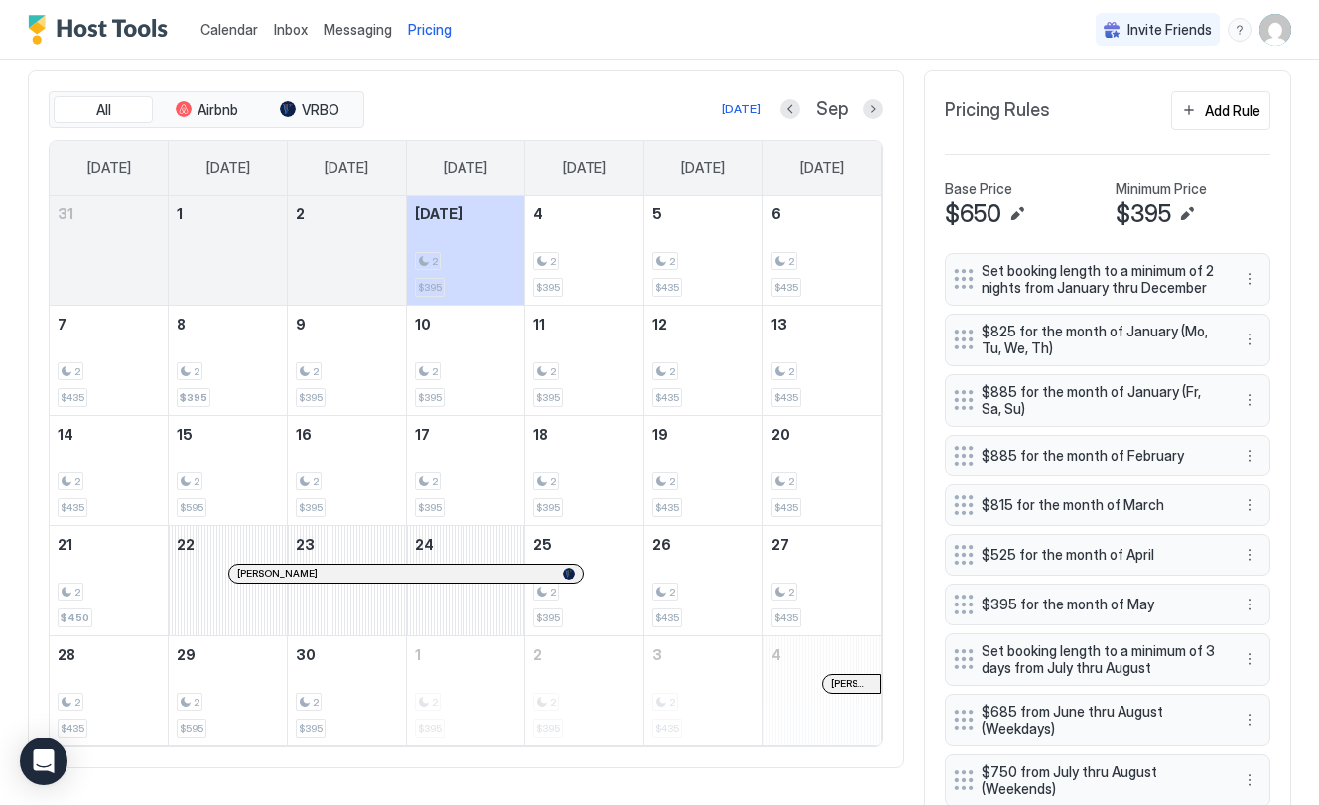
scroll to position [580, 0]
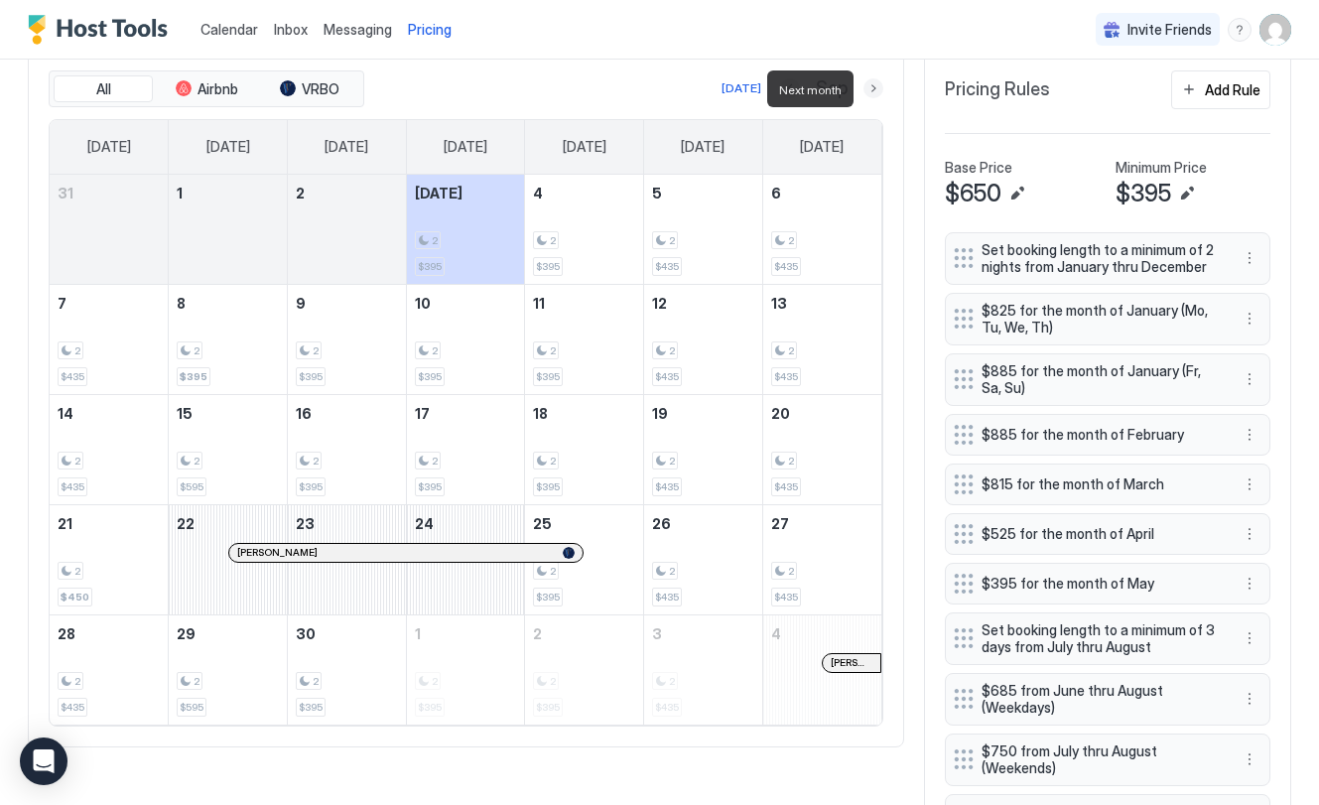
click at [873, 90] on button "Next month" at bounding box center [873, 88] width 20 height 20
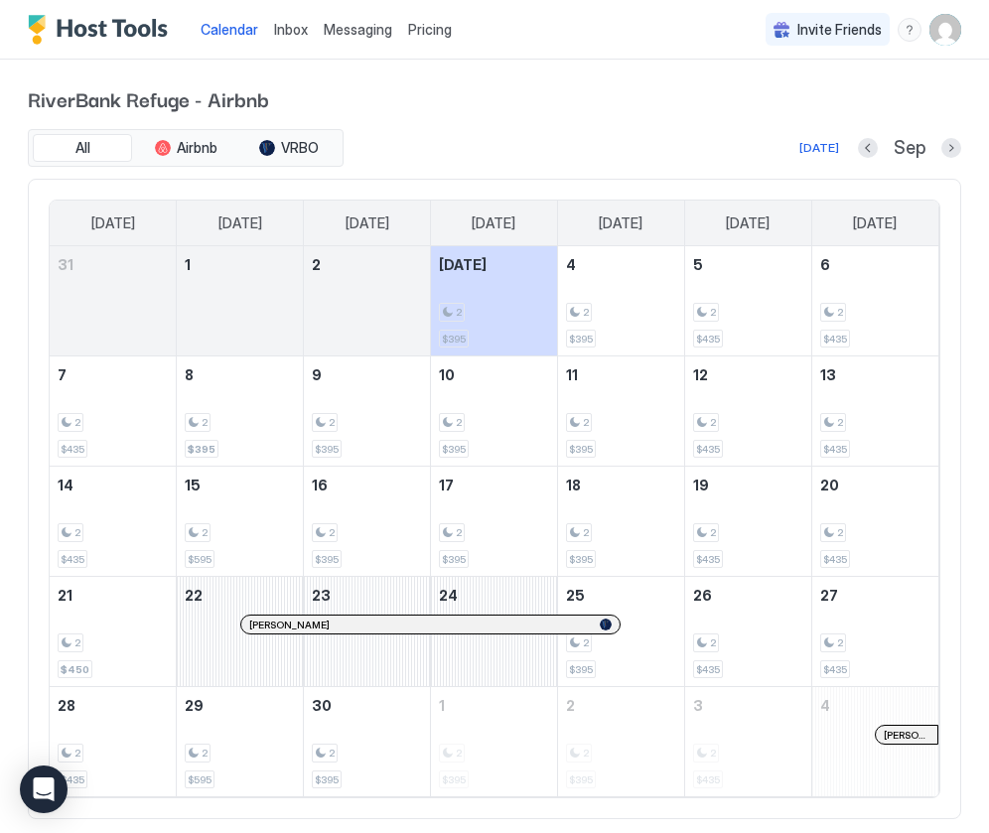
click at [428, 32] on span "Pricing" at bounding box center [430, 30] width 44 height 18
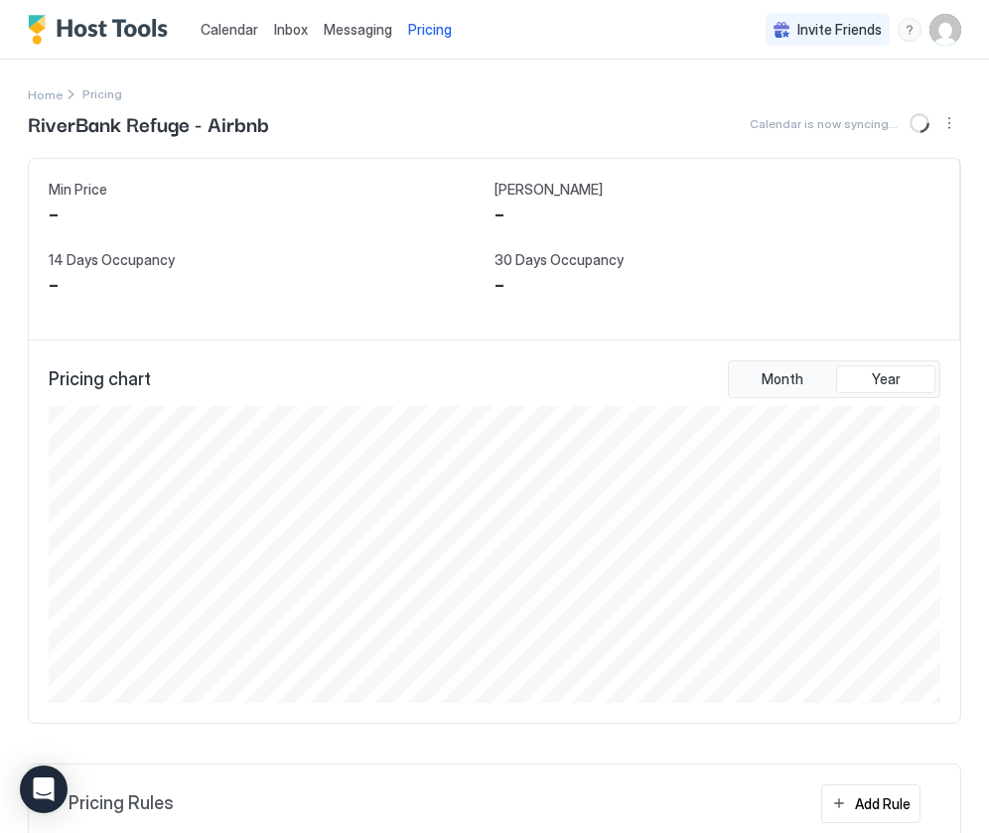
scroll to position [297, 891]
click at [429, 31] on span "Pricing" at bounding box center [430, 30] width 44 height 18
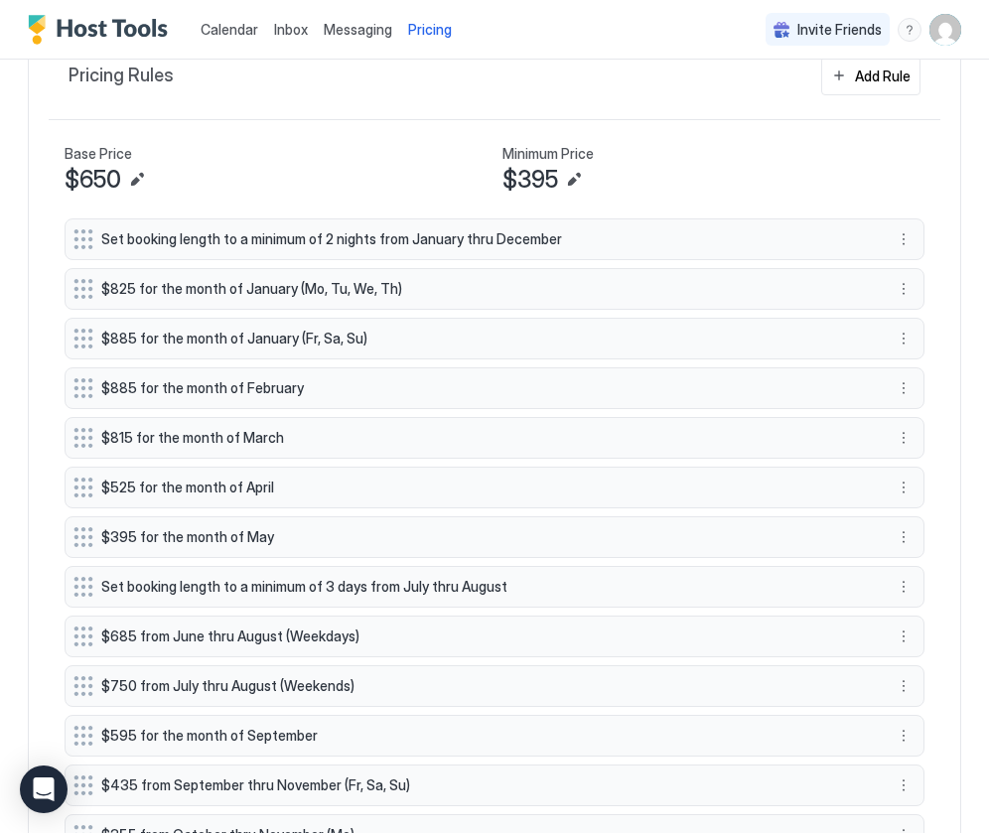
scroll to position [731, 0]
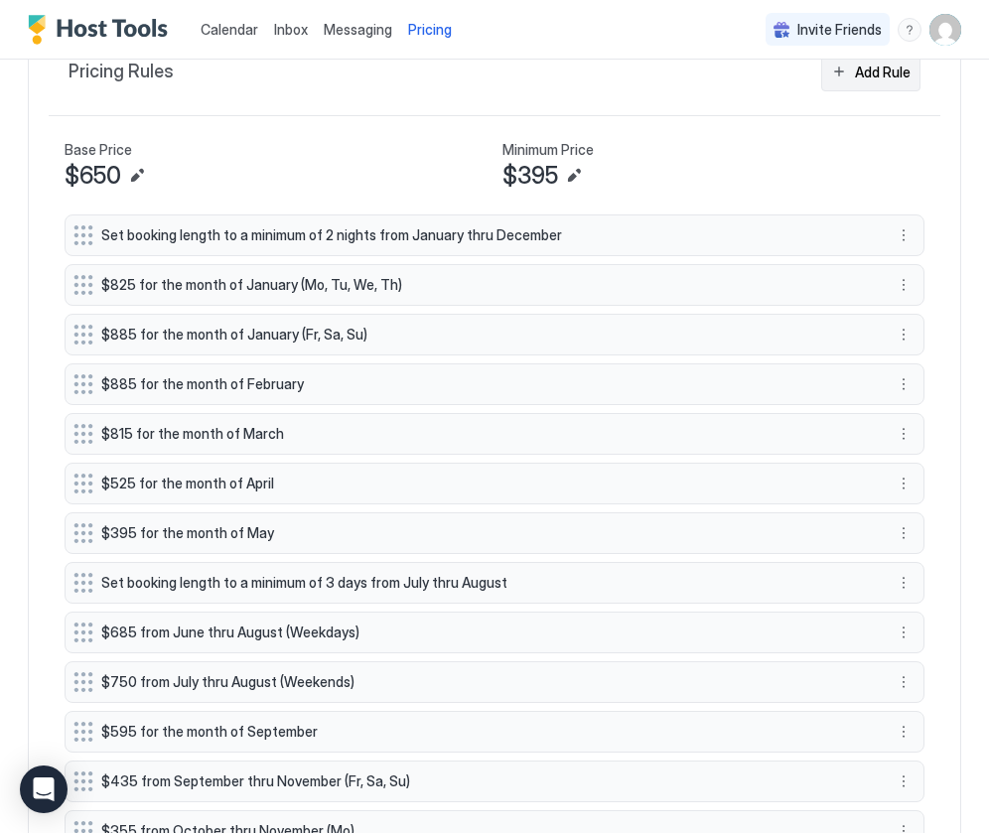
click at [881, 76] on div "Add Rule" at bounding box center [883, 72] width 56 height 21
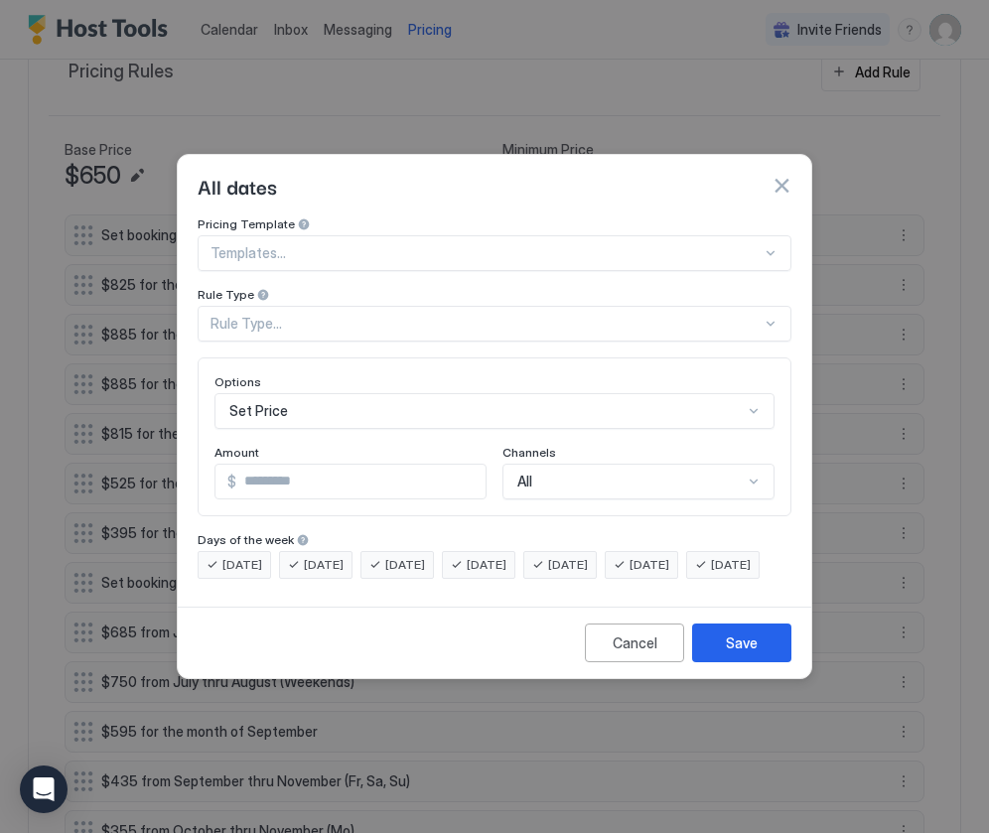
click at [349, 244] on div at bounding box center [485, 253] width 551 height 18
click at [777, 176] on button "button" at bounding box center [781, 186] width 20 height 20
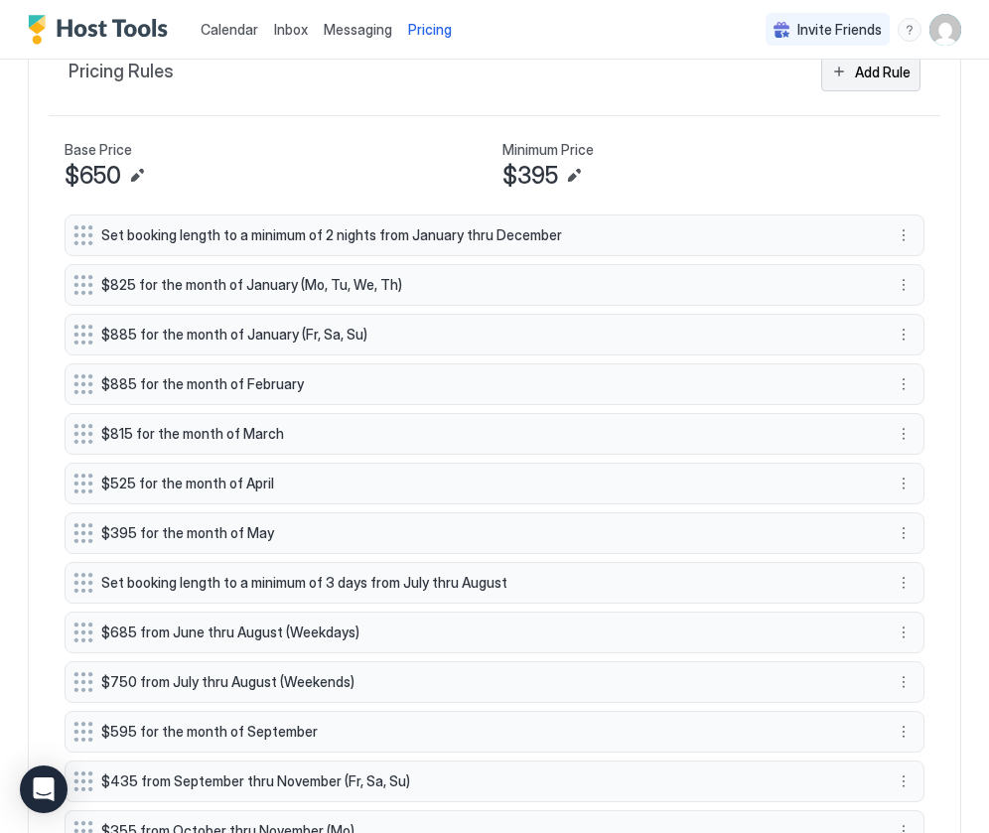
click at [836, 67] on button "Add Rule" at bounding box center [870, 72] width 99 height 39
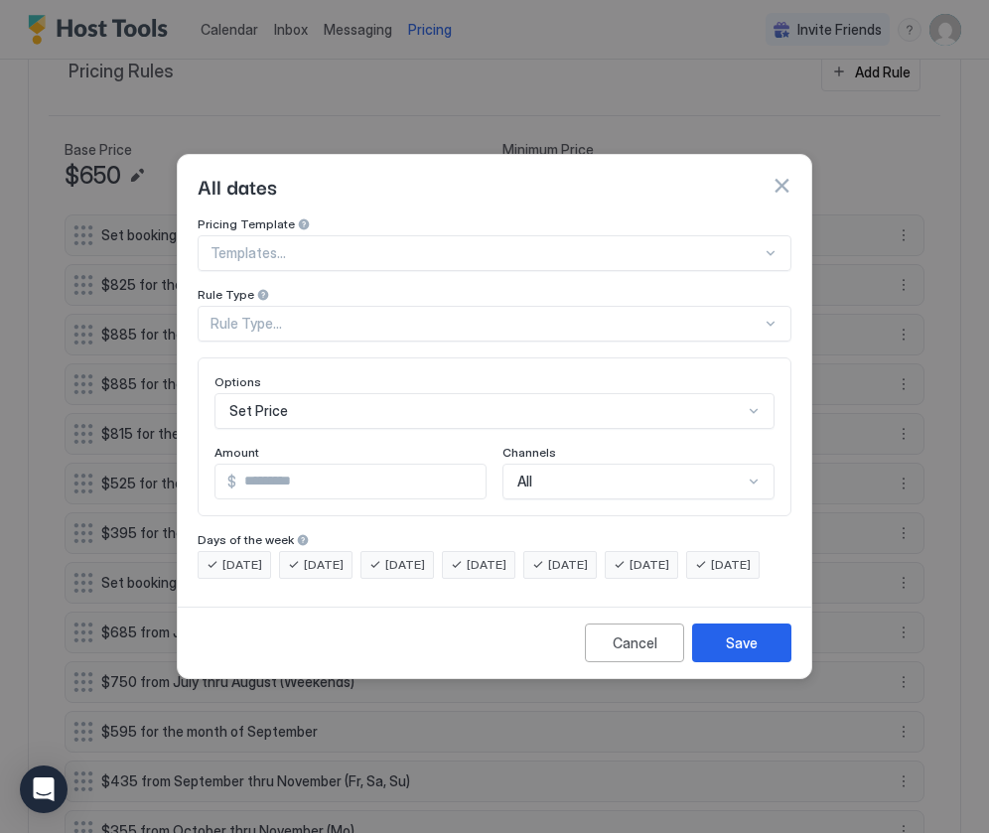
click at [329, 244] on div at bounding box center [485, 253] width 551 height 18
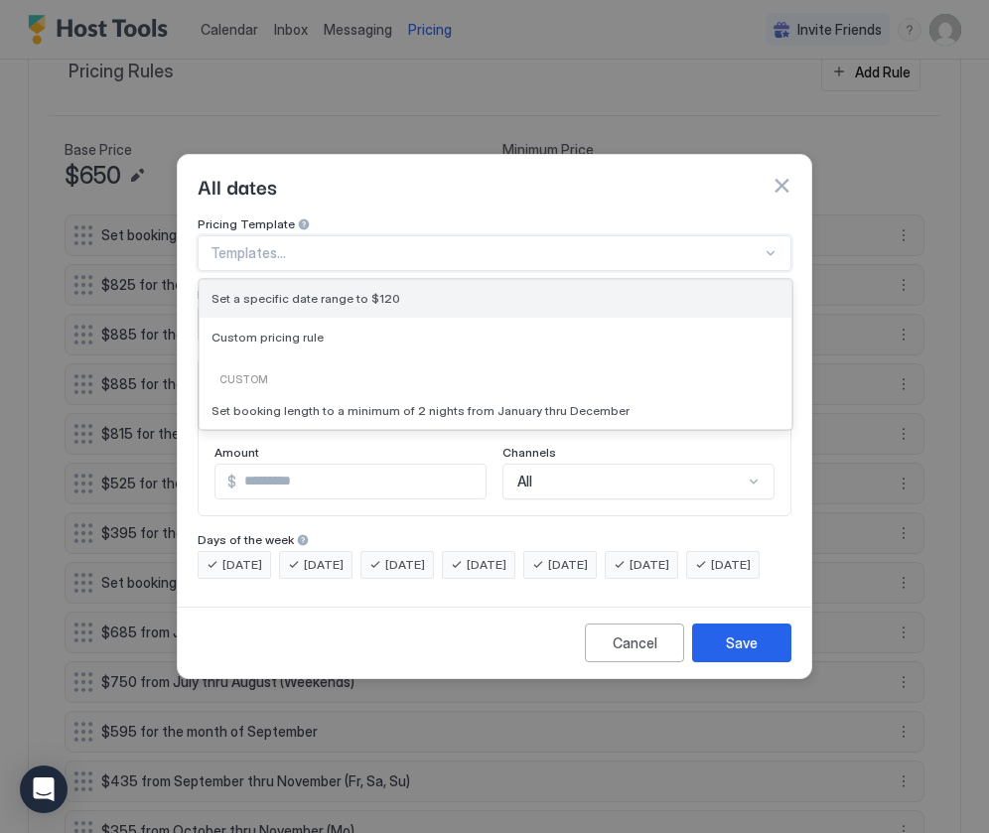
scroll to position [190, 0]
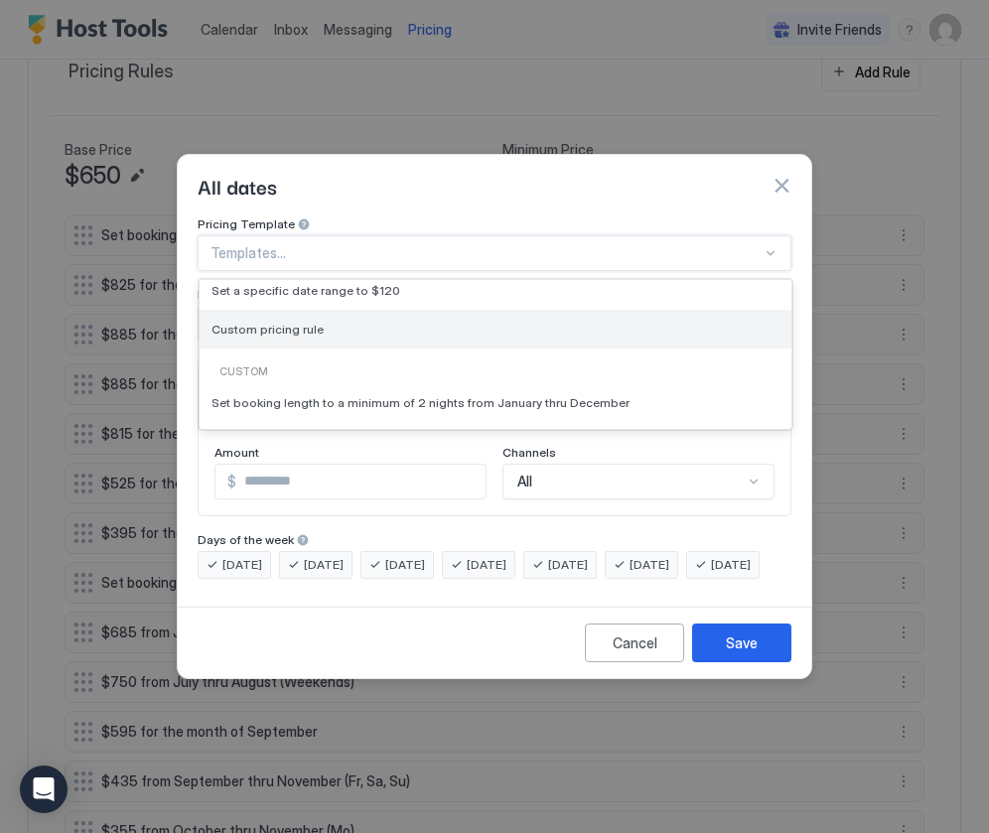
click at [305, 322] on span "Custom pricing rule" at bounding box center [267, 329] width 112 height 15
type input "***"
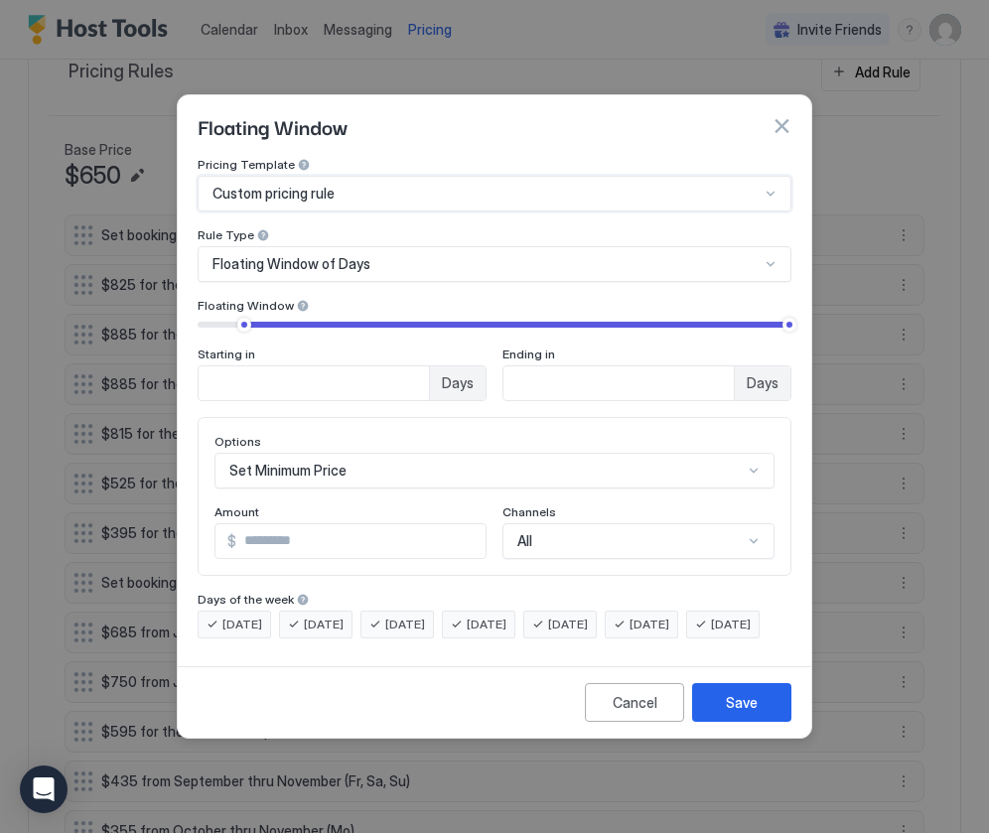
click at [405, 255] on div "Floating Window of Days" at bounding box center [485, 264] width 547 height 18
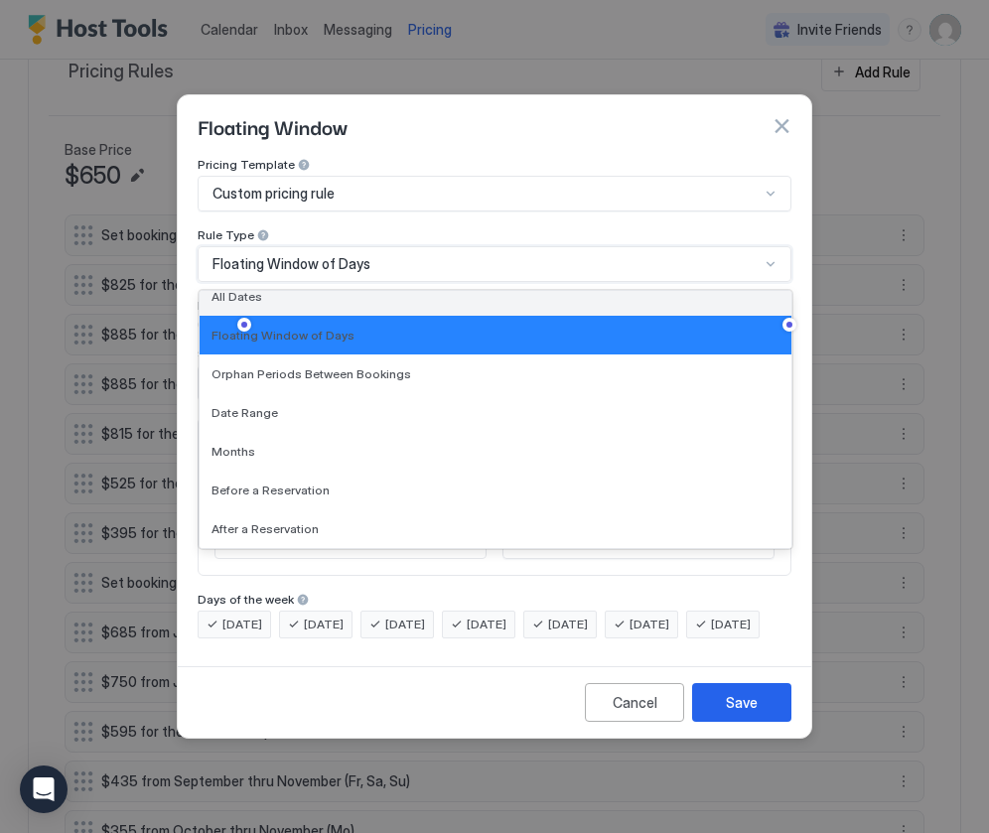
scroll to position [0, 0]
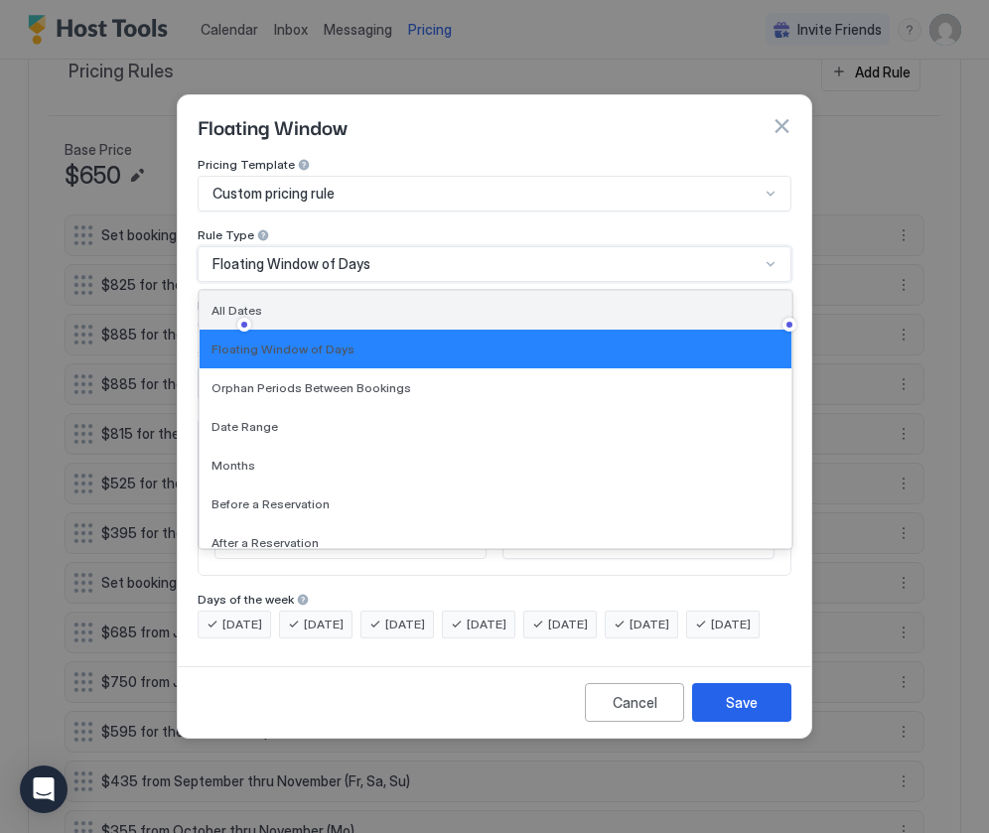
click at [259, 303] on div "All Dates" at bounding box center [495, 310] width 568 height 15
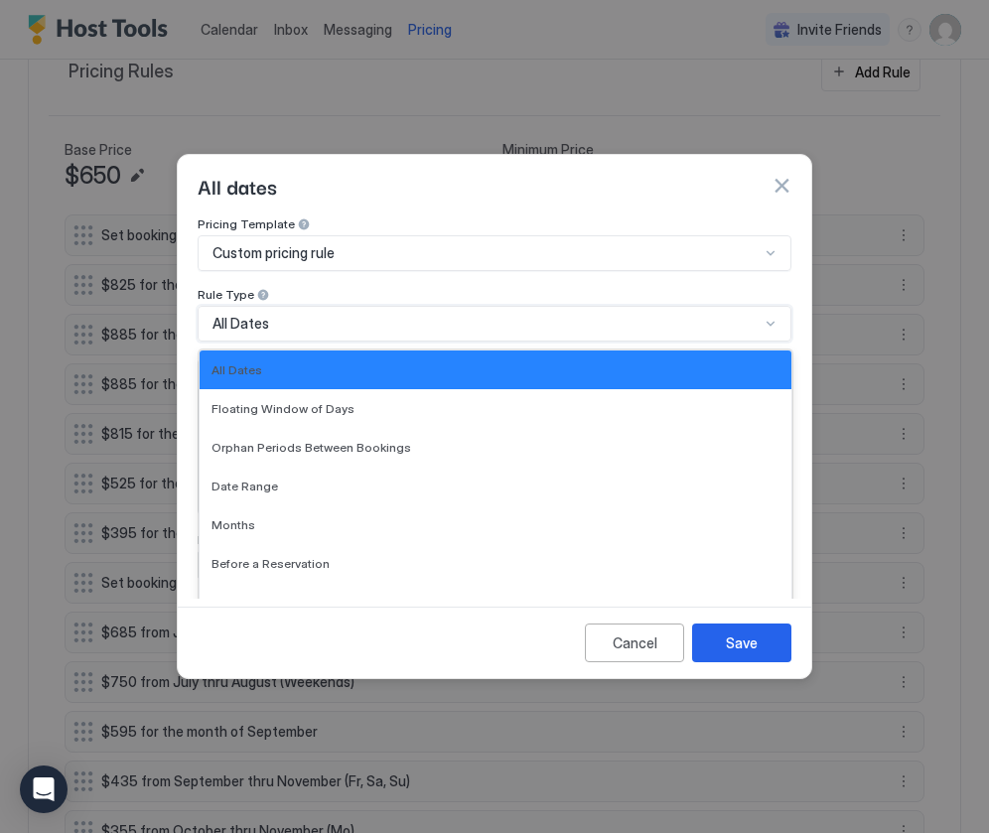
click at [298, 315] on div "All Dates" at bounding box center [485, 324] width 547 height 18
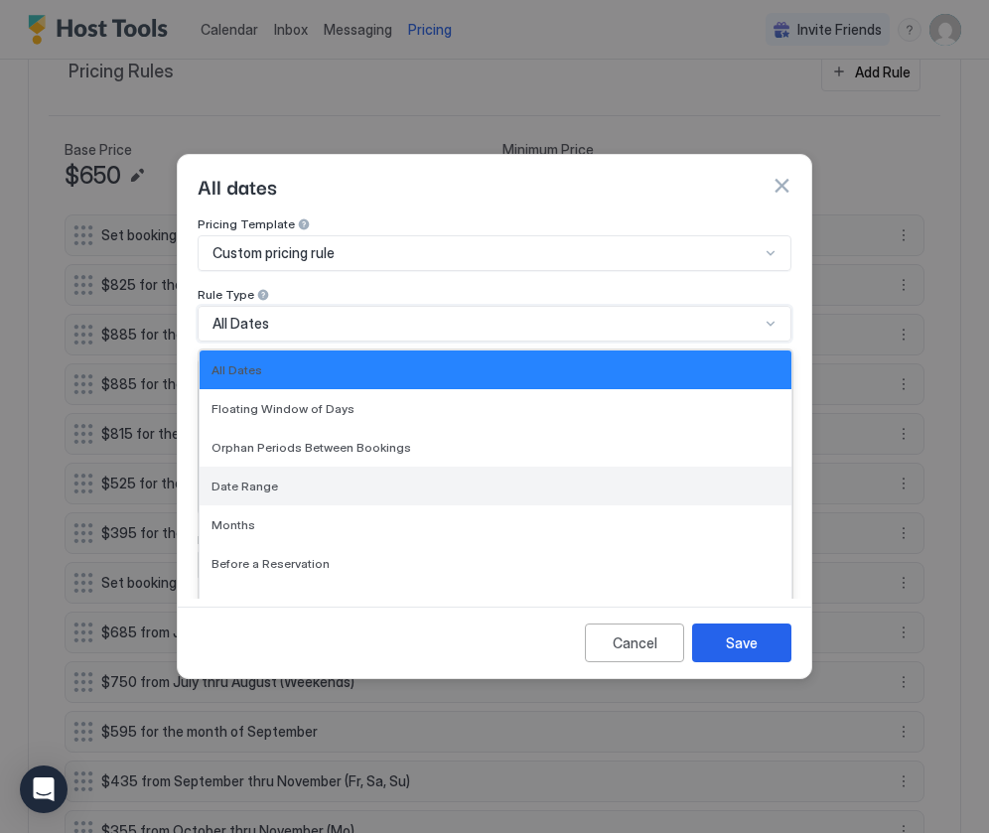
click at [278, 478] on div "Date Range" at bounding box center [495, 485] width 568 height 15
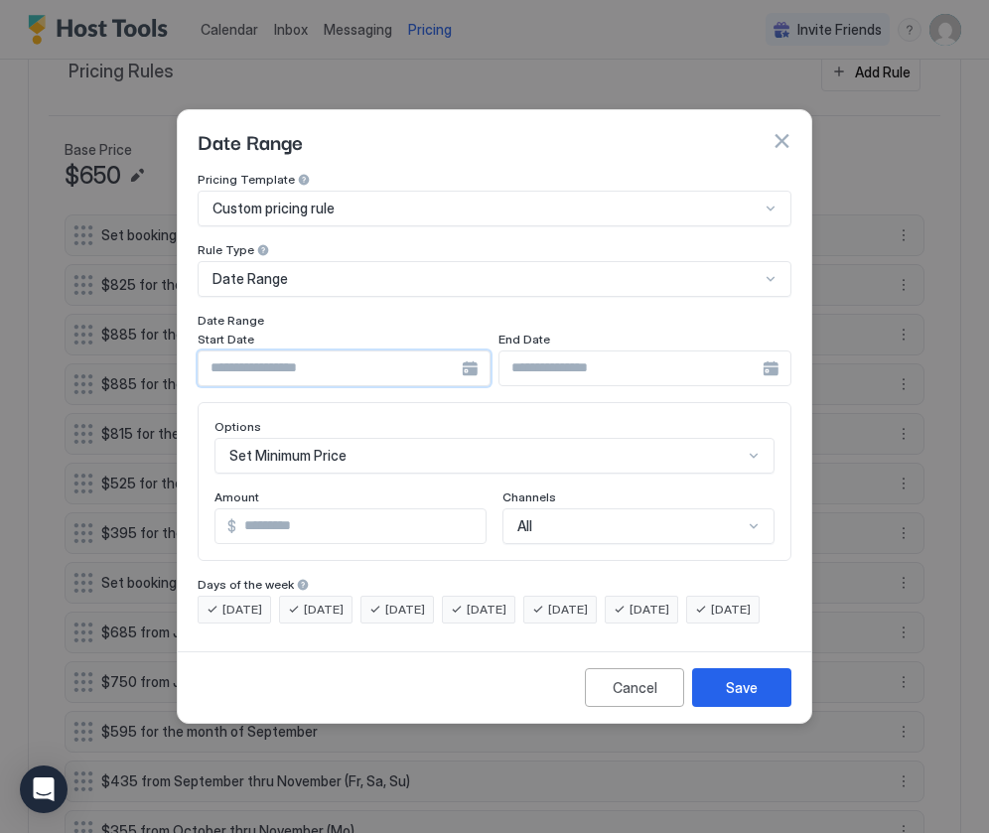
click at [283, 354] on input "Input Field" at bounding box center [329, 368] width 263 height 34
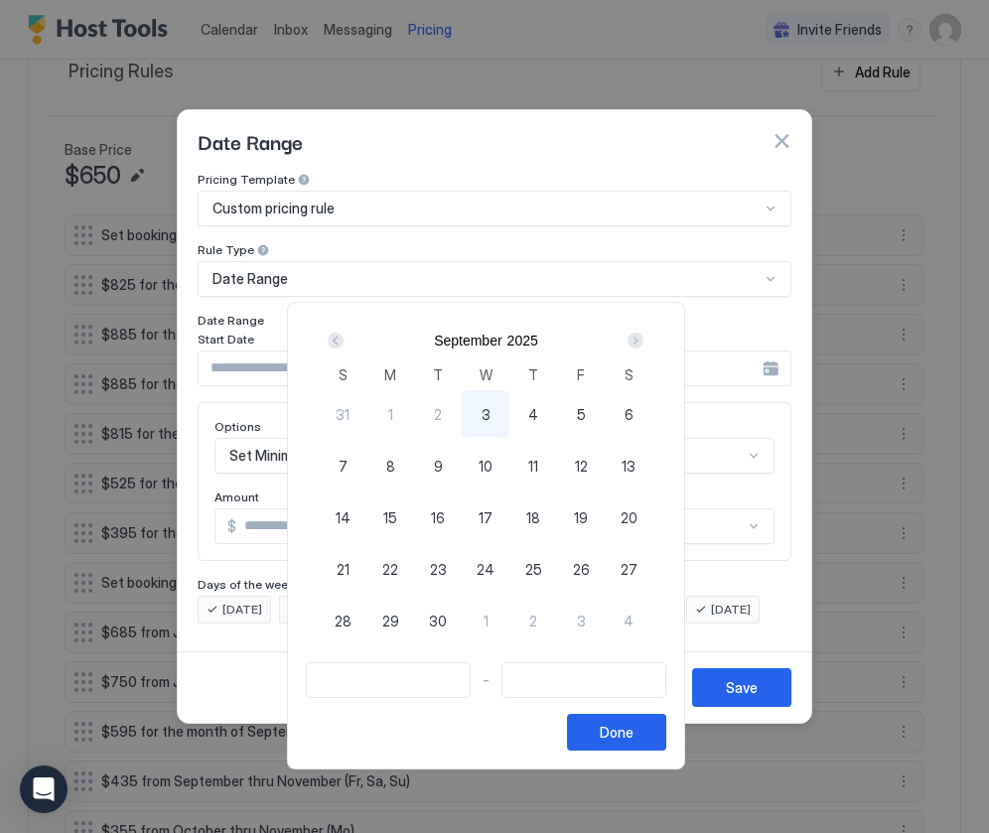
click at [642, 341] on div "Next" at bounding box center [635, 340] width 16 height 16
click at [390, 616] on span "27" at bounding box center [390, 620] width 17 height 21
type input "**********"
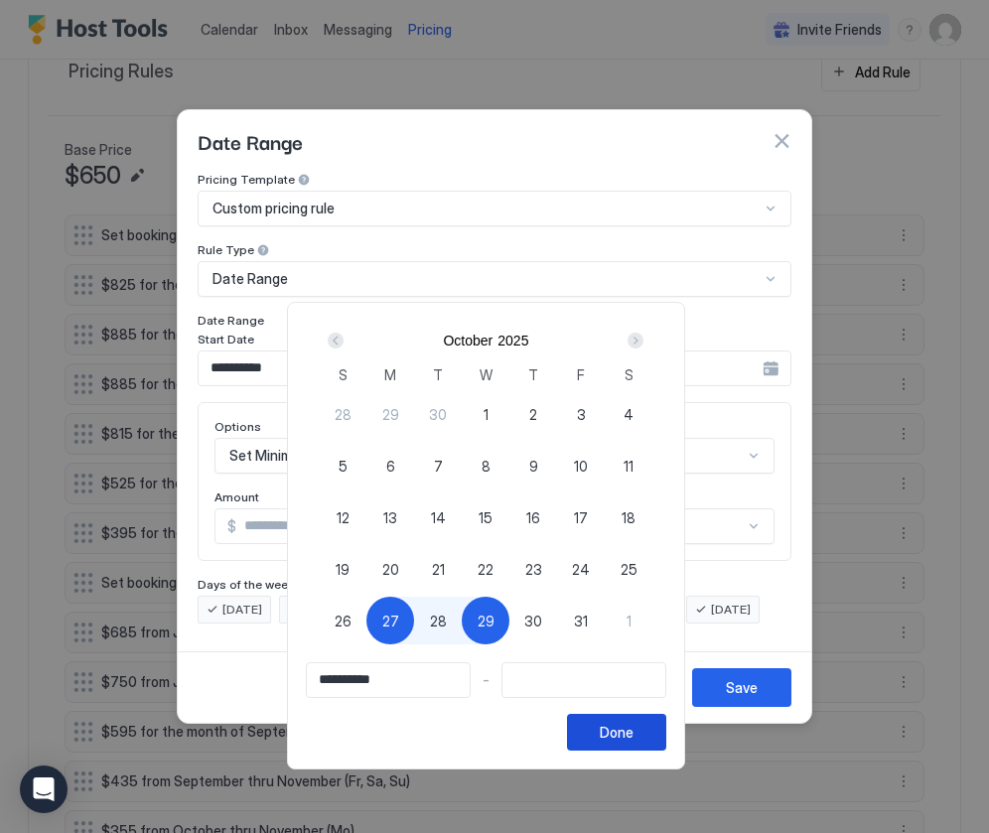
click at [633, 736] on div "Done" at bounding box center [616, 732] width 34 height 21
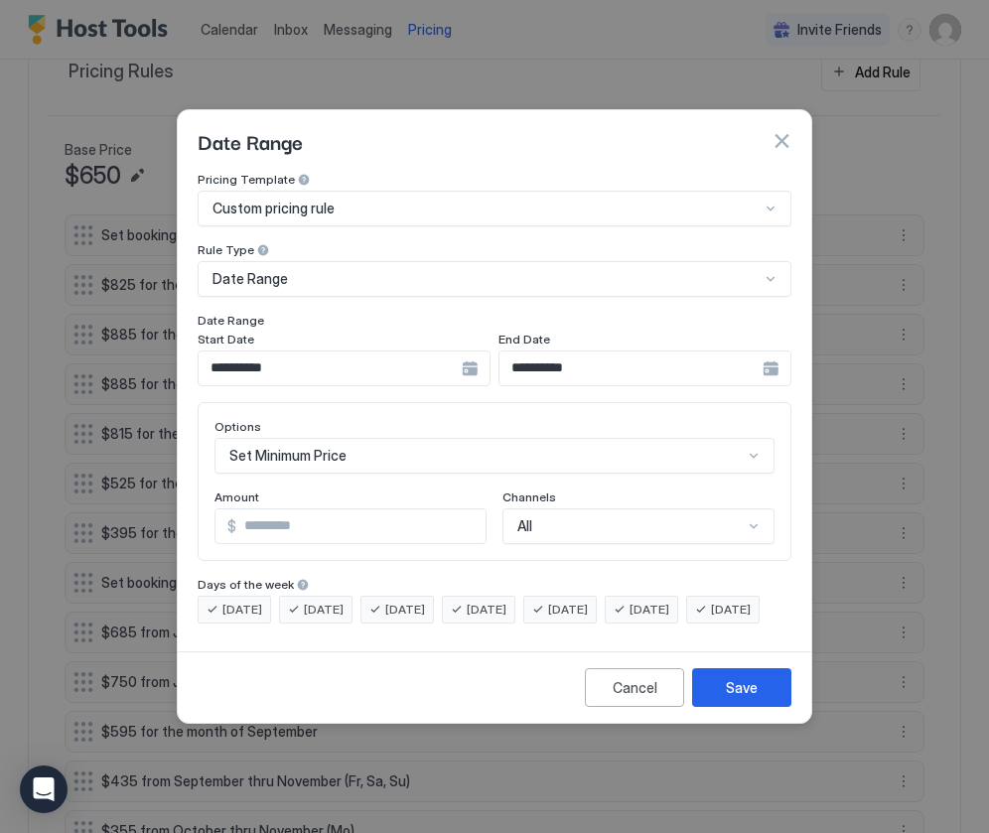
click at [462, 352] on input "**********" at bounding box center [329, 368] width 263 height 34
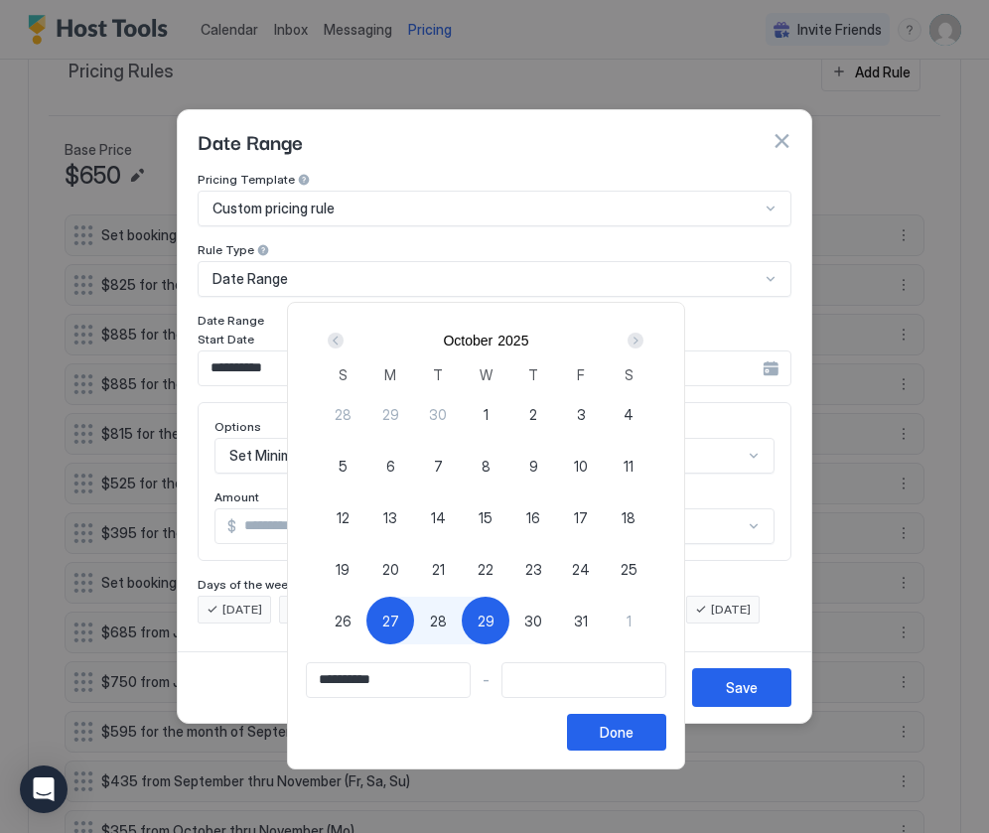
click at [643, 342] on div "Next" at bounding box center [635, 340] width 16 height 16
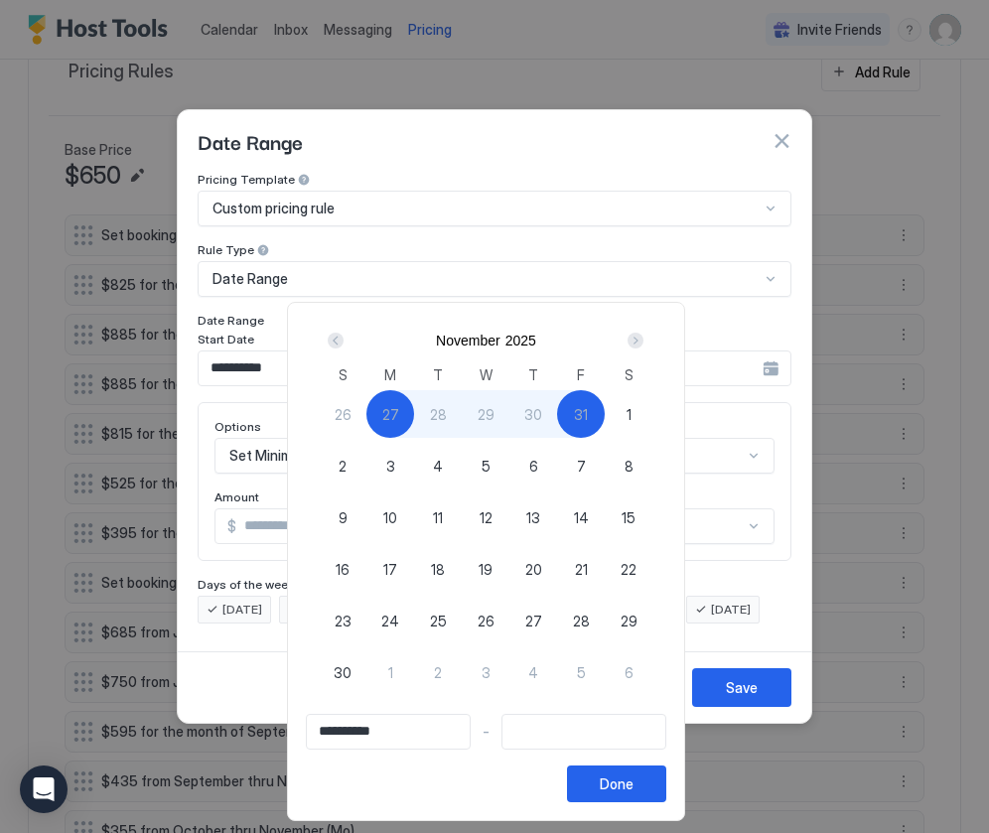
click at [643, 344] on div "Next" at bounding box center [635, 340] width 16 height 16
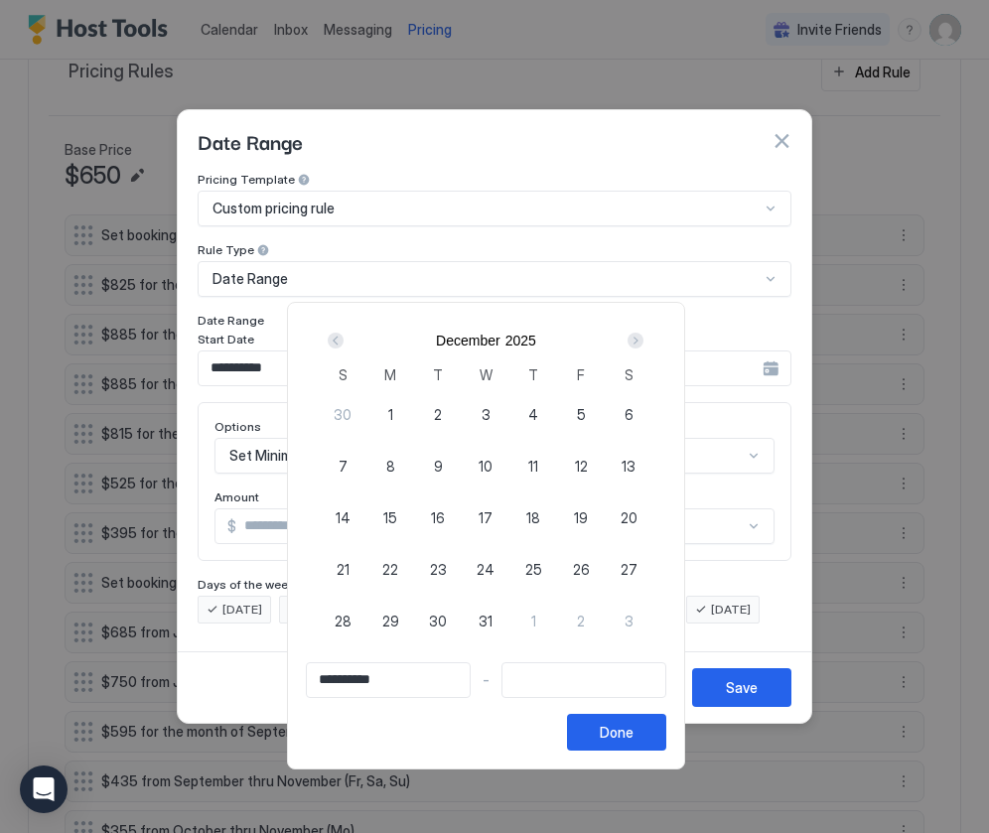
click at [643, 344] on div "Next" at bounding box center [635, 340] width 16 height 16
click at [643, 343] on div "Next" at bounding box center [635, 340] width 16 height 16
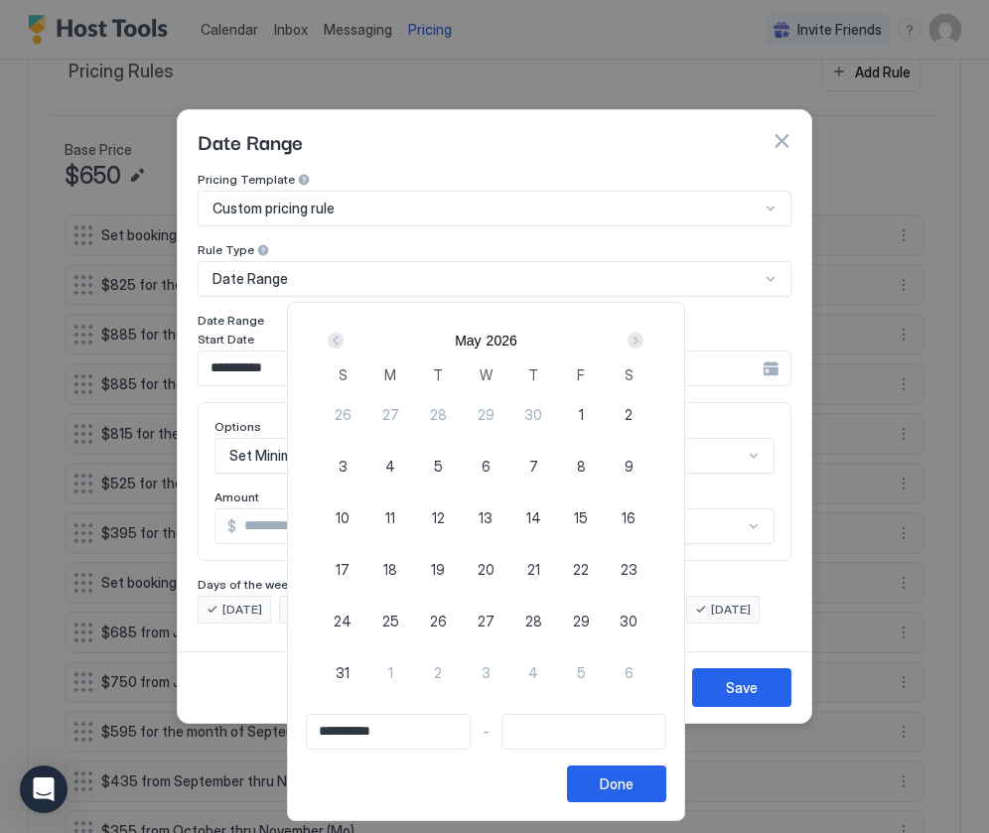
click at [643, 343] on div "Next" at bounding box center [635, 340] width 16 height 16
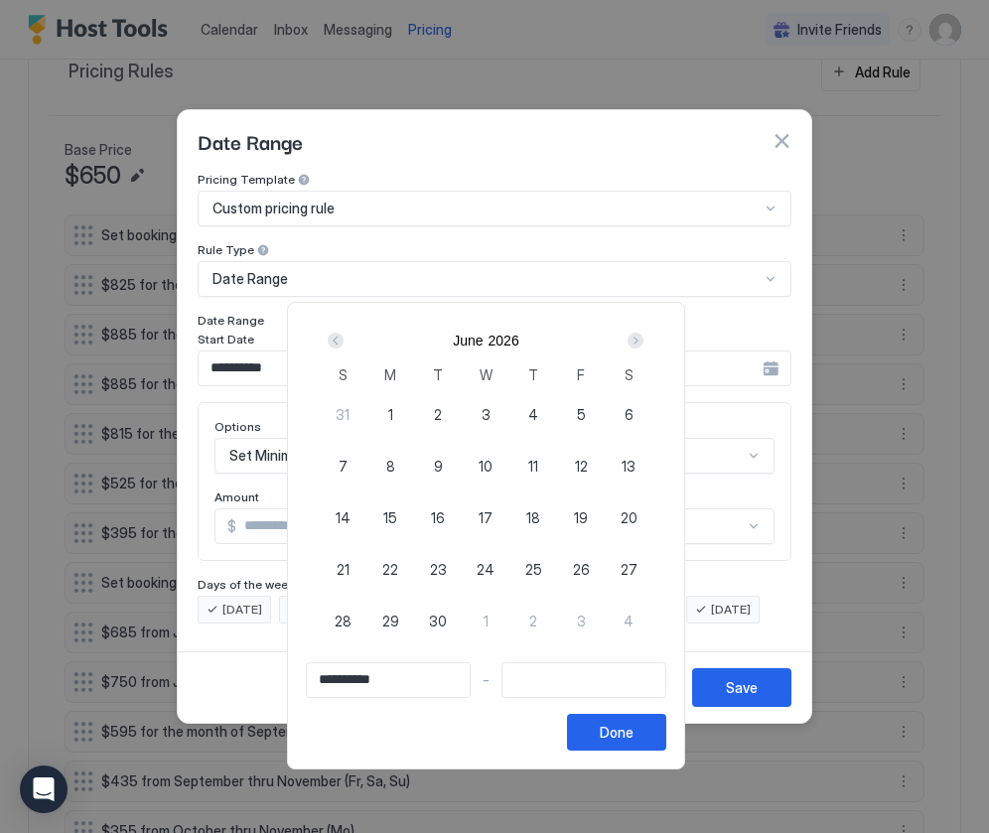
click at [643, 343] on div "Next" at bounding box center [635, 340] width 16 height 16
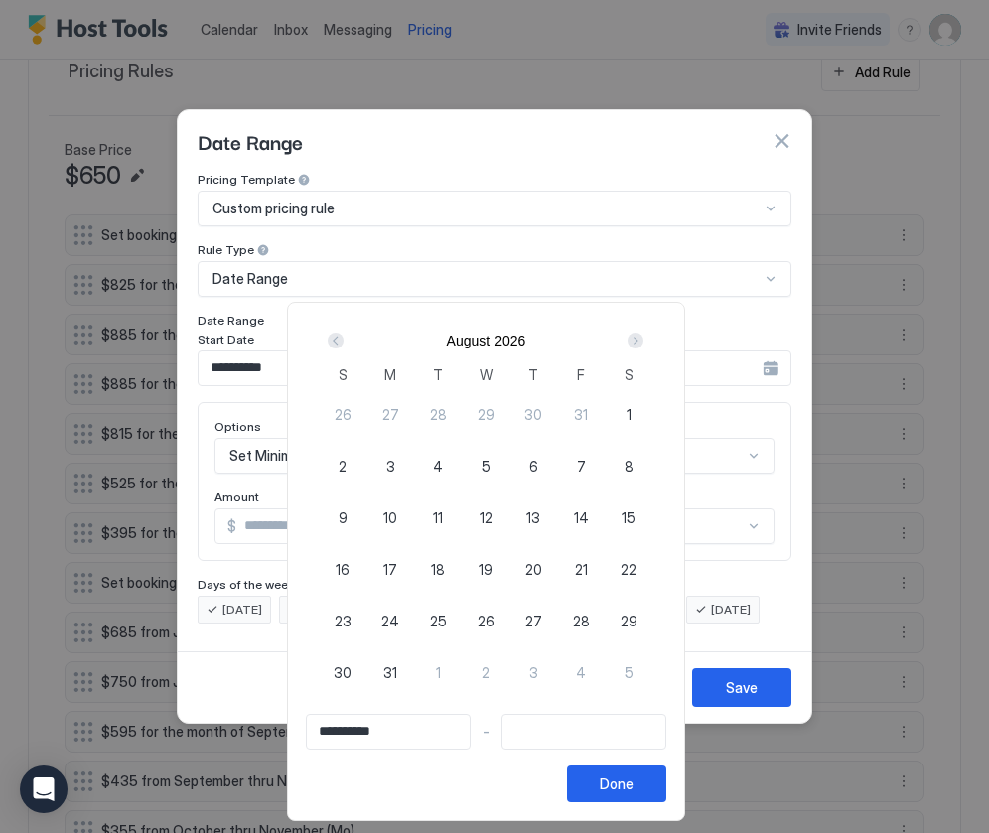
click at [643, 343] on div "Next" at bounding box center [635, 340] width 16 height 16
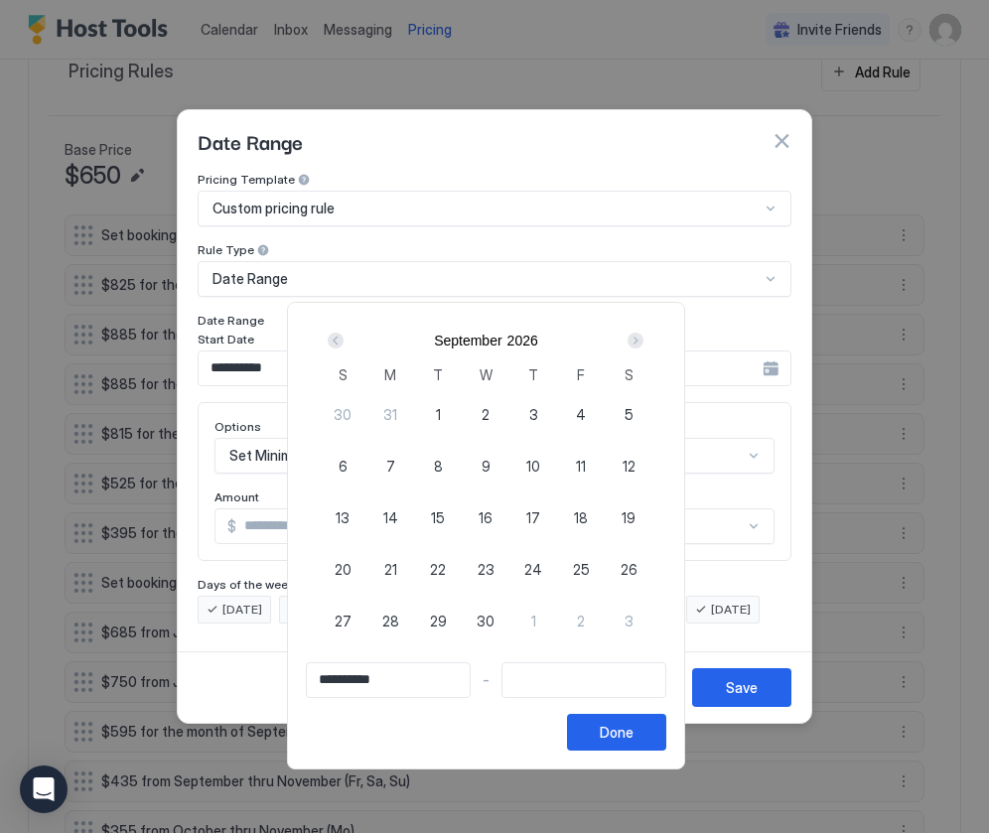
click at [643, 343] on div "Next" at bounding box center [635, 340] width 16 height 16
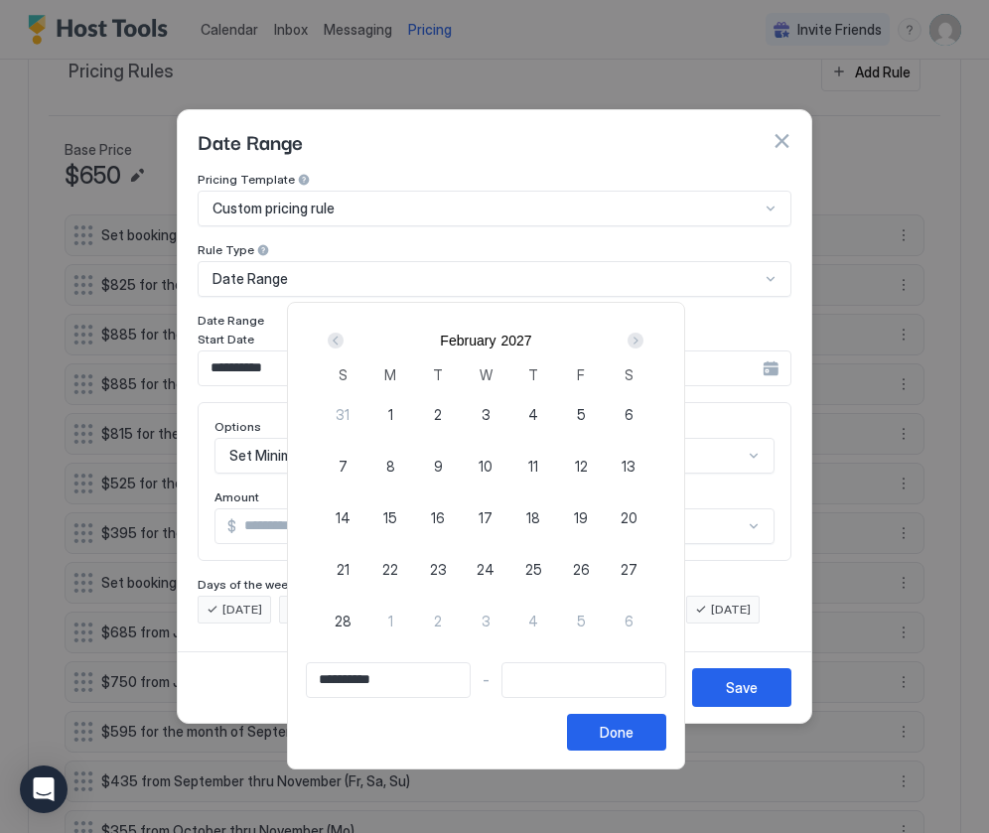
click at [643, 343] on div "Next" at bounding box center [635, 340] width 16 height 16
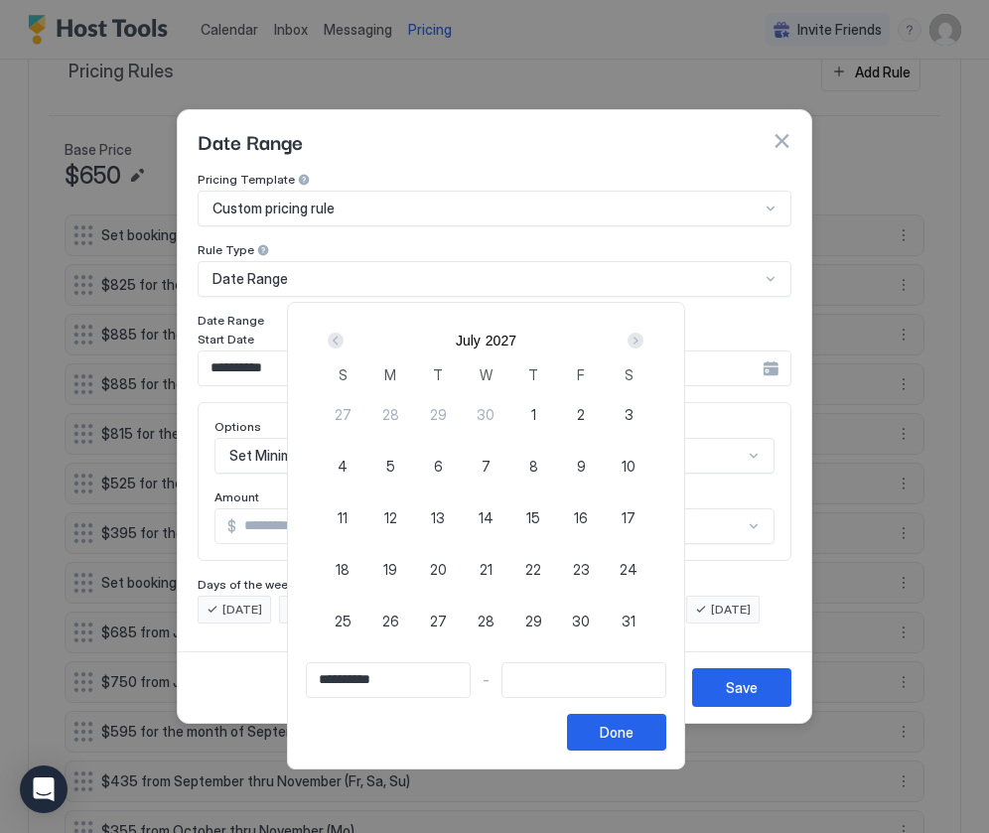
click at [643, 343] on div "Next" at bounding box center [635, 340] width 16 height 16
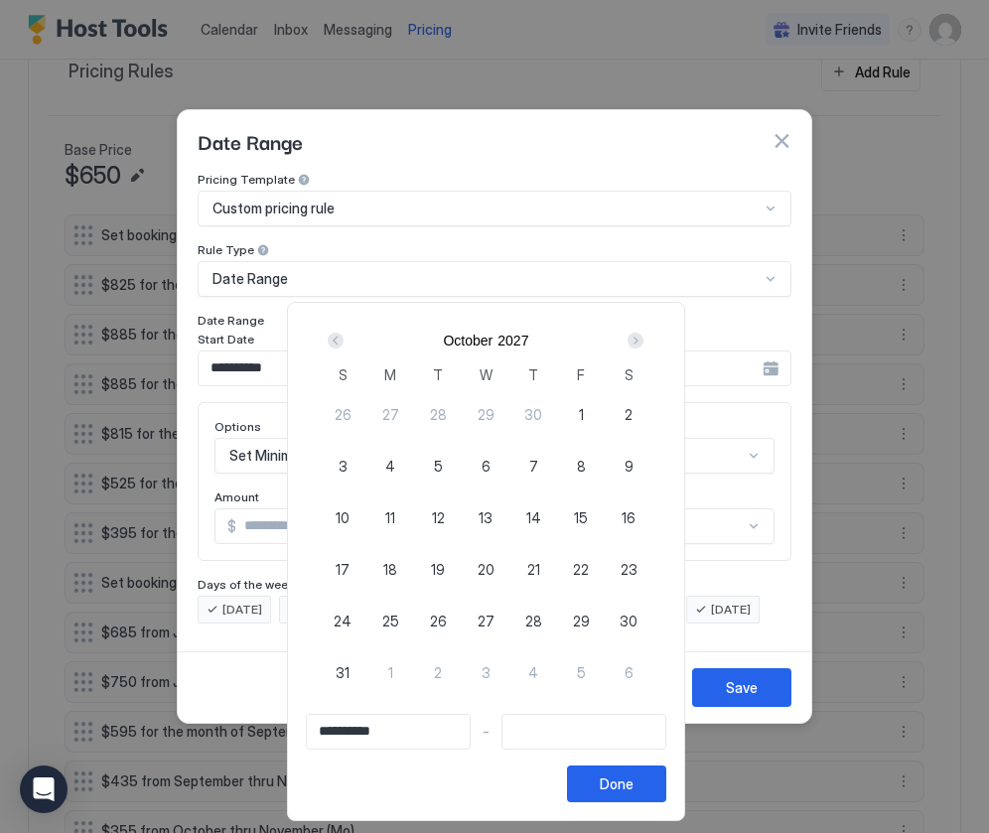
click at [643, 343] on div "Next" at bounding box center [635, 340] width 16 height 16
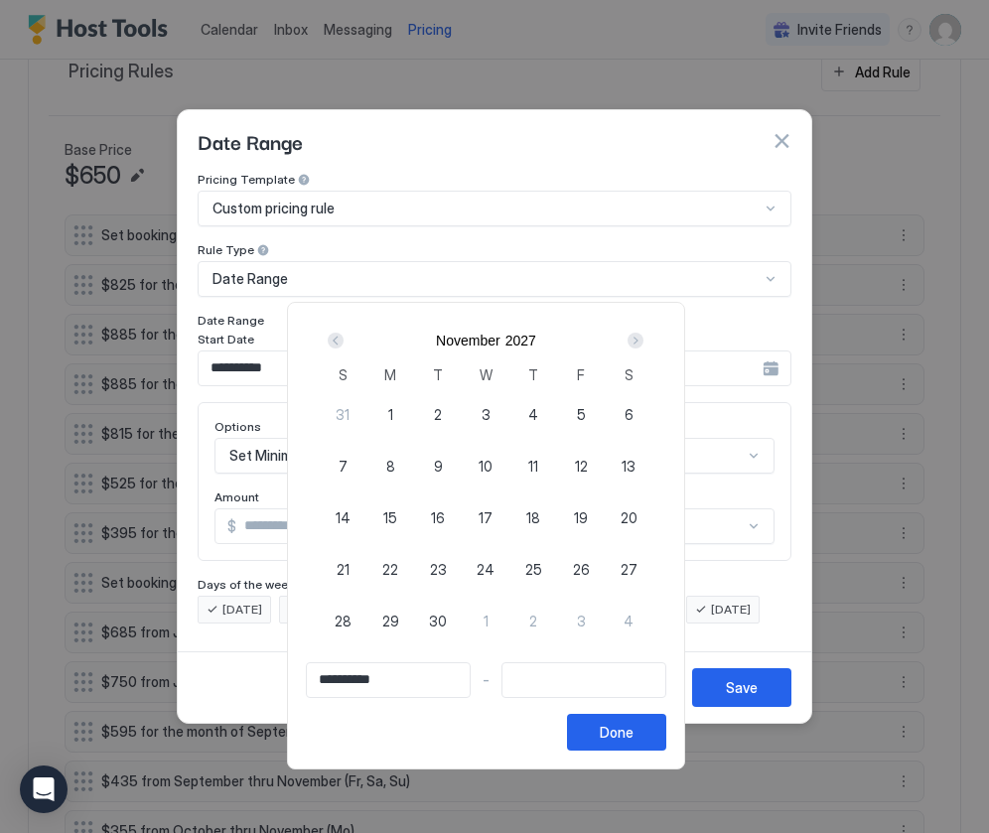
click at [643, 343] on div "Next" at bounding box center [635, 340] width 16 height 16
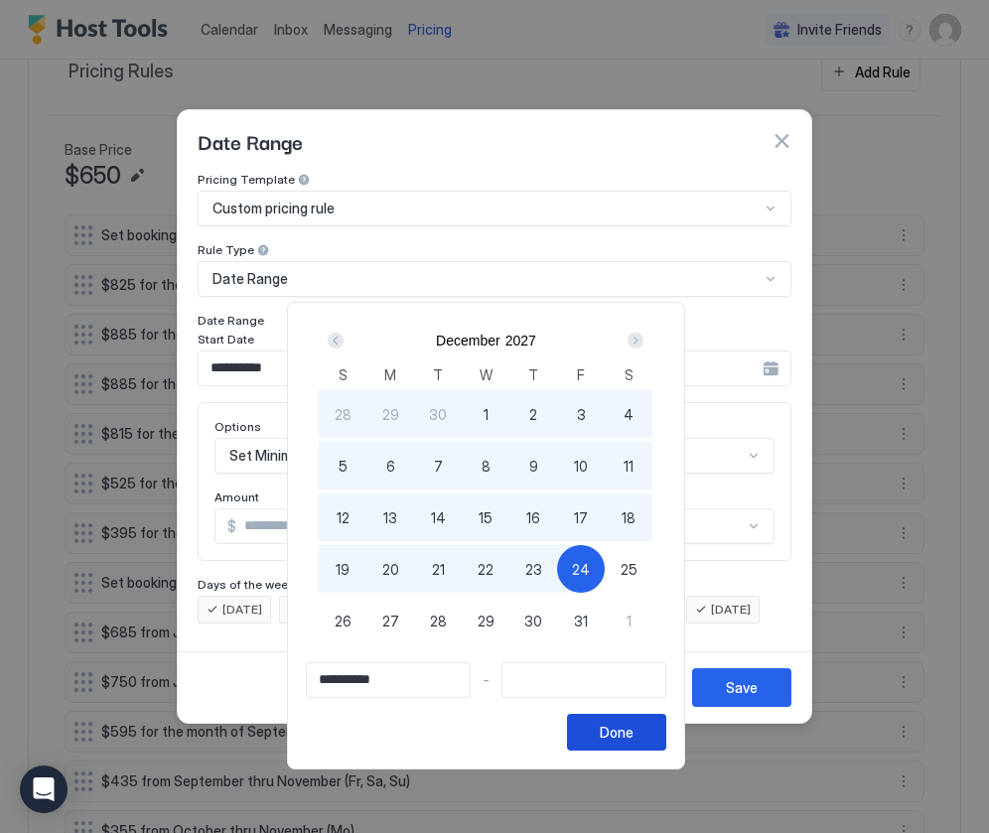
click at [633, 728] on div "Done" at bounding box center [616, 732] width 34 height 21
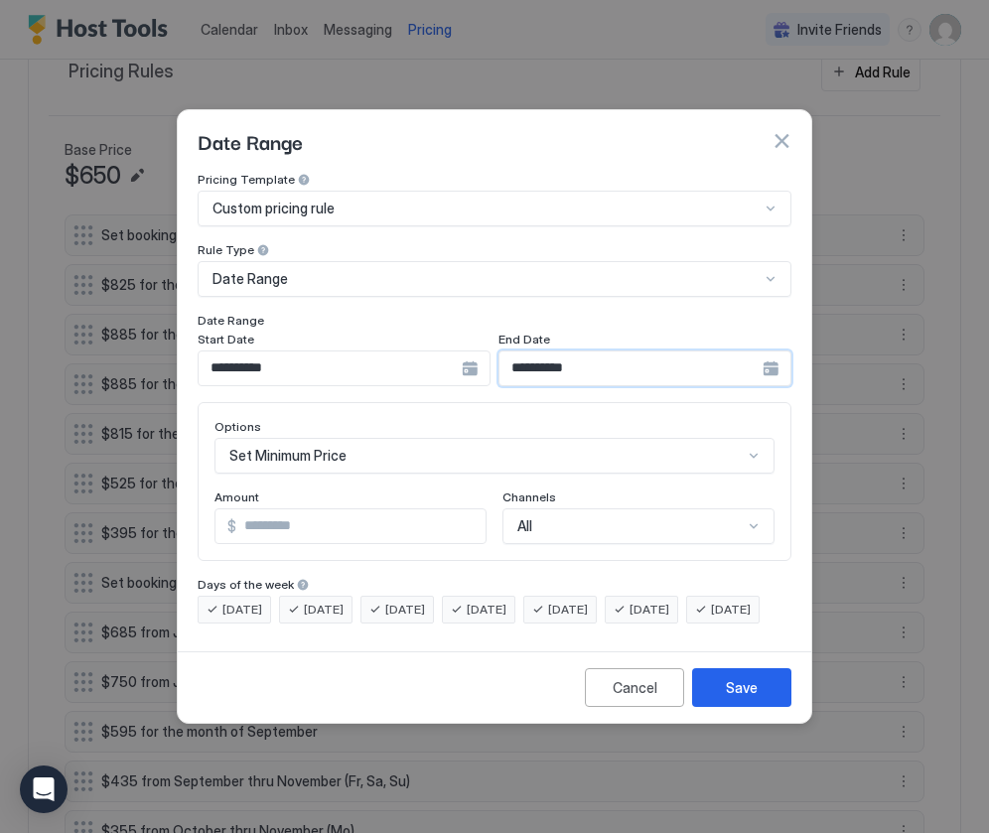
click at [462, 355] on input "**********" at bounding box center [329, 368] width 263 height 34
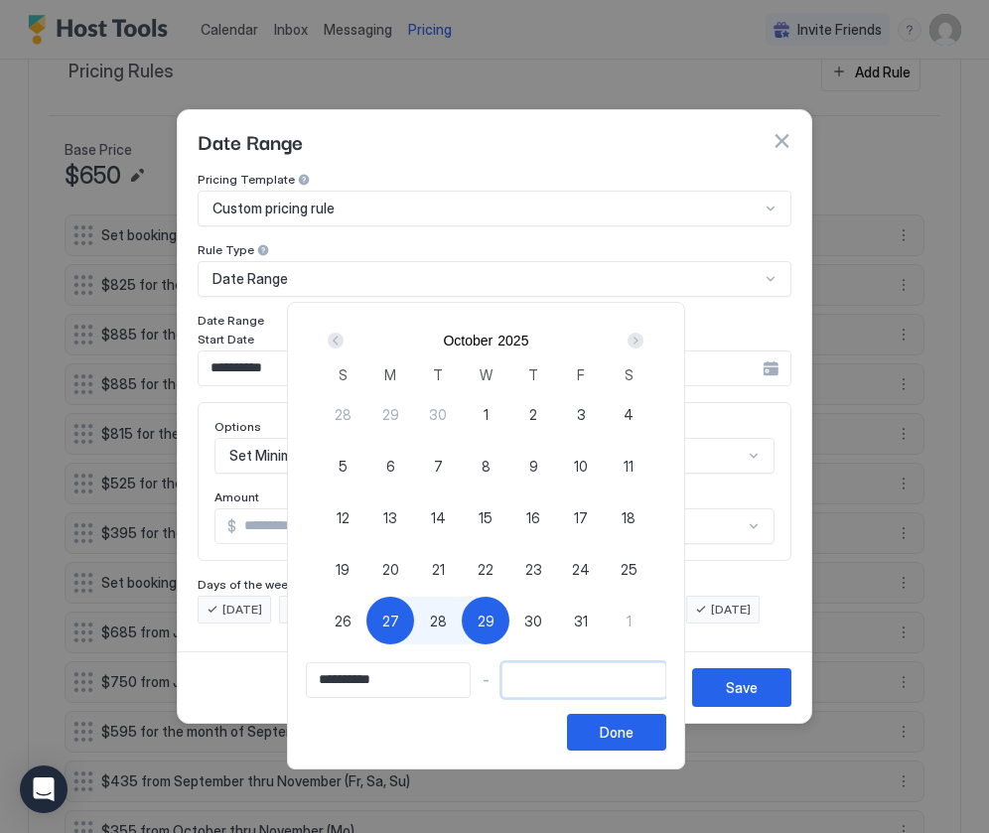
click at [554, 682] on input "Input Field" at bounding box center [583, 680] width 163 height 34
click at [552, 686] on input "Input Field" at bounding box center [583, 680] width 163 height 34
click at [633, 732] on div "Done" at bounding box center [616, 732] width 34 height 21
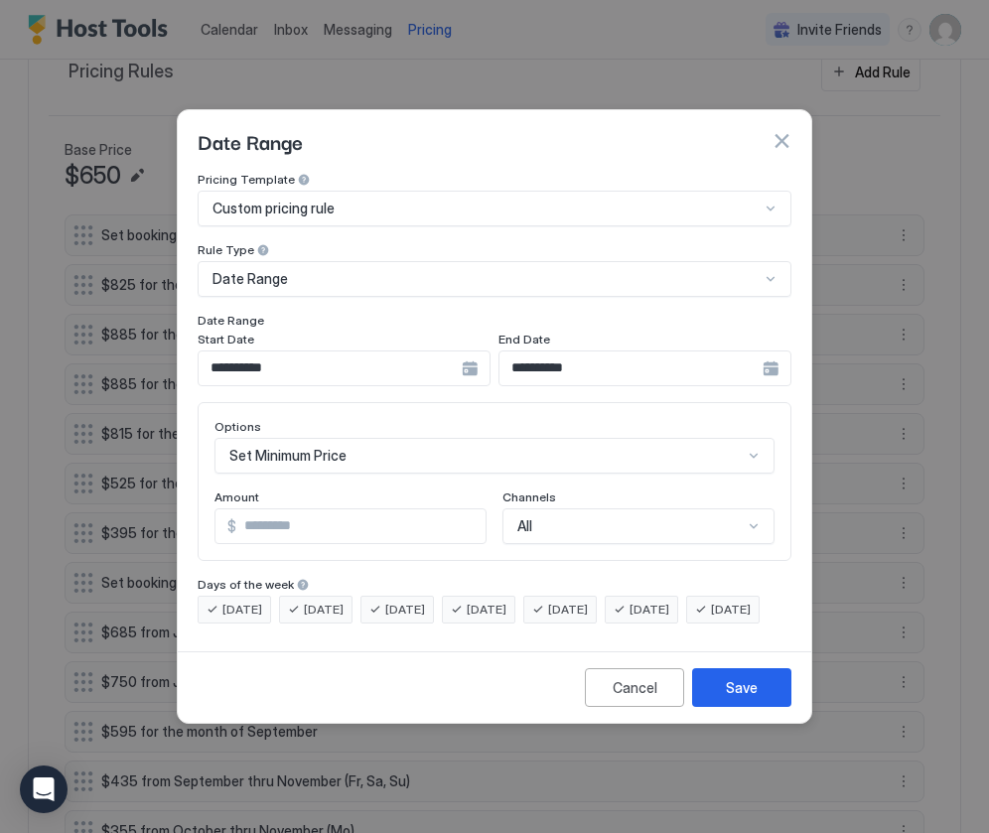
click at [462, 351] on input "**********" at bounding box center [329, 368] width 263 height 34
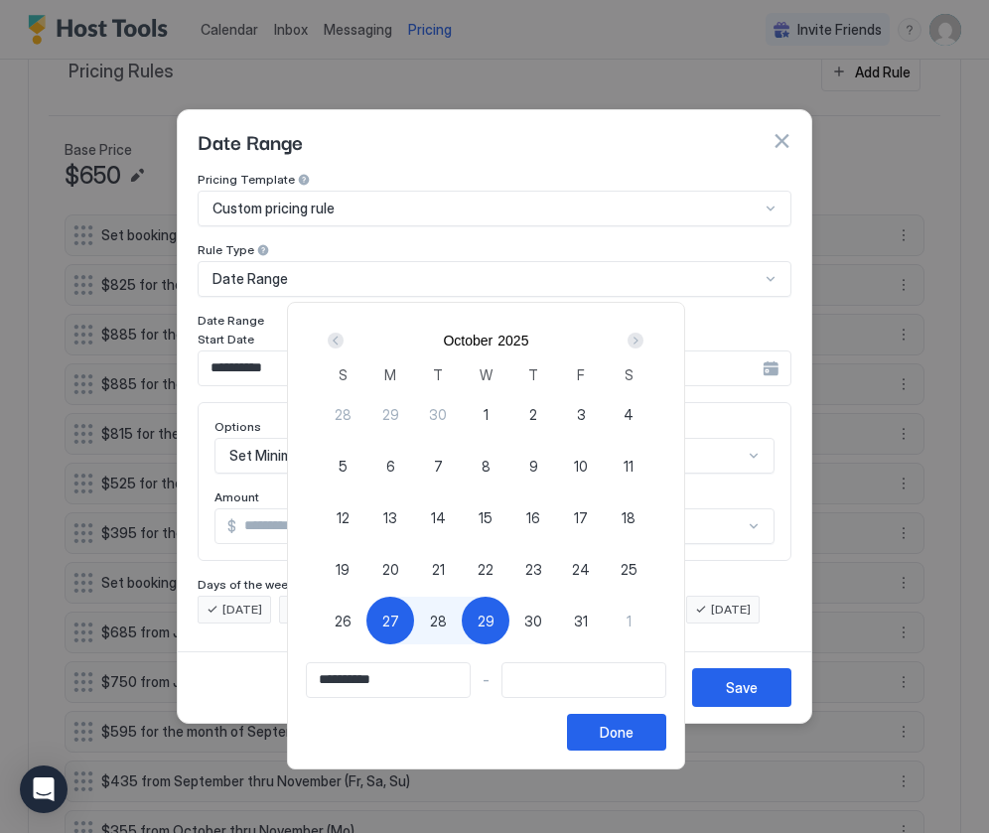
click at [642, 341] on div "Next" at bounding box center [635, 340] width 16 height 16
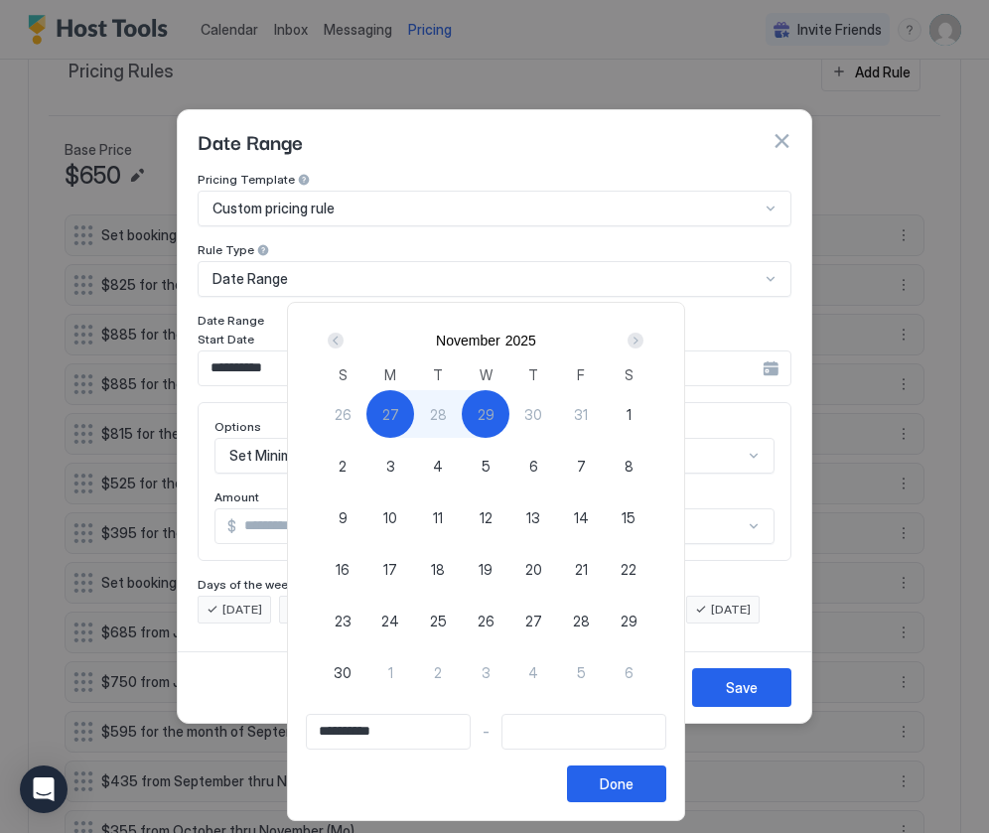
click at [641, 341] on div "Next" at bounding box center [635, 340] width 16 height 16
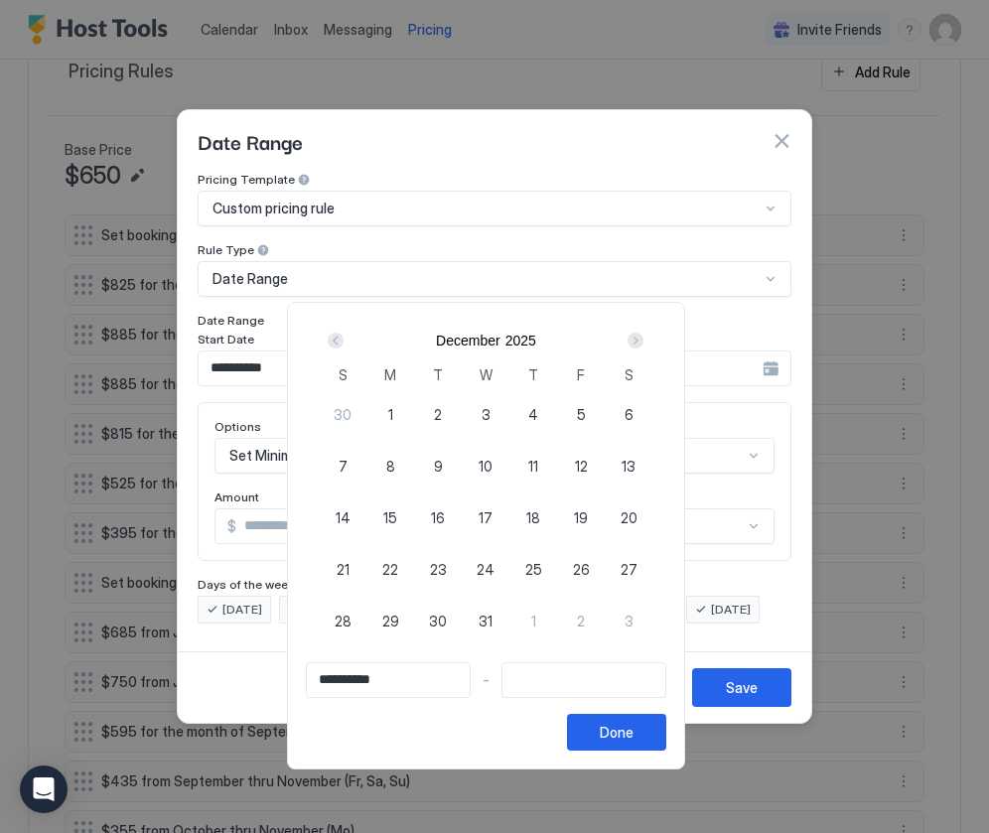
click at [641, 341] on div "Next" at bounding box center [635, 340] width 16 height 16
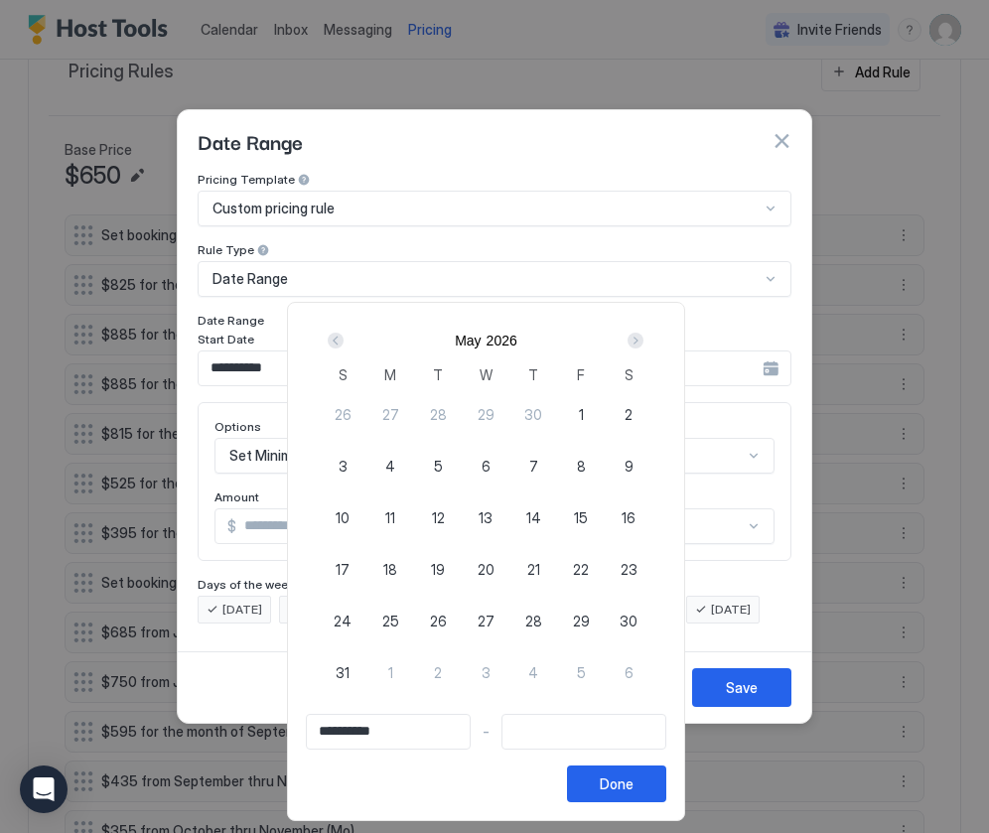
click at [641, 341] on div "Next" at bounding box center [635, 340] width 16 height 16
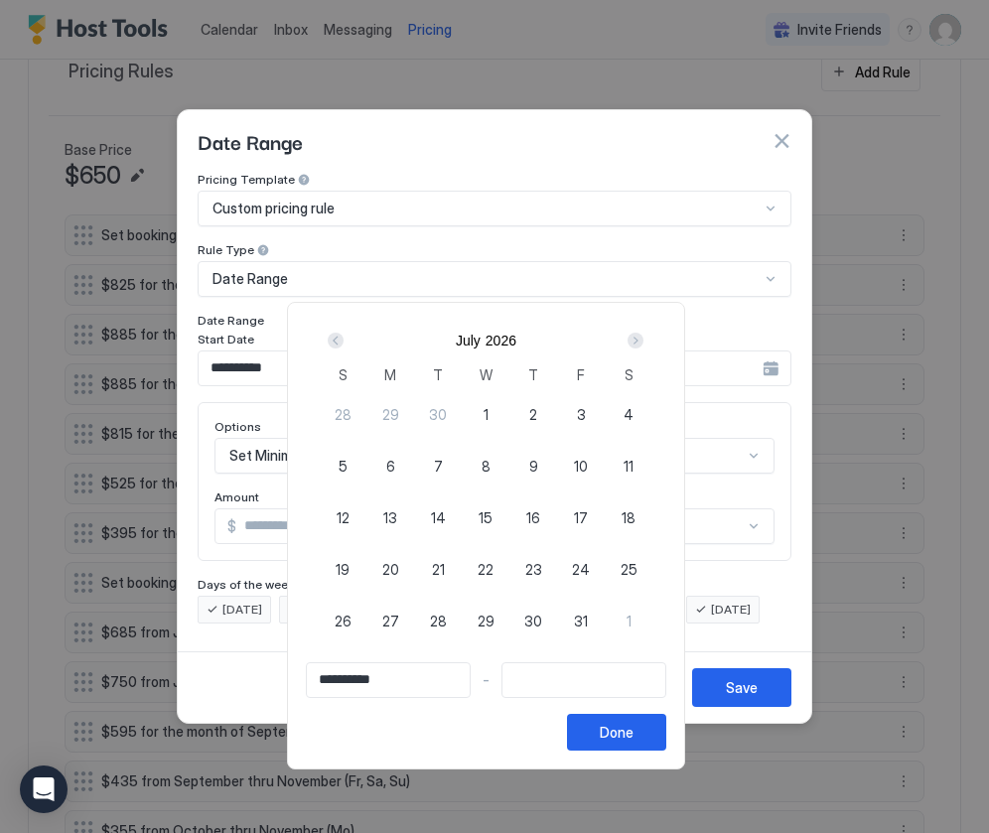
click at [641, 341] on div "Next" at bounding box center [635, 340] width 16 height 16
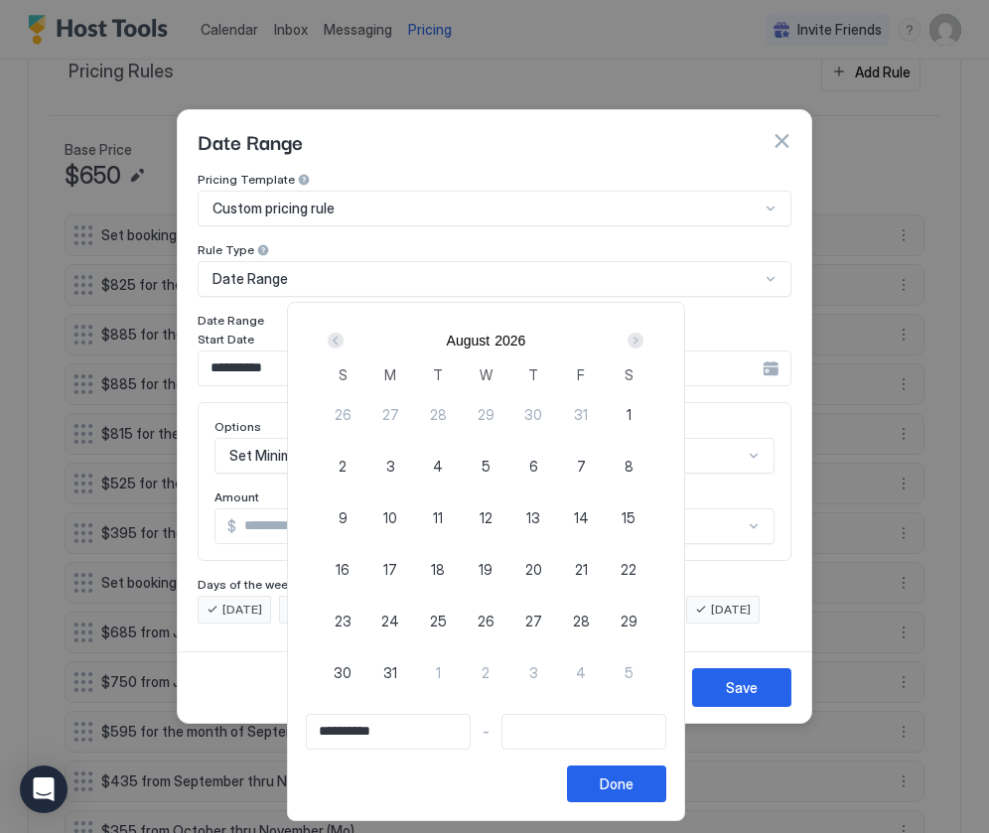
click at [641, 341] on div "Next" at bounding box center [635, 340] width 16 height 16
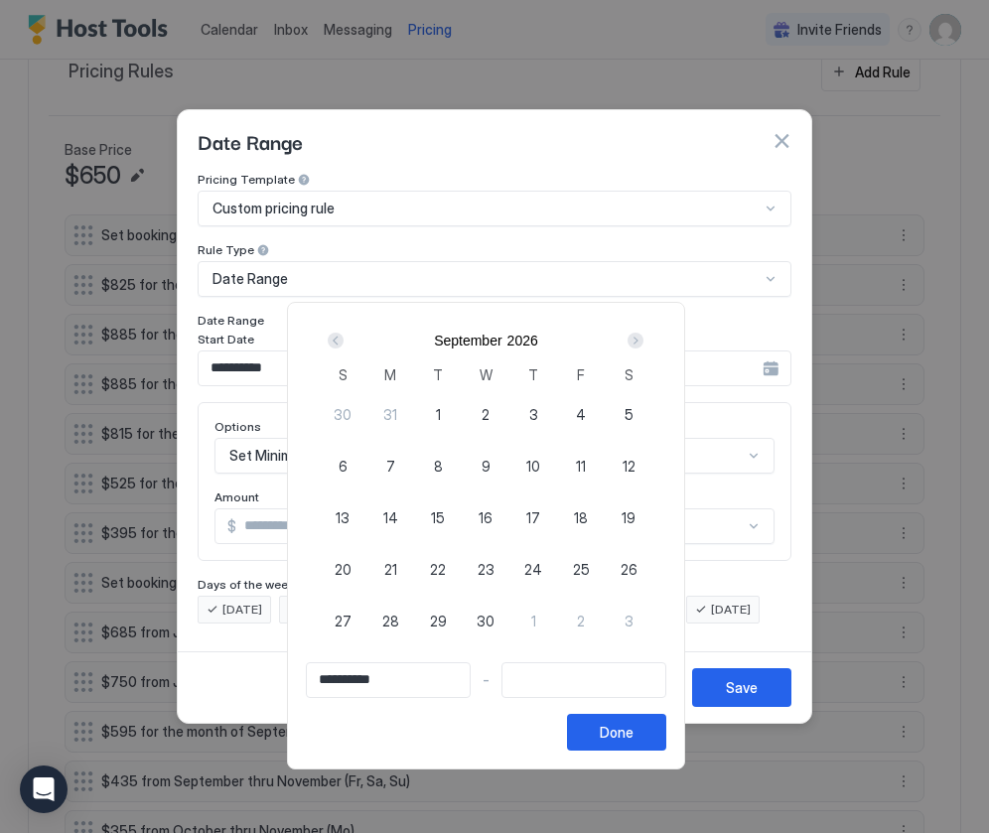
click at [641, 341] on div "Next" at bounding box center [635, 340] width 16 height 16
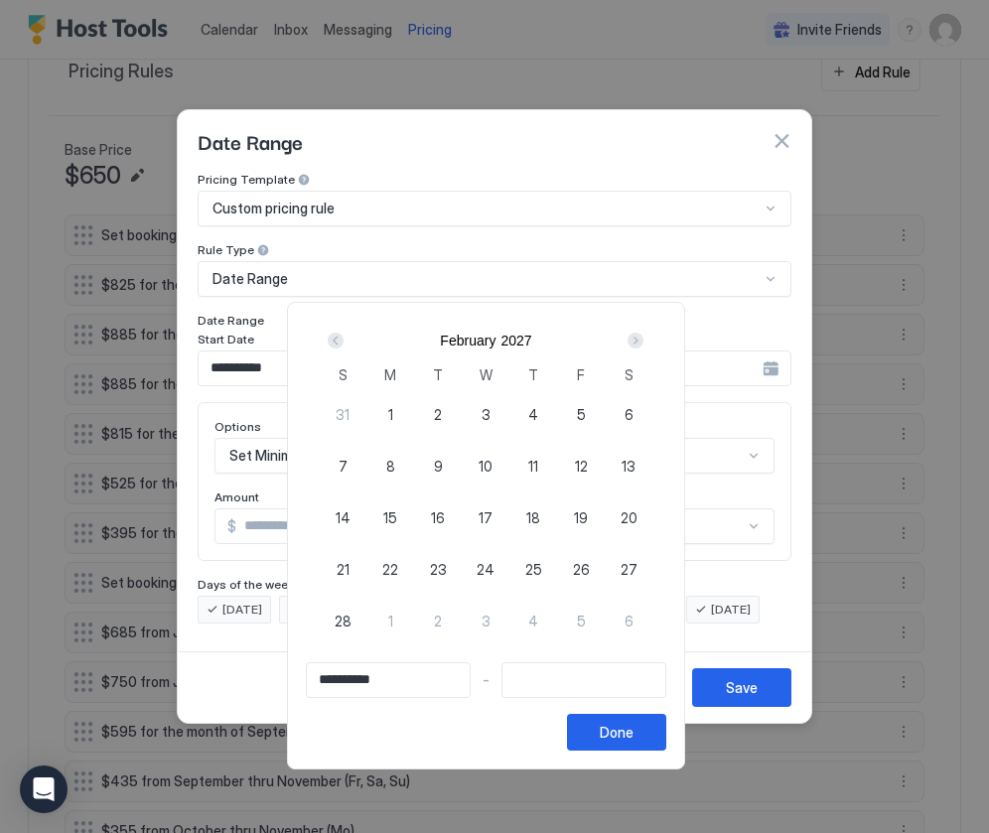
click at [641, 341] on div "Next" at bounding box center [635, 340] width 16 height 16
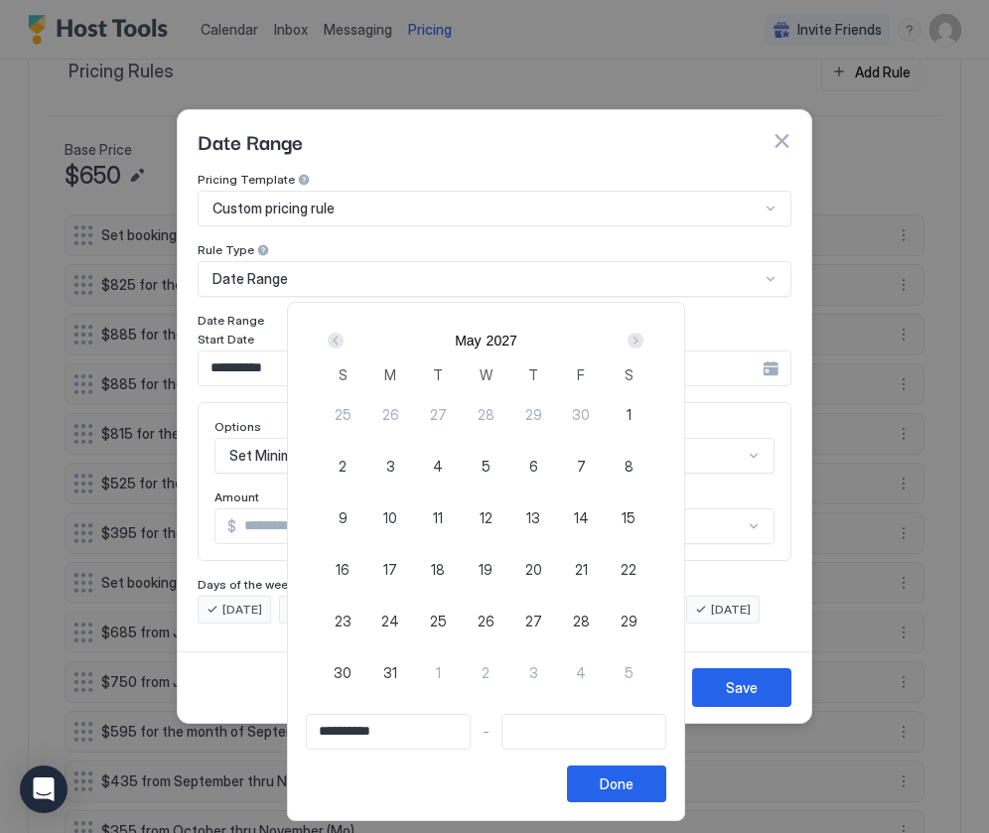
click at [641, 341] on div "Next" at bounding box center [635, 340] width 16 height 16
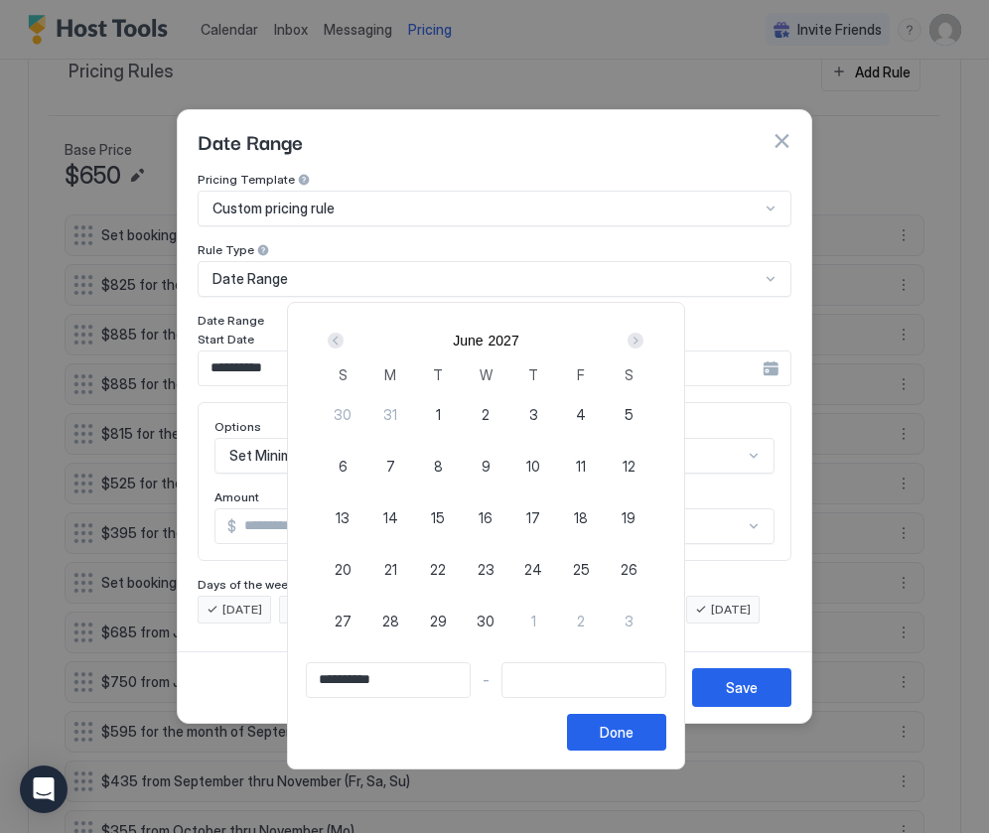
click at [641, 341] on div "Next" at bounding box center [635, 340] width 16 height 16
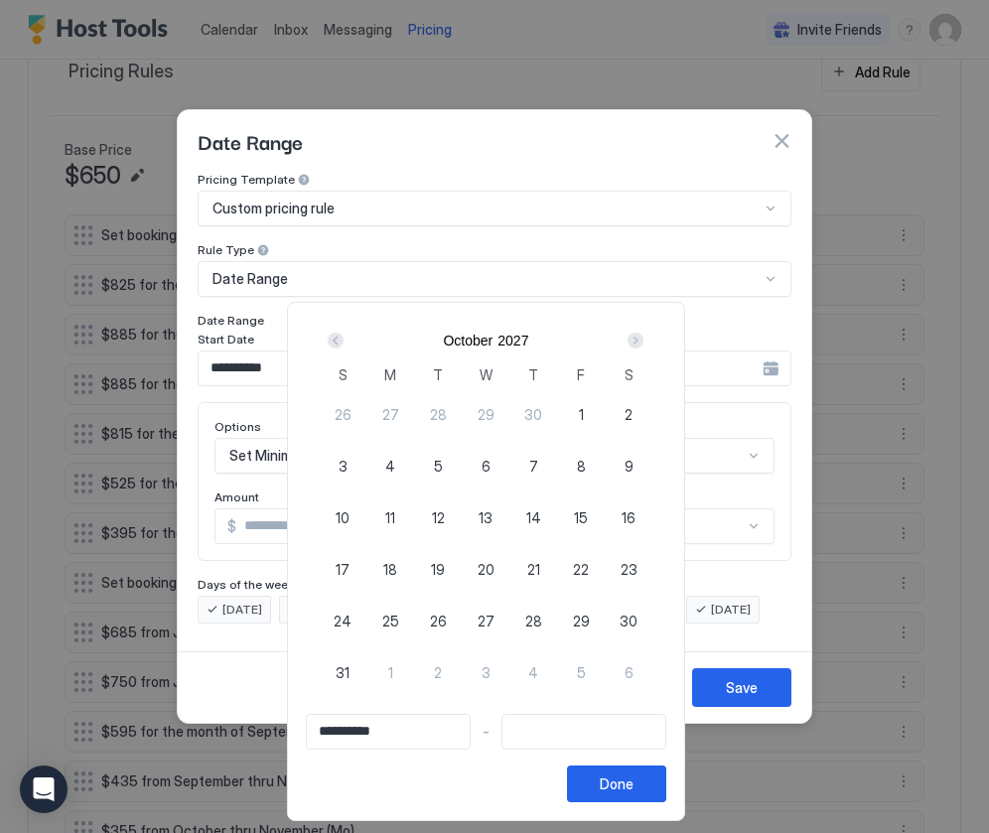
click at [641, 341] on div "Next" at bounding box center [635, 340] width 16 height 16
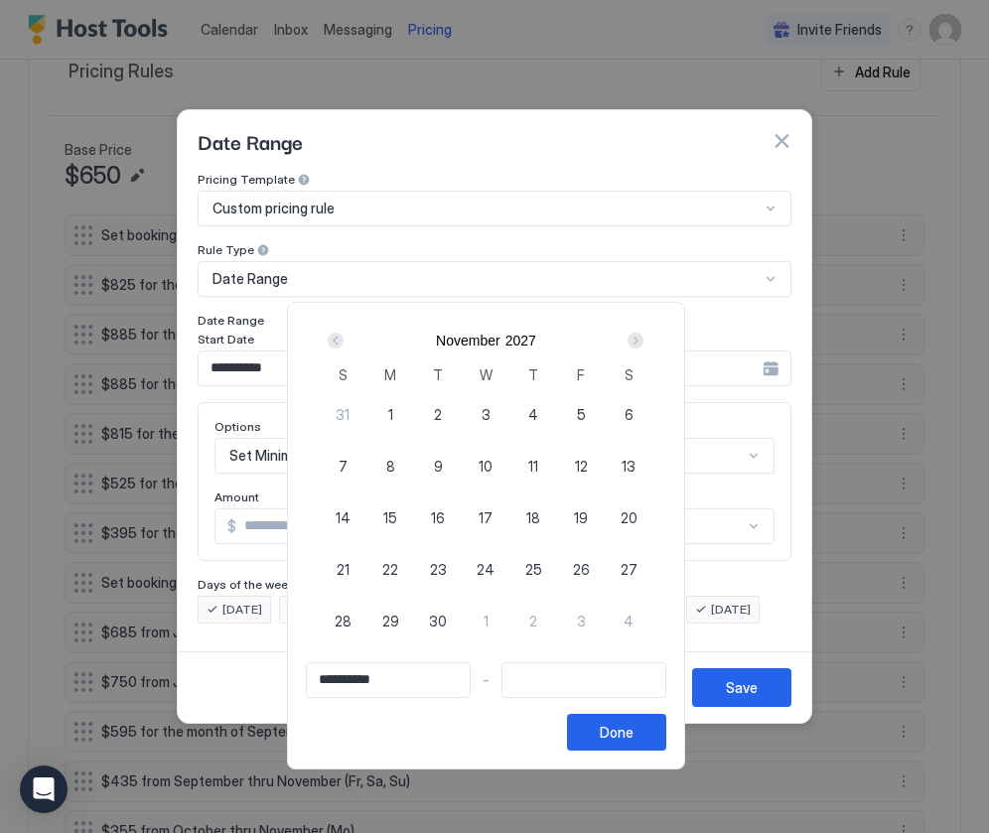
click at [641, 341] on div "Next" at bounding box center [635, 340] width 16 height 16
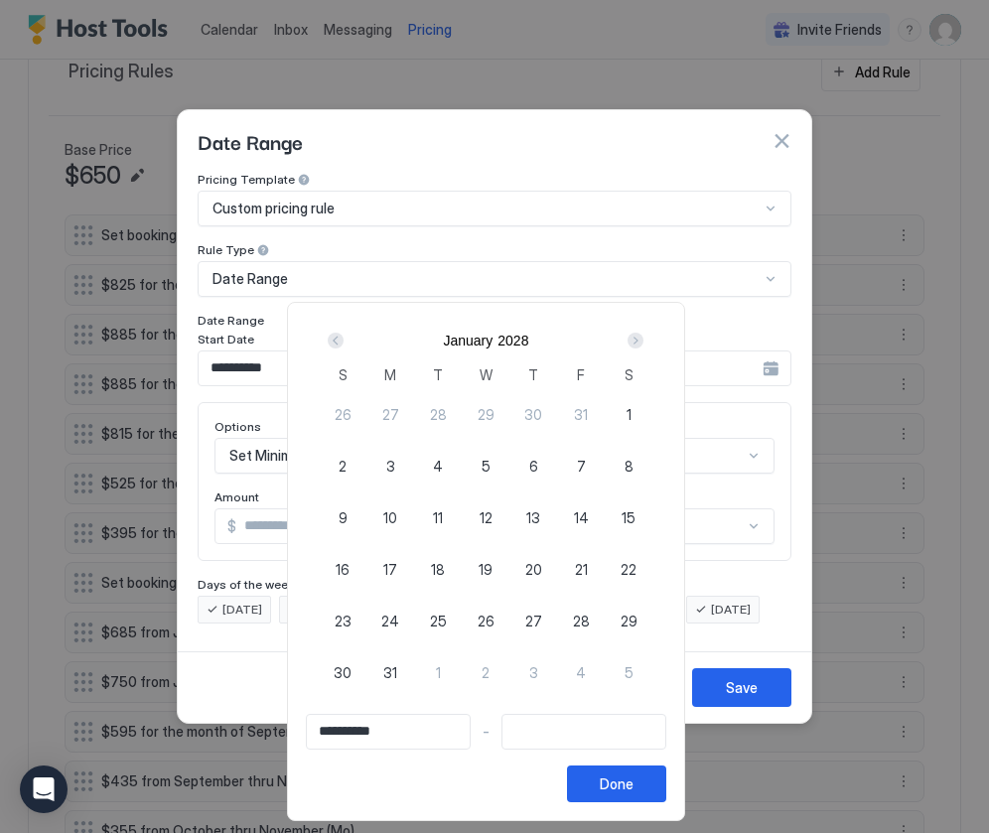
click at [641, 341] on div "Next" at bounding box center [635, 340] width 16 height 16
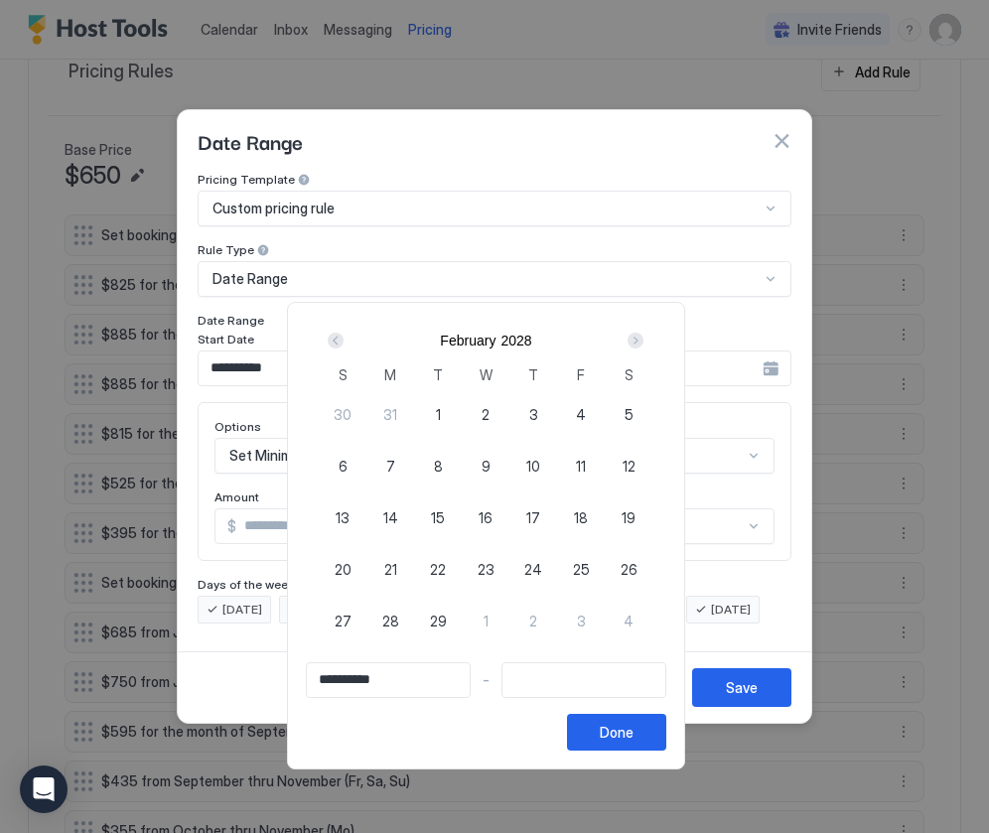
click at [641, 341] on div "Next" at bounding box center [635, 340] width 16 height 16
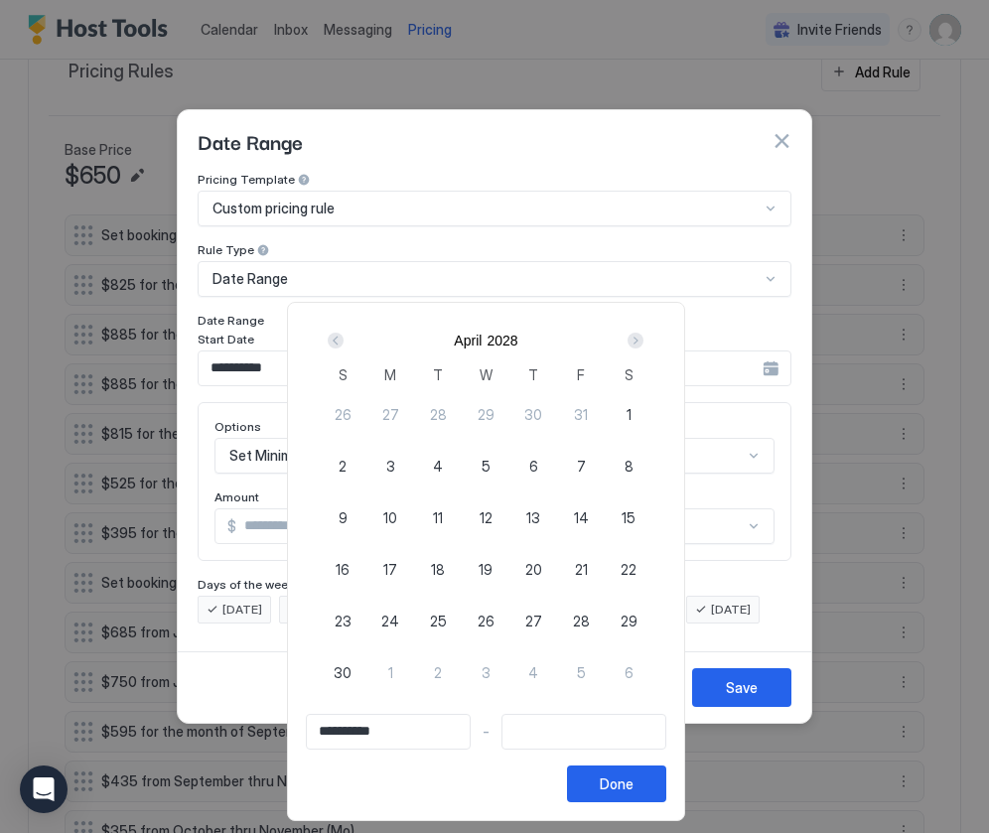
click at [641, 341] on div "Next" at bounding box center [635, 340] width 16 height 16
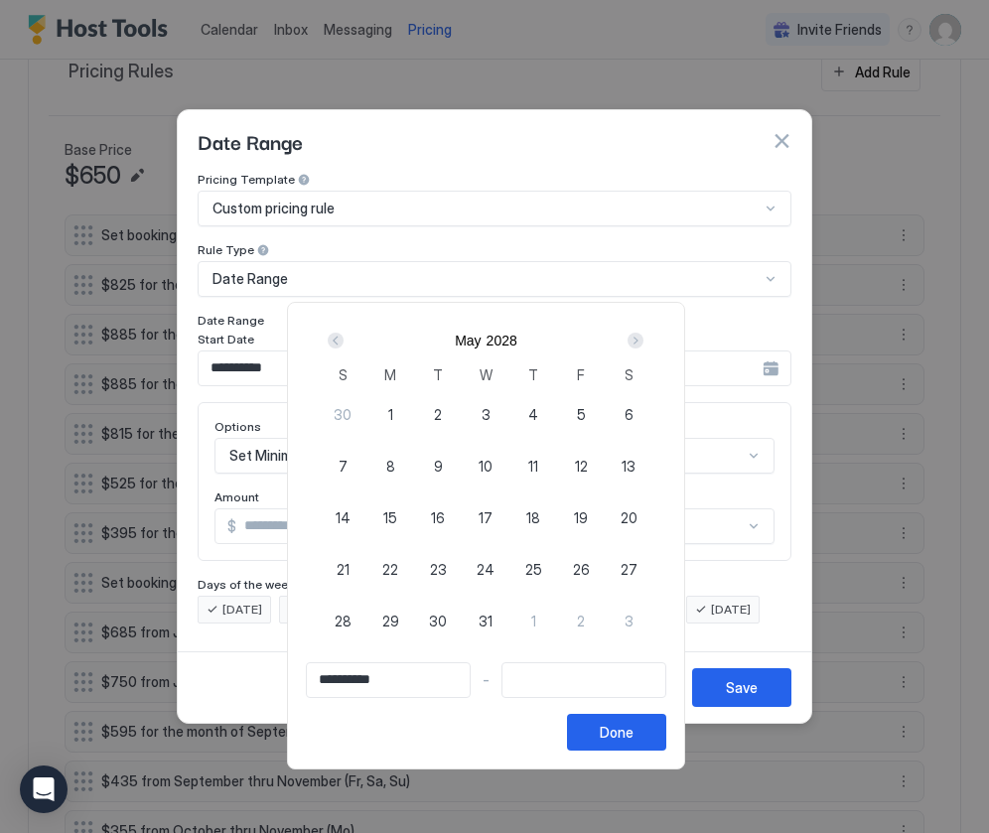
click at [642, 341] on div "Next" at bounding box center [635, 340] width 16 height 16
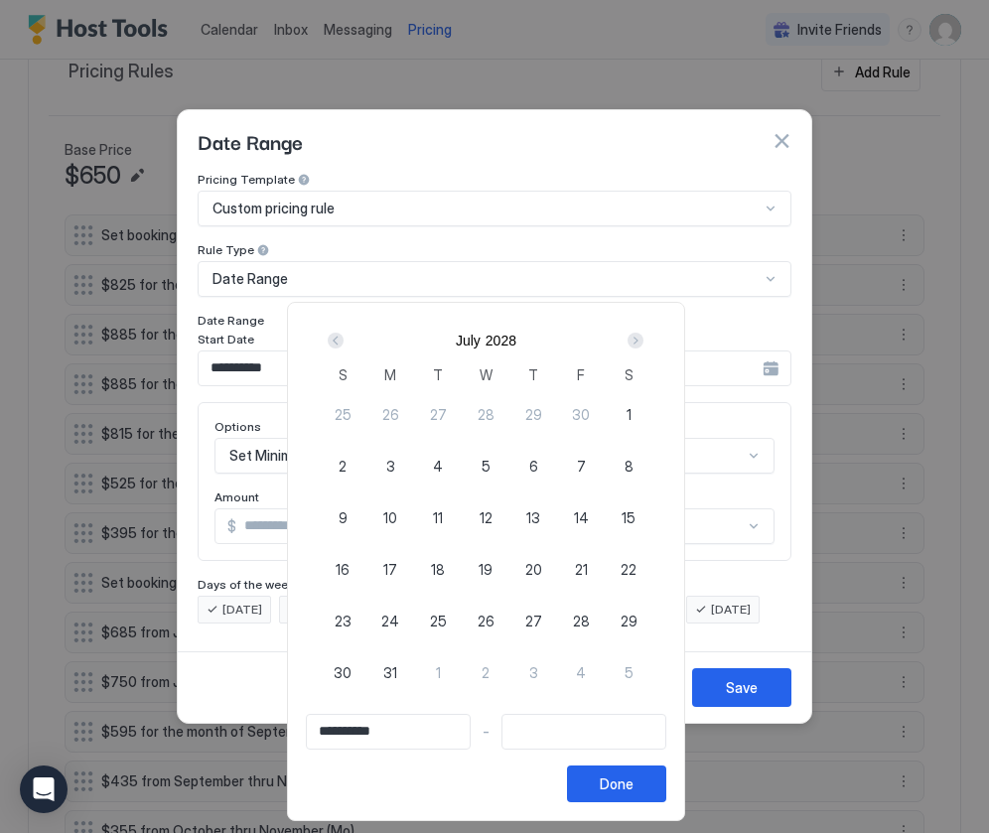
click at [642, 341] on div "Next" at bounding box center [635, 340] width 16 height 16
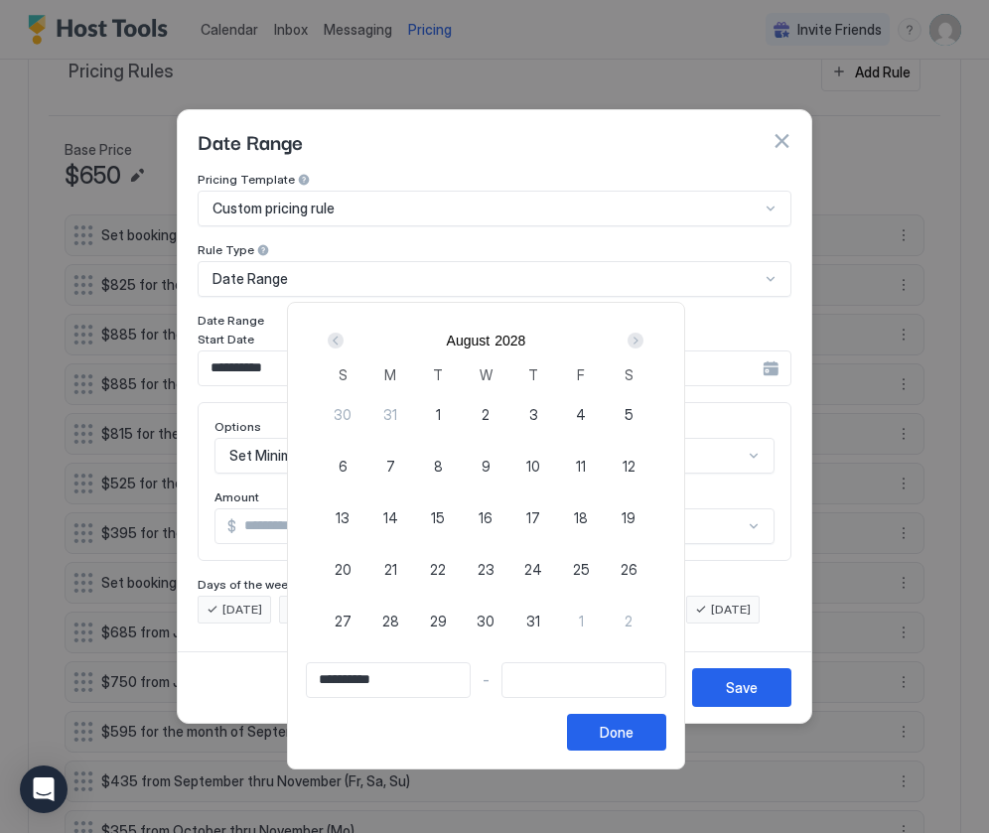
click at [641, 341] on div "Next" at bounding box center [635, 340] width 16 height 16
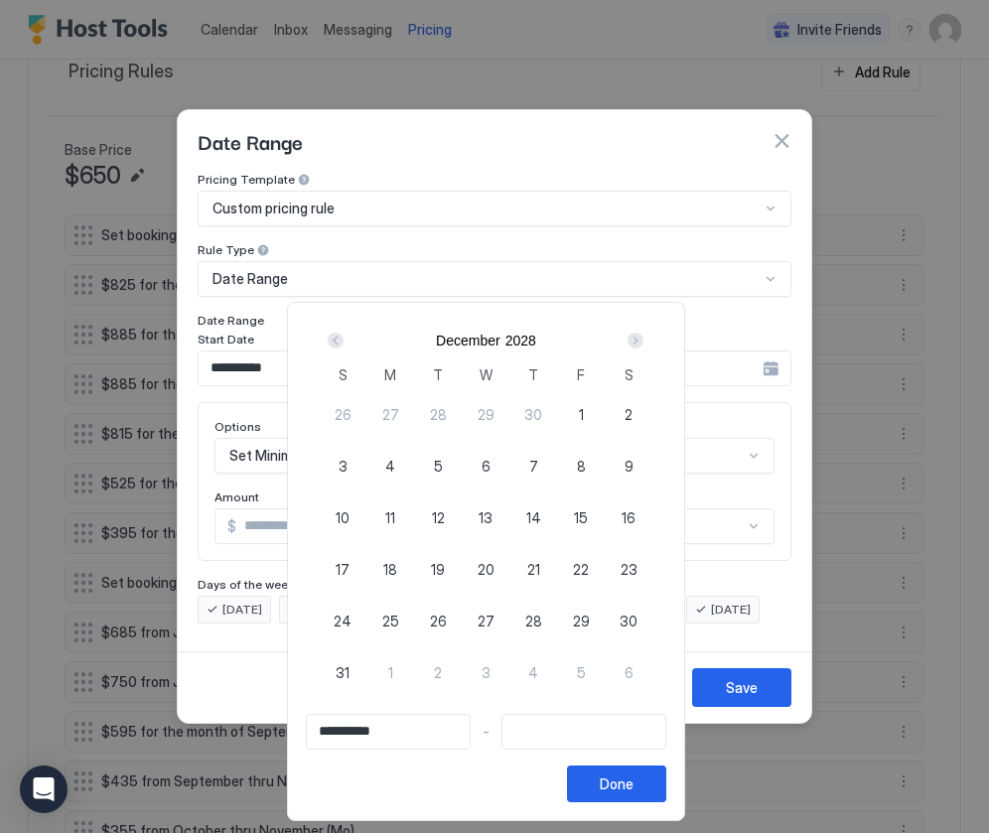
click at [641, 341] on div "Next" at bounding box center [635, 340] width 16 height 16
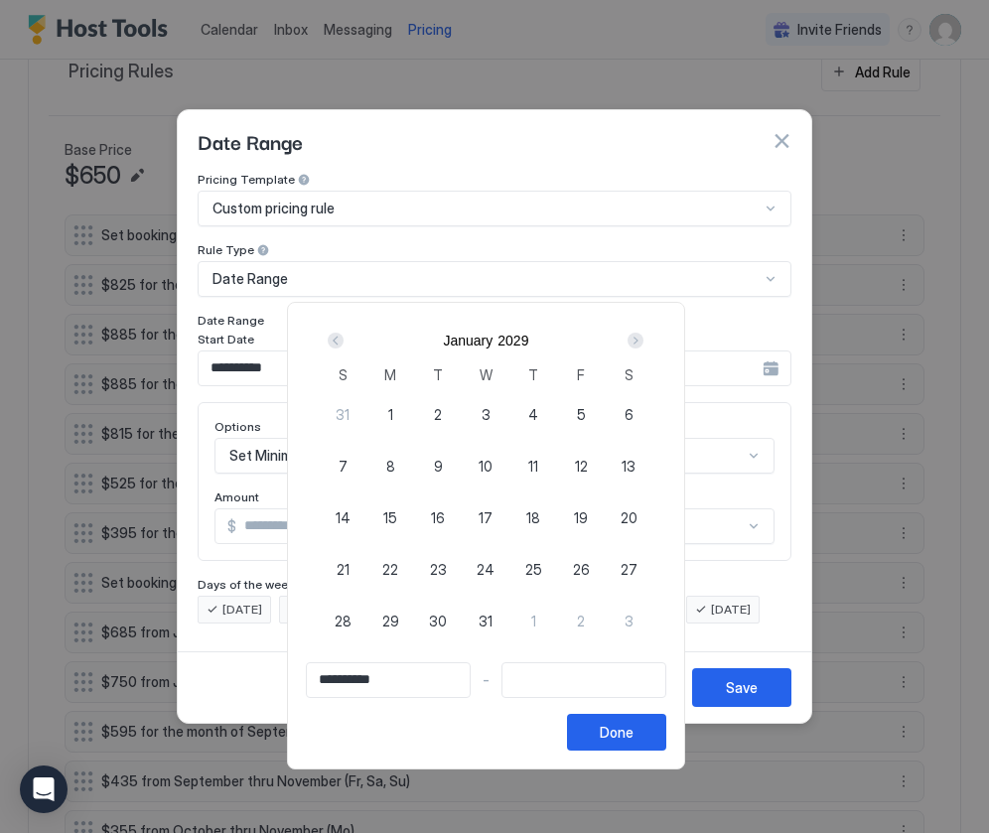
click at [641, 341] on div "Next" at bounding box center [635, 340] width 16 height 16
click at [642, 341] on div "Next" at bounding box center [635, 340] width 16 height 16
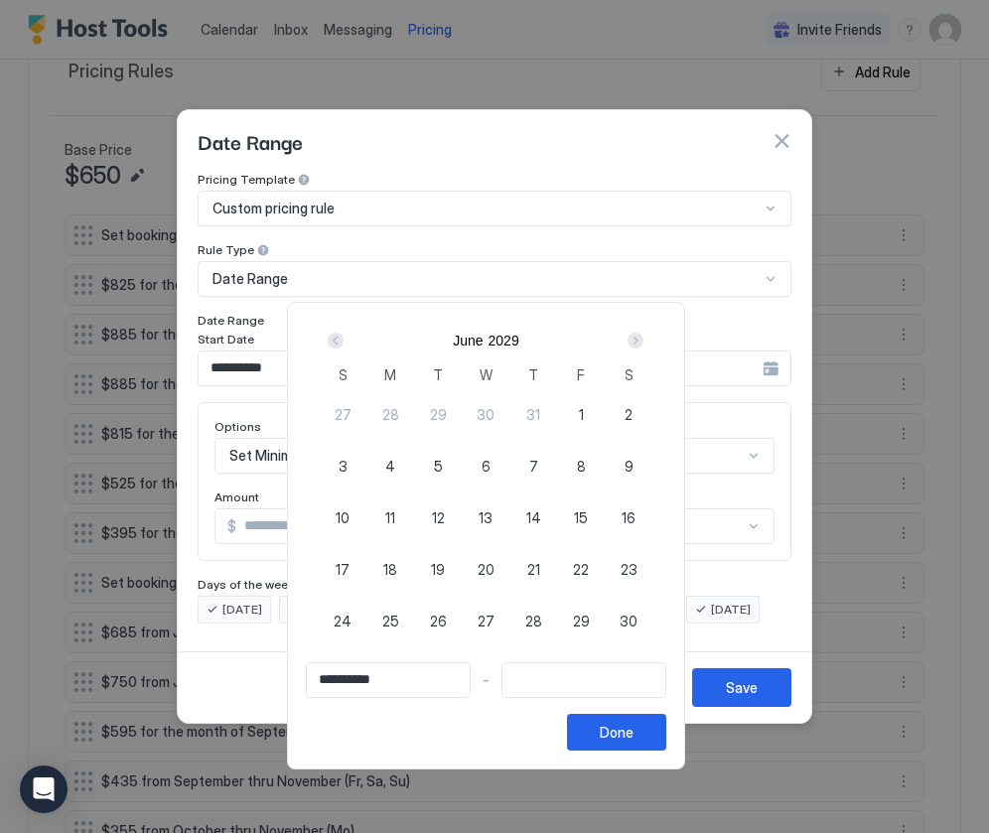
click at [642, 341] on div "Next" at bounding box center [635, 340] width 16 height 16
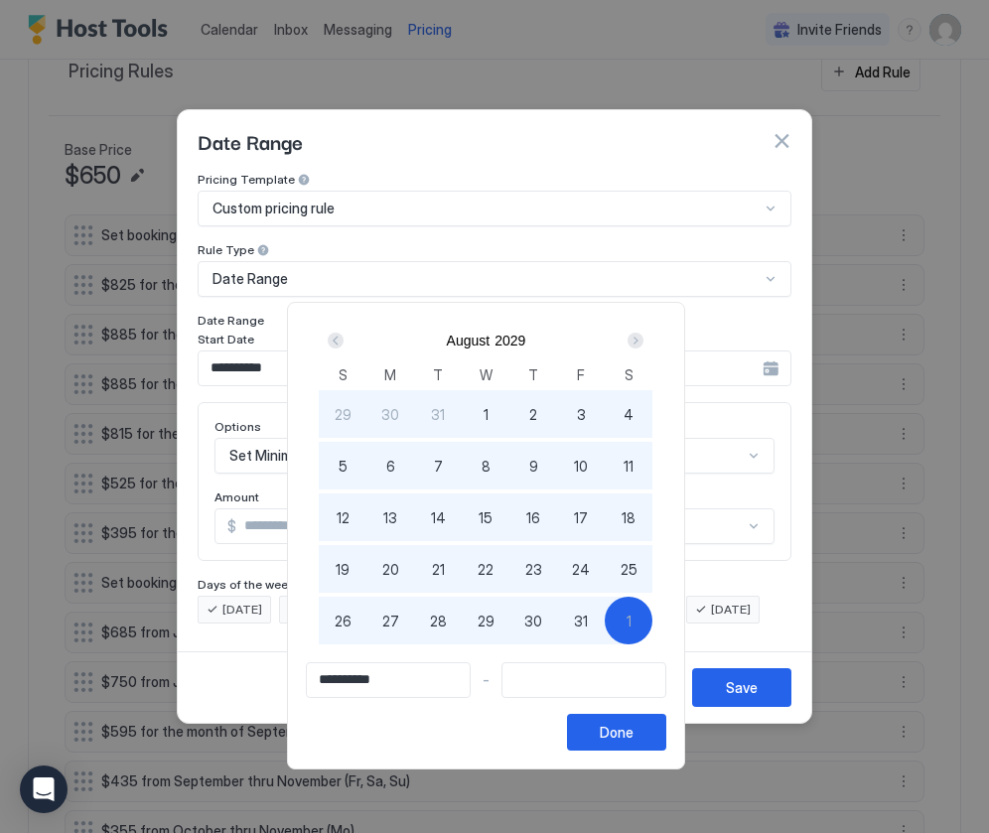
click at [643, 338] on div "Next" at bounding box center [635, 340] width 16 height 16
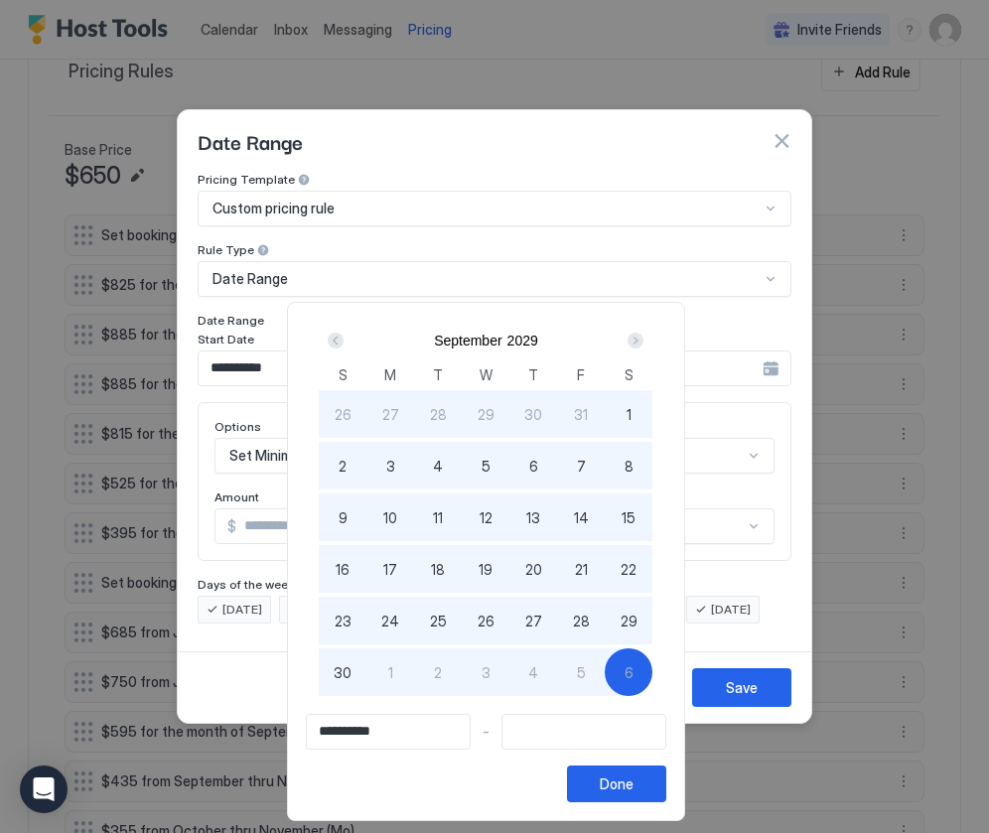
click at [641, 348] on div "Next" at bounding box center [635, 341] width 24 height 24
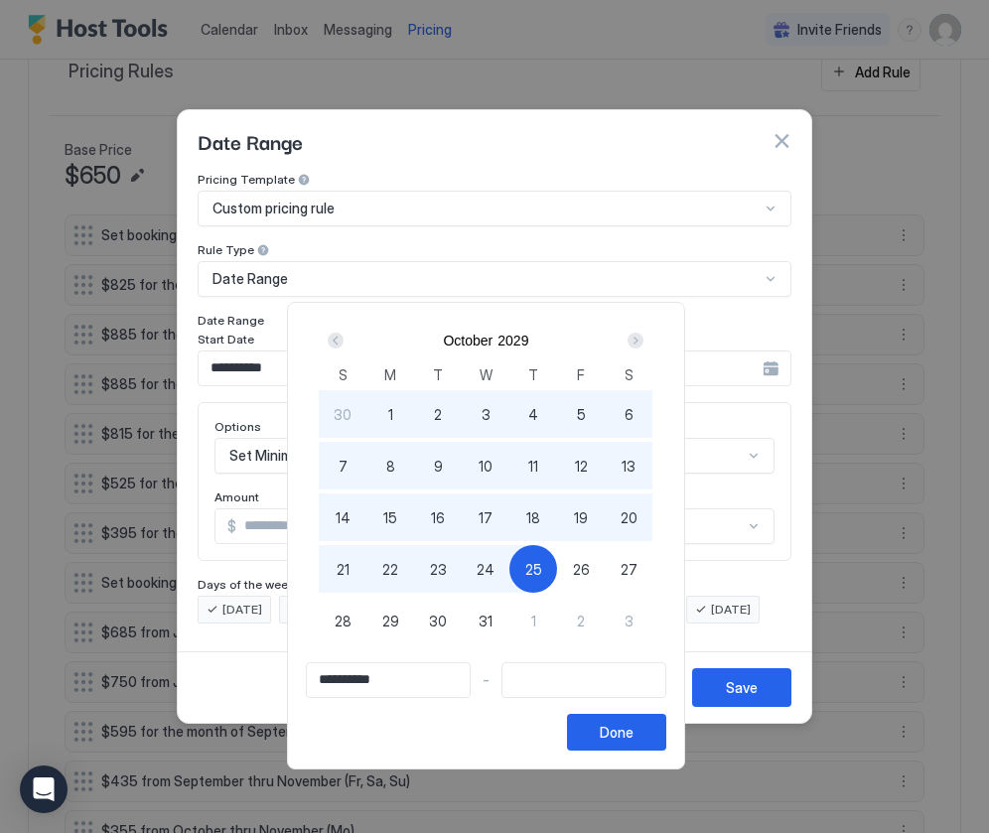
type input "**********"
drag, startPoint x: 638, startPoint y: 578, endPoint x: 633, endPoint y: 665, distance: 87.5
click at [637, 578] on span "27" at bounding box center [628, 569] width 17 height 21
type input "**********"
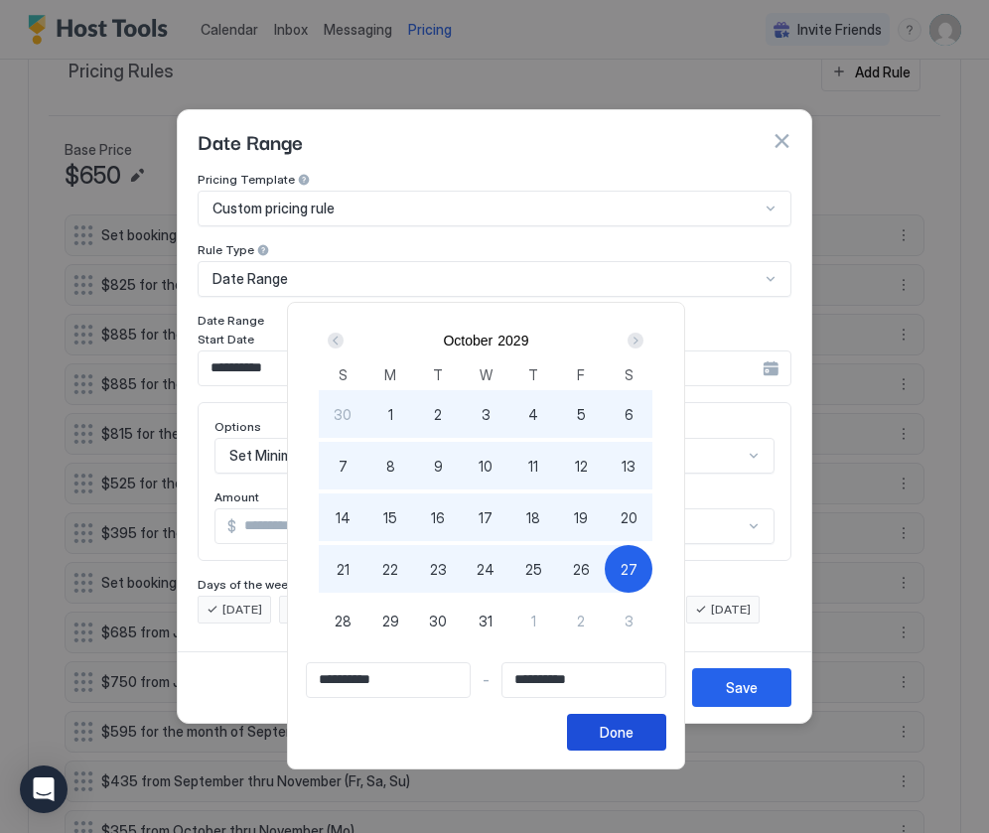
click at [633, 734] on div "Done" at bounding box center [616, 732] width 34 height 21
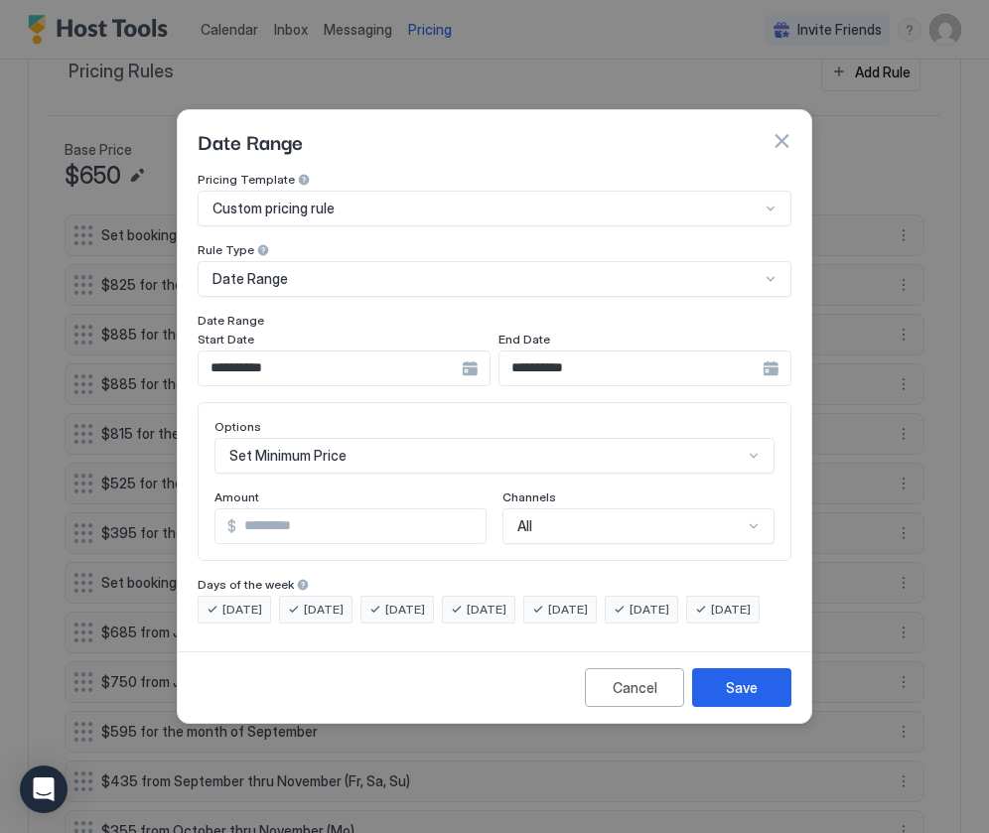
scroll to position [33, 0]
click at [637, 511] on div "All" at bounding box center [638, 526] width 272 height 36
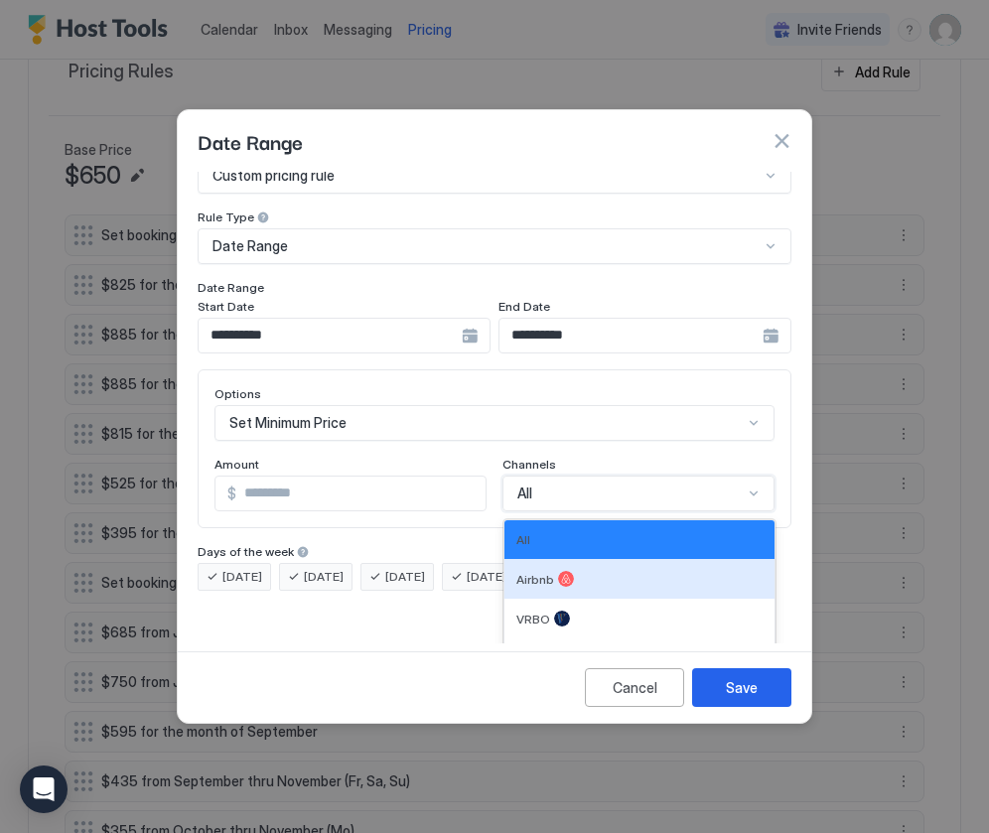
click at [608, 571] on div "Airbnb" at bounding box center [639, 579] width 246 height 16
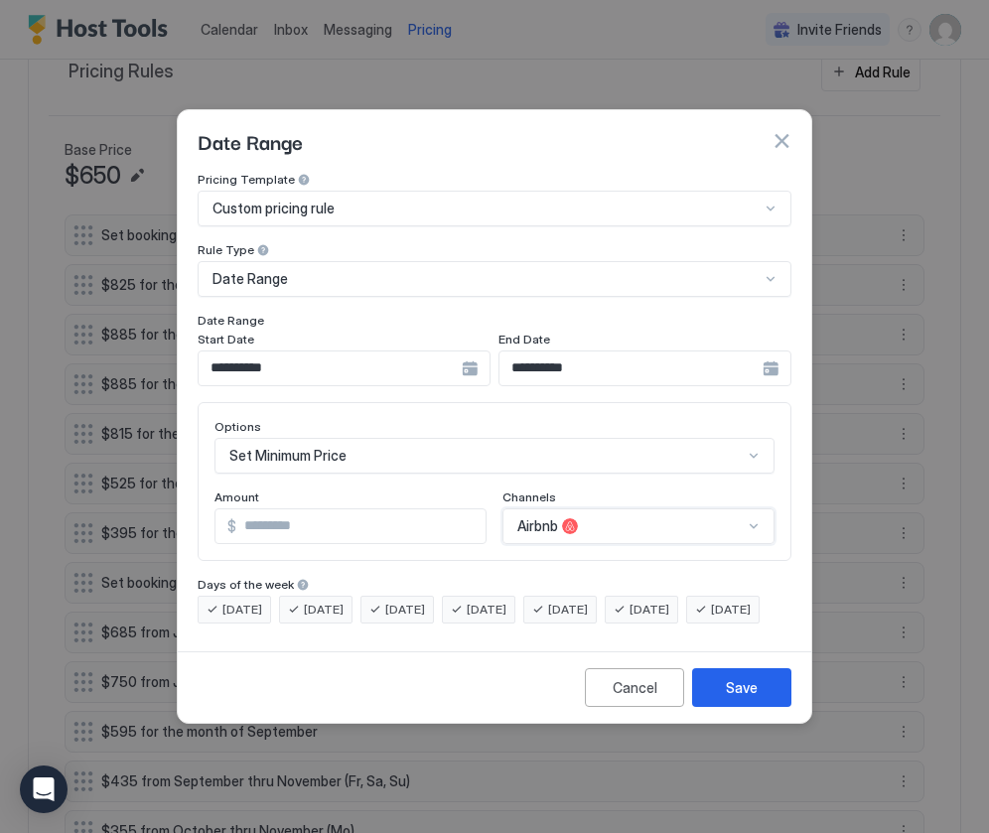
scroll to position [102, 0]
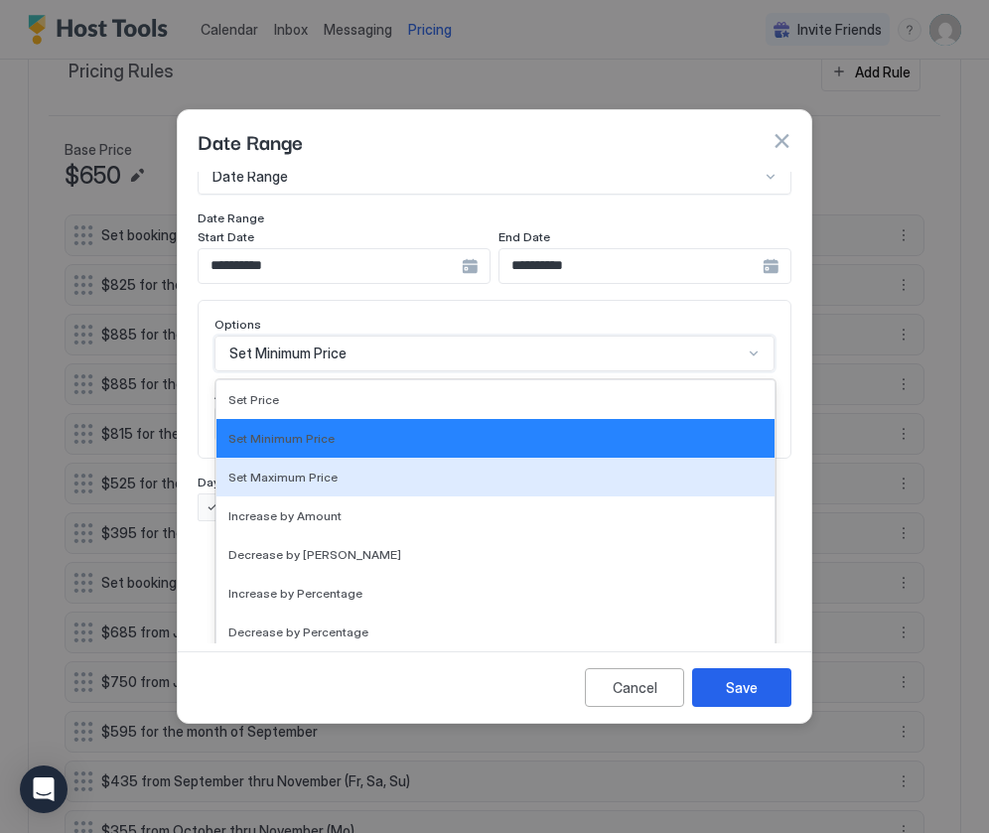
click at [428, 371] on div "Set Maximum Price, 3 of 17. 17 results available. Use Up and Down to choose opt…" at bounding box center [494, 353] width 560 height 36
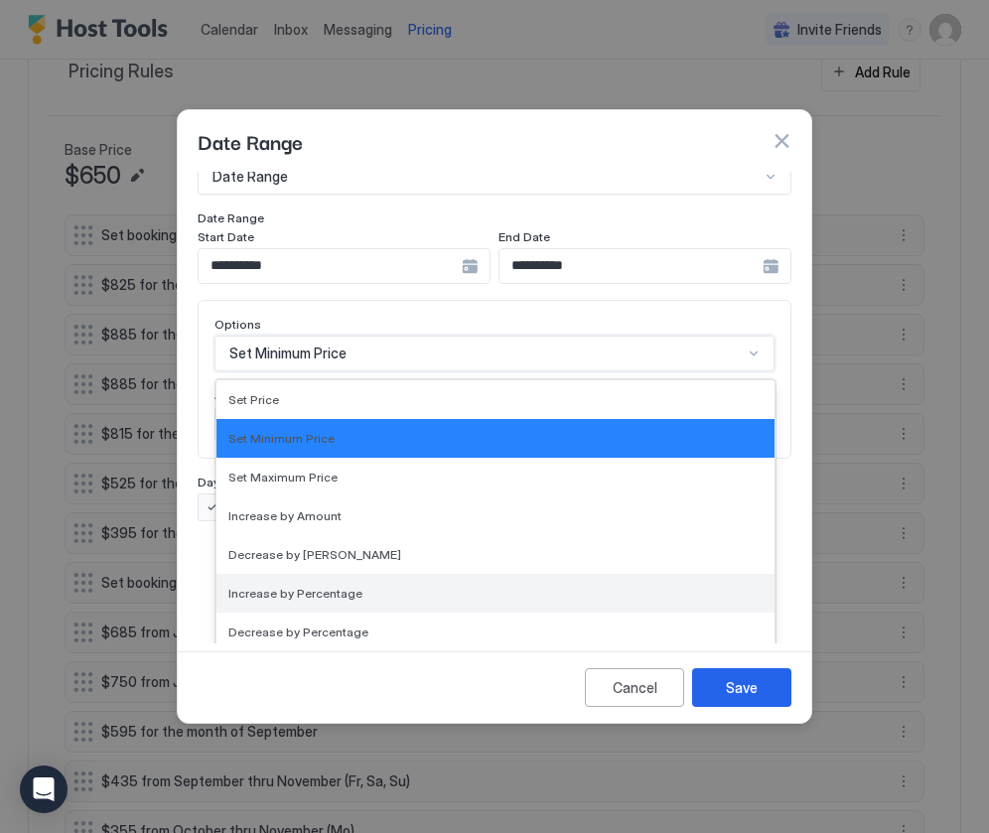
click at [407, 586] on div "Increase by Percentage" at bounding box center [495, 593] width 534 height 15
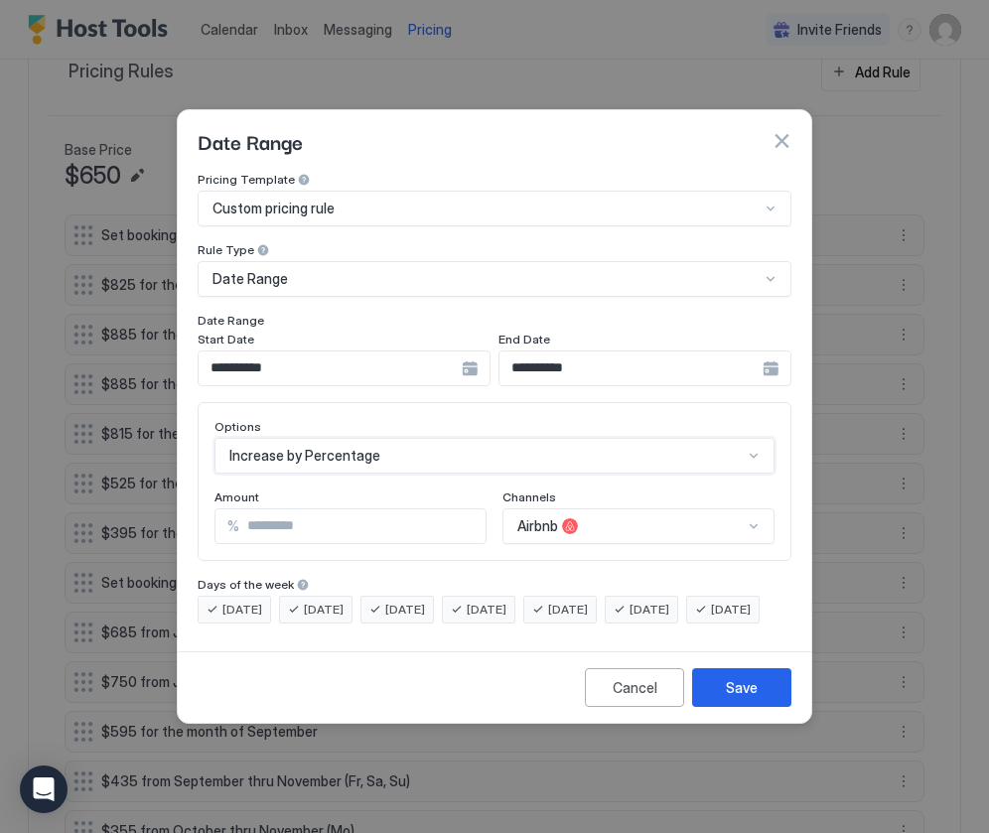
scroll to position [0, 0]
click at [308, 509] on input "***" at bounding box center [362, 526] width 246 height 34
type input "**"
click at [750, 698] on div "Save" at bounding box center [742, 687] width 32 height 21
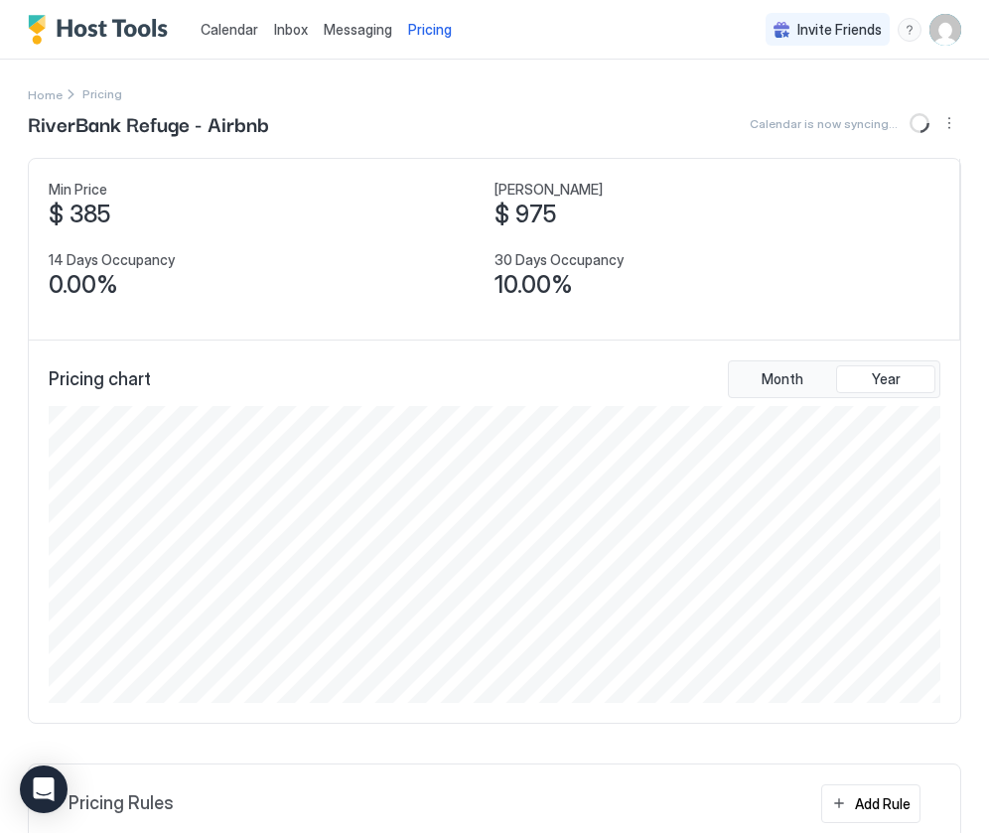
click at [435, 28] on span "Pricing" at bounding box center [430, 30] width 44 height 18
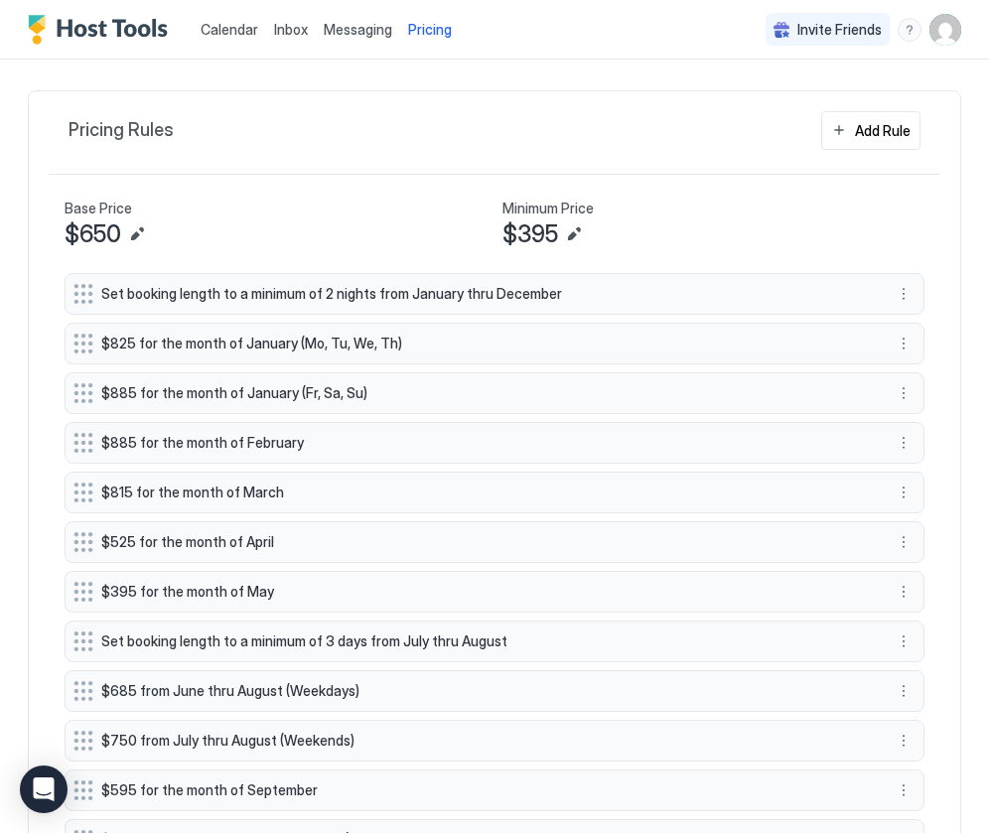
scroll to position [679, 0]
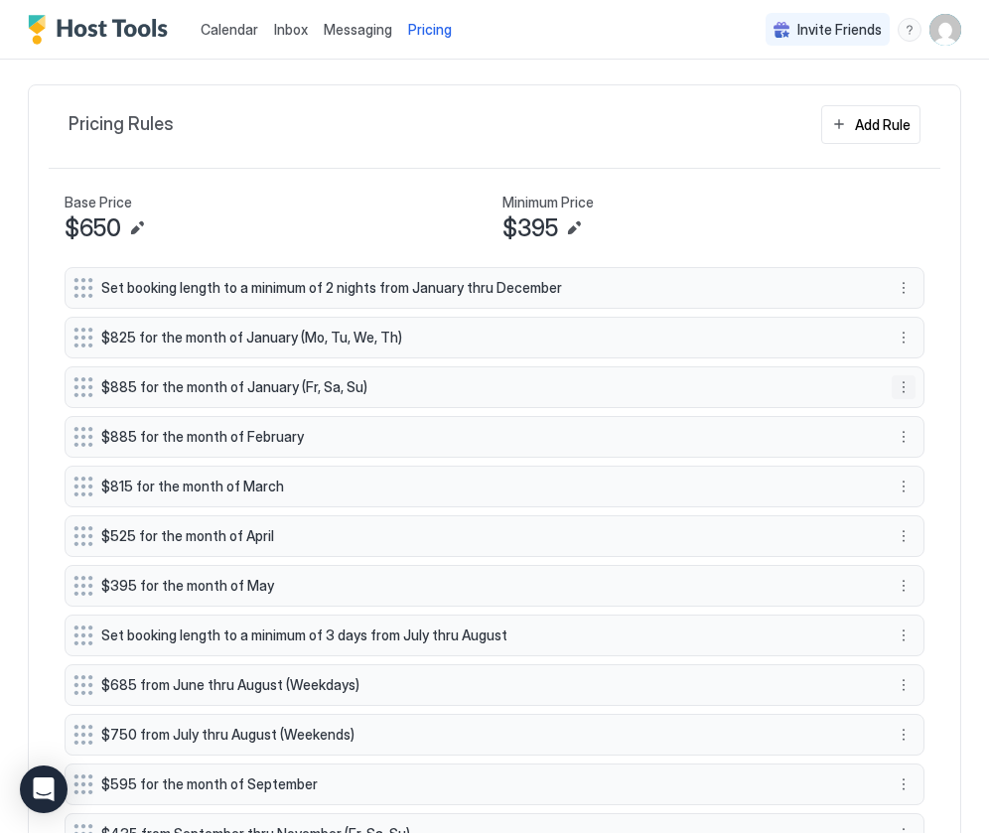
click at [900, 387] on button "More options" at bounding box center [903, 387] width 24 height 24
drag, startPoint x: 918, startPoint y: 416, endPoint x: 843, endPoint y: 410, distance: 75.7
click at [915, 416] on div "Edit" at bounding box center [922, 414] width 44 height 15
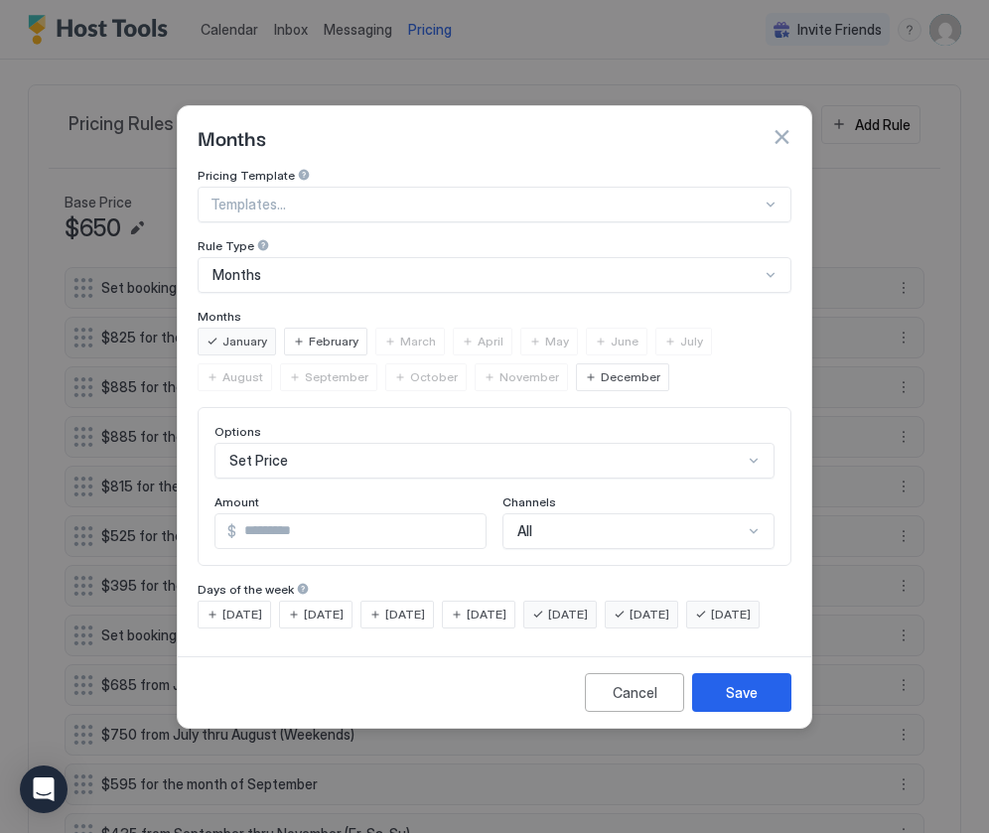
click at [262, 514] on input "***" at bounding box center [360, 531] width 249 height 34
type input "***"
click at [726, 703] on div "Save" at bounding box center [742, 692] width 32 height 21
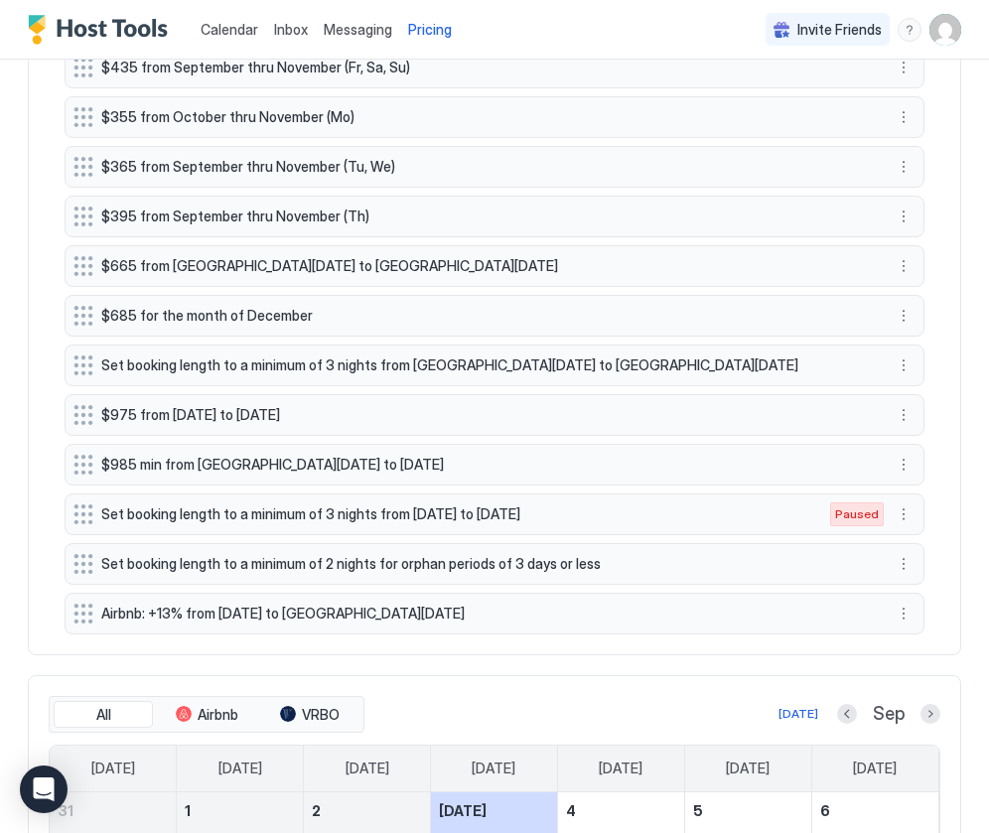
scroll to position [1447, 0]
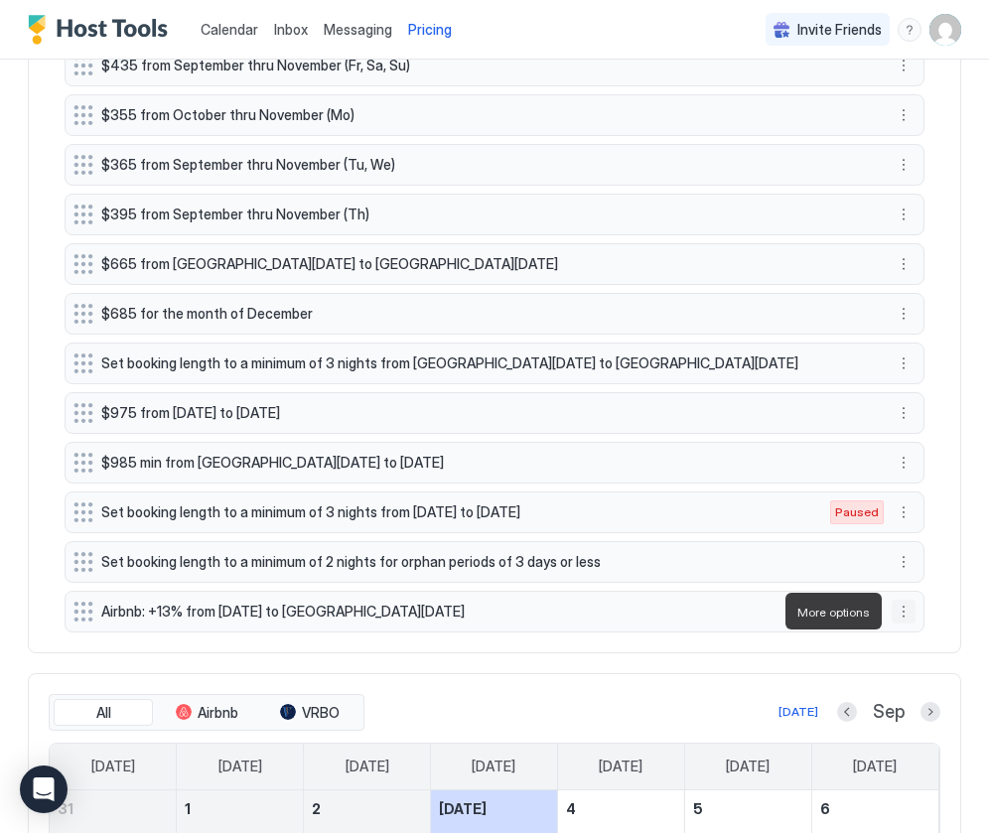
click at [903, 613] on button "More options" at bounding box center [903, 611] width 24 height 24
click at [927, 670] on span "Pause" at bounding box center [940, 670] width 36 height 15
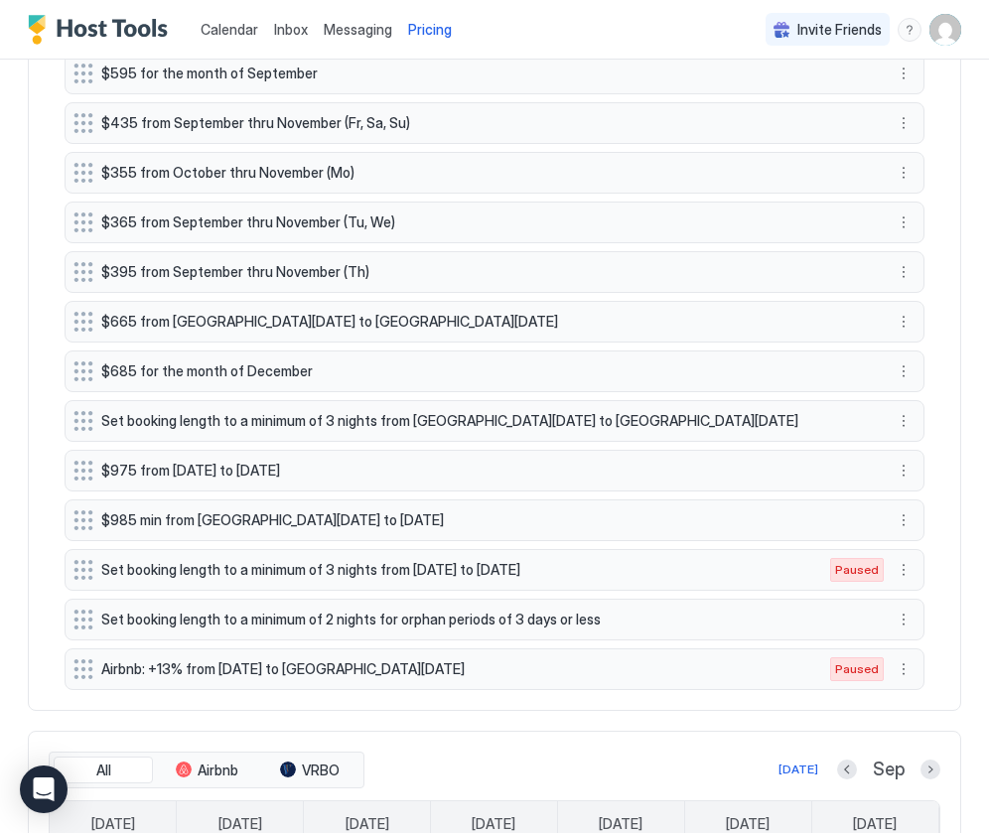
scroll to position [1386, 0]
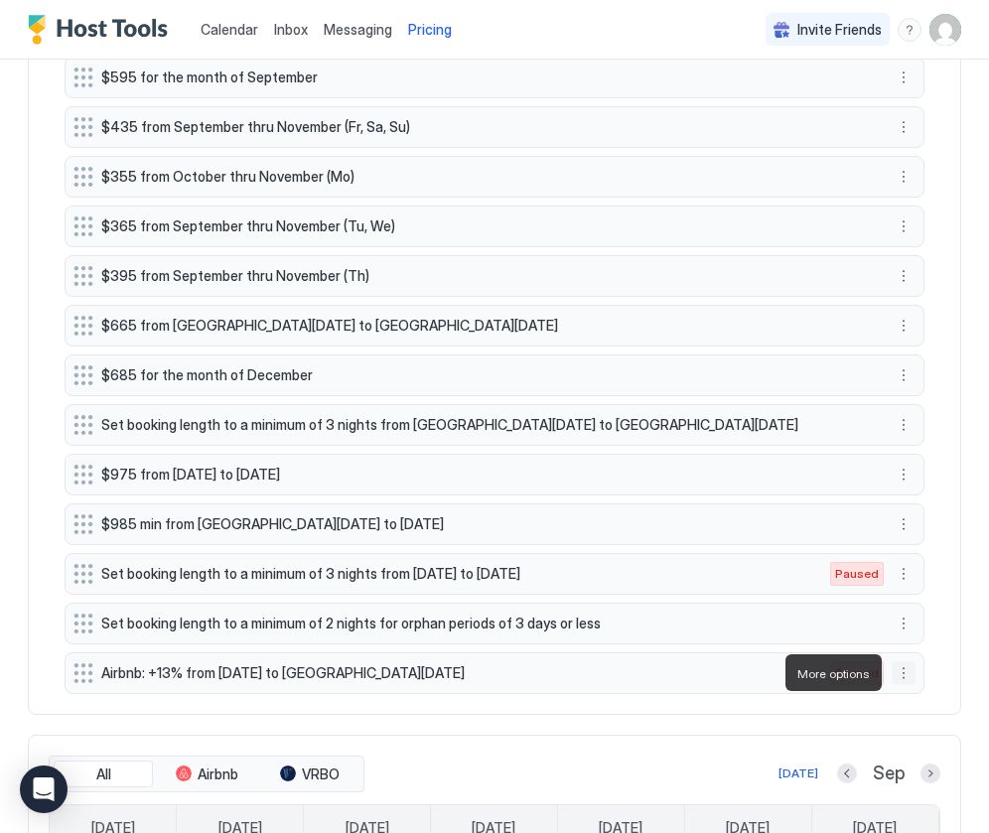
click at [904, 679] on button "More options" at bounding box center [903, 673] width 24 height 24
click at [932, 734] on span "Enable" at bounding box center [941, 732] width 39 height 15
